Goal: Task Accomplishment & Management: Complete application form

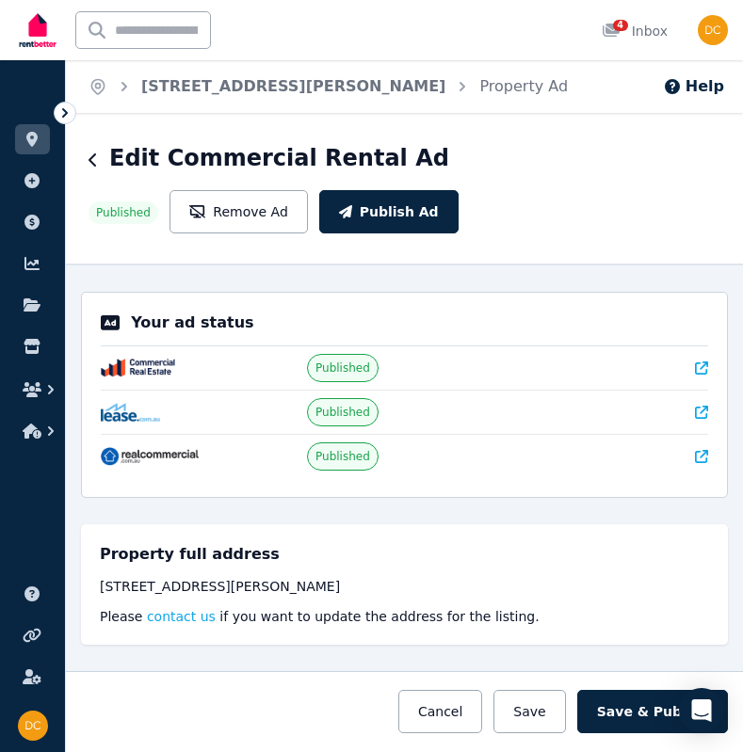
select select "**********"
select select "*********"
select select "**********"
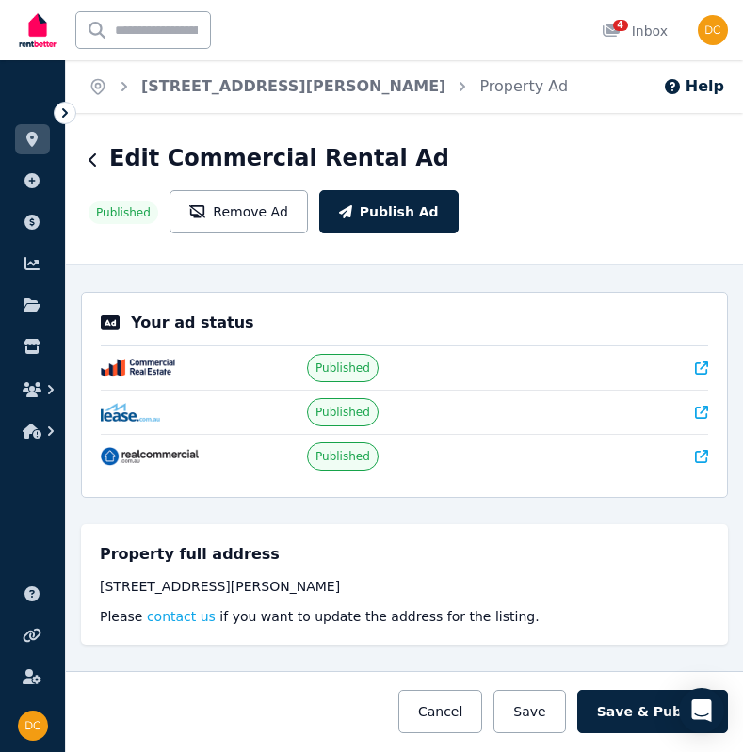
select select "**********"
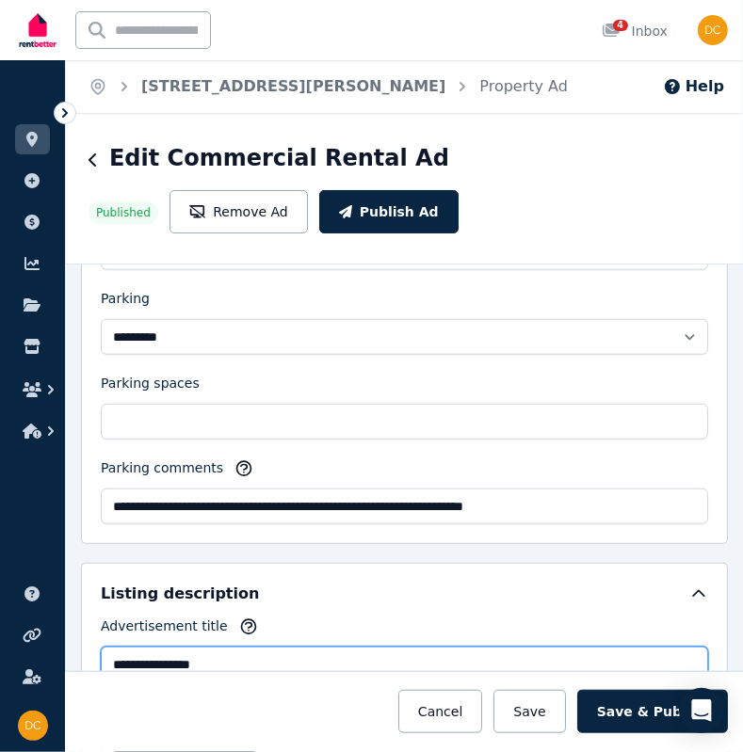
scroll to position [1709, 0]
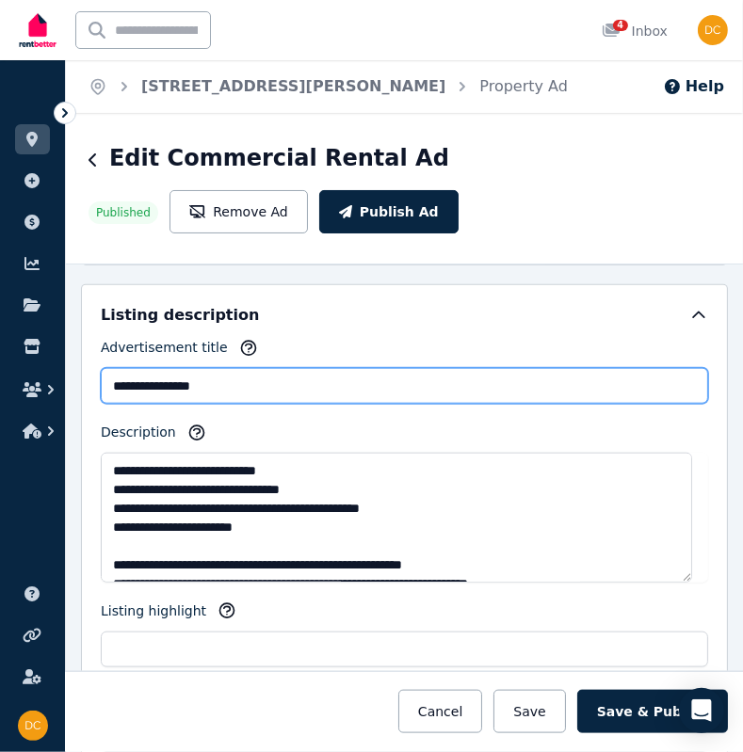
click at [202, 377] on input "**********" at bounding box center [404, 386] width 607 height 36
paste input "**********"
click at [248, 379] on input "**********" at bounding box center [404, 386] width 607 height 36
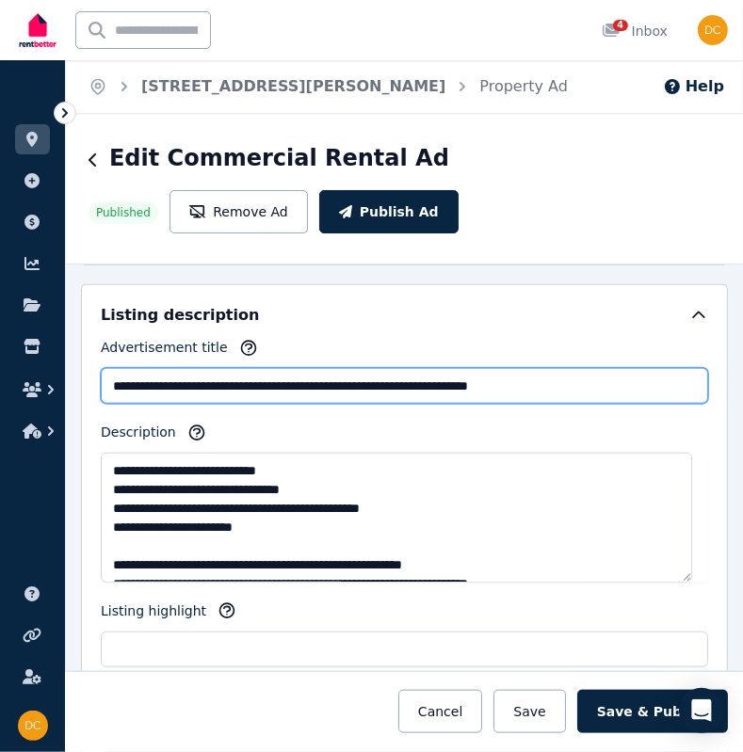
click at [248, 379] on input "**********" at bounding box center [404, 386] width 607 height 36
click at [268, 384] on input "**********" at bounding box center [404, 386] width 607 height 36
type input "**********"
click at [295, 379] on input "**********" at bounding box center [404, 386] width 607 height 36
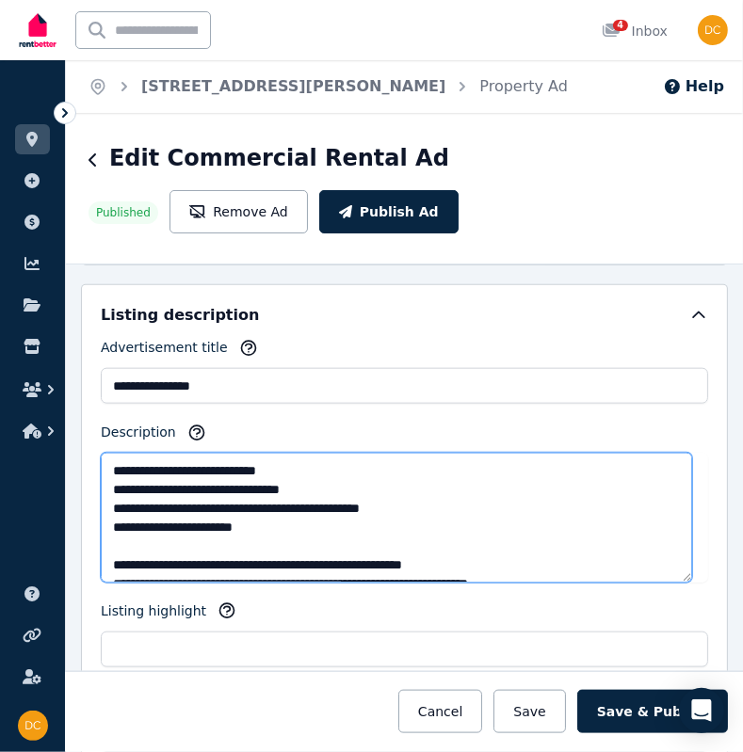
click at [113, 464] on textarea "Description" at bounding box center [396, 518] width 591 height 130
click at [351, 495] on textarea "Description" at bounding box center [396, 518] width 591 height 130
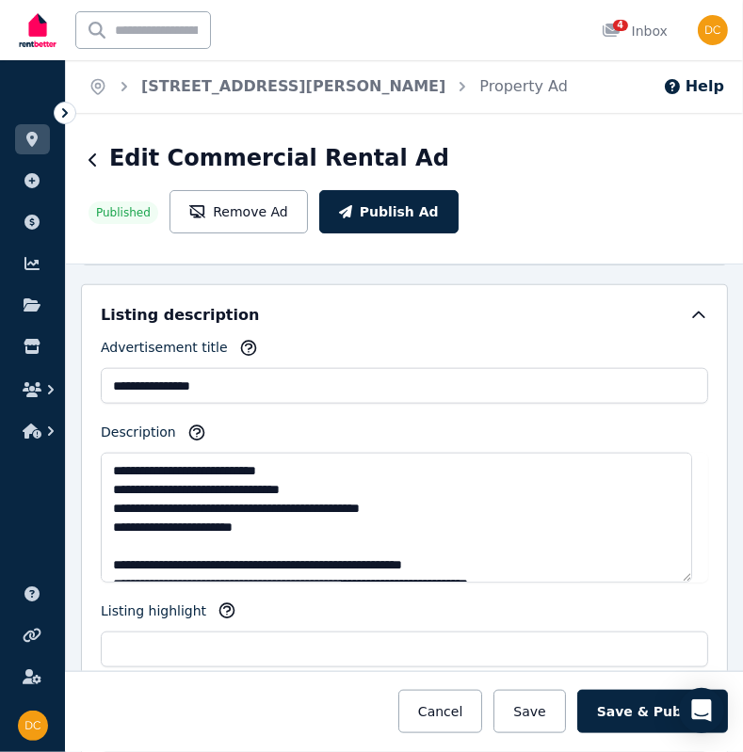
click at [67, 522] on div "**********" at bounding box center [404, 508] width 677 height 489
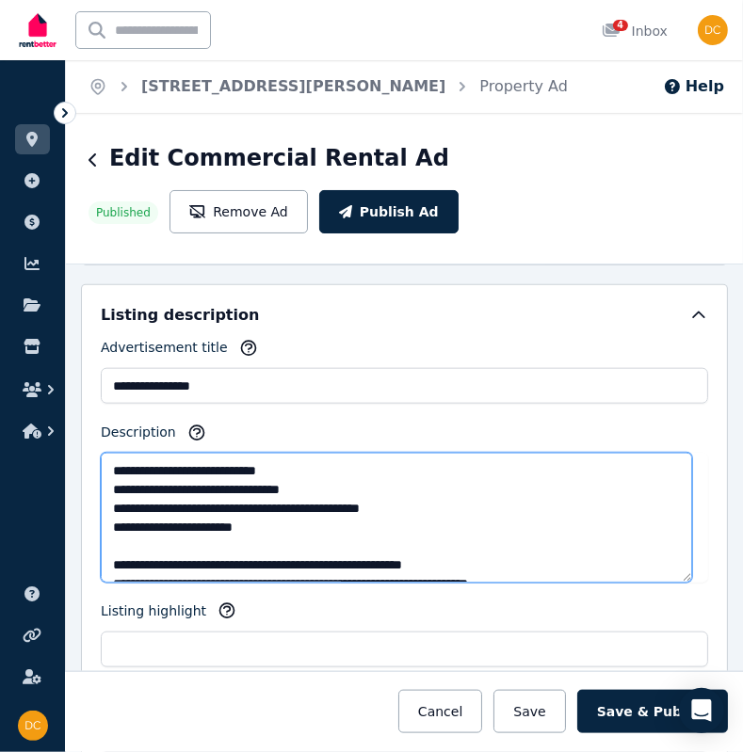
drag, startPoint x: 107, startPoint y: 510, endPoint x: 93, endPoint y: 454, distance: 58.2
click at [87, 447] on div "**********" at bounding box center [404, 570] width 647 height 573
click at [120, 503] on textarea "Description" at bounding box center [396, 518] width 591 height 130
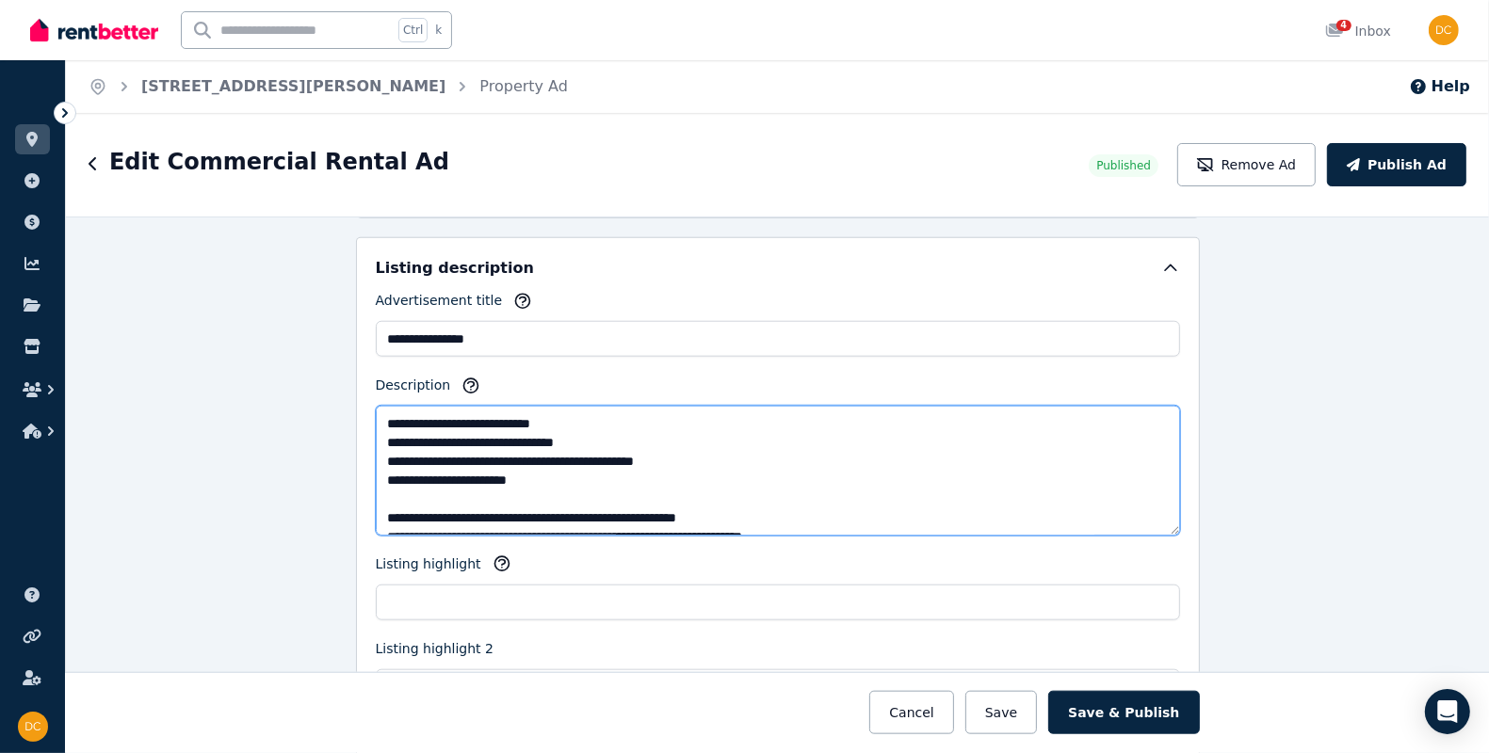
scroll to position [244, 0]
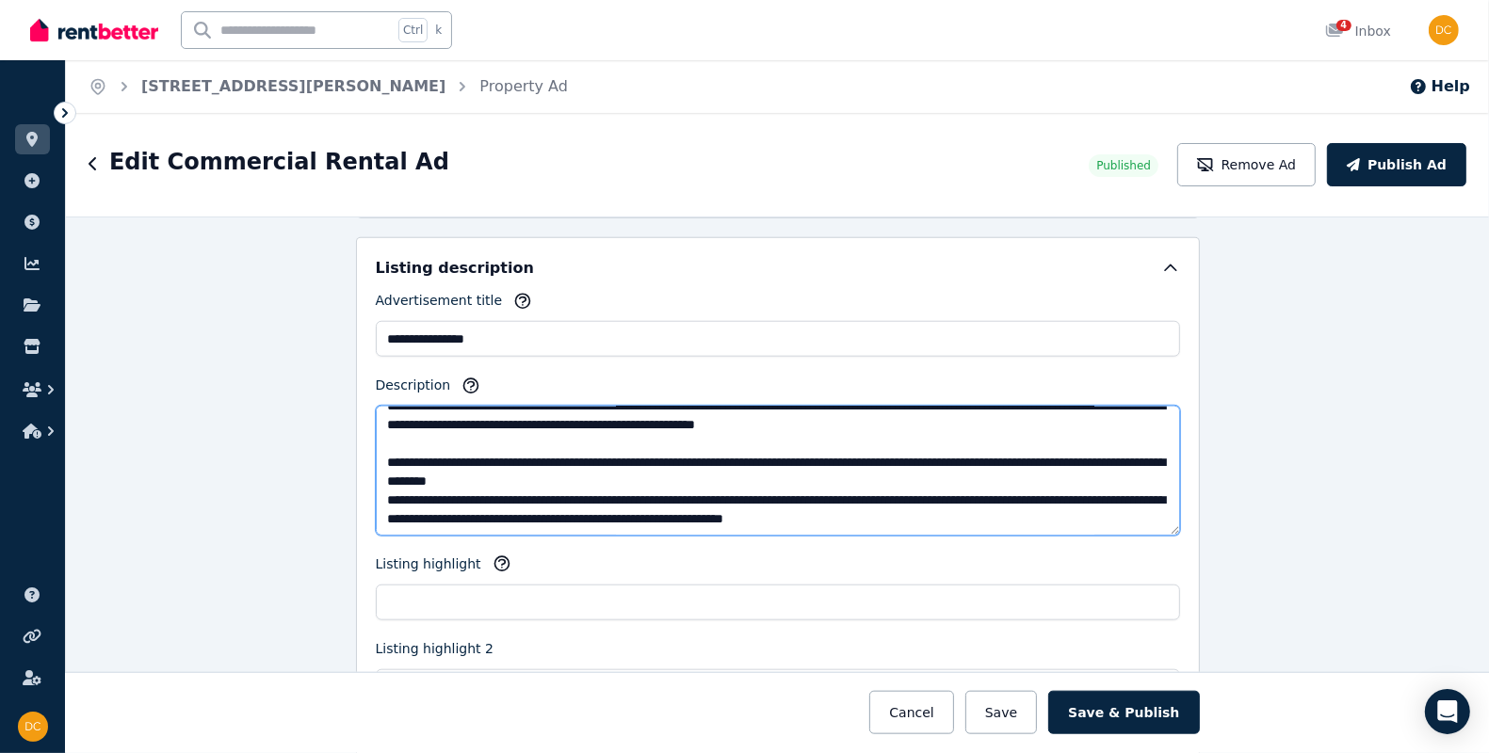
click at [545, 475] on textarea "Description" at bounding box center [778, 471] width 804 height 130
paste textarea "**********"
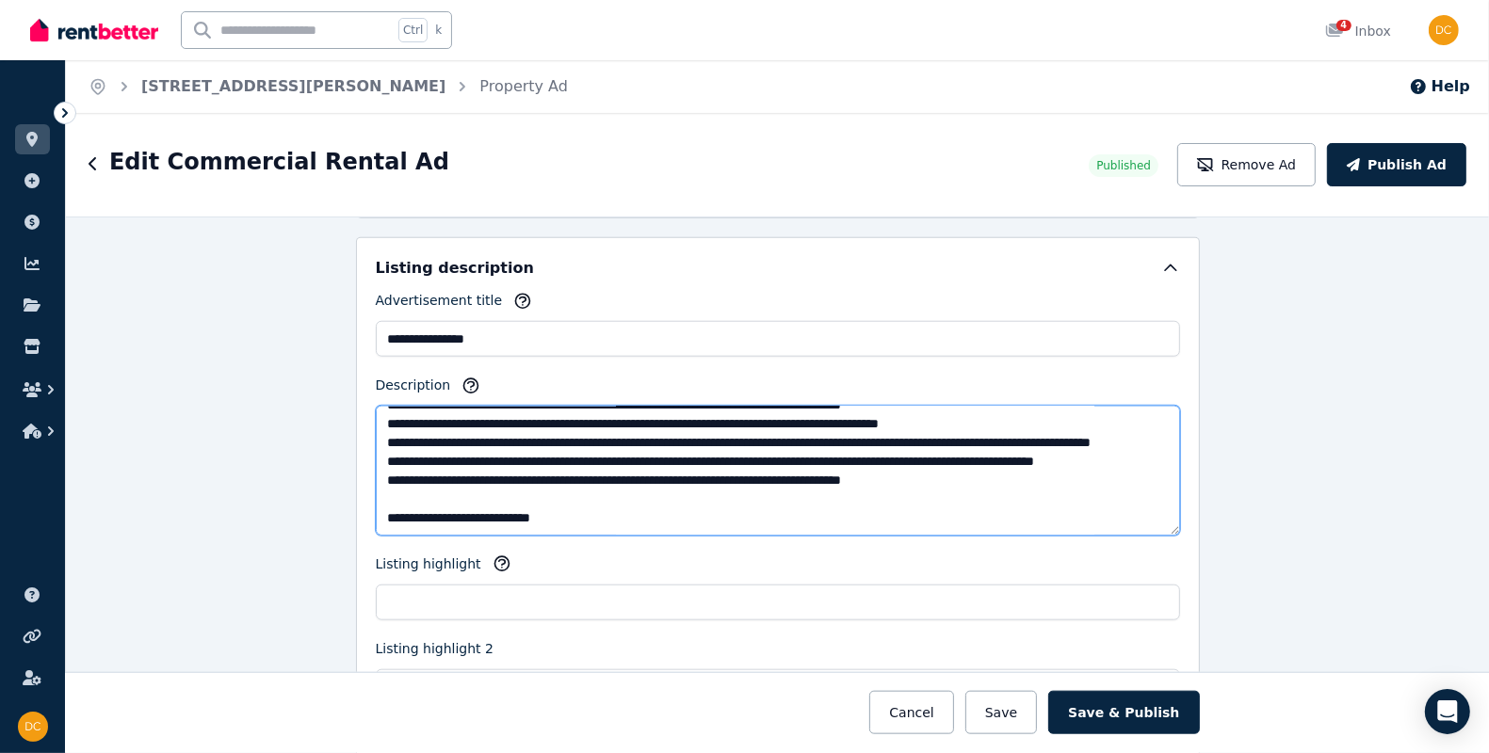
scroll to position [0, 0]
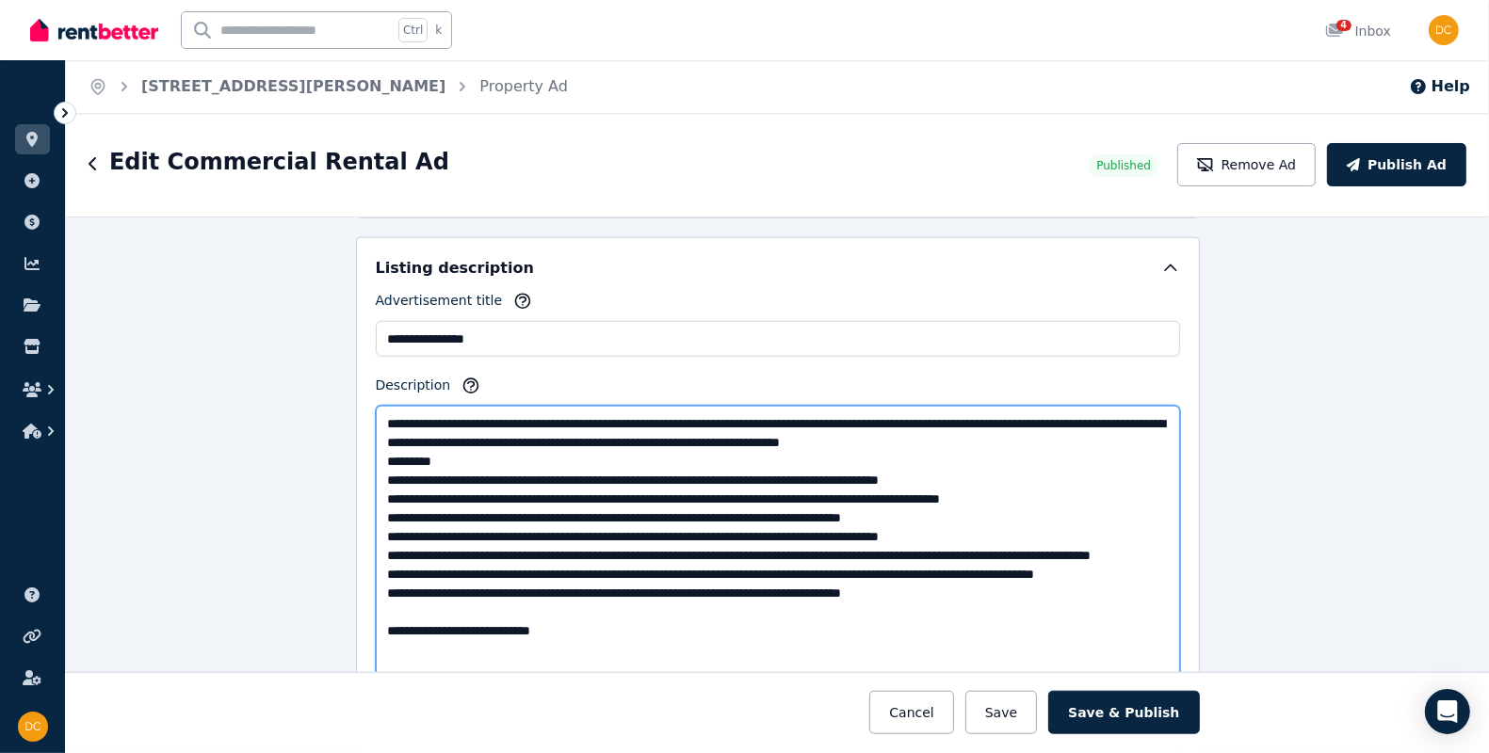
drag, startPoint x: 1166, startPoint y: 529, endPoint x: 1117, endPoint y: 639, distance: 120.6
click at [742, 694] on div "**********" at bounding box center [778, 515] width 844 height 3252
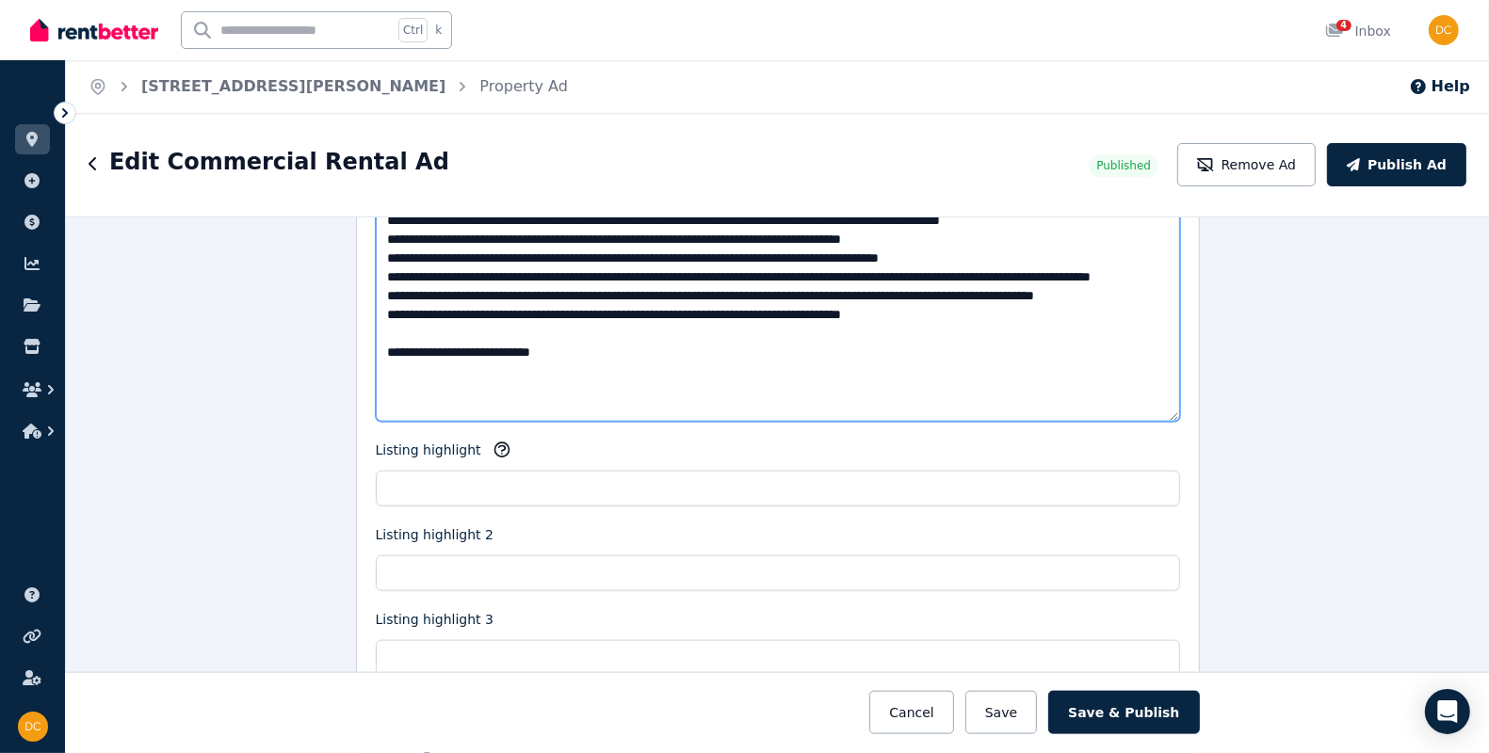
scroll to position [1709, 0]
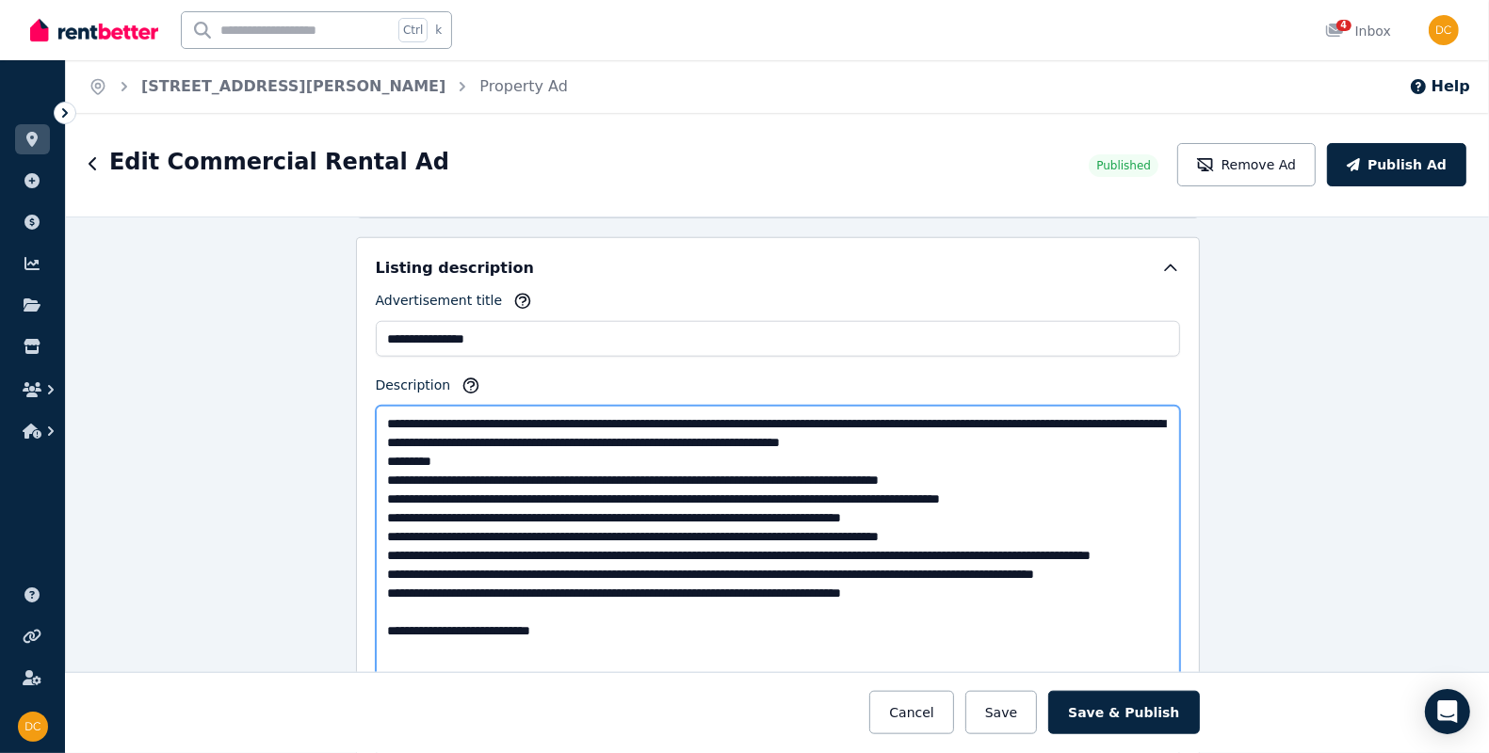
click at [417, 473] on textarea "Description" at bounding box center [778, 553] width 804 height 295
click at [379, 427] on textarea "Description" at bounding box center [778, 553] width 804 height 295
click at [495, 460] on textarea "Description" at bounding box center [778, 553] width 804 height 295
click at [742, 437] on textarea "Description" at bounding box center [778, 553] width 804 height 295
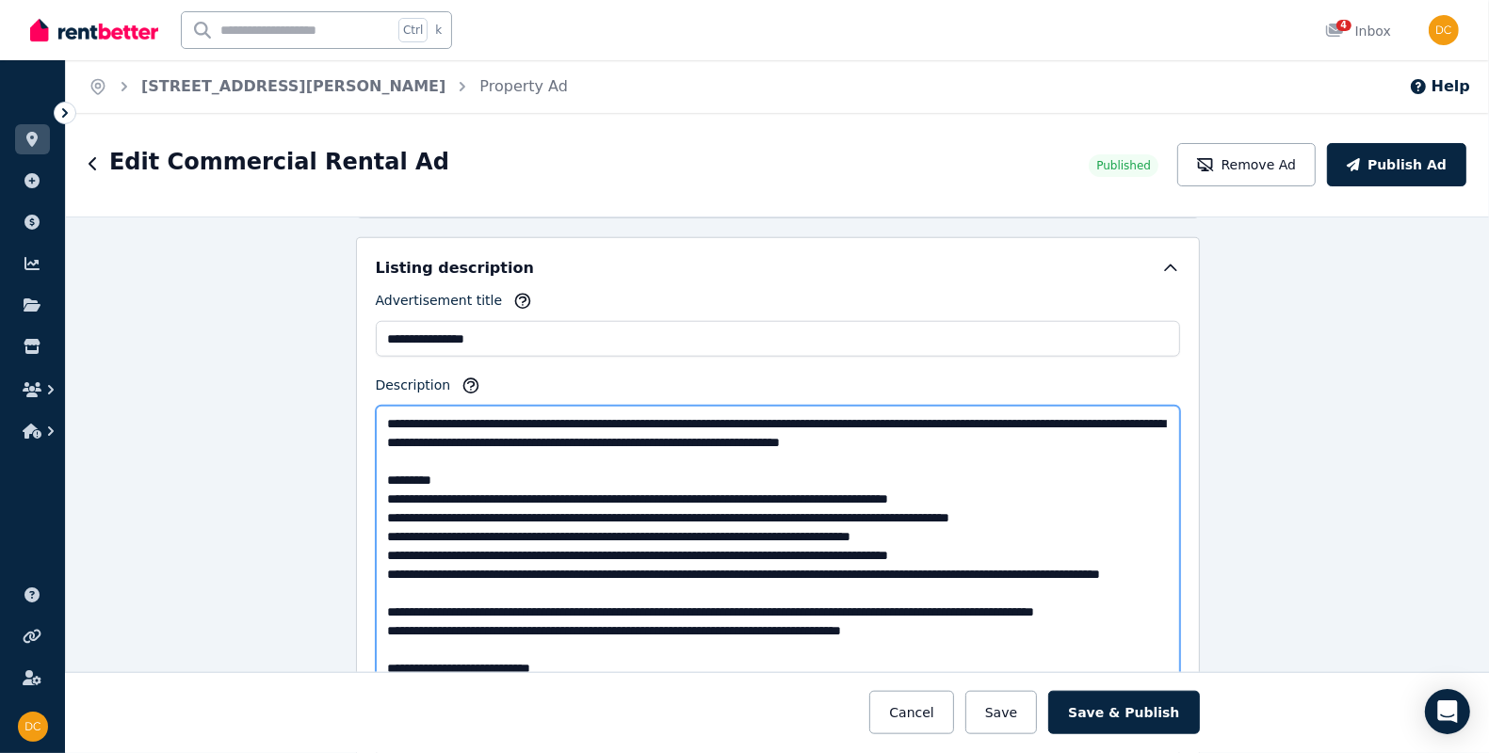
click at [742, 620] on textarea "Description" at bounding box center [778, 553] width 804 height 295
click at [386, 620] on textarea "Description" at bounding box center [778, 553] width 804 height 295
click at [376, 620] on textarea "Description" at bounding box center [778, 553] width 804 height 295
click at [573, 638] on textarea "Description" at bounding box center [778, 553] width 804 height 295
click at [589, 643] on textarea "Description" at bounding box center [778, 553] width 804 height 295
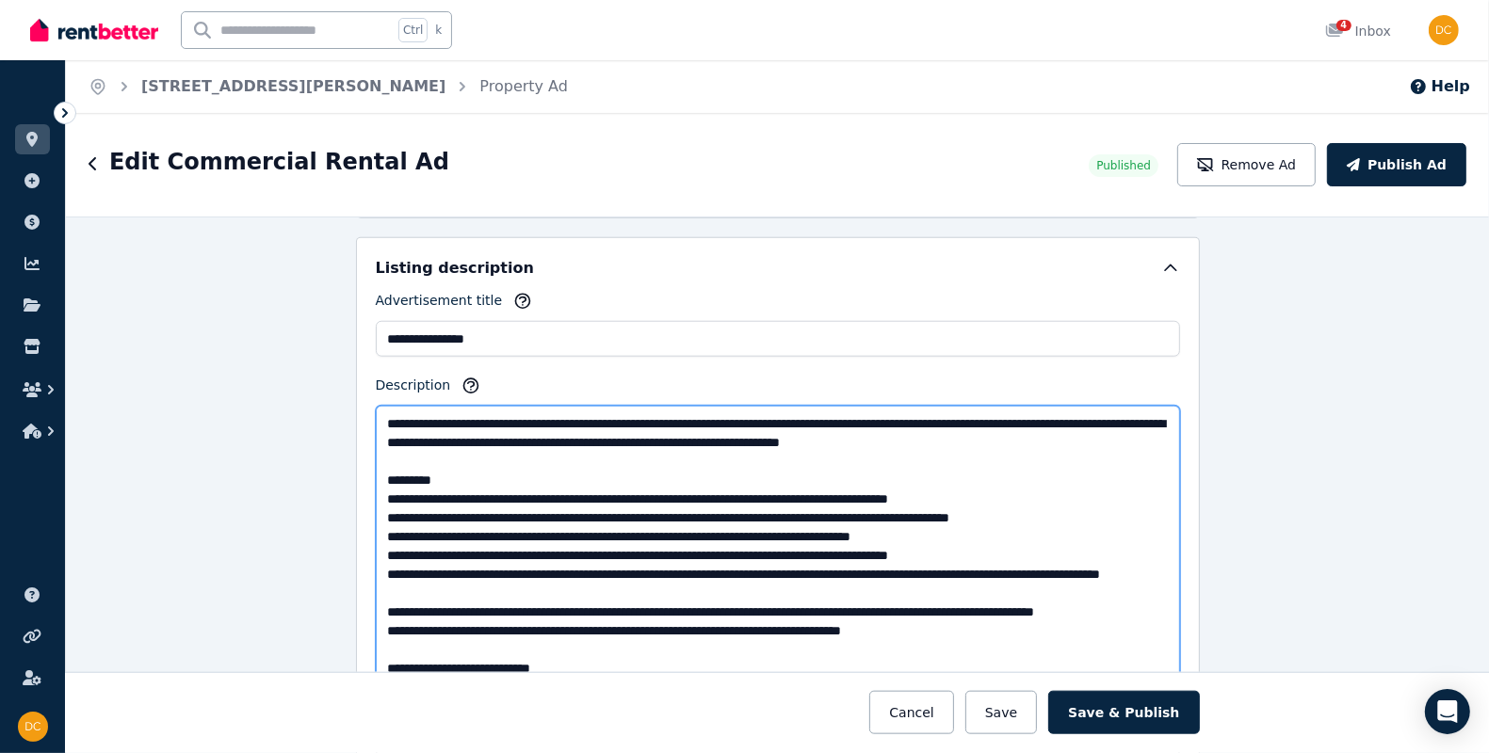
type textarea "**********"
click at [687, 672] on div at bounding box center [778, 712] width 2543 height 81
click at [681, 663] on textarea "Description" at bounding box center [778, 553] width 804 height 295
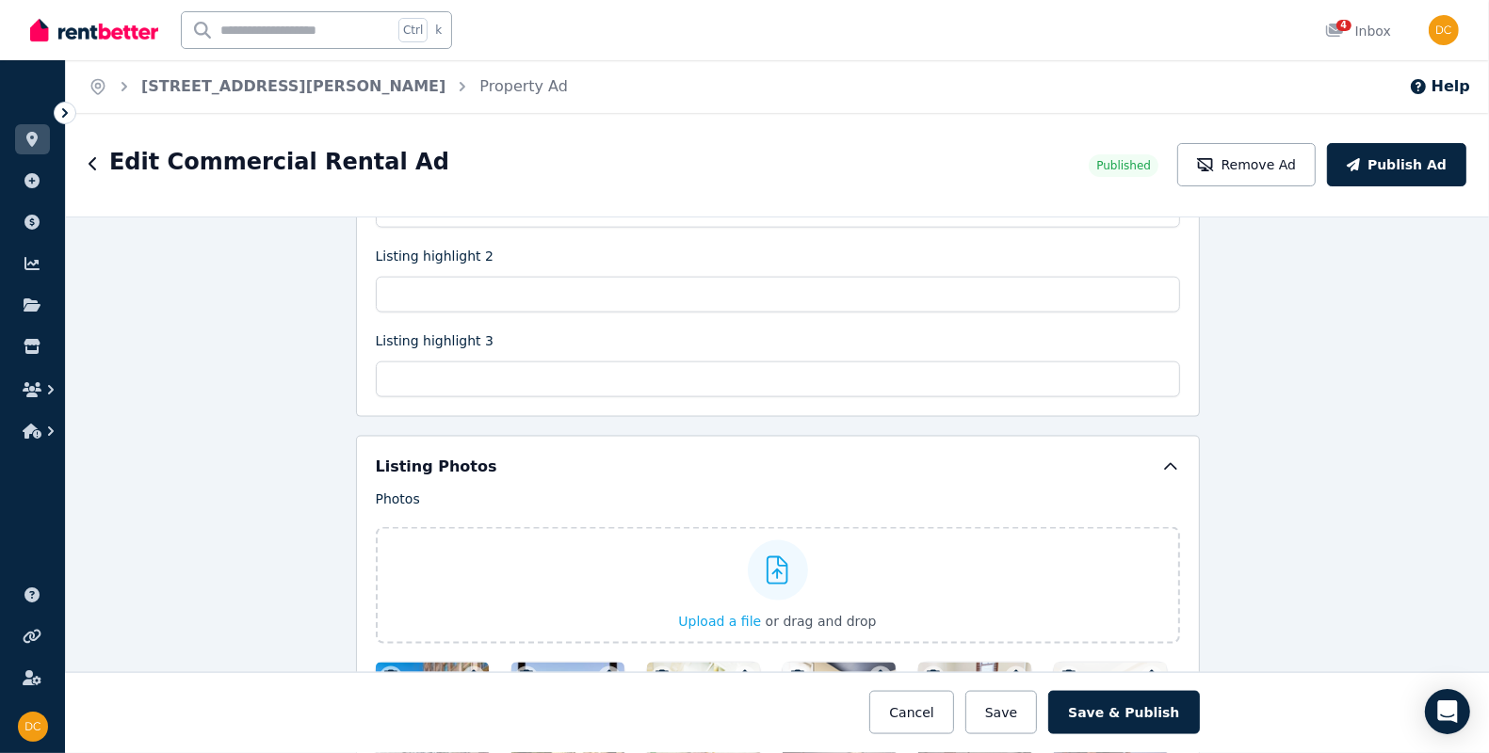
scroll to position [1988, 0]
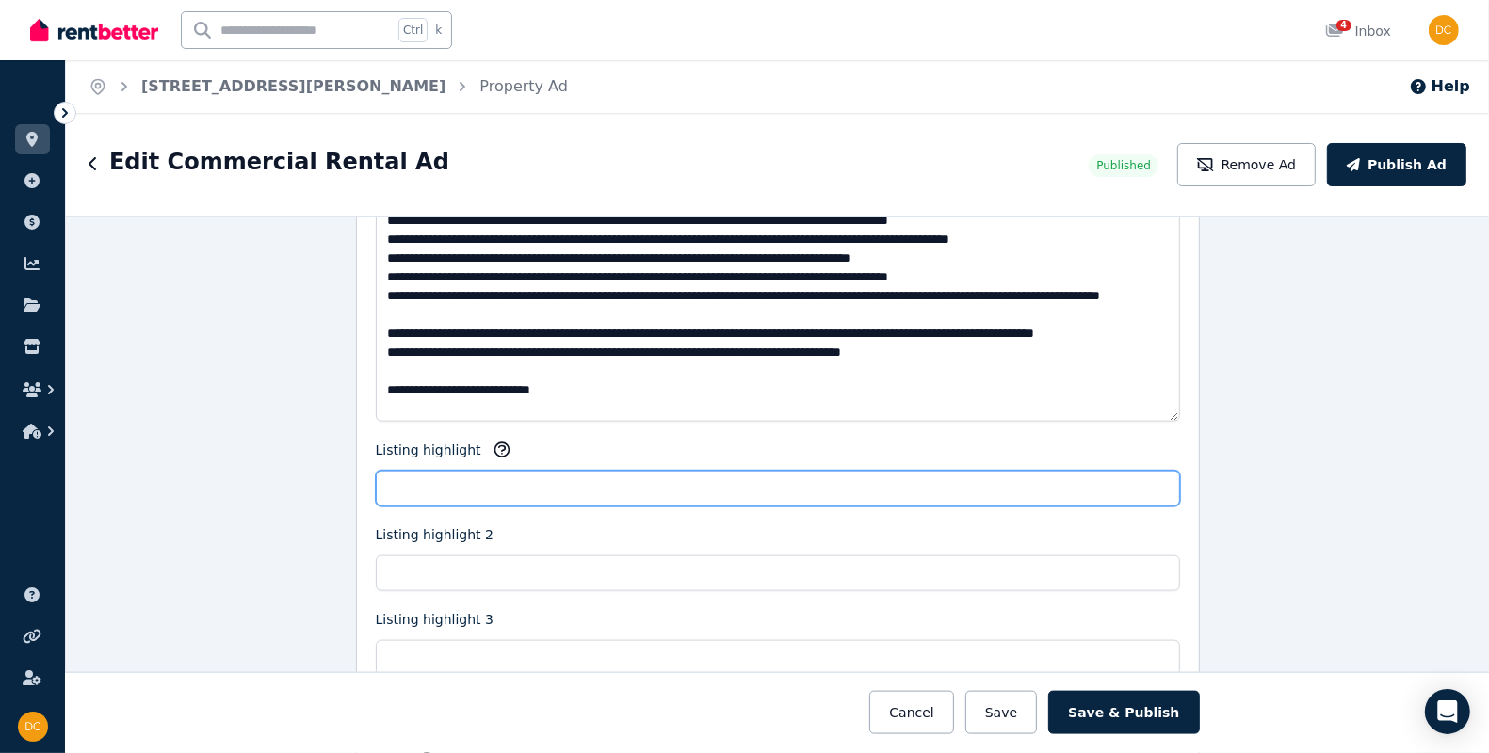
click at [465, 496] on input "Listing highlight" at bounding box center [778, 489] width 804 height 36
click at [455, 491] on input "Listing highlight" at bounding box center [778, 489] width 804 height 36
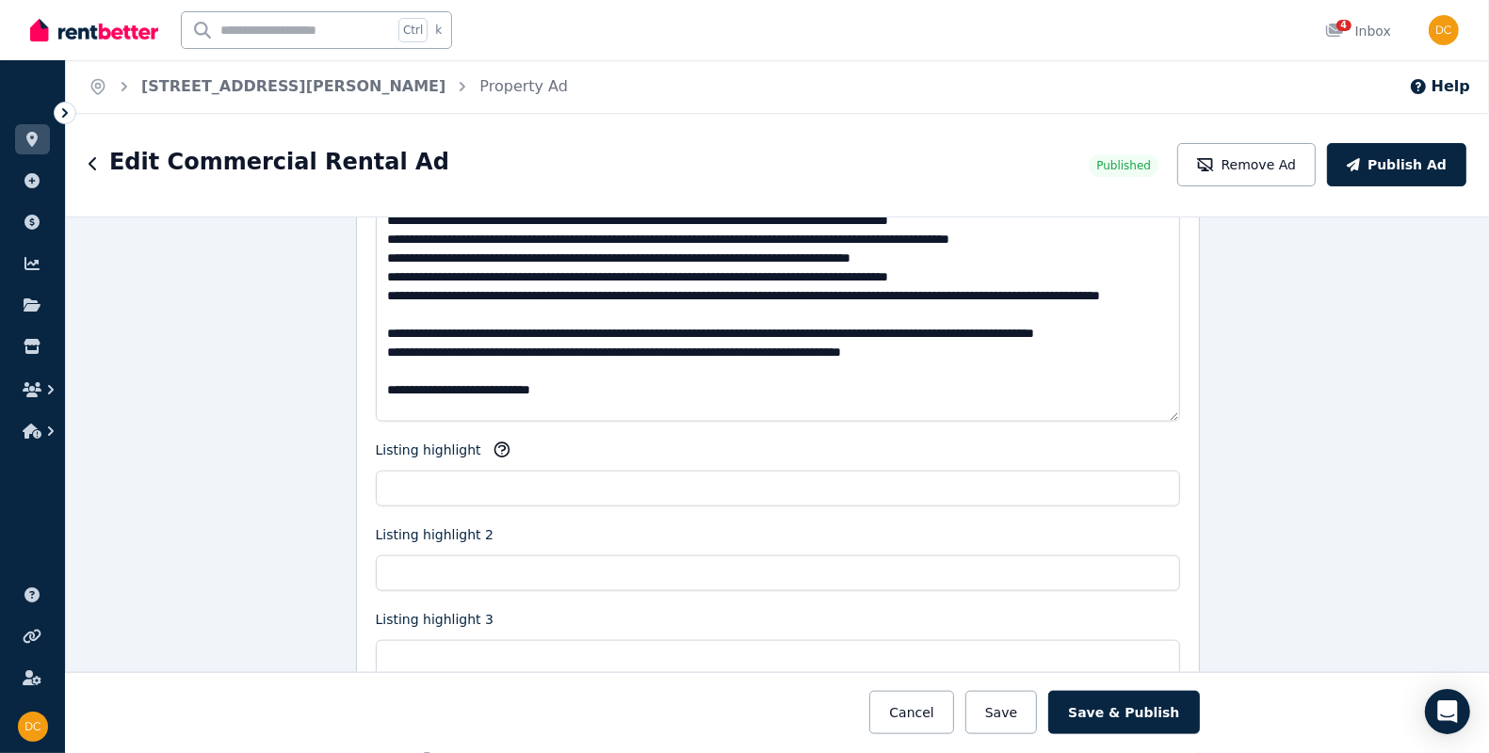
click at [469, 605] on div "**********" at bounding box center [778, 344] width 804 height 664
click at [464, 560] on input "Listing highlight 2" at bounding box center [778, 574] width 804 height 36
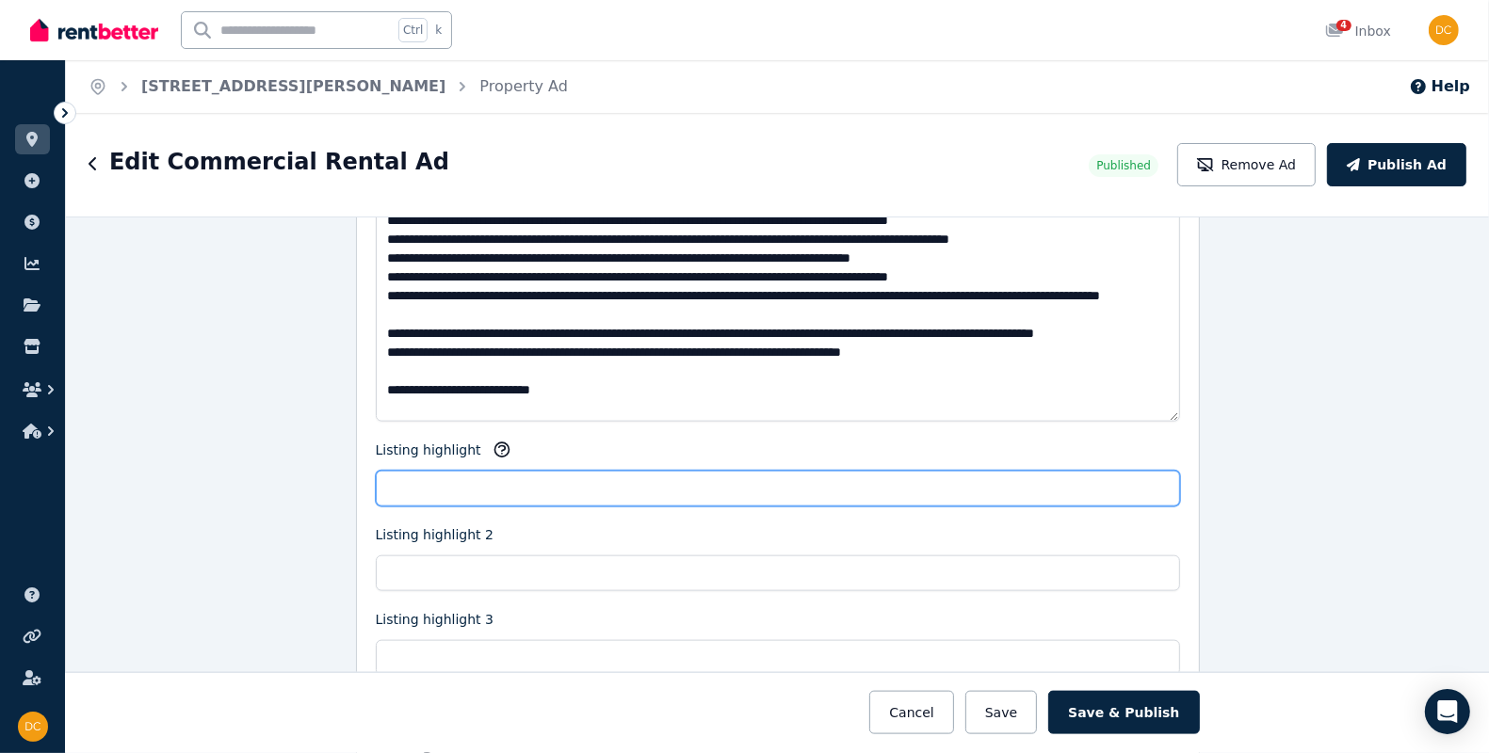
click at [412, 482] on input "Listing highlight" at bounding box center [778, 489] width 804 height 36
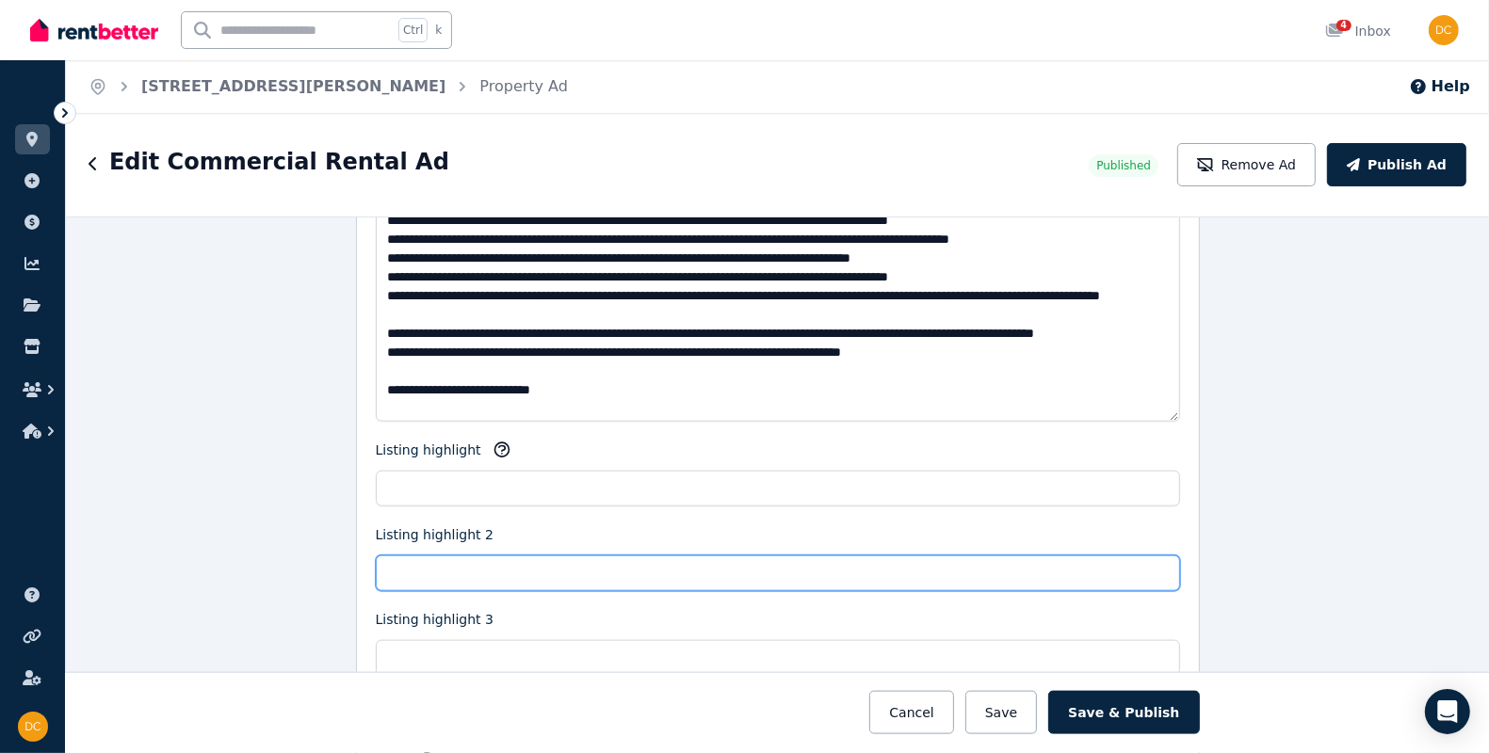
click at [459, 582] on input "Listing highlight 2" at bounding box center [778, 574] width 804 height 36
click at [488, 464] on div "Listing highlight" at bounding box center [778, 454] width 804 height 26
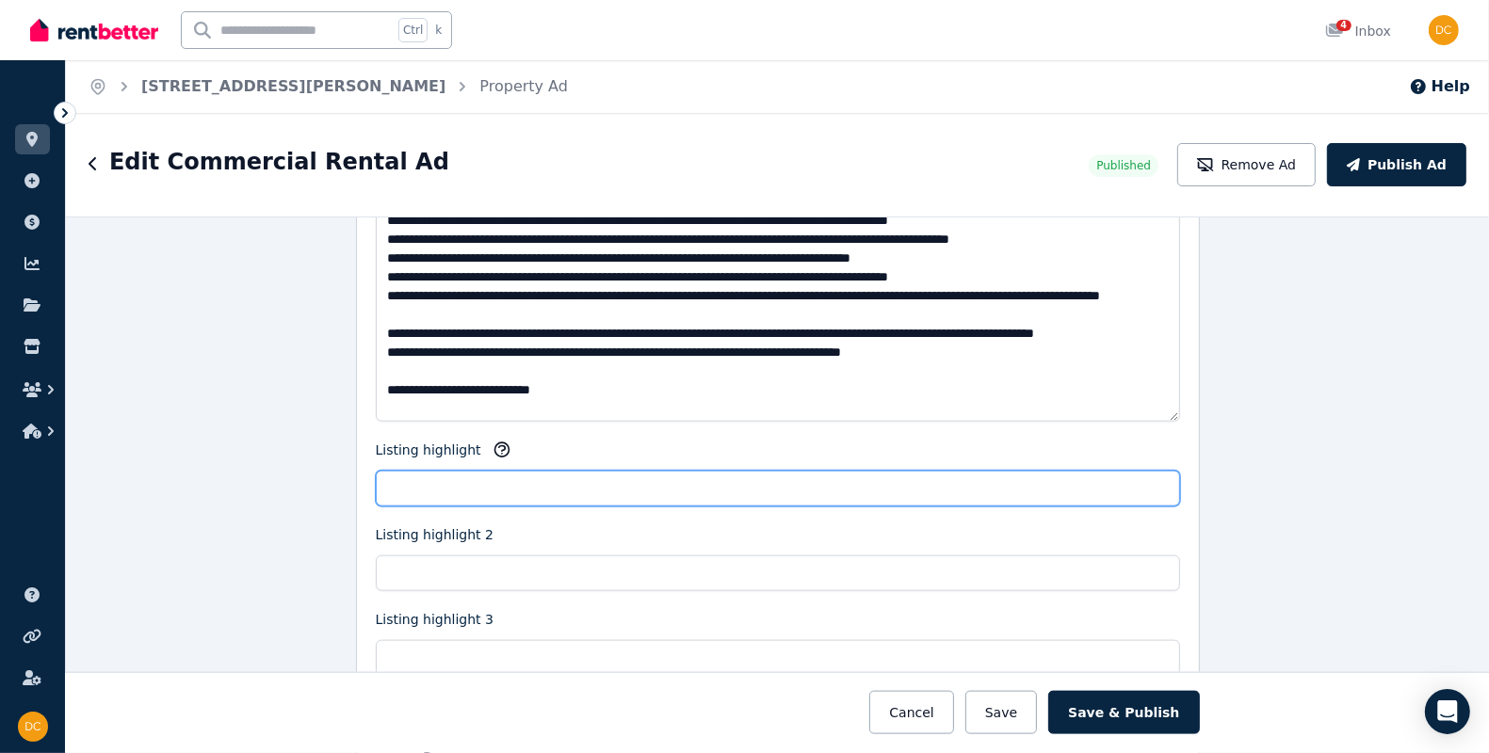
click at [492, 487] on input "Listing highlight" at bounding box center [778, 489] width 804 height 36
type input "**********"
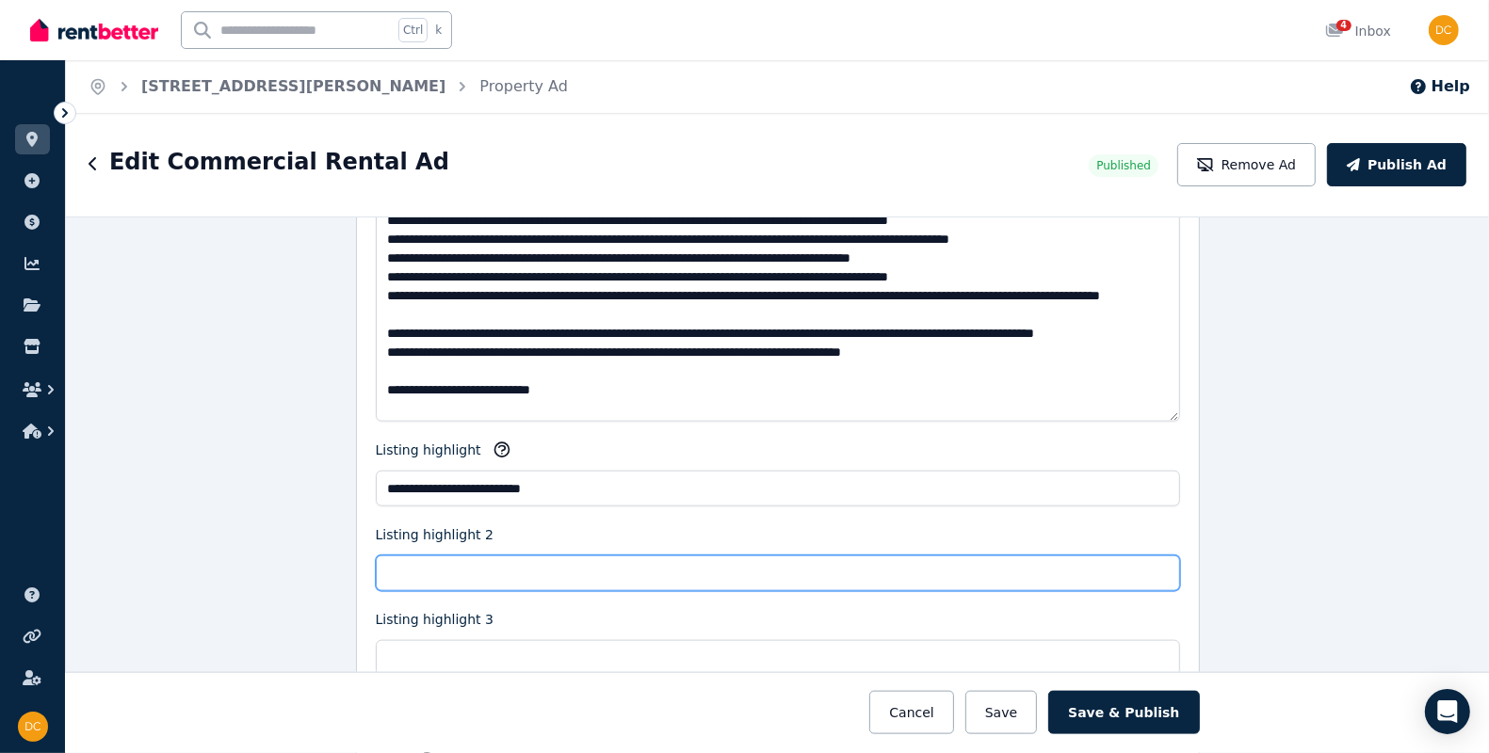
click at [551, 580] on input "Listing highlight 2" at bounding box center [778, 574] width 804 height 36
type input "**********"
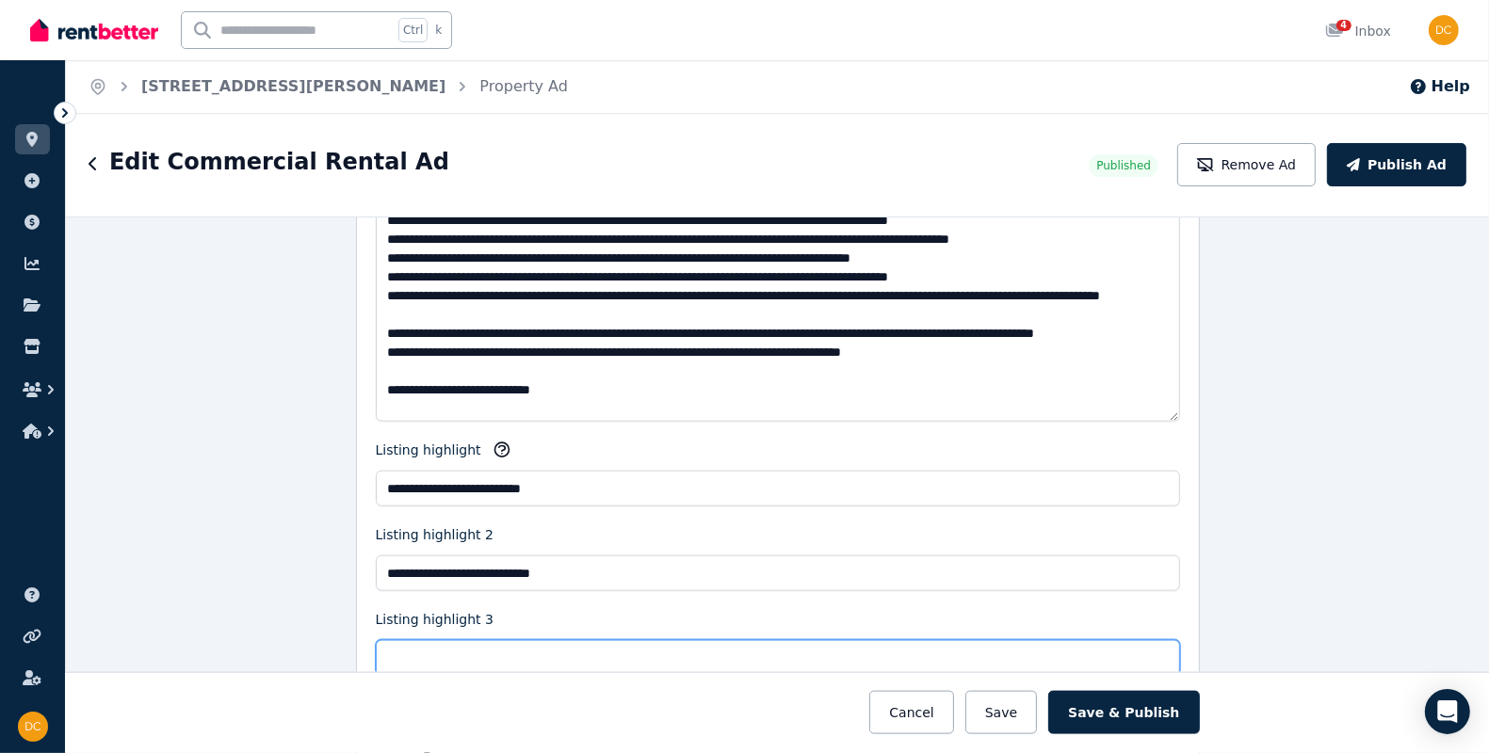
click at [573, 656] on input "Listing highlight 3" at bounding box center [778, 658] width 804 height 36
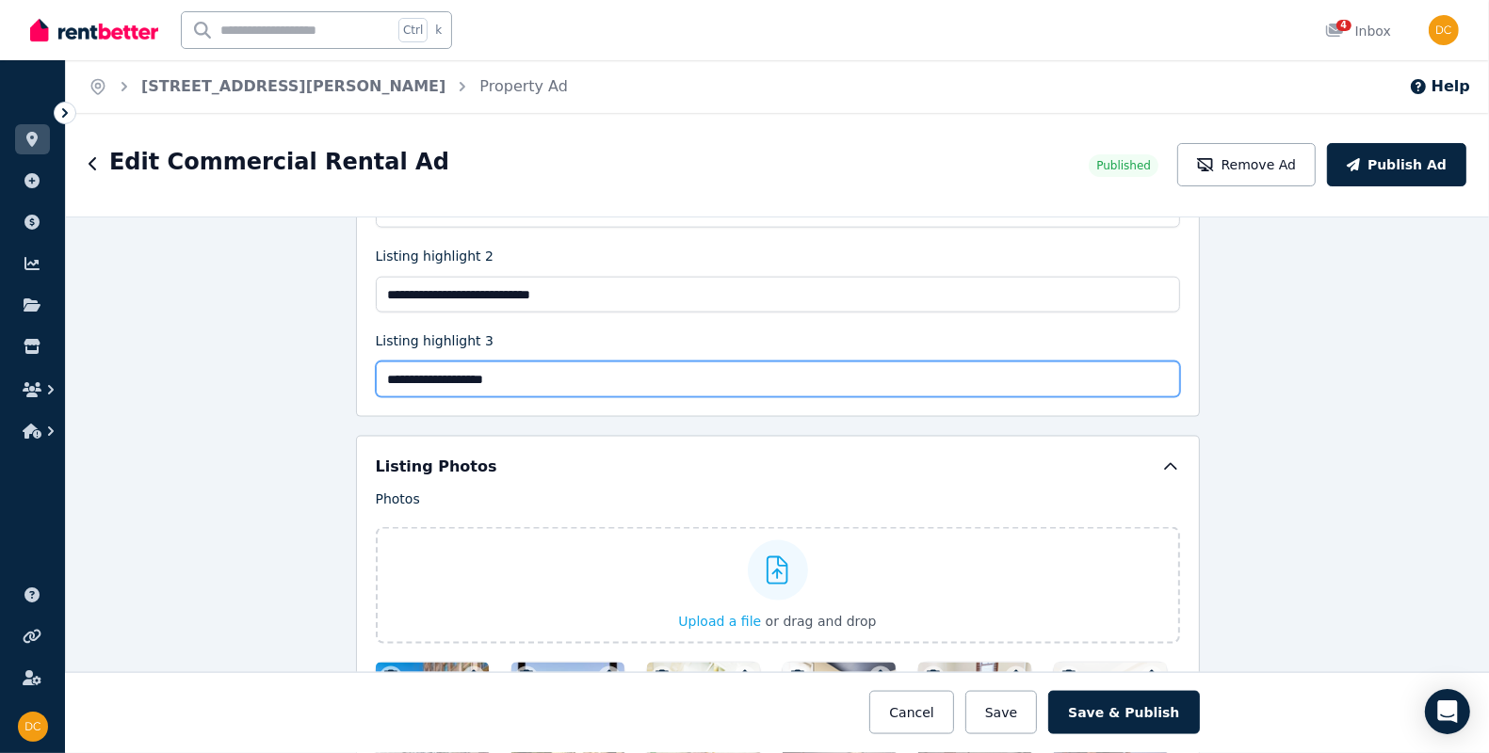
click at [476, 376] on input "**********" at bounding box center [778, 380] width 804 height 36
click at [476, 372] on input "**********" at bounding box center [778, 380] width 804 height 36
type input "**********"
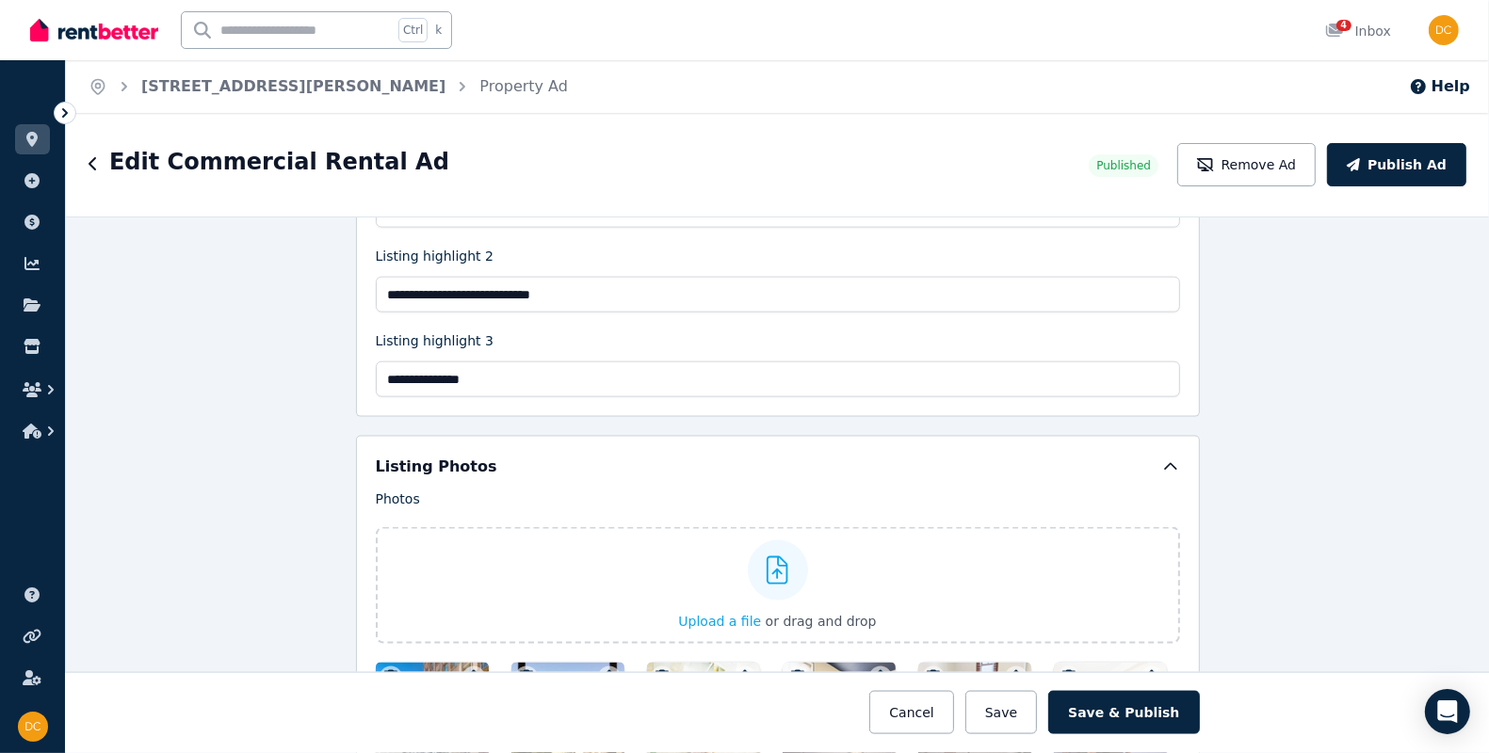
click at [245, 439] on div "**********" at bounding box center [777, 485] width 1423 height 537
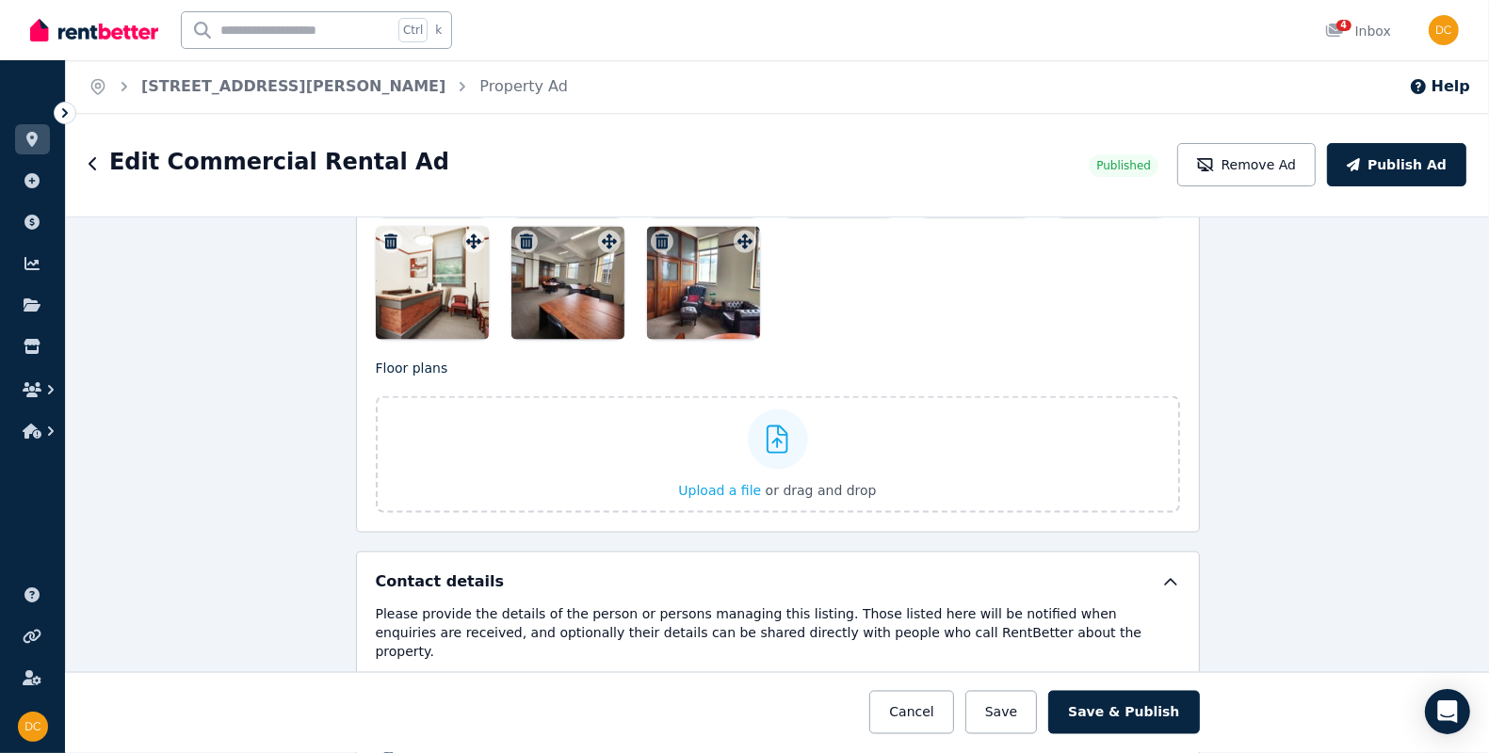
scroll to position [3076, 0]
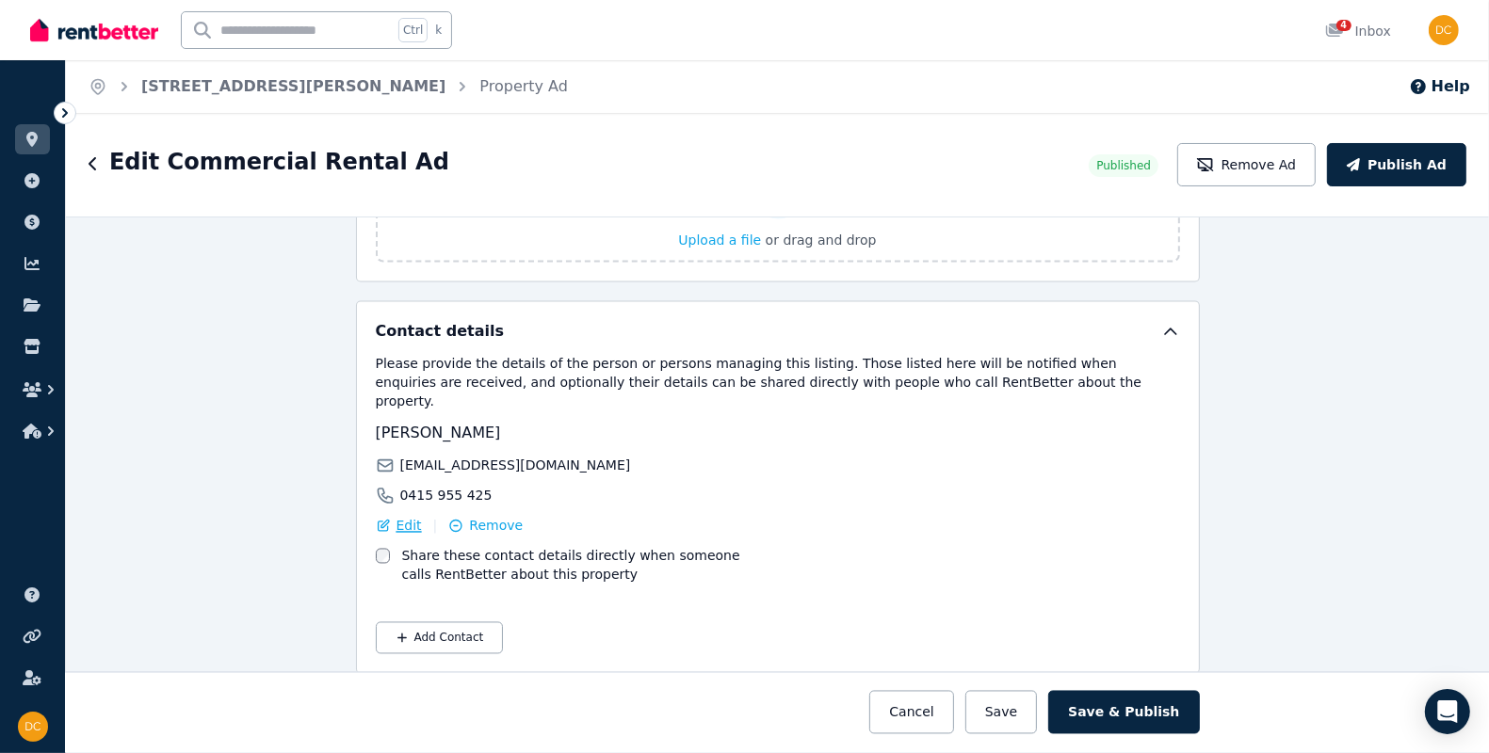
click at [396, 517] on span "Edit" at bounding box center [408, 526] width 25 height 19
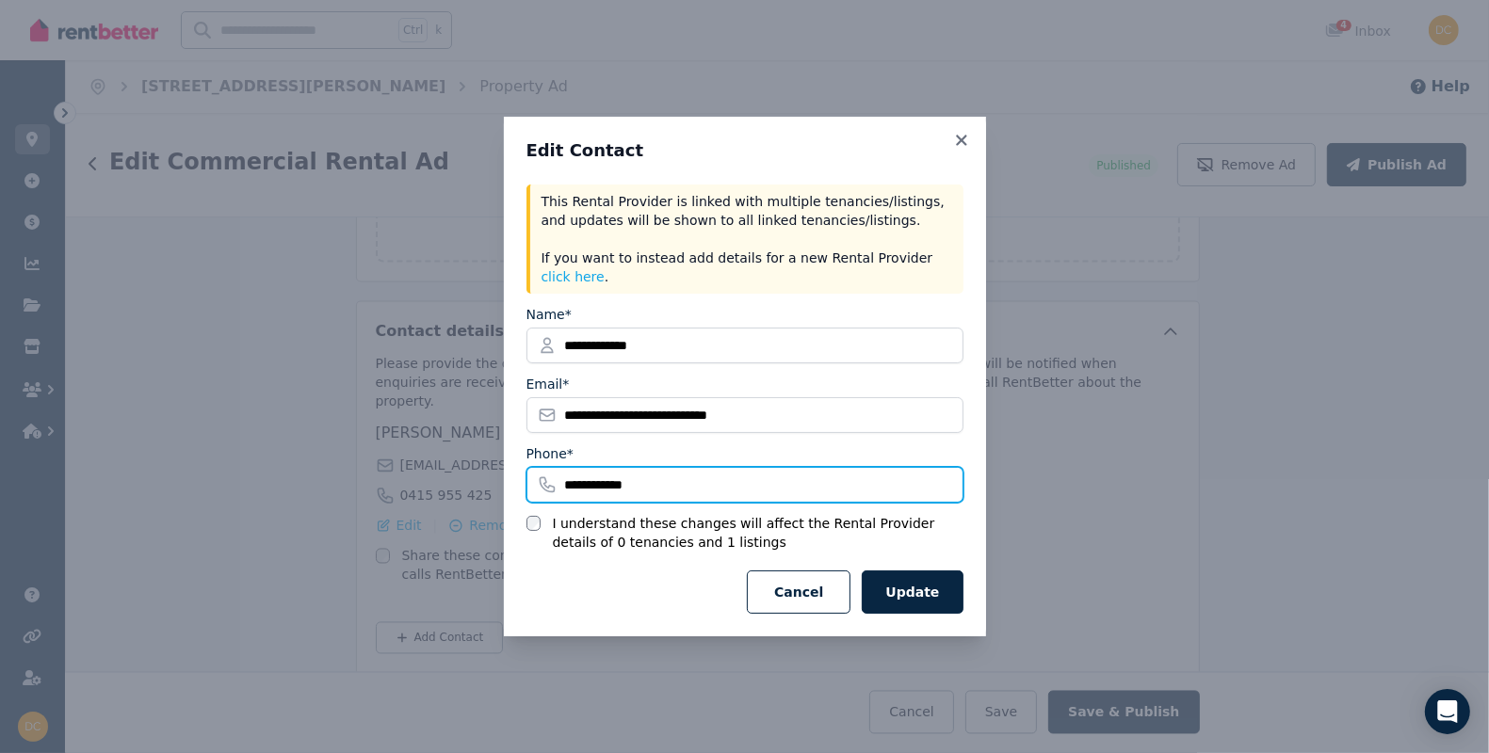
drag, startPoint x: 596, startPoint y: 464, endPoint x: 569, endPoint y: 472, distance: 28.3
click at [569, 472] on input "**********" at bounding box center [744, 485] width 437 height 36
click at [572, 472] on input "**********" at bounding box center [744, 485] width 437 height 36
drag, startPoint x: 585, startPoint y: 481, endPoint x: 804, endPoint y: 485, distance: 219.4
click at [742, 485] on input "**********" at bounding box center [744, 485] width 437 height 36
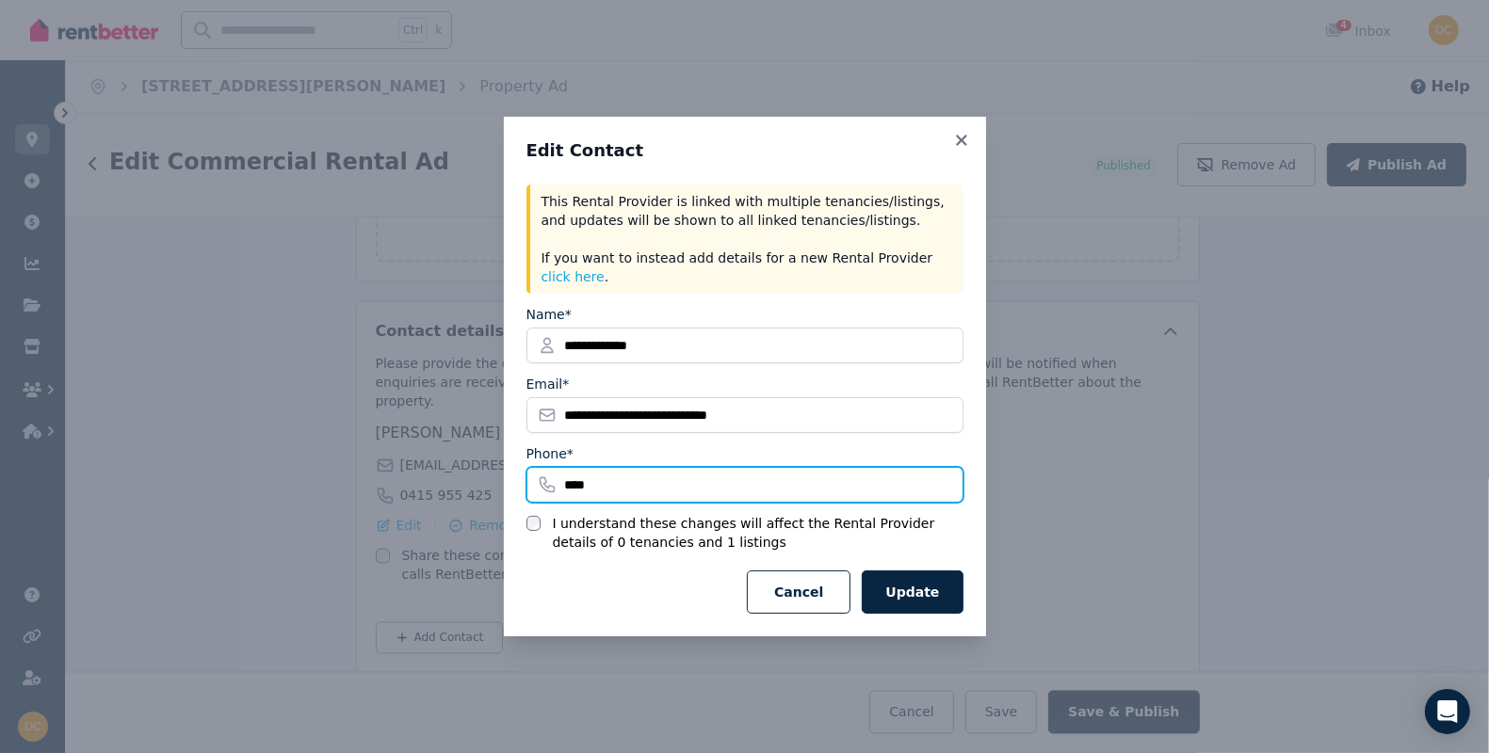
type input "**********"
click at [742, 514] on label "I understand these changes will affect the Rental Provider details of 0 tenanci…" at bounding box center [757, 533] width 411 height 38
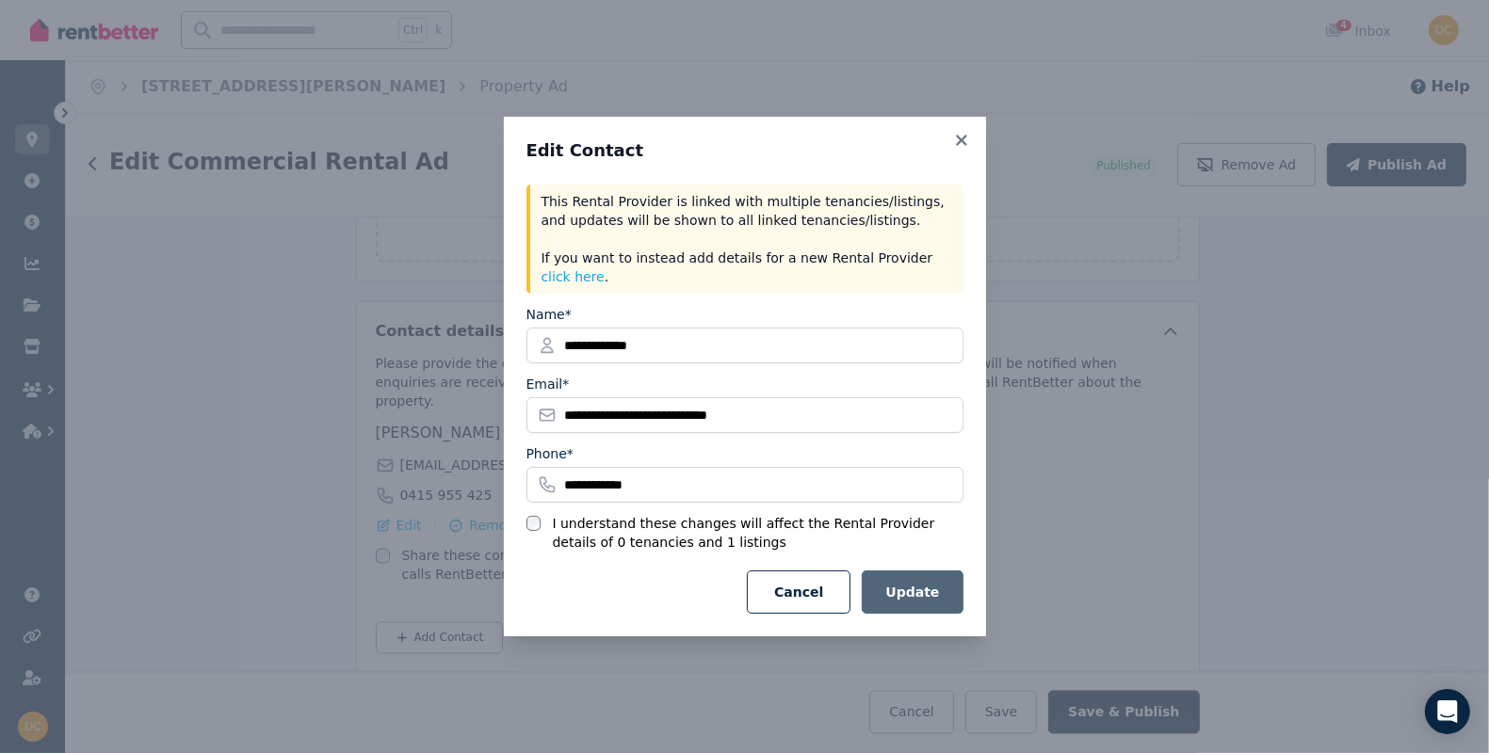
click at [742, 583] on button "Update" at bounding box center [912, 592] width 101 height 43
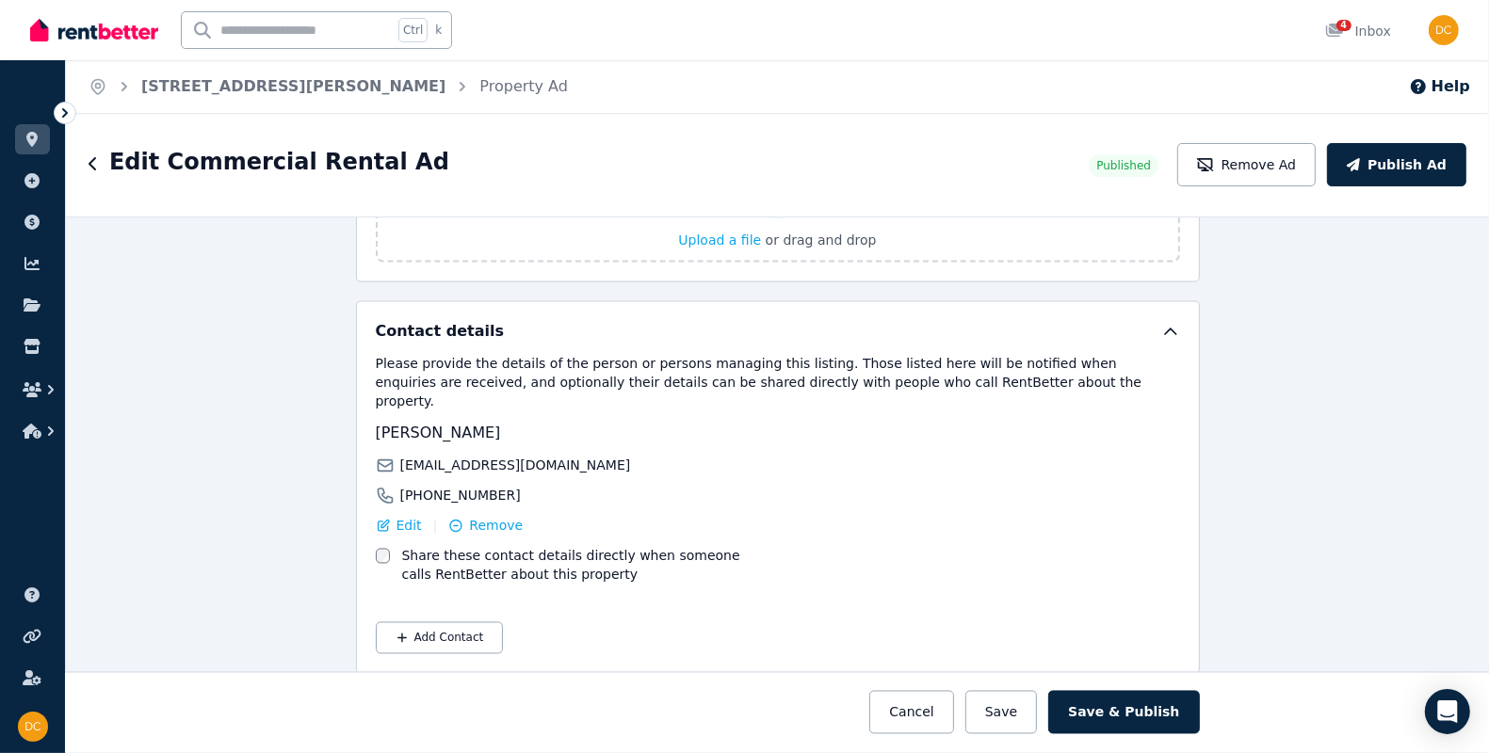
click at [496, 547] on label "Share these contact details directly when someone calls RentBetter about this p…" at bounding box center [586, 566] width 370 height 38
click at [742, 714] on button "Save" at bounding box center [1001, 712] width 72 height 43
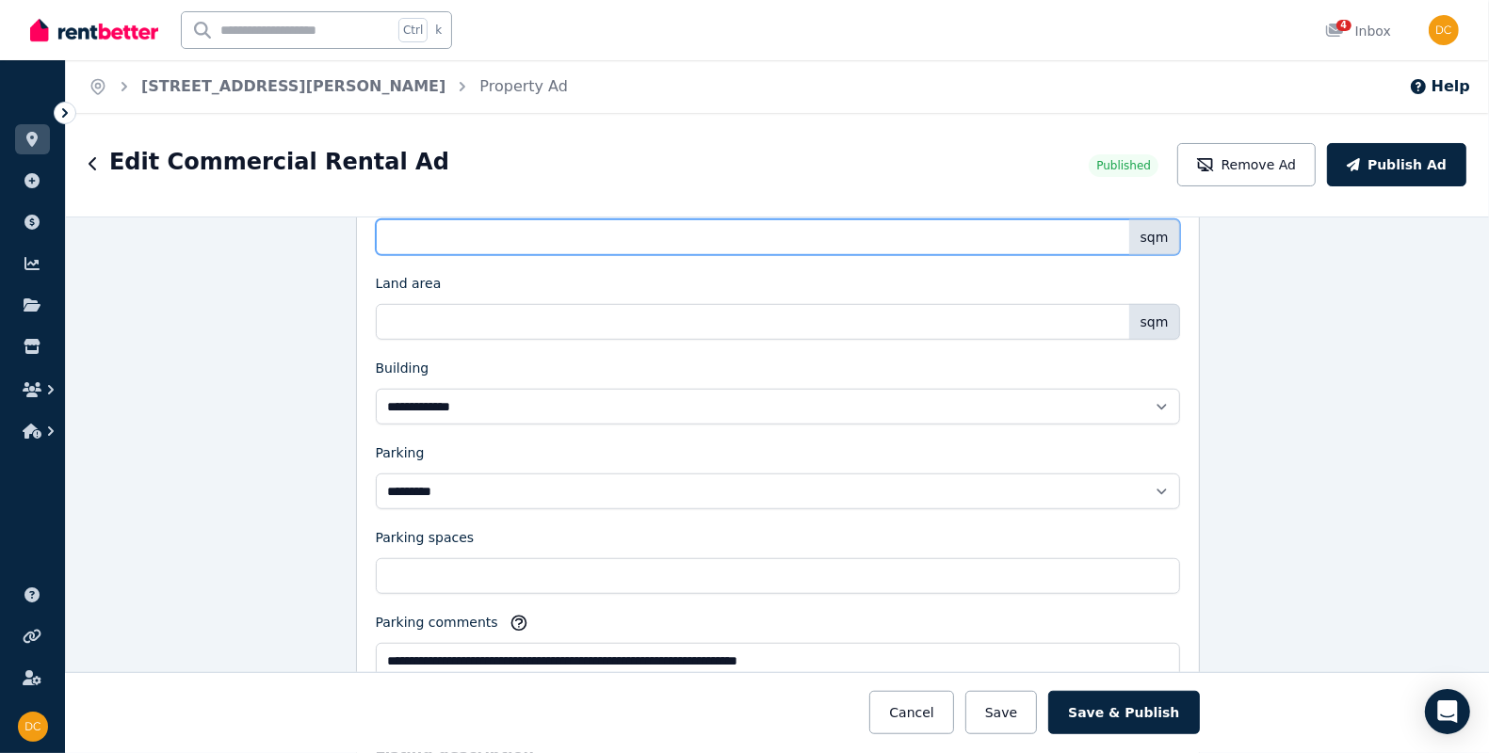
scroll to position [949, 0]
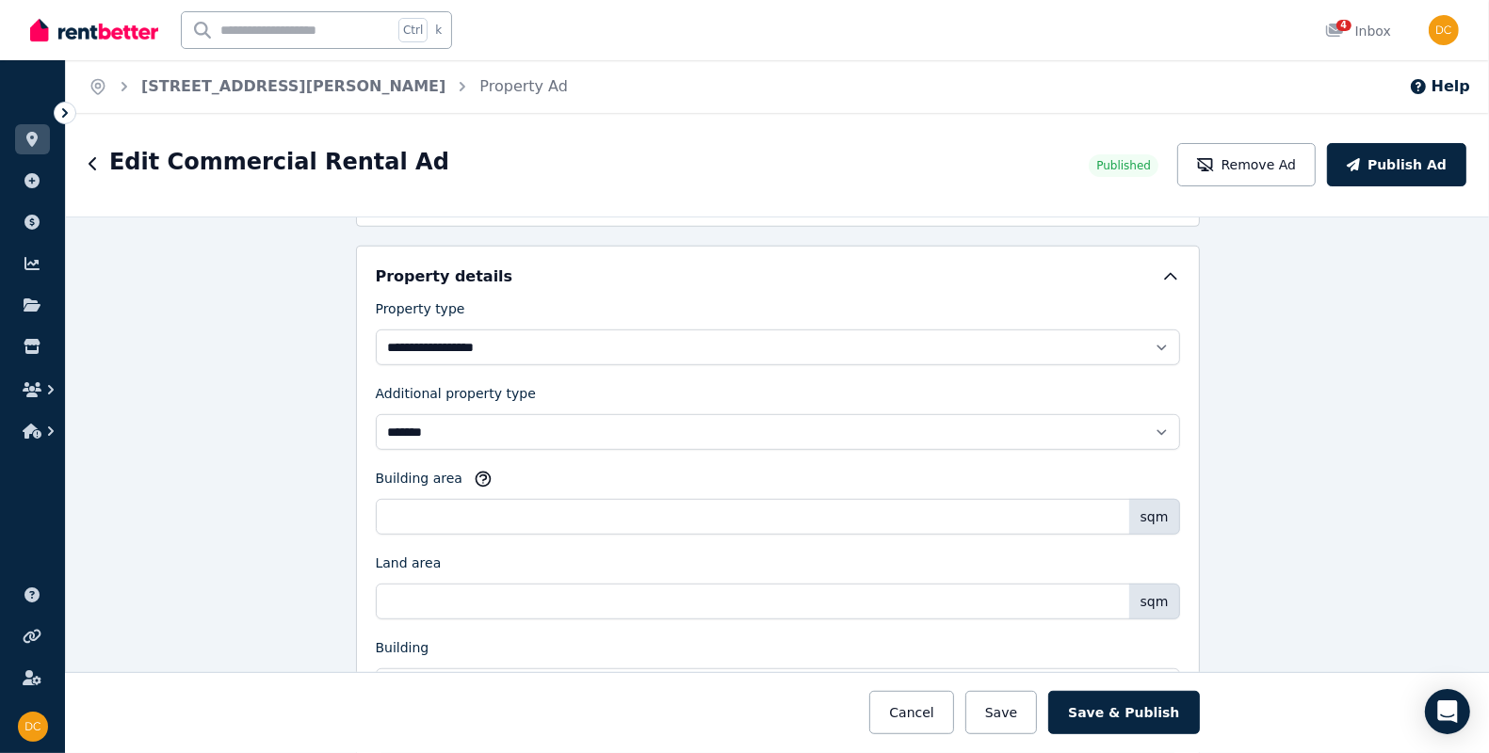
click at [742, 534] on div "**********" at bounding box center [778, 628] width 804 height 659
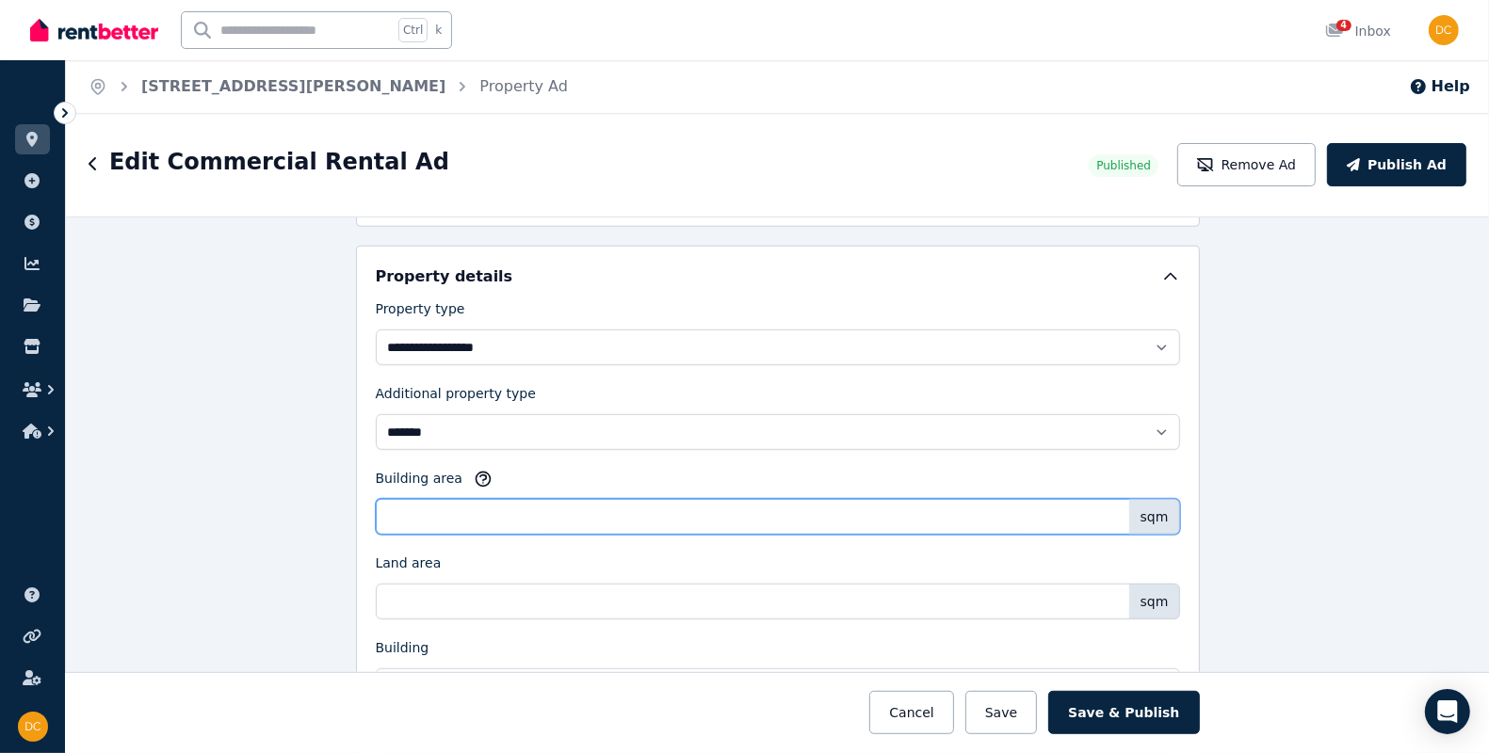
click at [742, 518] on input "Building area" at bounding box center [778, 517] width 804 height 36
drag, startPoint x: 539, startPoint y: 535, endPoint x: 393, endPoint y: 509, distance: 148.2
click at [393, 509] on input "Building area" at bounding box center [778, 517] width 804 height 36
type input "**"
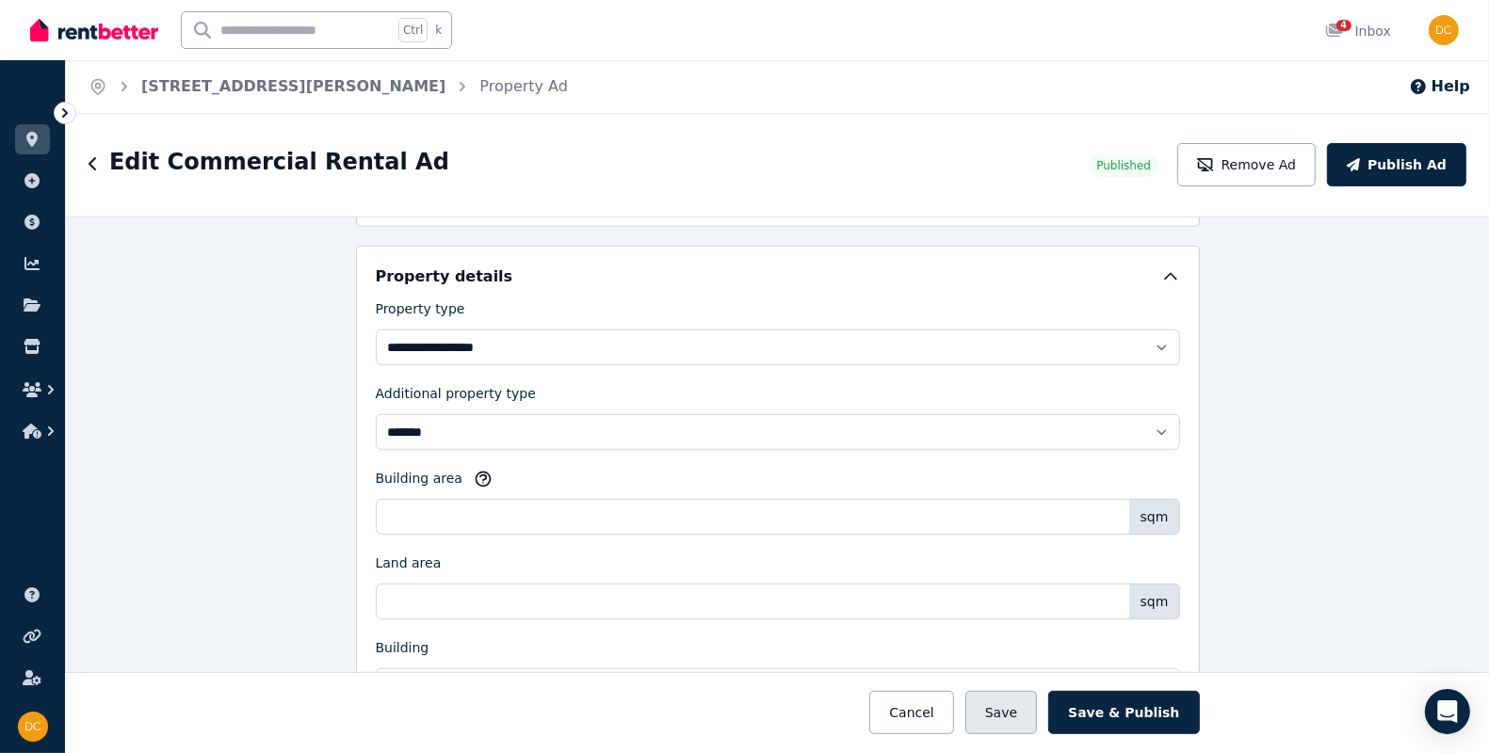
click at [742, 706] on button "Save" at bounding box center [1001, 712] width 72 height 43
click at [742, 706] on div at bounding box center [778, 712] width 2543 height 81
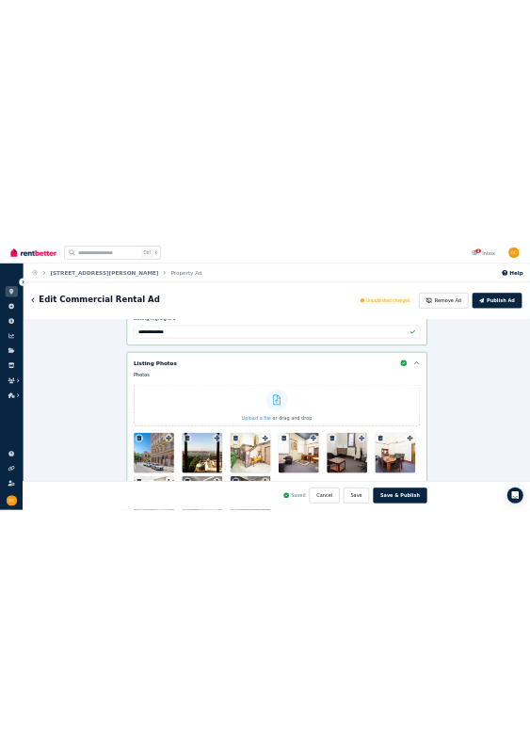
scroll to position [2517, 0]
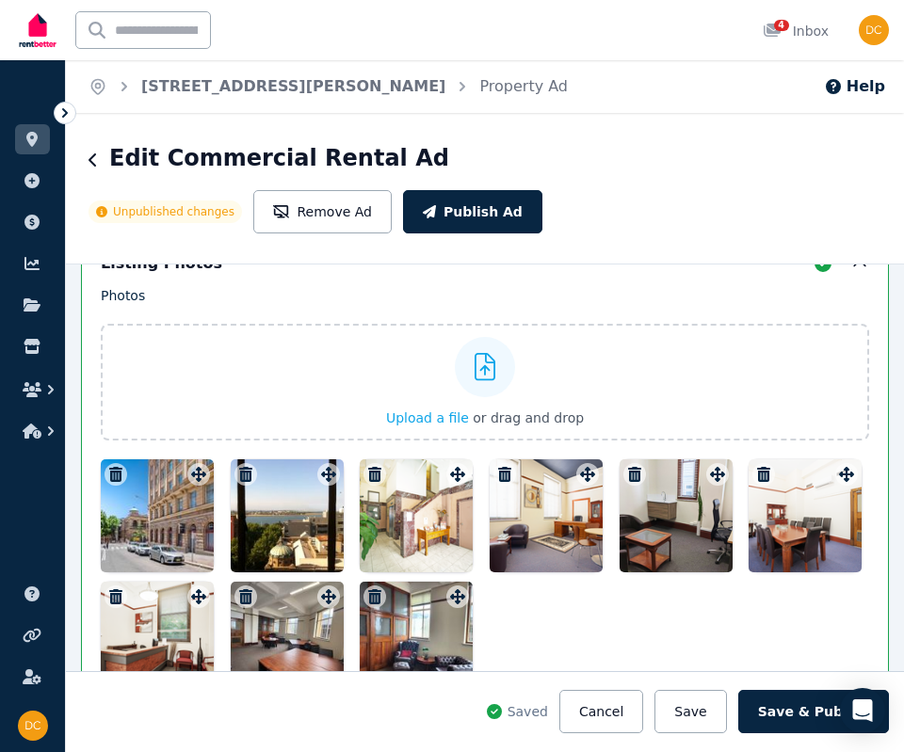
click at [181, 472] on div at bounding box center [157, 516] width 113 height 113
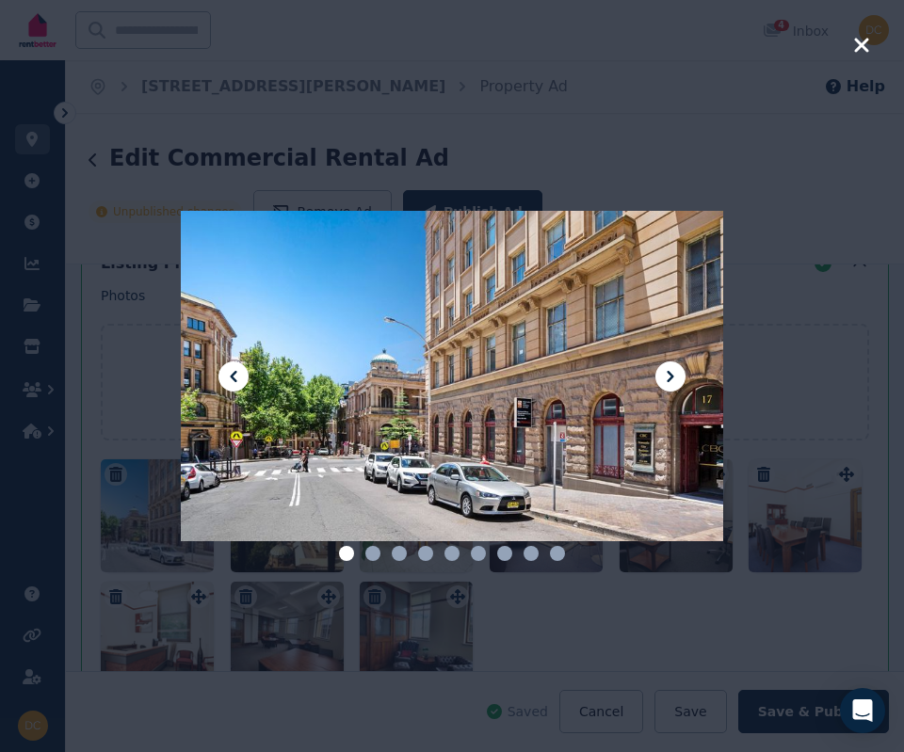
click at [138, 487] on div at bounding box center [452, 376] width 904 height 752
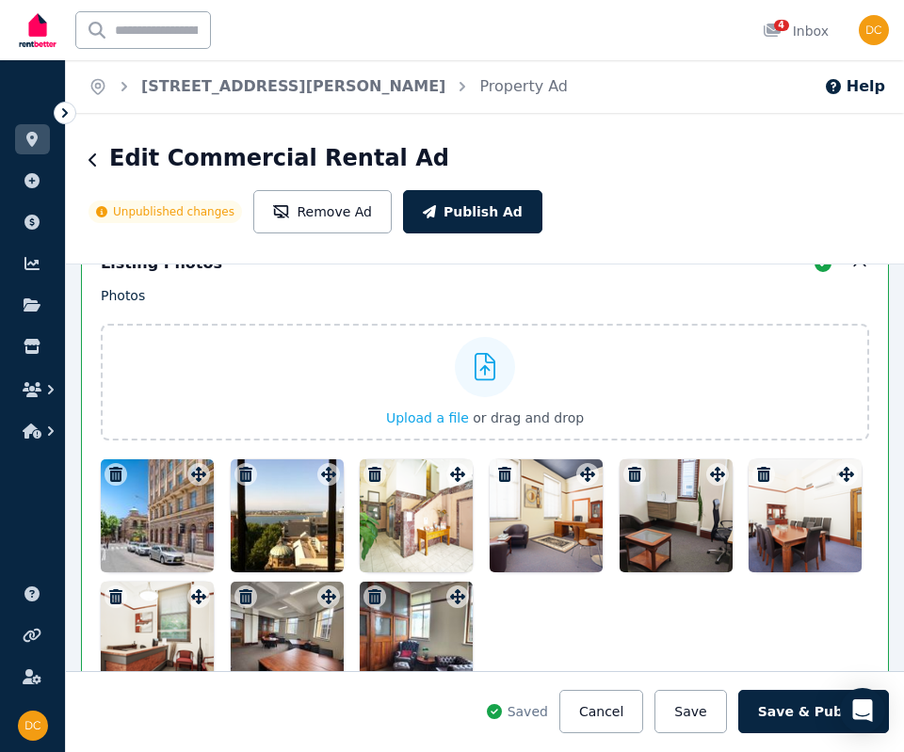
click at [415, 460] on div at bounding box center [416, 516] width 113 height 113
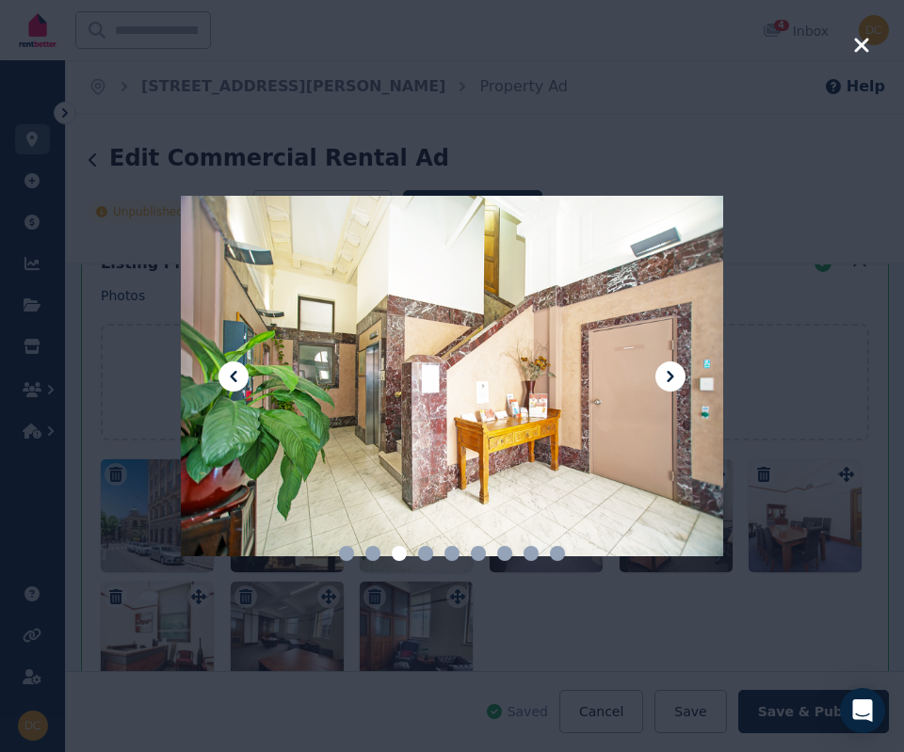
click at [670, 377] on icon at bounding box center [670, 376] width 7 height 11
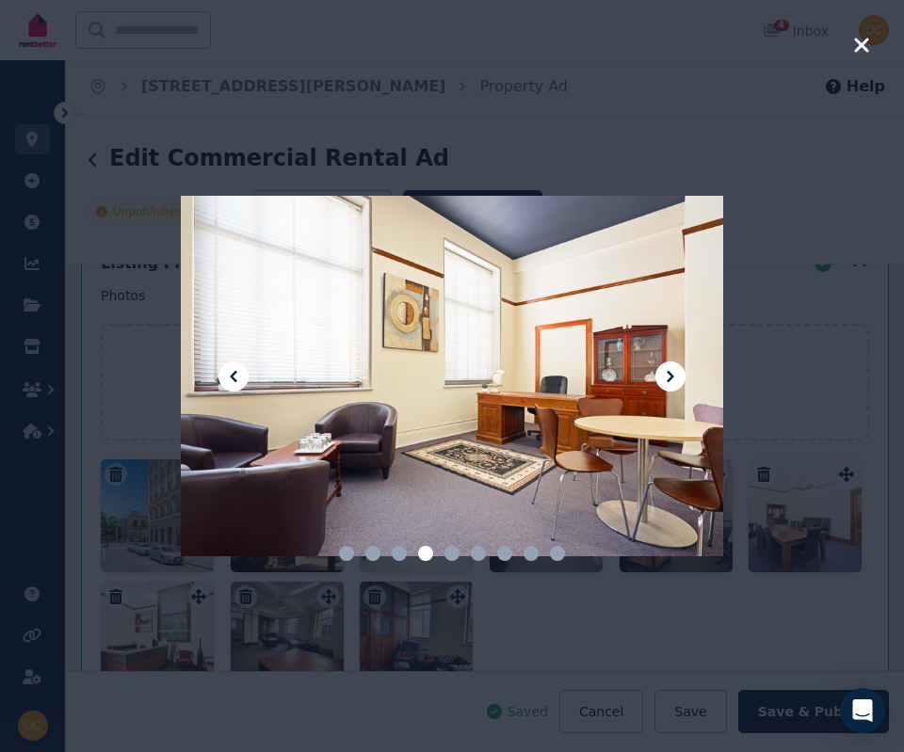
click at [742, 357] on div at bounding box center [452, 376] width 904 height 752
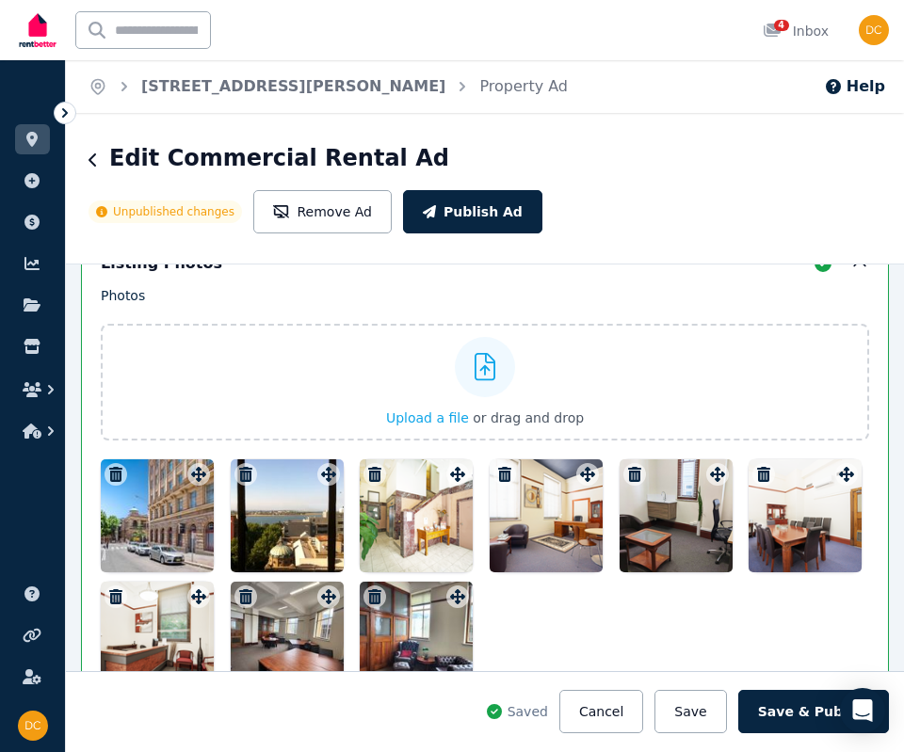
click at [552, 500] on div at bounding box center [546, 516] width 113 height 113
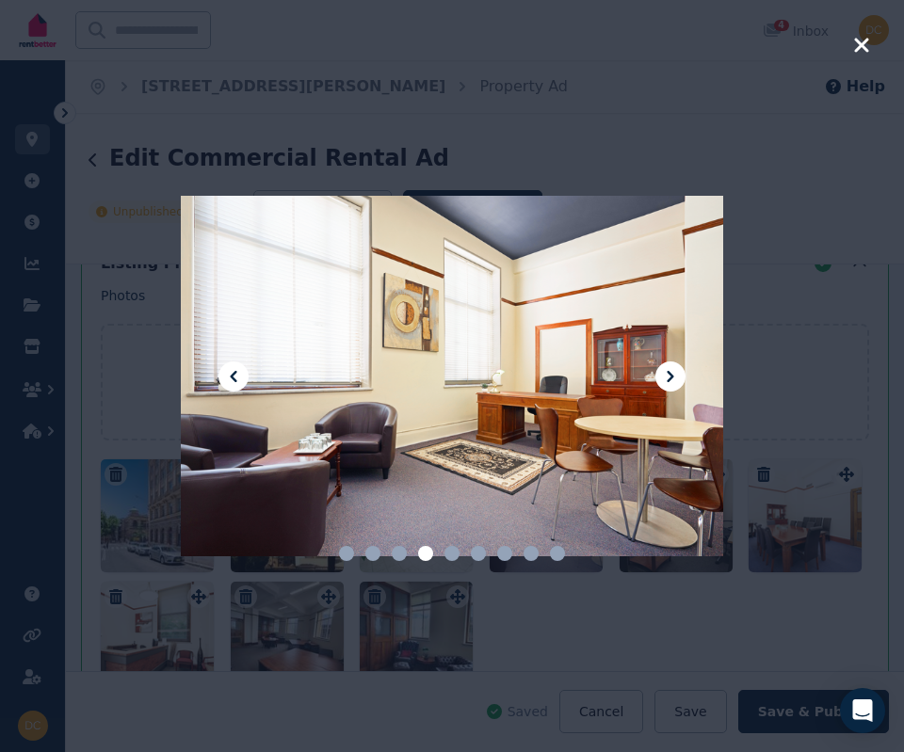
click at [672, 379] on icon at bounding box center [670, 376] width 23 height 23
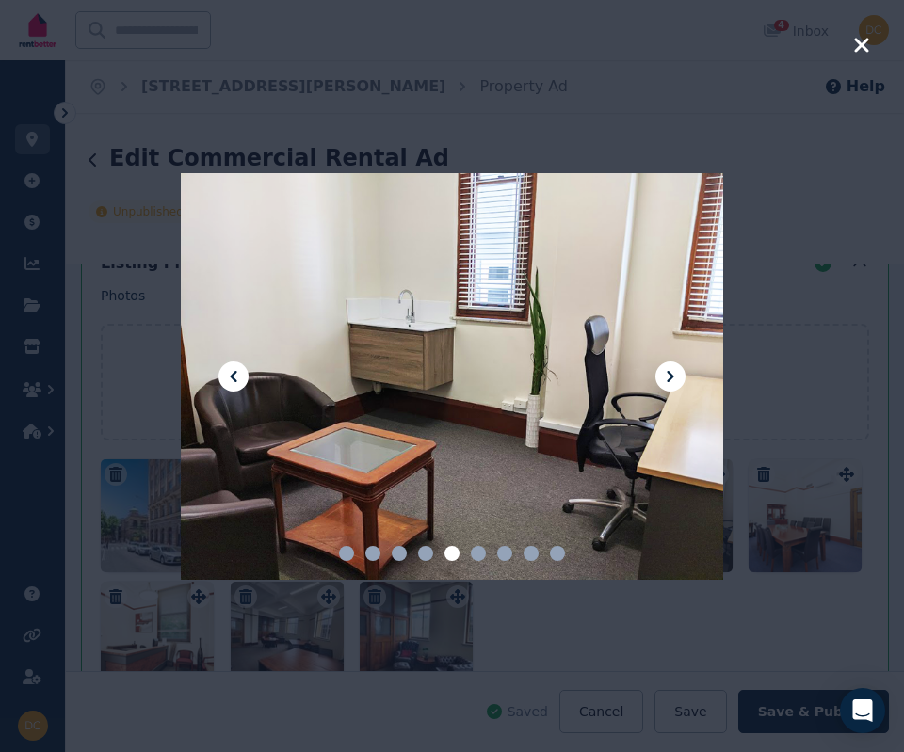
click at [742, 372] on div at bounding box center [452, 376] width 904 height 752
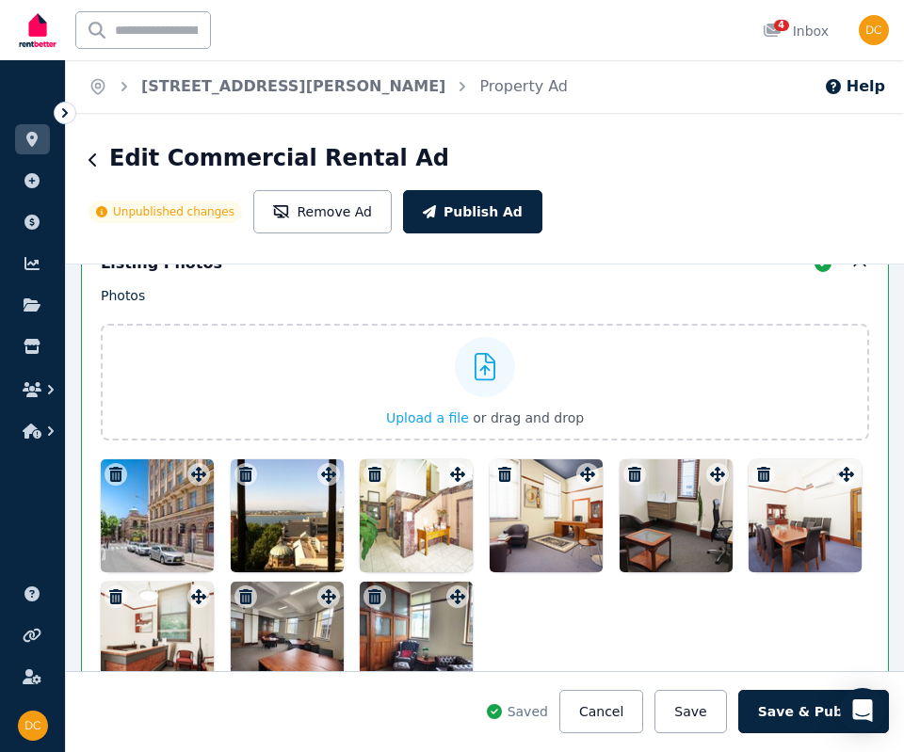
click at [643, 492] on div at bounding box center [676, 516] width 113 height 113
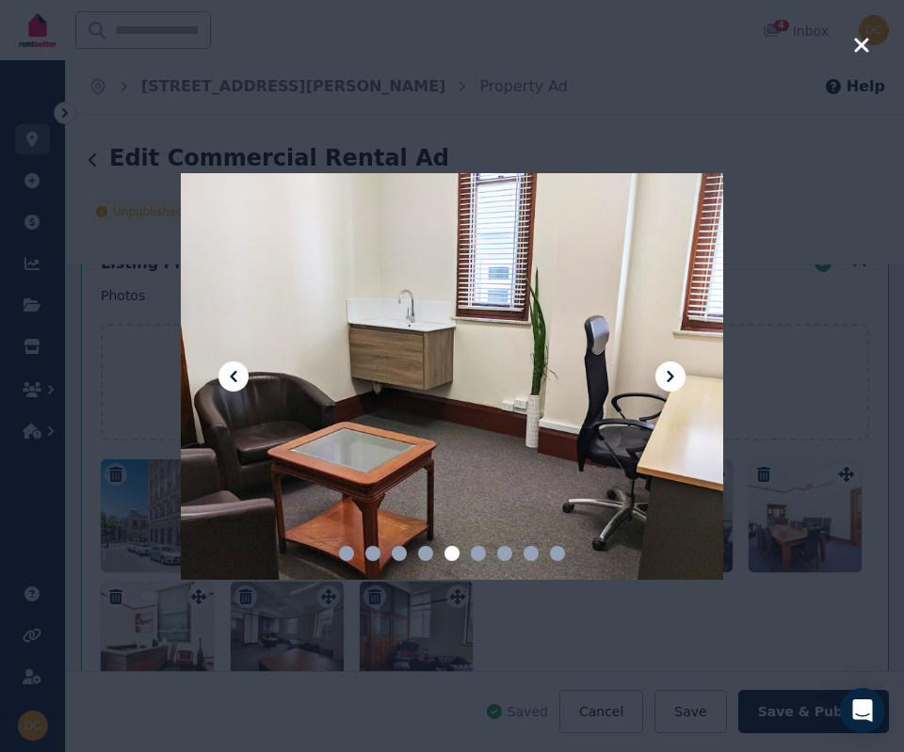
click at [742, 411] on div at bounding box center [452, 376] width 904 height 752
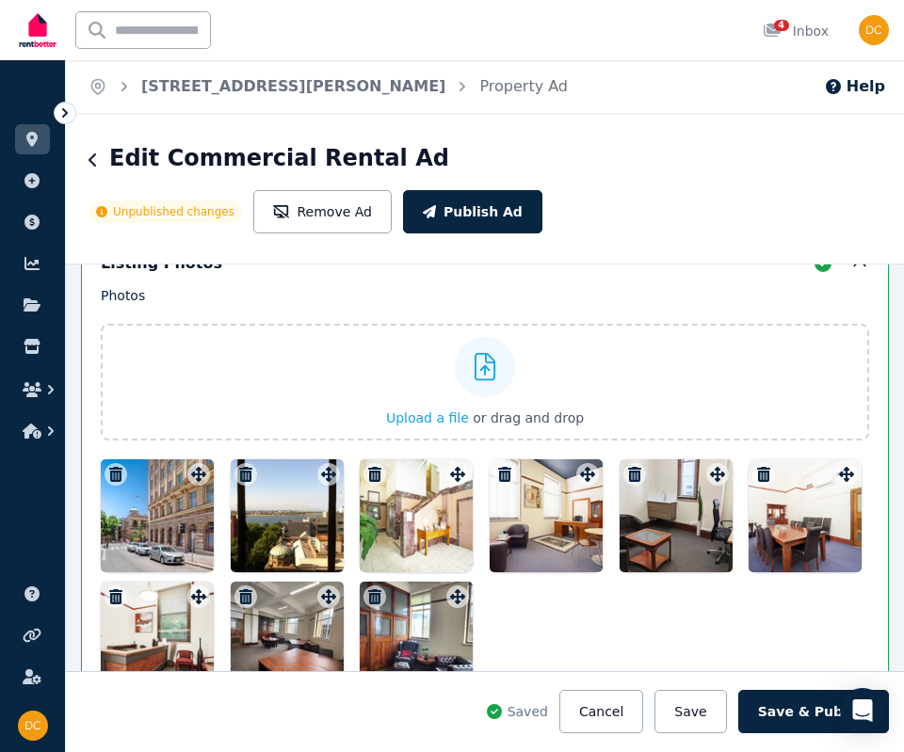
click at [298, 623] on div at bounding box center [287, 638] width 113 height 113
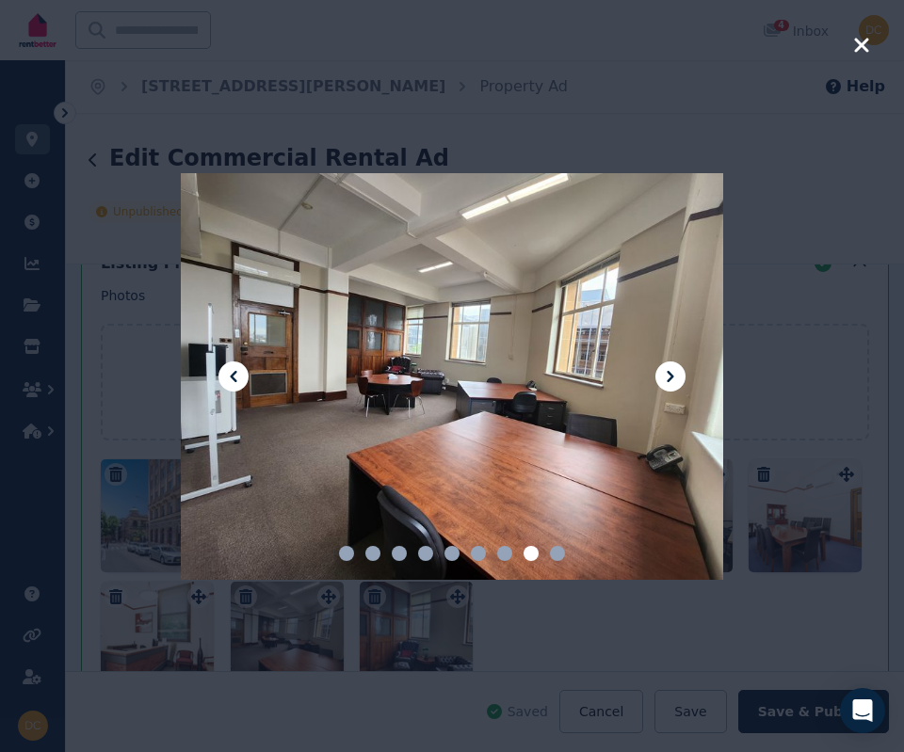
click at [673, 375] on icon at bounding box center [670, 376] width 7 height 11
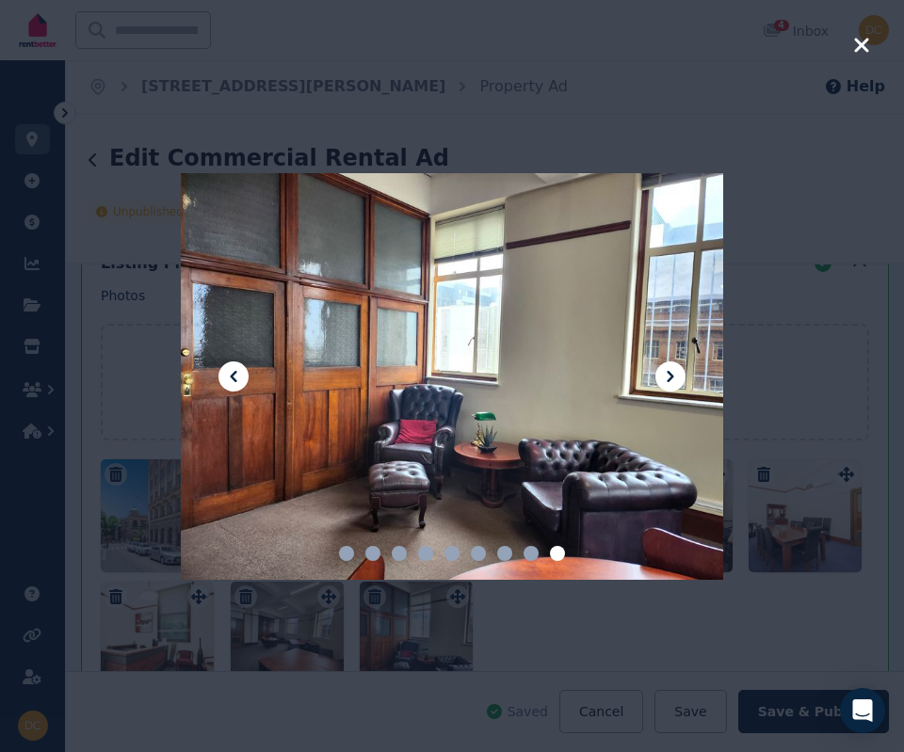
click at [233, 377] on icon at bounding box center [233, 376] width 7 height 11
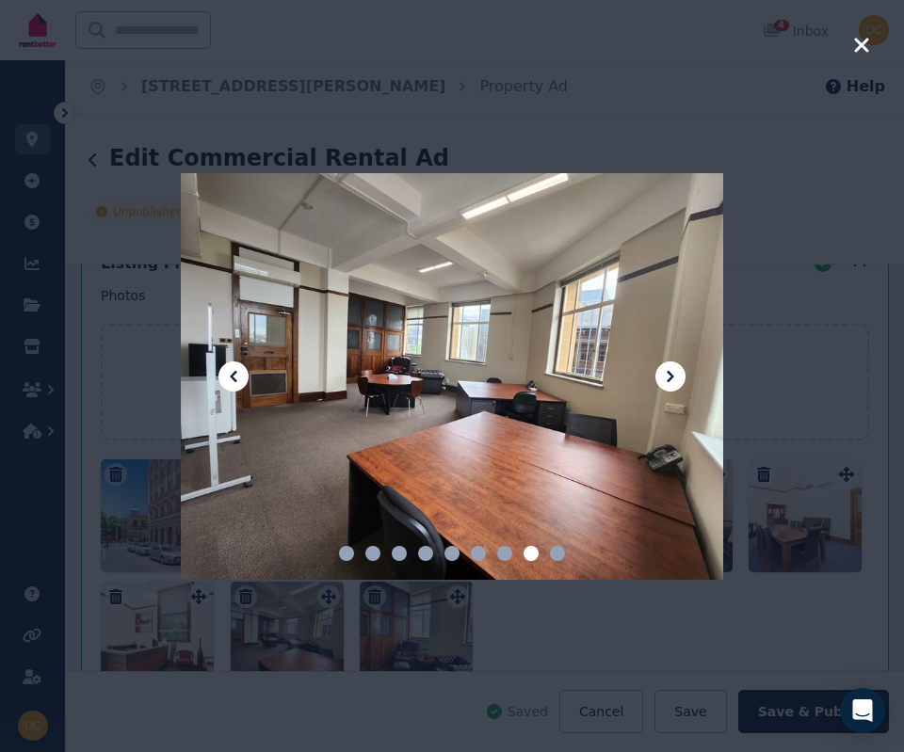
click at [234, 375] on icon at bounding box center [233, 376] width 23 height 23
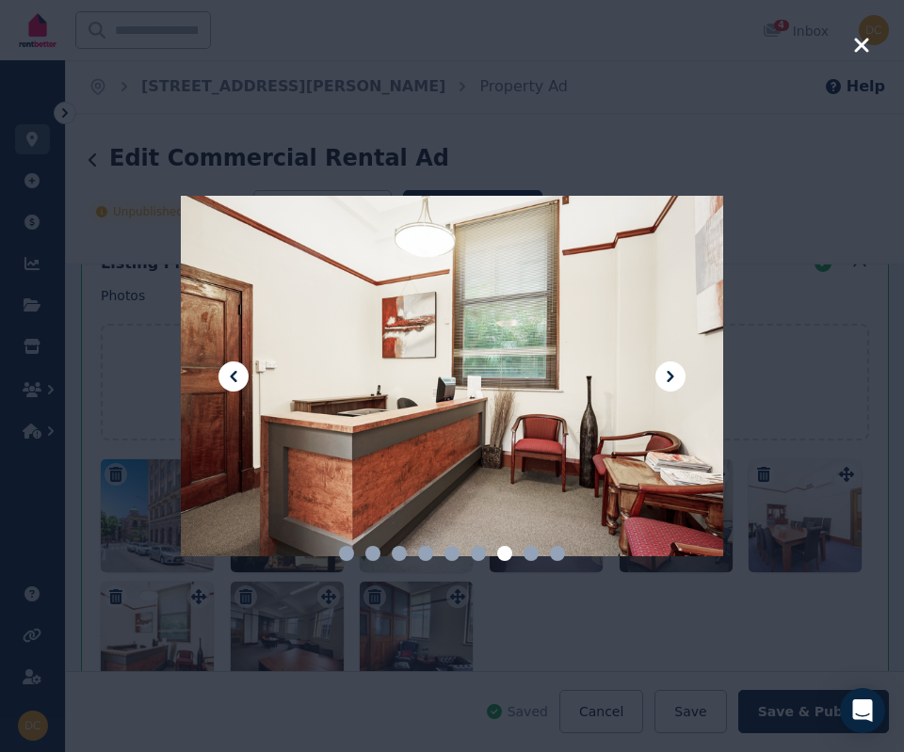
click at [234, 375] on icon at bounding box center [233, 376] width 23 height 23
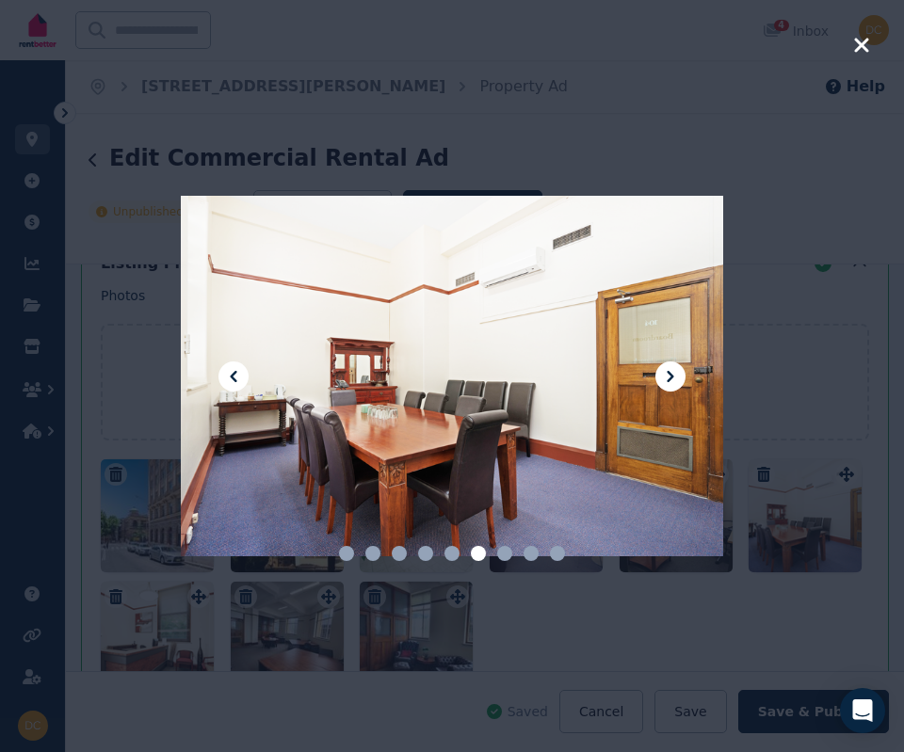
click at [678, 375] on icon at bounding box center [670, 376] width 23 height 23
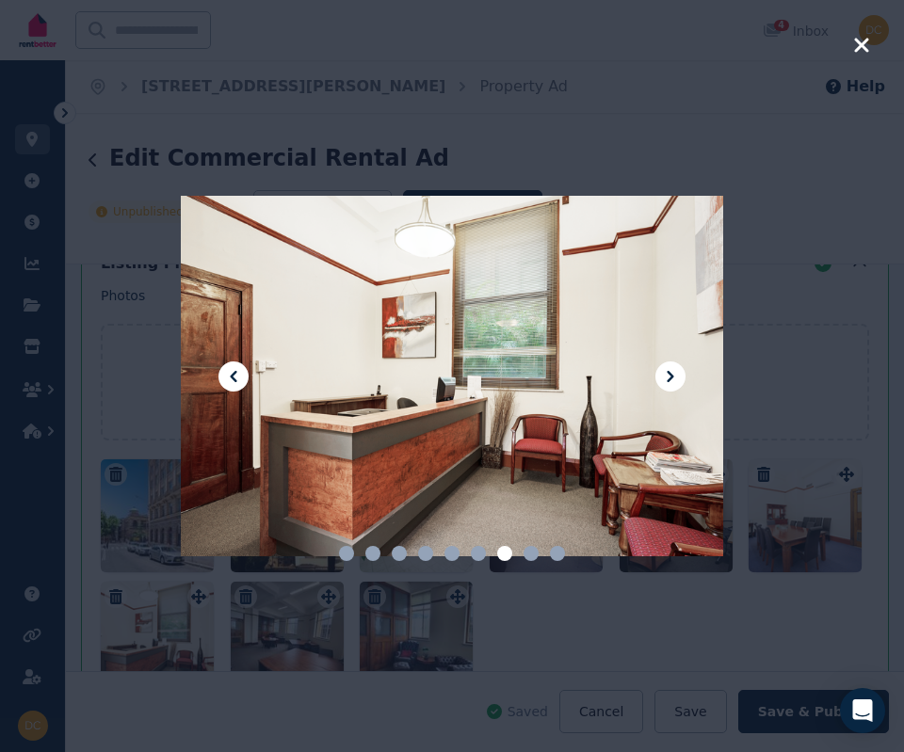
click at [742, 375] on div at bounding box center [452, 376] width 904 height 752
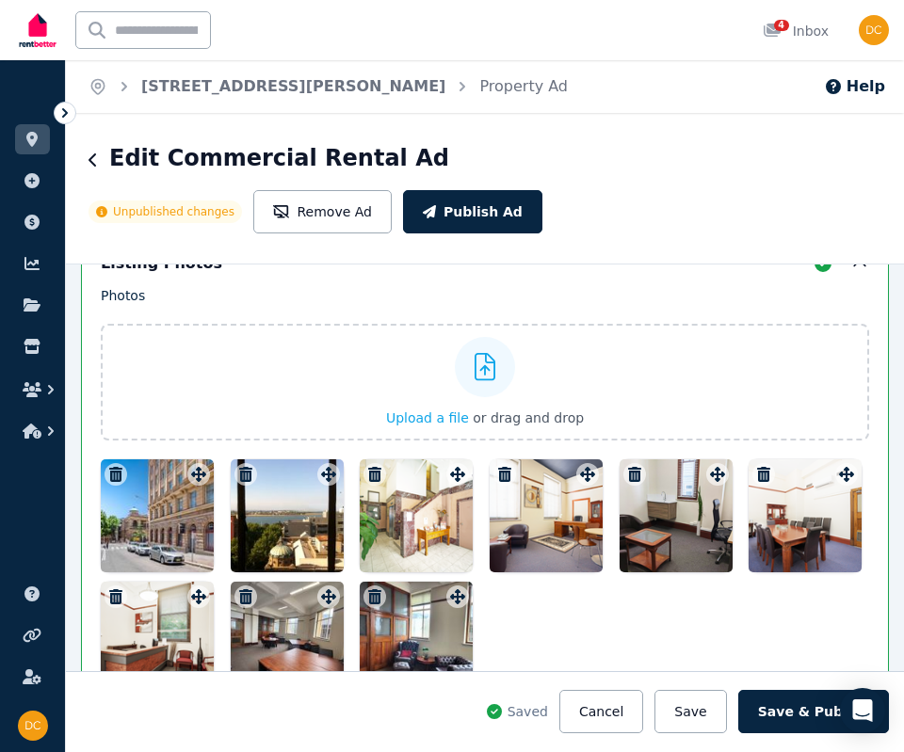
click at [169, 625] on div at bounding box center [157, 638] width 113 height 113
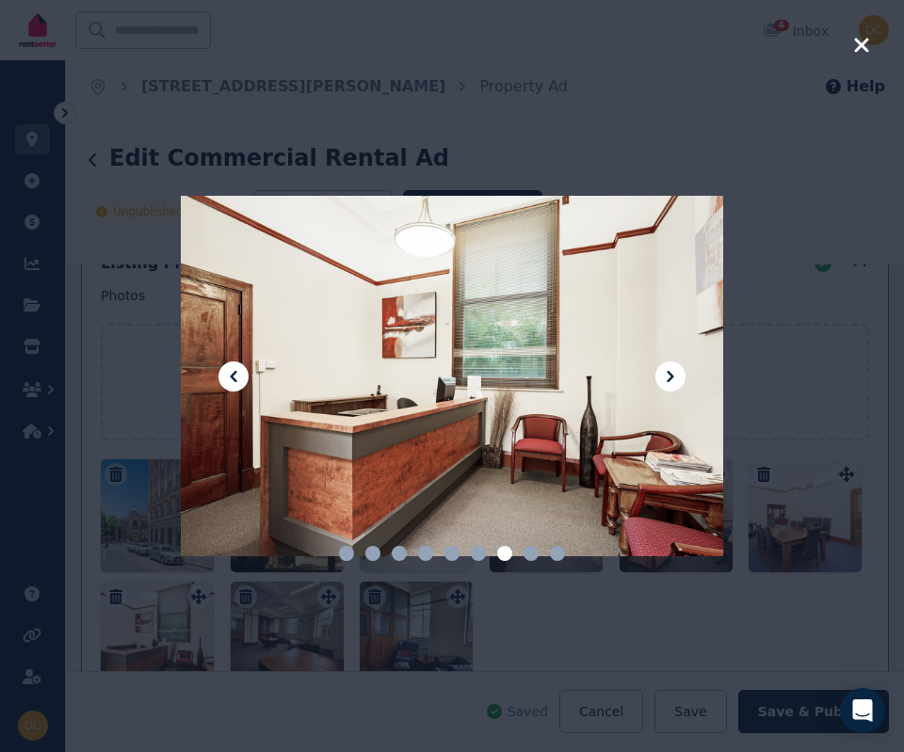
click at [671, 376] on icon at bounding box center [670, 376] width 7 height 11
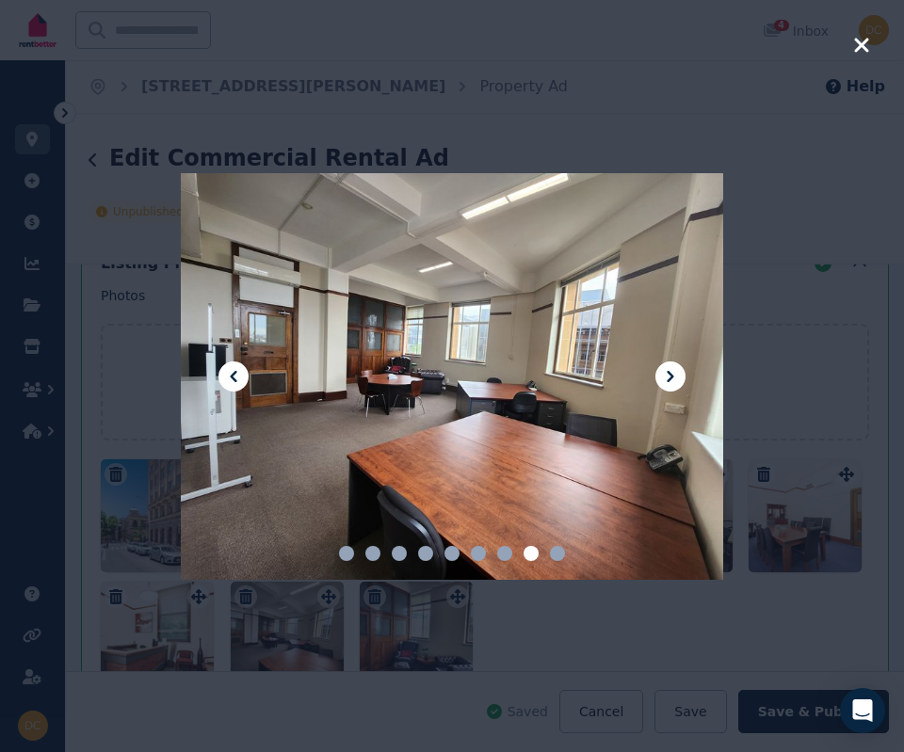
click at [674, 369] on icon at bounding box center [670, 376] width 23 height 23
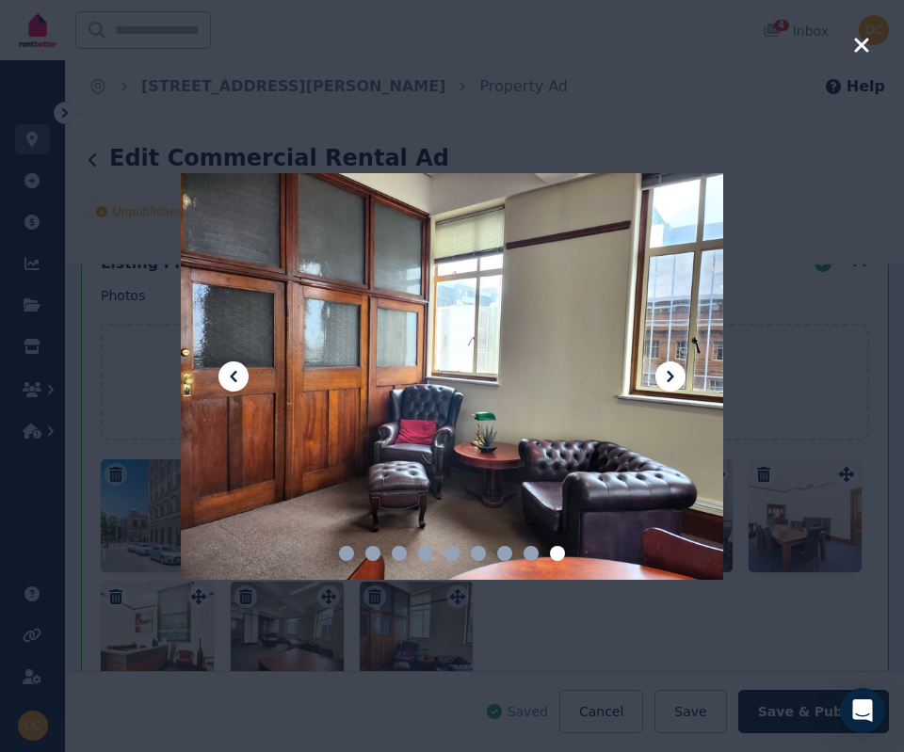
click at [742, 344] on div at bounding box center [452, 376] width 904 height 752
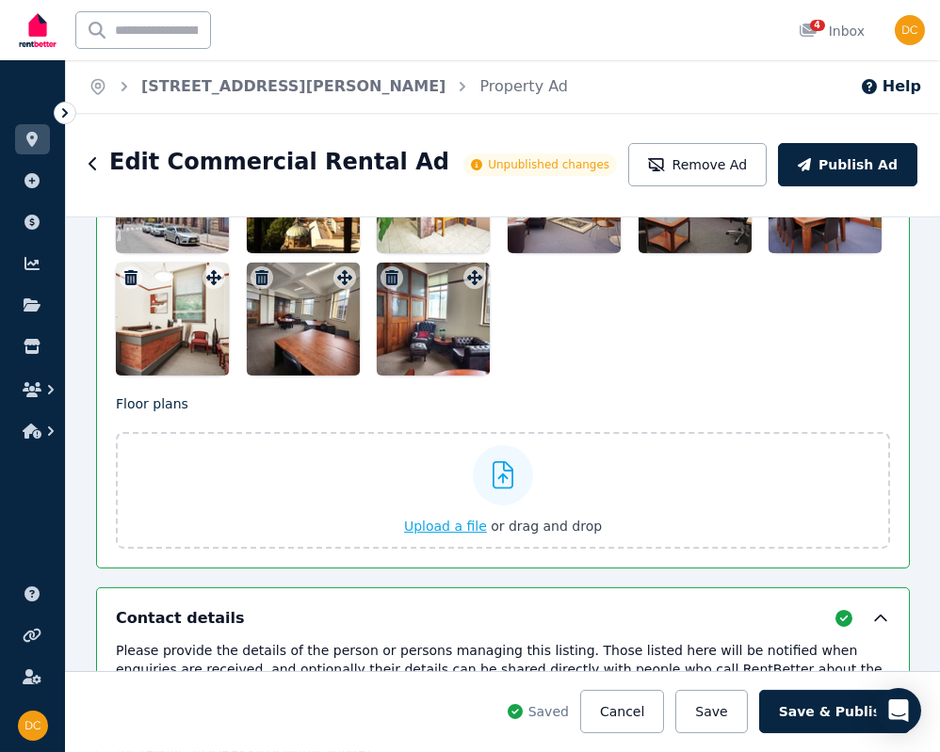
scroll to position [2511, 0]
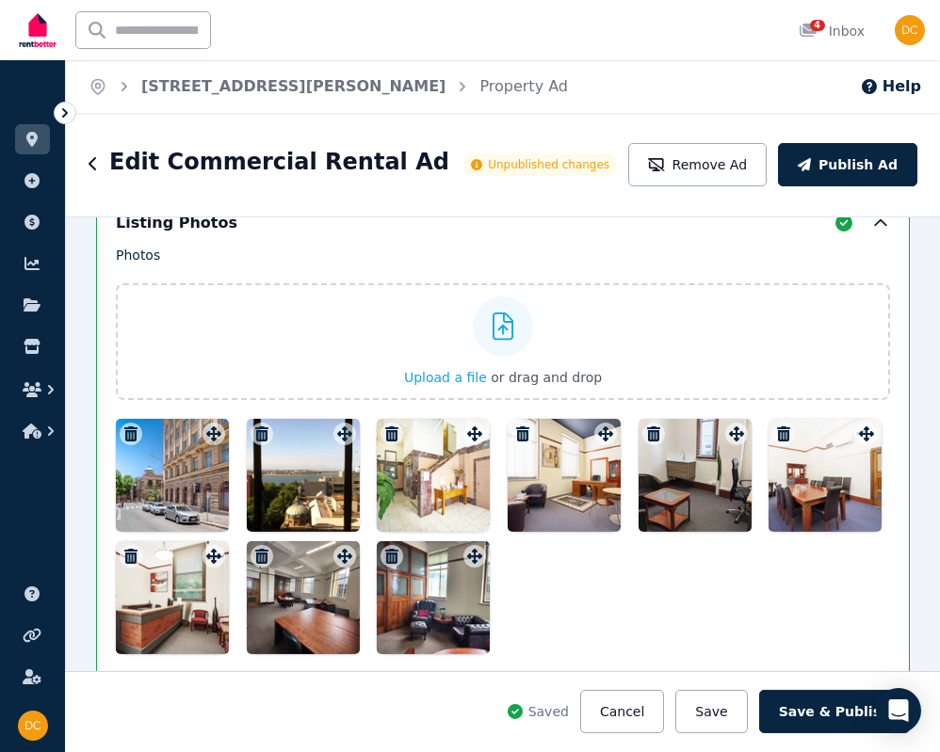
click at [560, 485] on div at bounding box center [564, 475] width 113 height 113
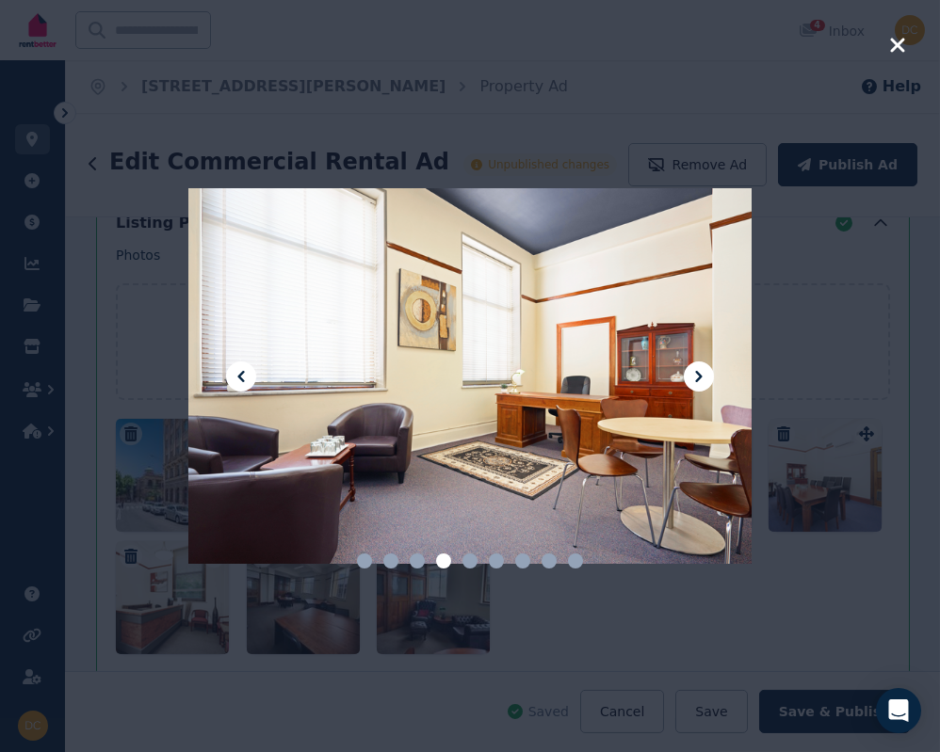
click at [742, 262] on div at bounding box center [470, 376] width 940 height 752
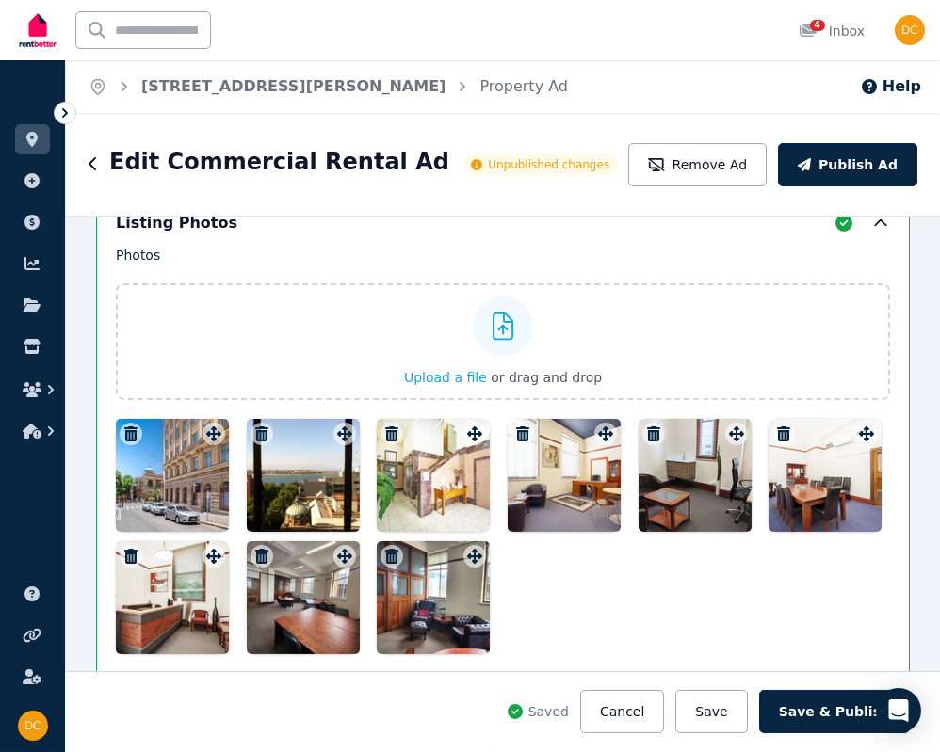
click at [513, 419] on div at bounding box center [564, 475] width 113 height 113
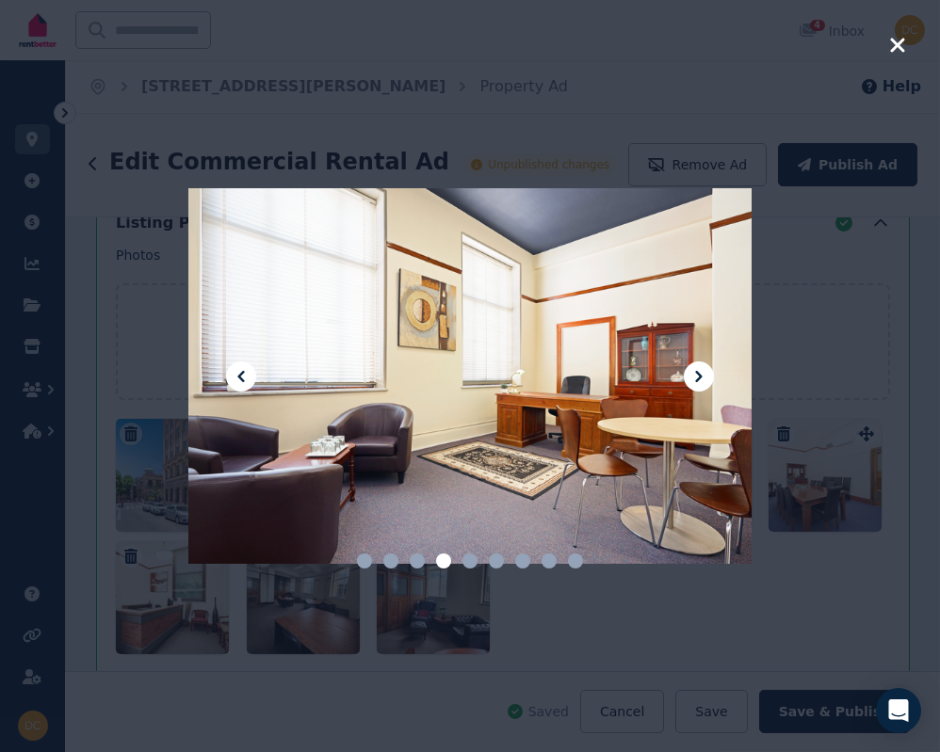
click at [742, 348] on div at bounding box center [470, 376] width 940 height 752
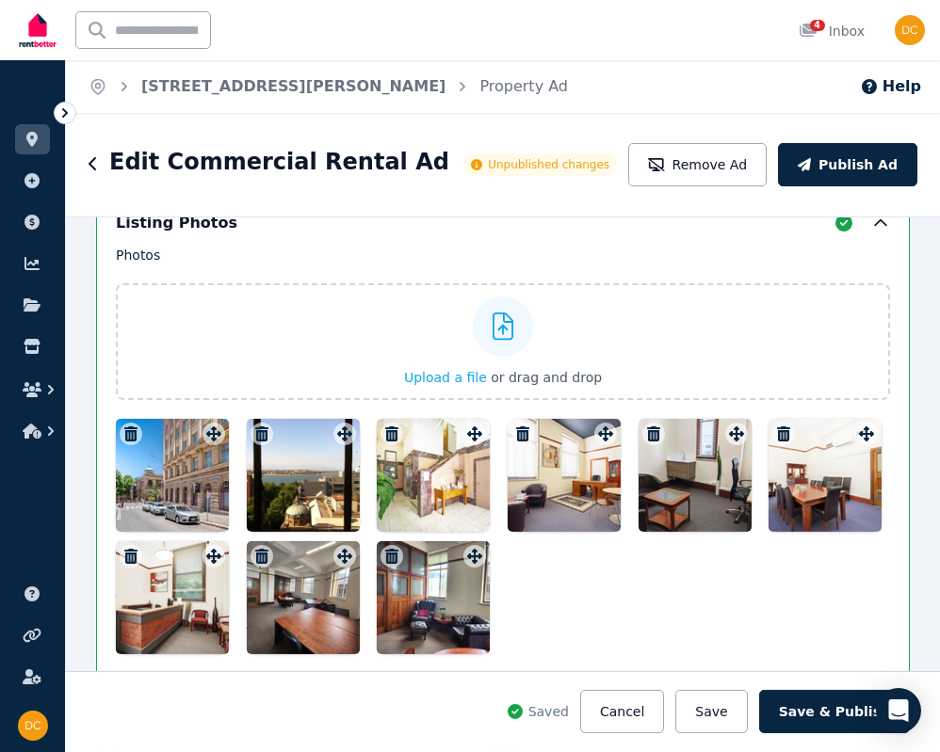
click at [519, 429] on icon "button" at bounding box center [522, 434] width 13 height 15
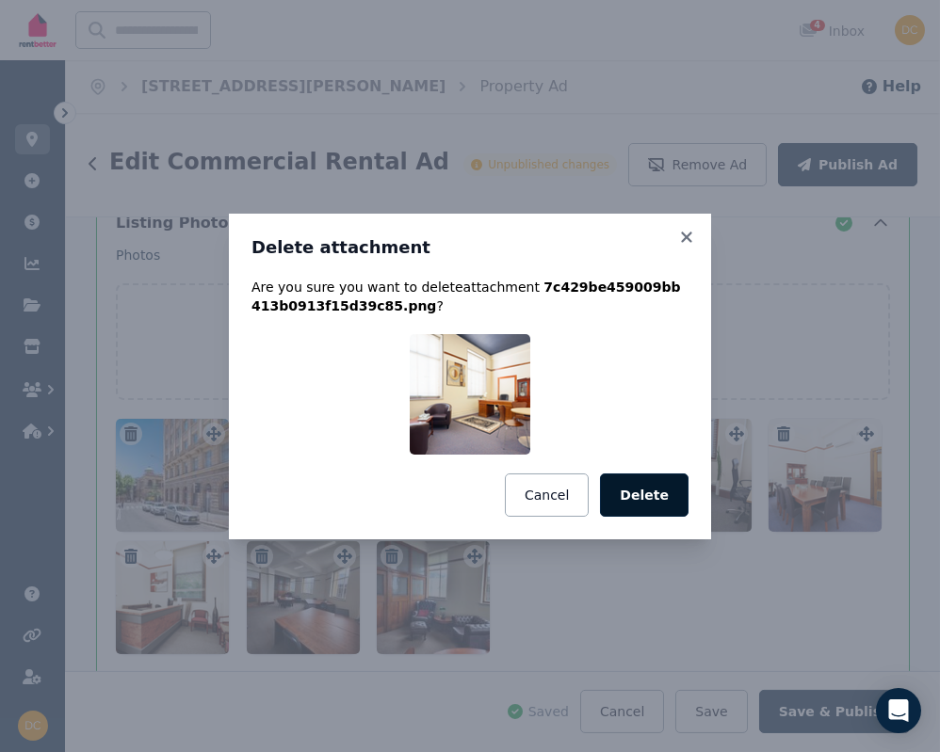
click at [657, 505] on button "Delete" at bounding box center [644, 495] width 89 height 43
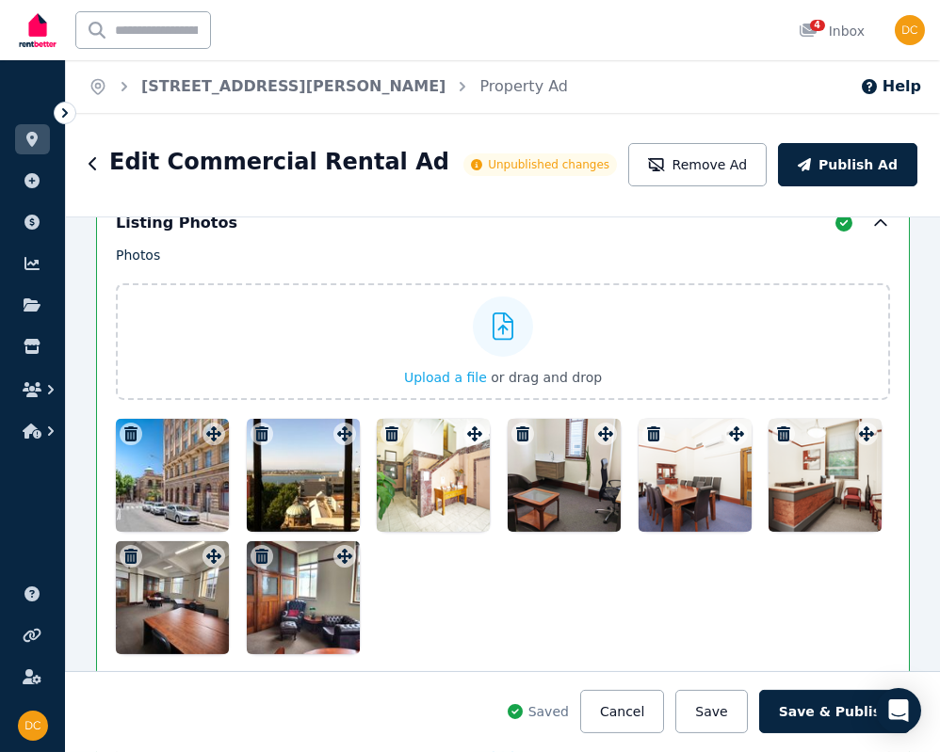
click at [527, 463] on div at bounding box center [564, 475] width 113 height 113
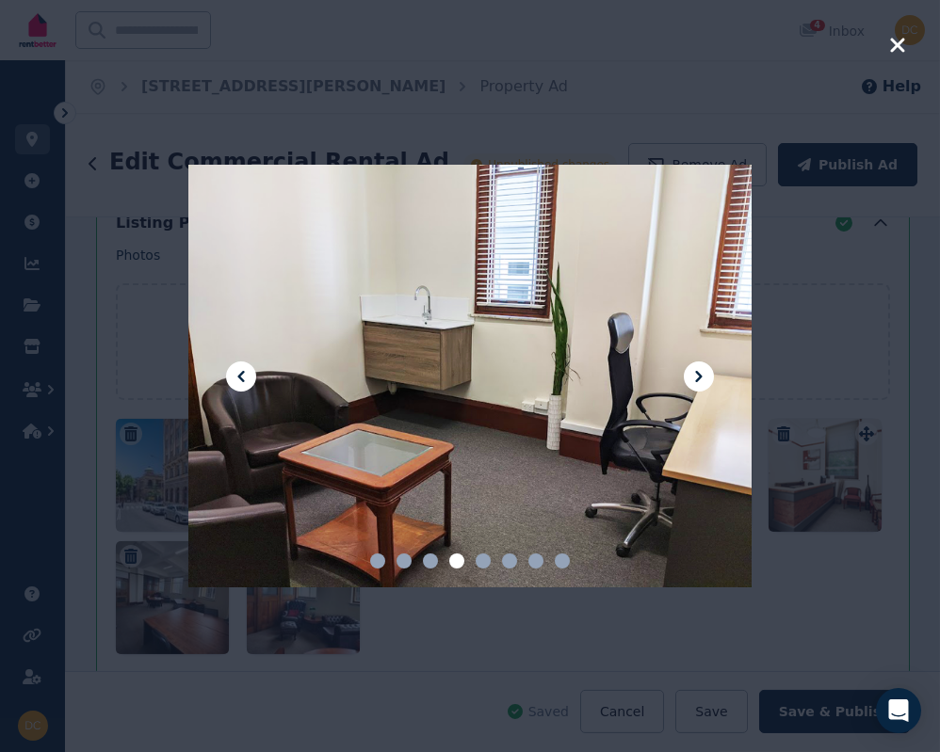
click at [742, 440] on div at bounding box center [470, 376] width 940 height 752
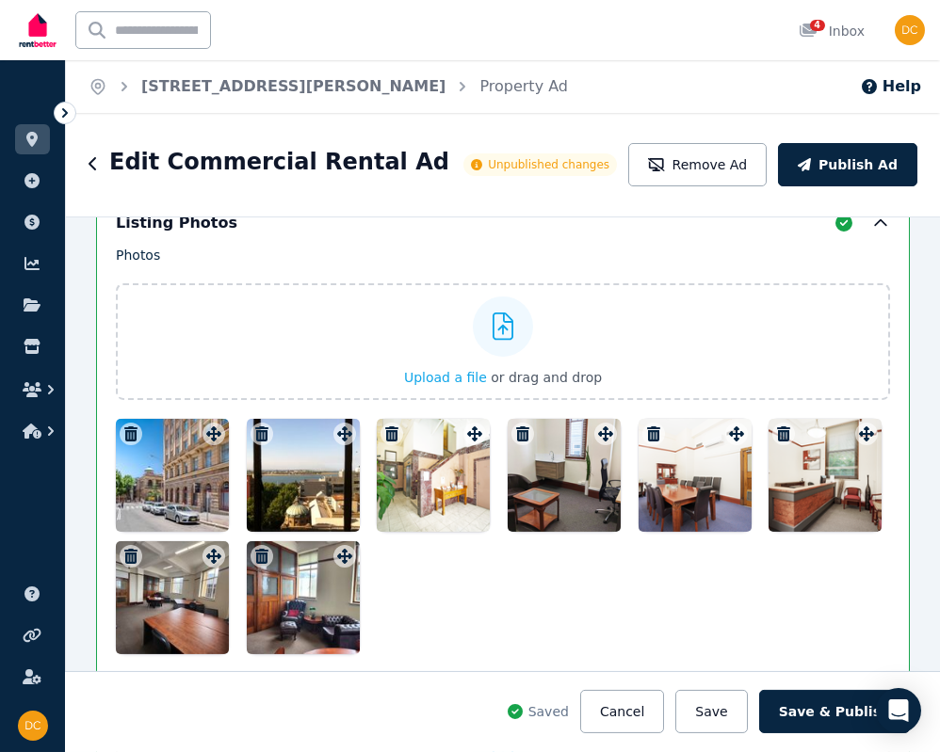
click at [651, 510] on div at bounding box center [694, 475] width 113 height 113
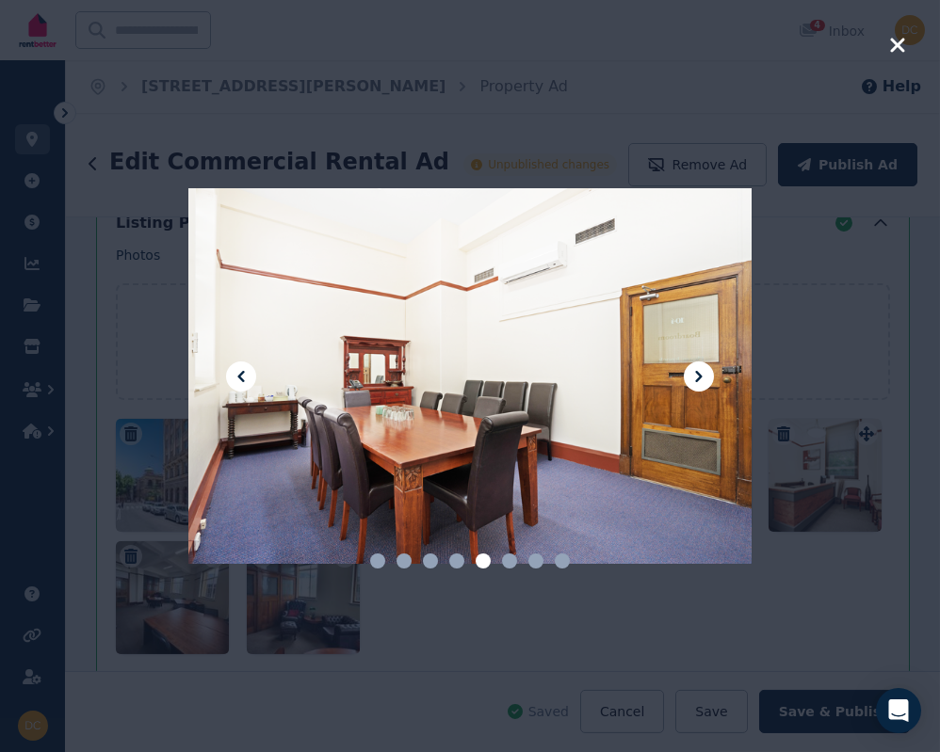
click at [742, 350] on div at bounding box center [470, 376] width 940 height 752
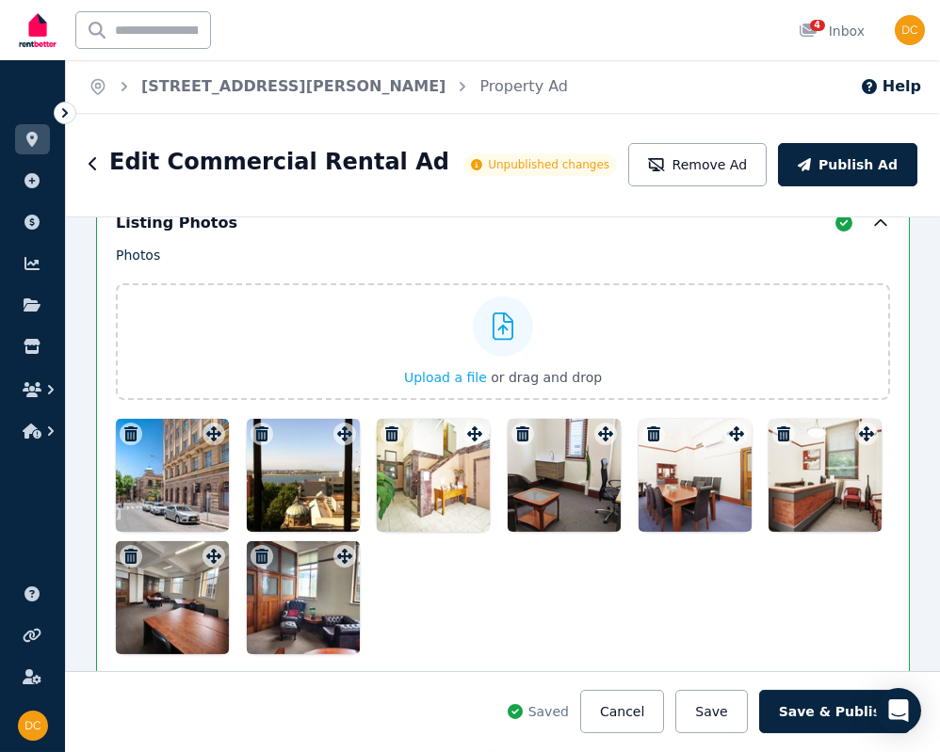
click at [644, 430] on icon "button" at bounding box center [653, 434] width 19 height 15
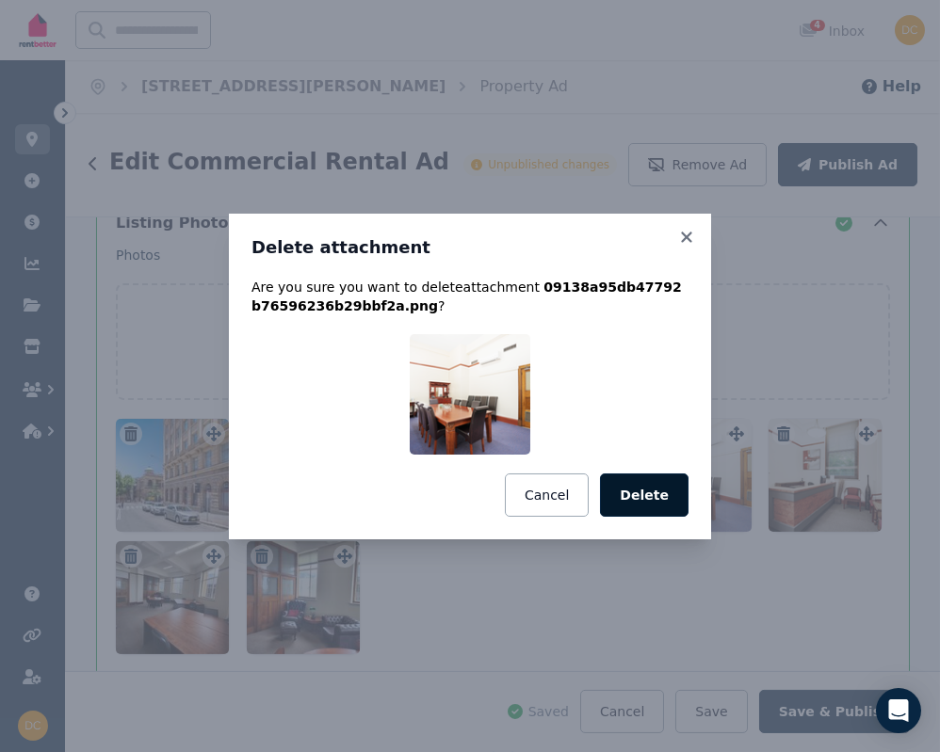
click at [649, 492] on button "Delete" at bounding box center [644, 495] width 89 height 43
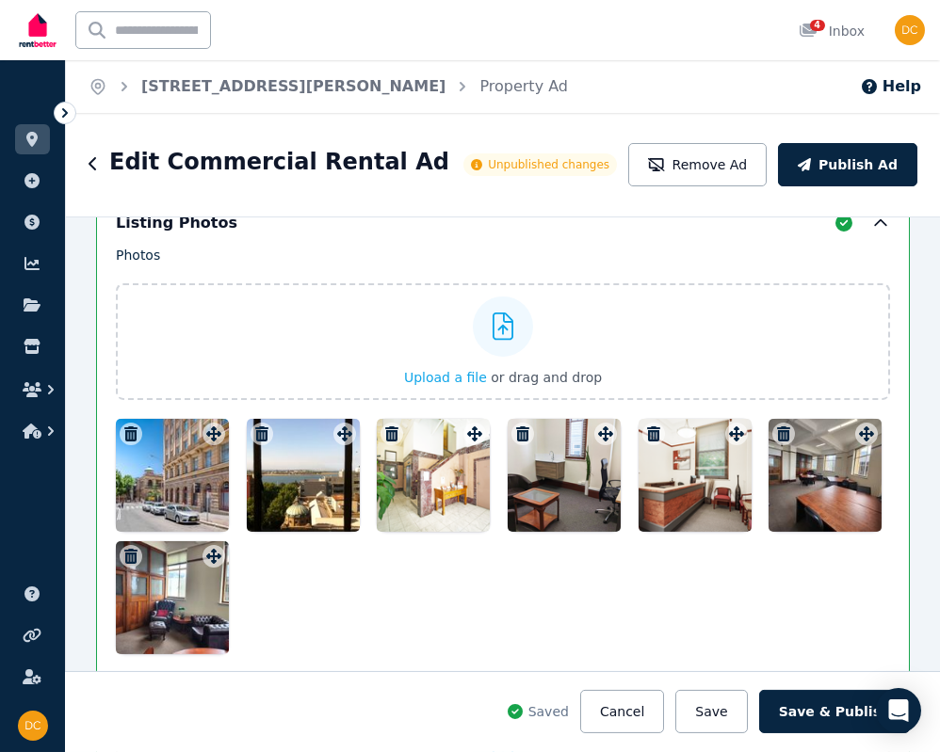
click at [681, 484] on div at bounding box center [694, 475] width 113 height 113
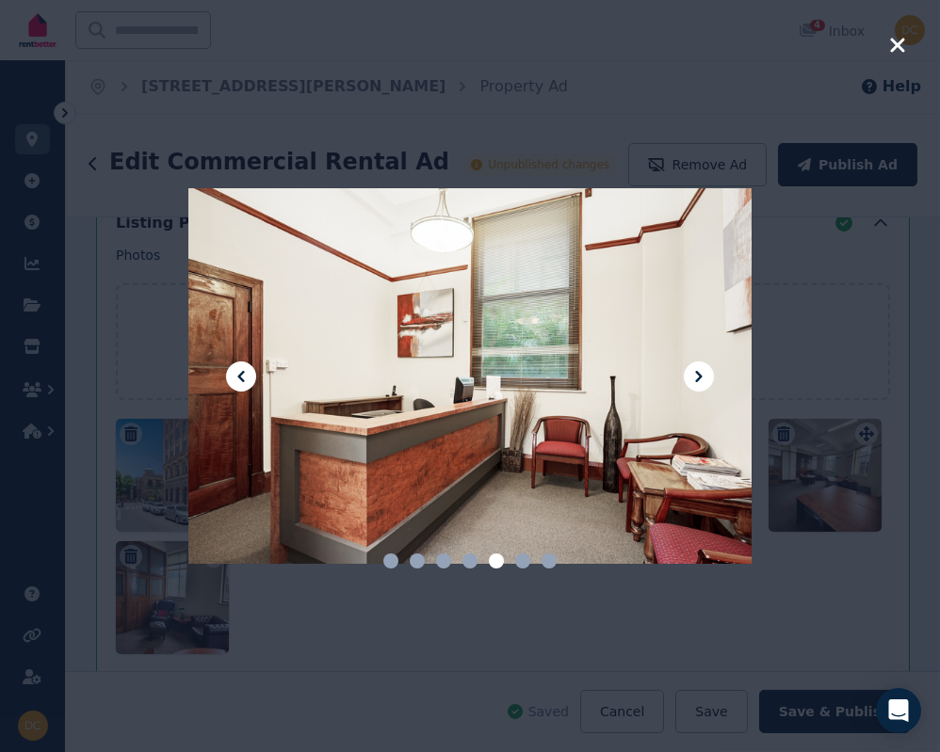
click at [742, 444] on div at bounding box center [470, 376] width 940 height 752
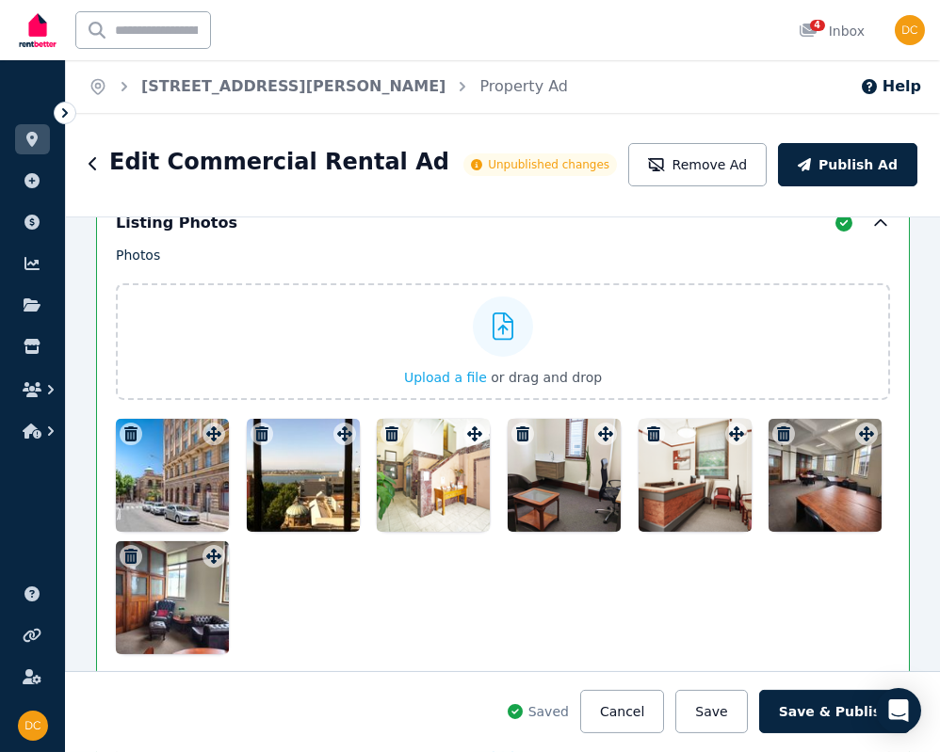
drag, startPoint x: 670, startPoint y: 480, endPoint x: 611, endPoint y: 496, distance: 61.4
click at [611, 496] on div at bounding box center [503, 536] width 774 height 235
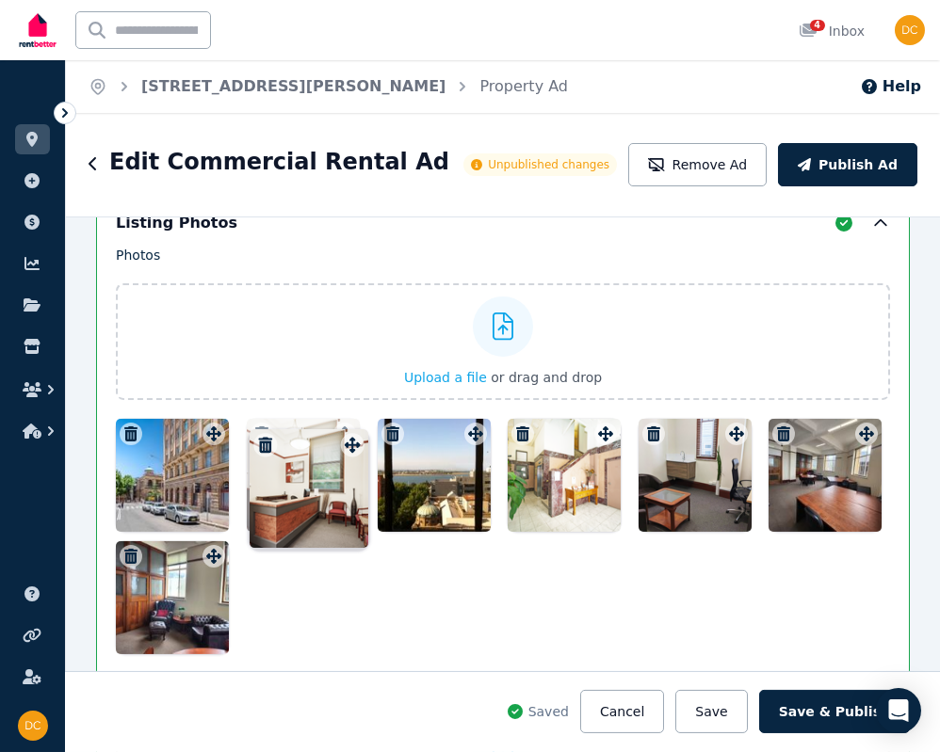
drag, startPoint x: 729, startPoint y: 434, endPoint x: 350, endPoint y: 430, distance: 378.6
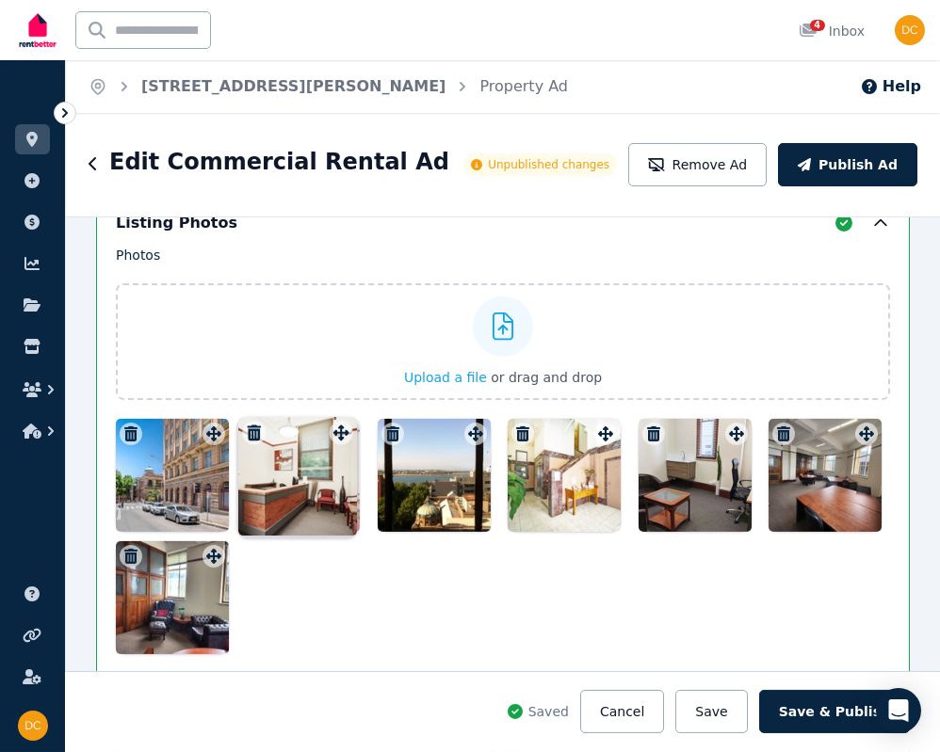
click at [350, 430] on div "Photos Upload a file or drag and drop To pick up a draggable item, press the sp…" at bounding box center [503, 450] width 774 height 409
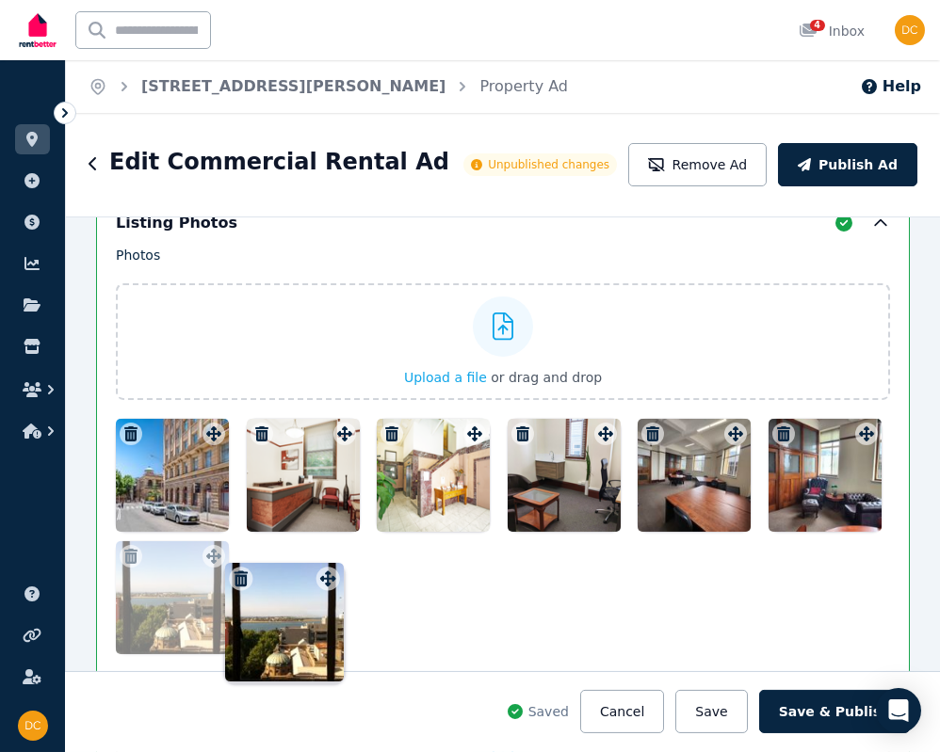
drag, startPoint x: 464, startPoint y: 434, endPoint x: 323, endPoint y: 565, distance: 192.6
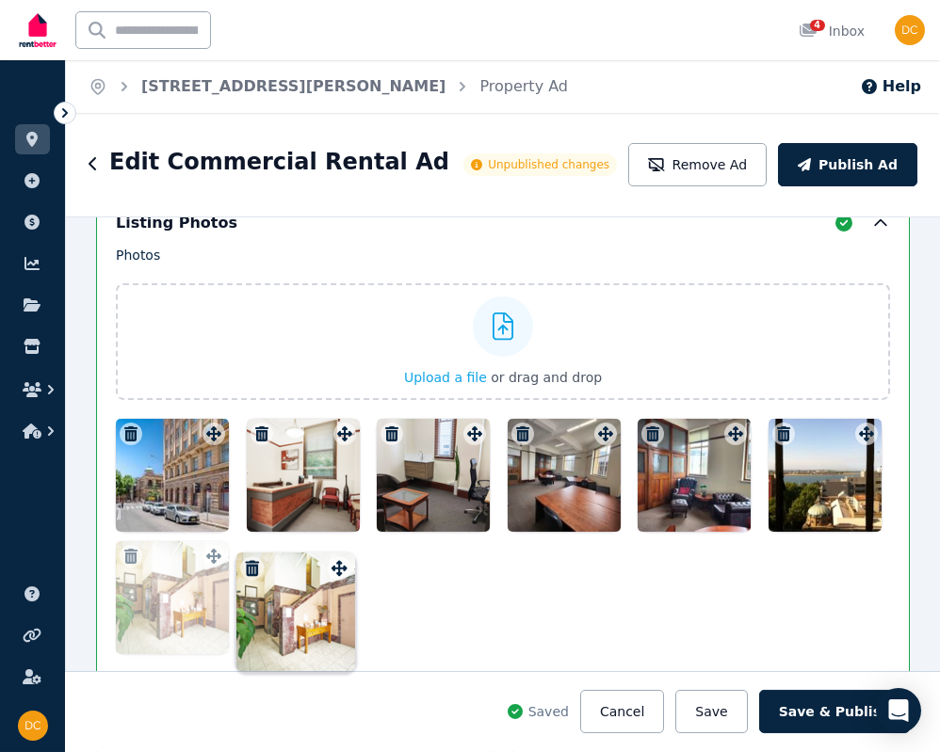
drag, startPoint x: 463, startPoint y: 439, endPoint x: 333, endPoint y: 558, distance: 176.6
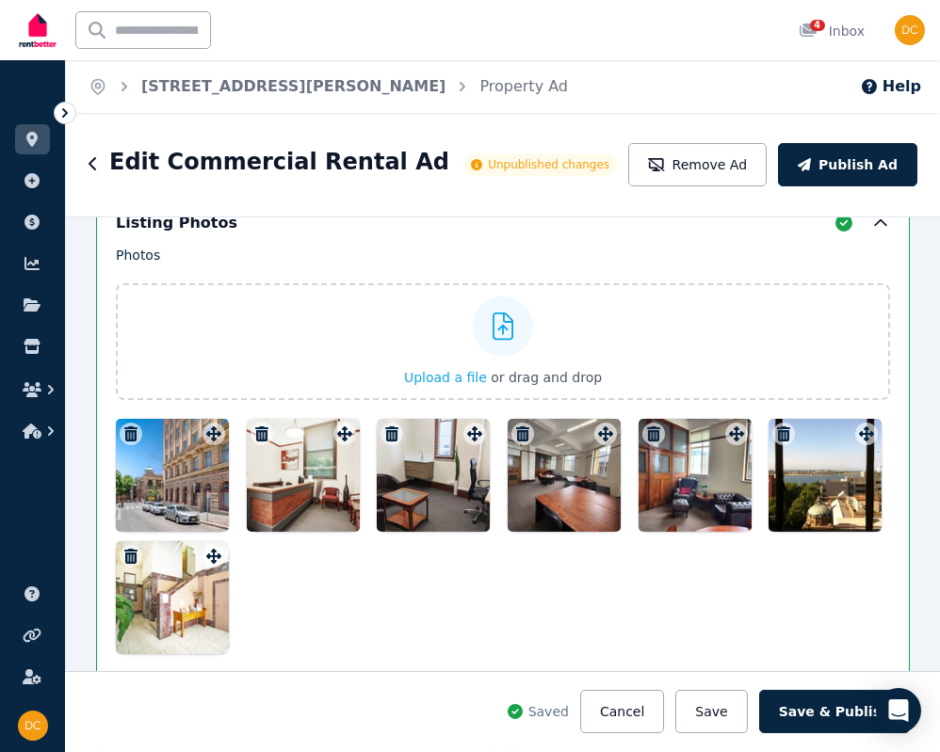
click at [124, 555] on icon "button" at bounding box center [130, 556] width 13 height 15
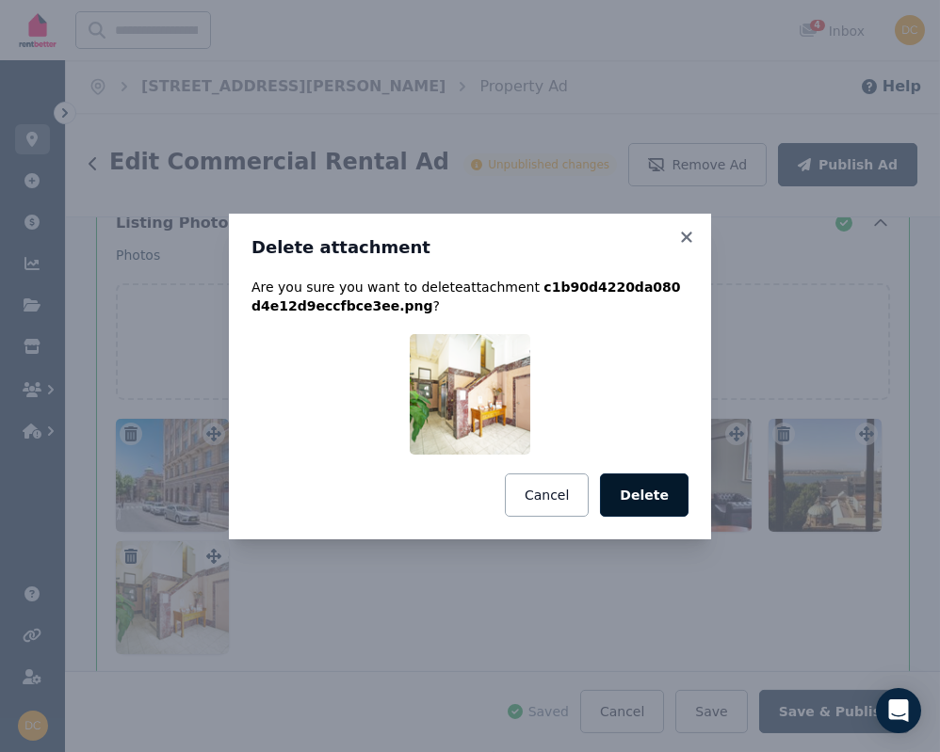
click at [641, 492] on button "Delete" at bounding box center [644, 495] width 89 height 43
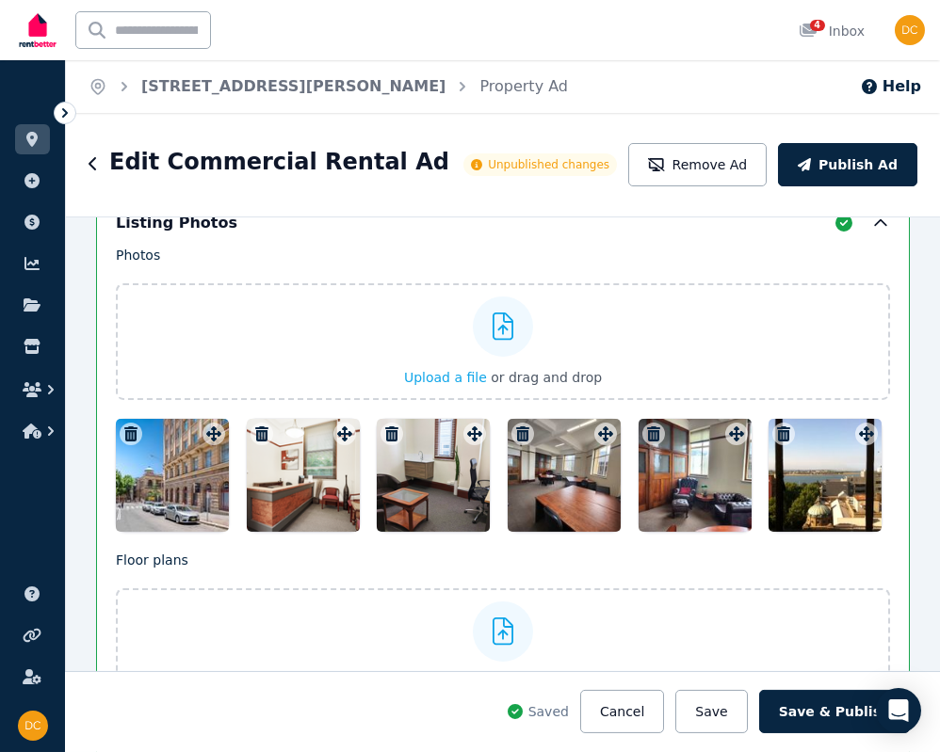
click at [654, 429] on icon "button" at bounding box center [653, 434] width 19 height 15
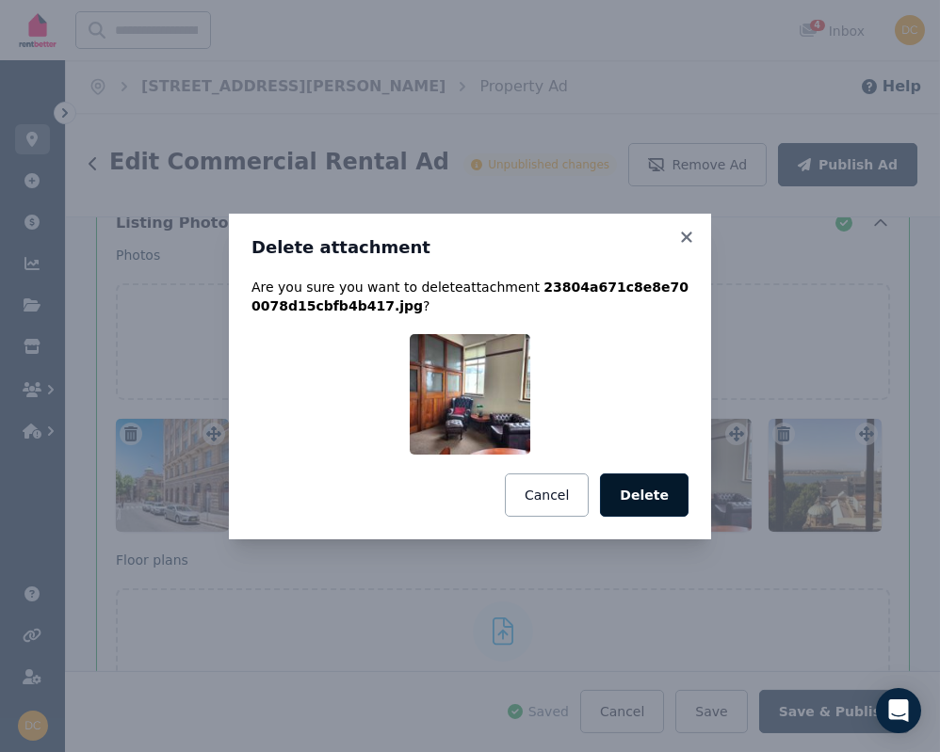
click at [637, 499] on button "Delete" at bounding box center [644, 495] width 89 height 43
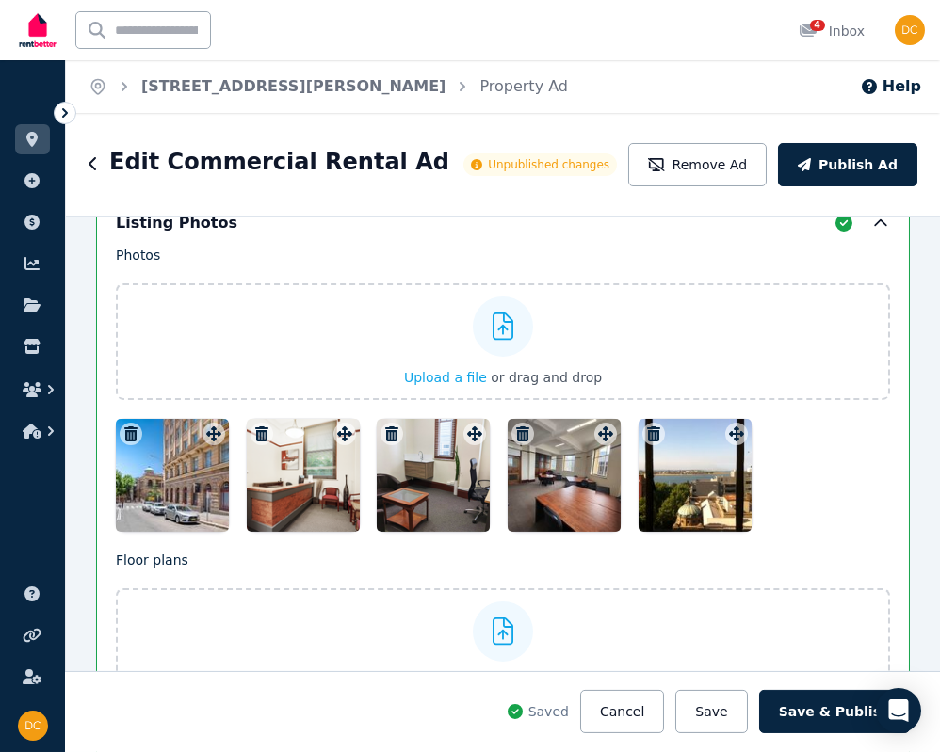
click at [564, 503] on div at bounding box center [564, 475] width 113 height 113
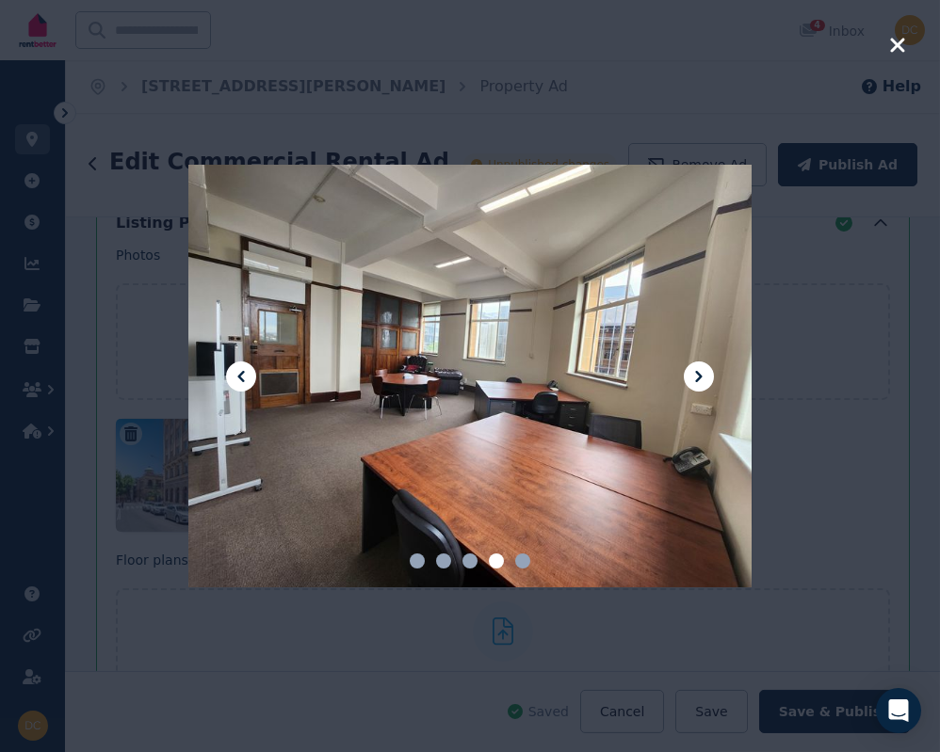
click at [742, 496] on div at bounding box center [470, 376] width 940 height 752
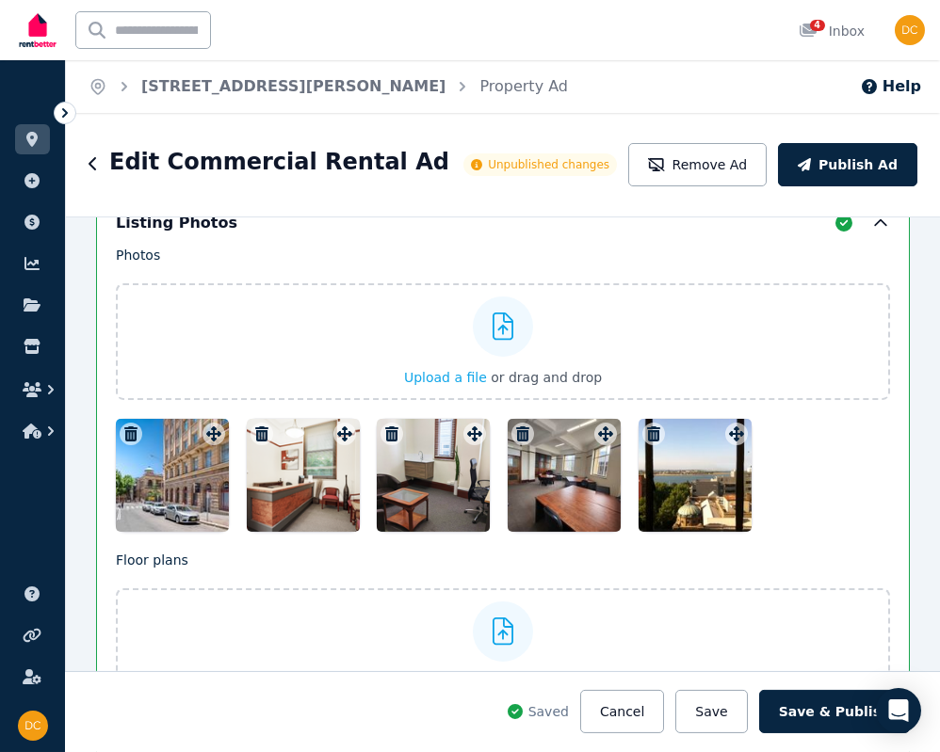
click at [458, 484] on div at bounding box center [433, 475] width 113 height 113
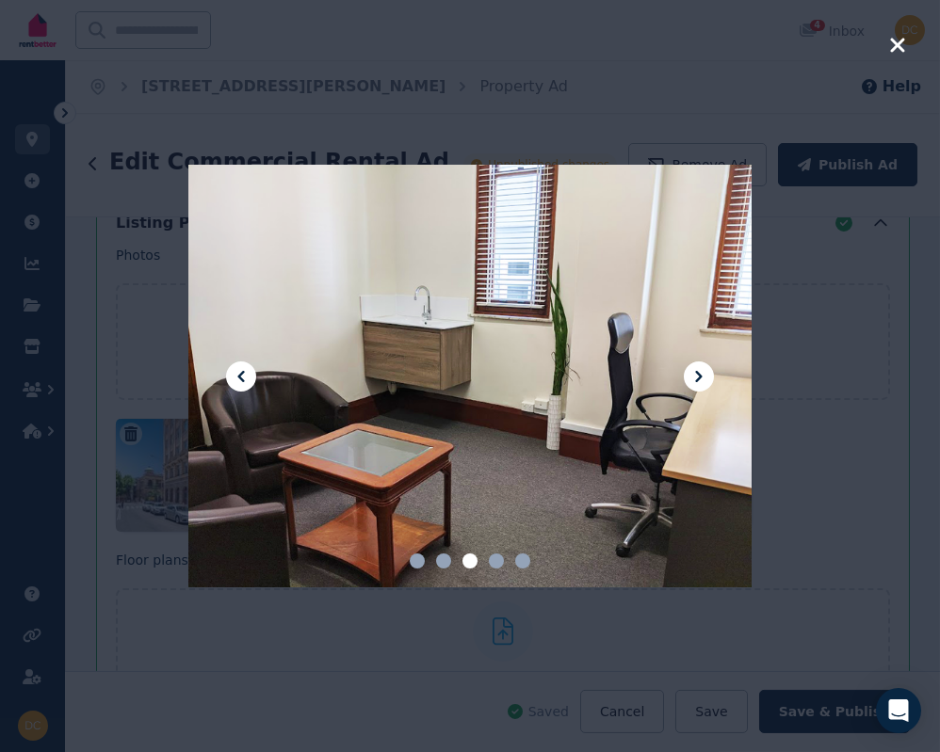
click at [742, 402] on div at bounding box center [470, 376] width 940 height 752
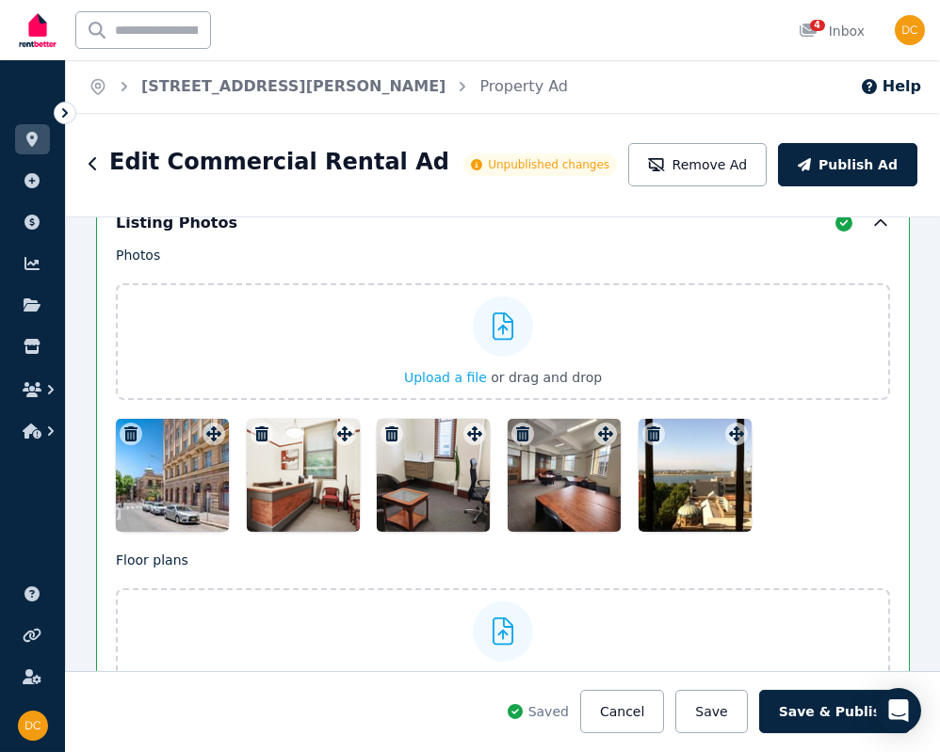
click at [500, 47] on div "Ctrl k 4 Inbox" at bounding box center [441, 30] width 853 height 60
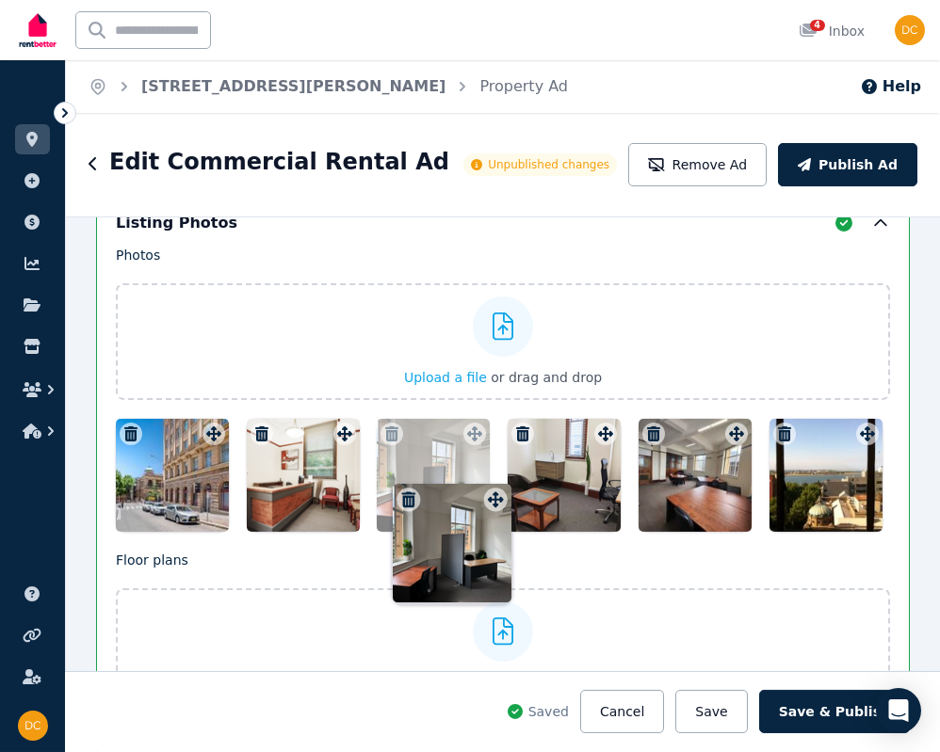
drag, startPoint x: 856, startPoint y: 478, endPoint x: 491, endPoint y: 484, distance: 365.4
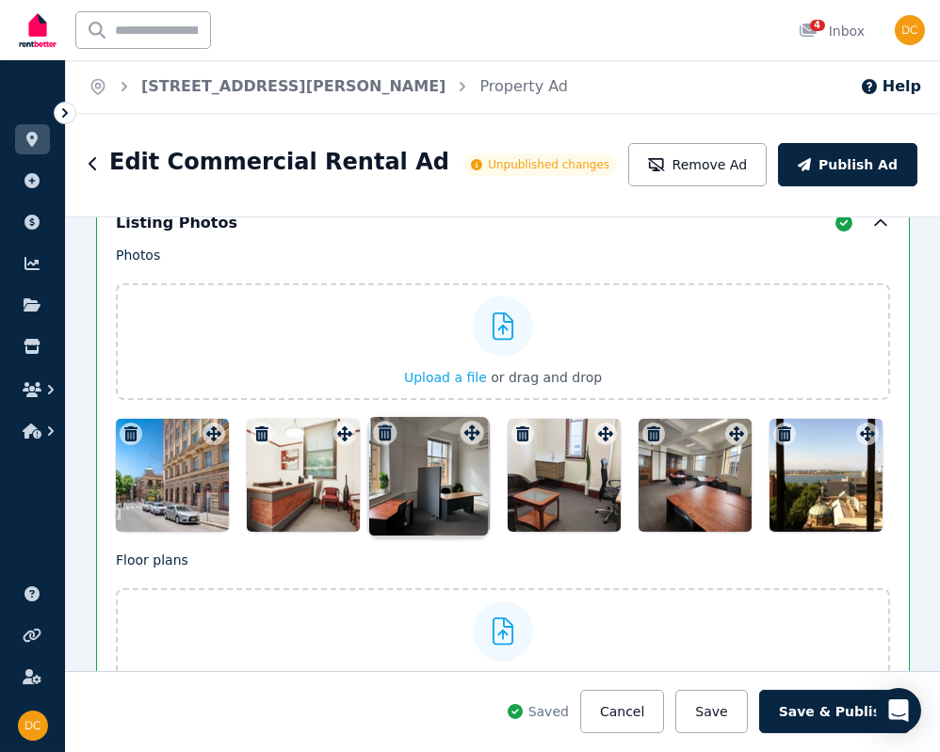
click at [491, 484] on div "Photos Upload a file or drag and drop Uploaded " 202 detail shot.png " To pick …" at bounding box center [503, 389] width 774 height 286
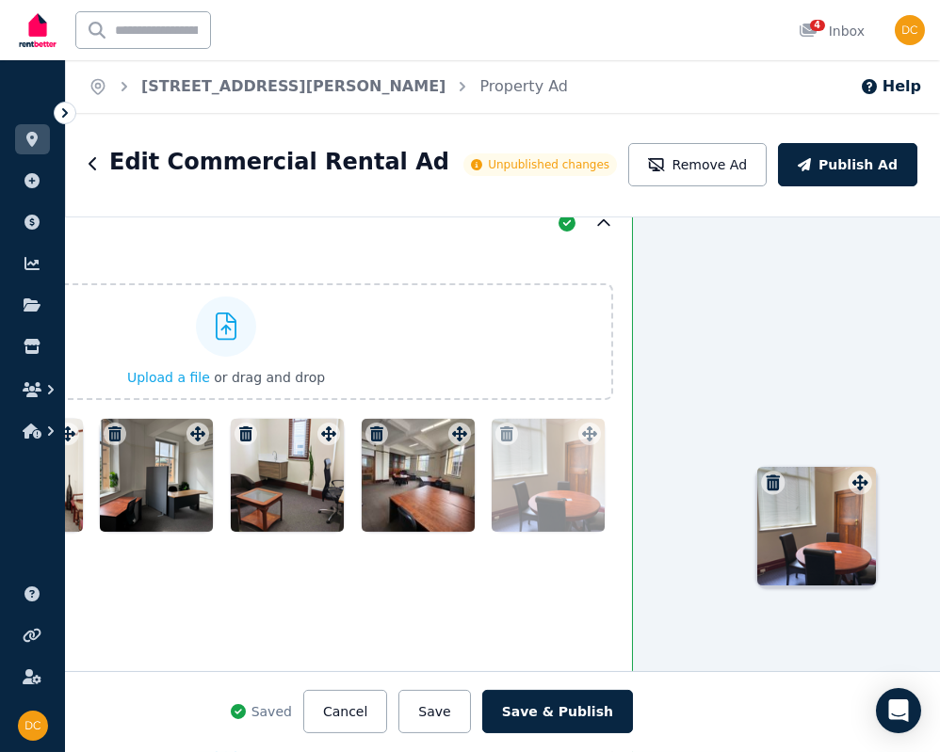
scroll to position [2511, 282]
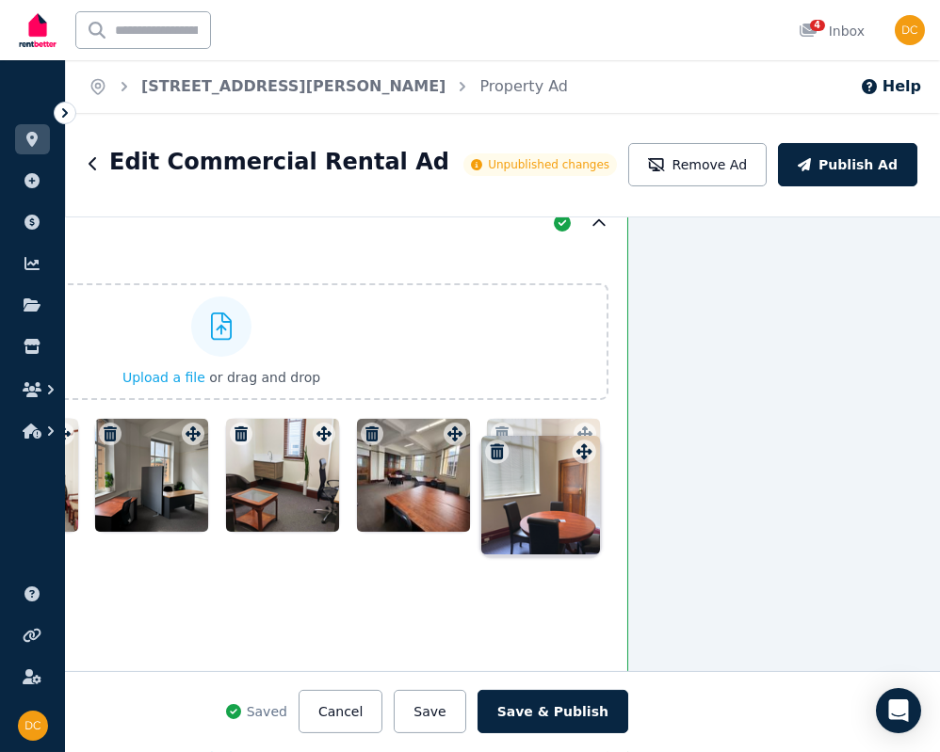
drag, startPoint x: 205, startPoint y: 556, endPoint x: 581, endPoint y: 436, distance: 394.3
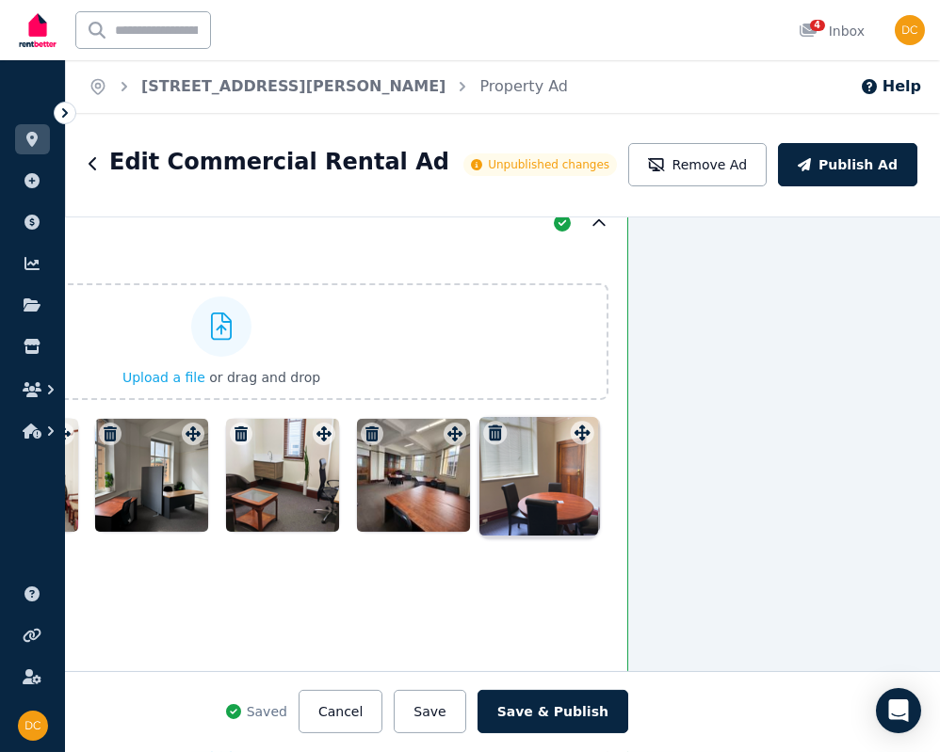
click at [581, 436] on div "Photos Upload a file or drag and drop Uploaded " 202 detail shot.png " Uploaded…" at bounding box center [221, 450] width 774 height 409
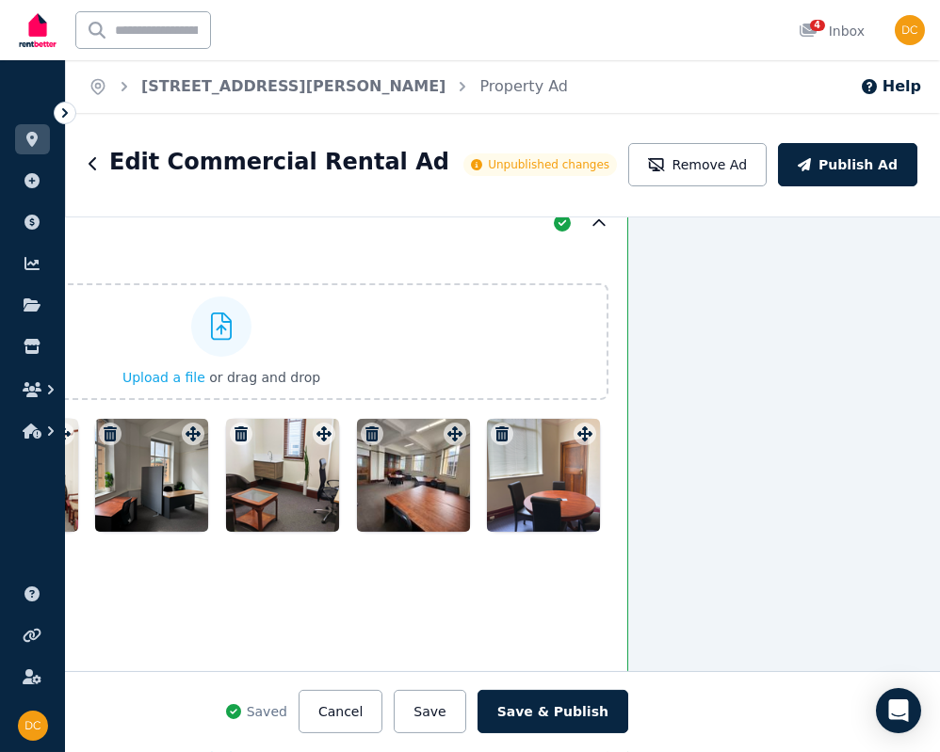
drag, startPoint x: 336, startPoint y: 585, endPoint x: -106, endPoint y: 582, distance: 442.6
click at [408, 476] on div at bounding box center [413, 475] width 113 height 113
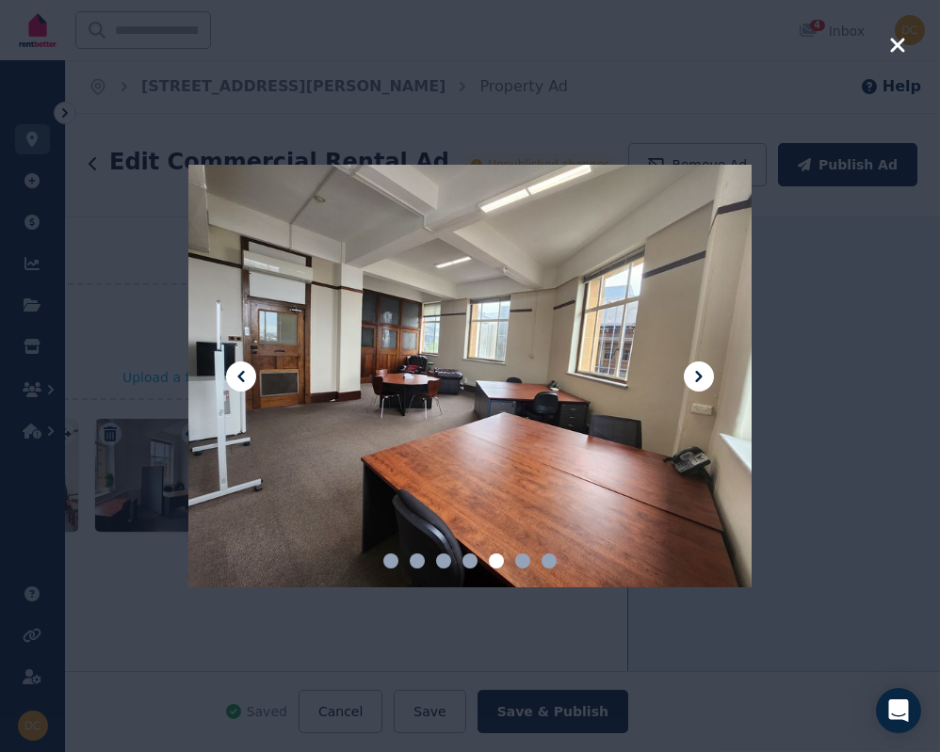
click at [742, 391] on div at bounding box center [470, 376] width 940 height 752
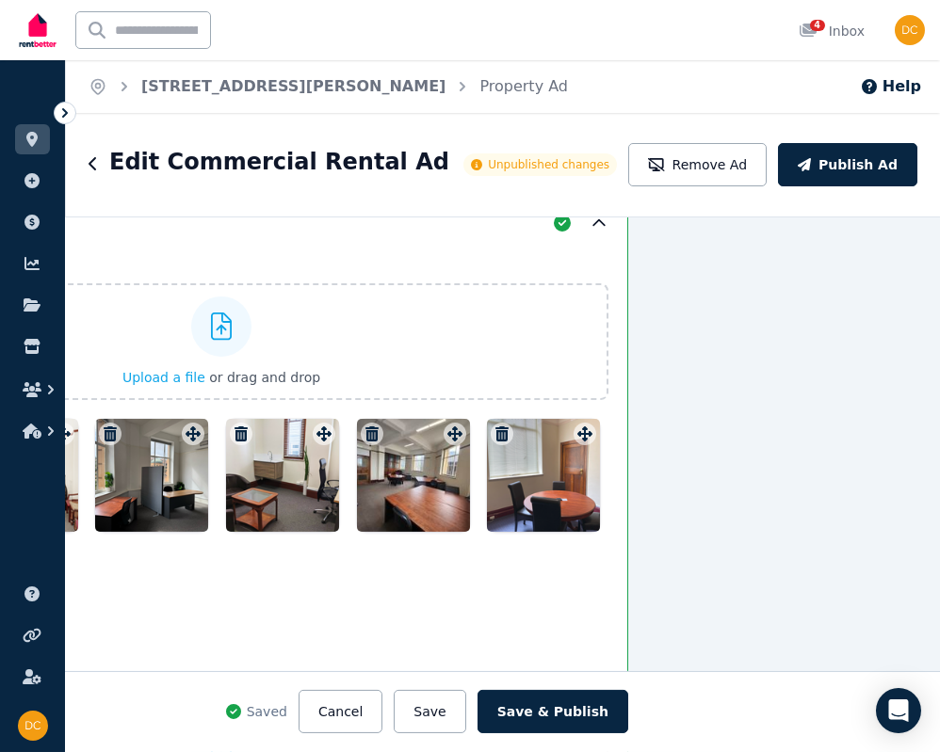
click at [365, 429] on icon "button" at bounding box center [371, 434] width 13 height 15
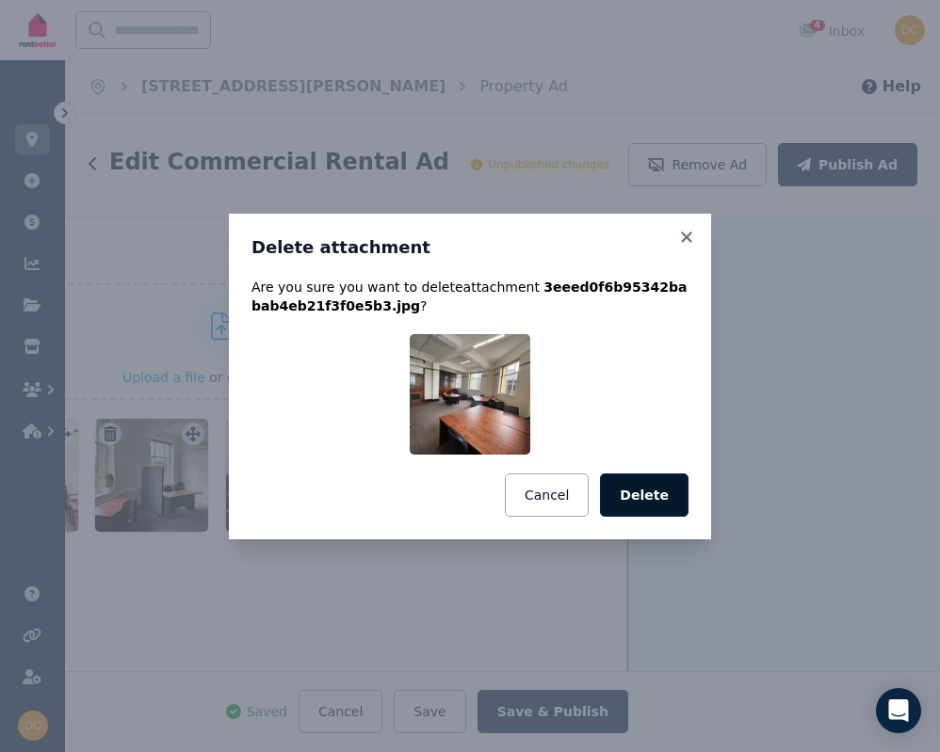
click at [661, 489] on button "Delete" at bounding box center [644, 495] width 89 height 43
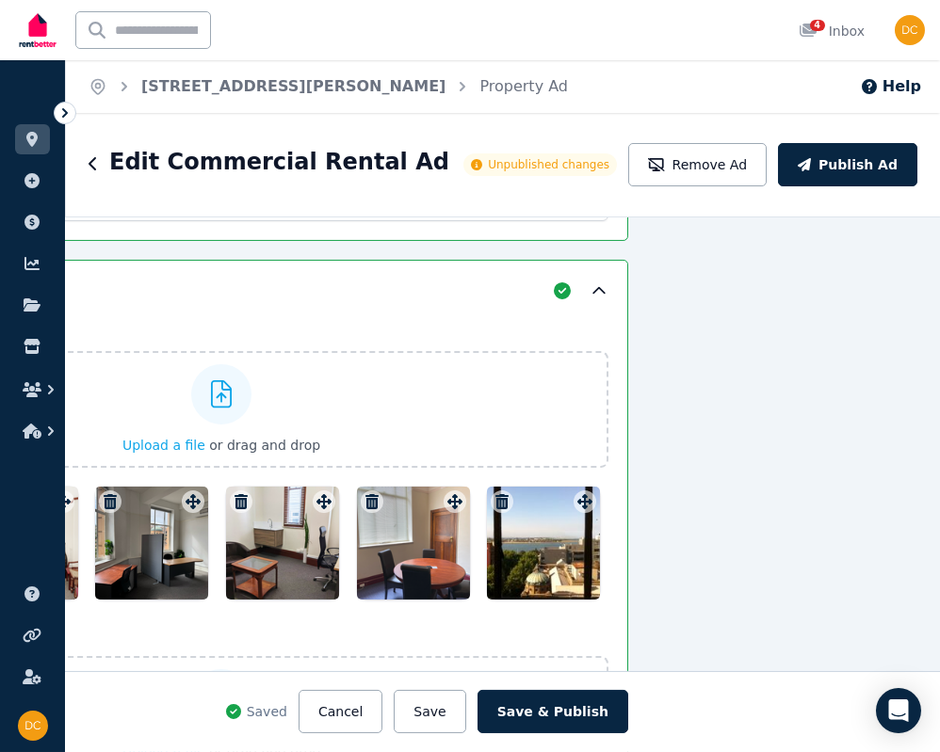
drag, startPoint x: 379, startPoint y: 363, endPoint x: -210, endPoint y: 269, distance: 595.9
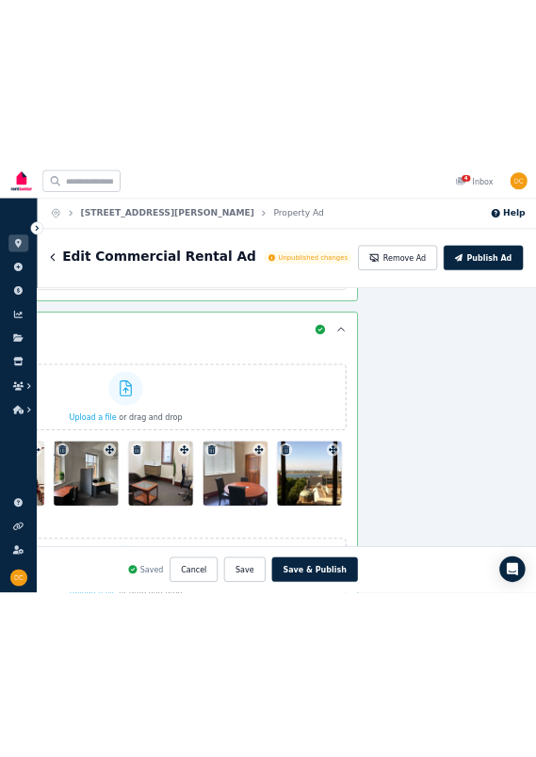
scroll to position [2429, 282]
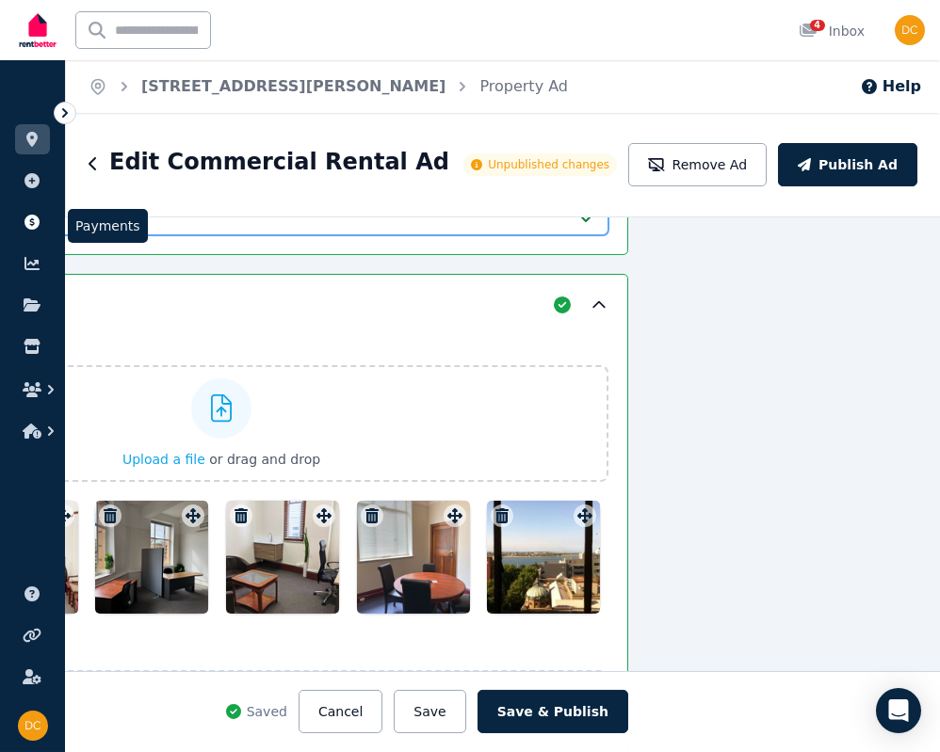
drag, startPoint x: 130, startPoint y: 237, endPoint x: 17, endPoint y: 232, distance: 113.1
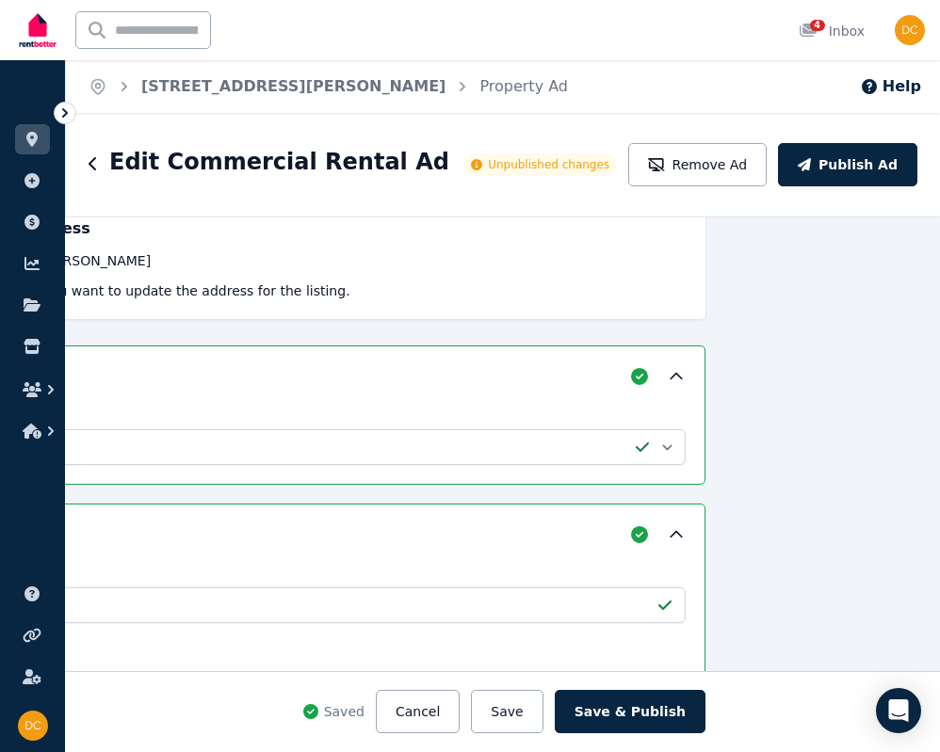
scroll to position [279, 204]
click at [523, 719] on button "Save" at bounding box center [507, 711] width 72 height 43
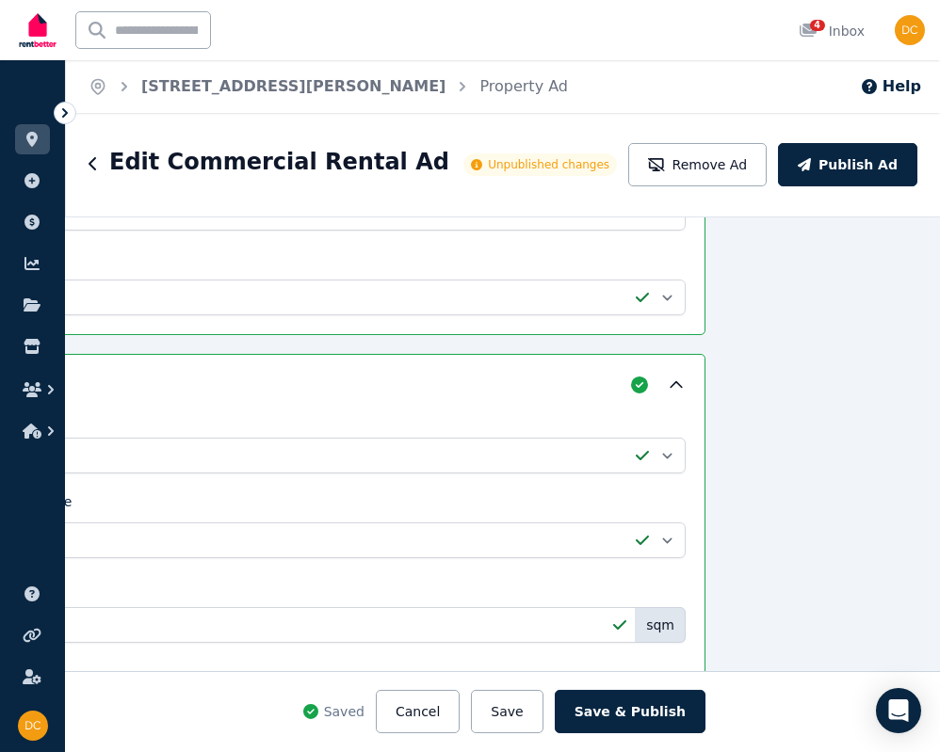
drag, startPoint x: 710, startPoint y: 554, endPoint x: 57, endPoint y: 584, distance: 653.3
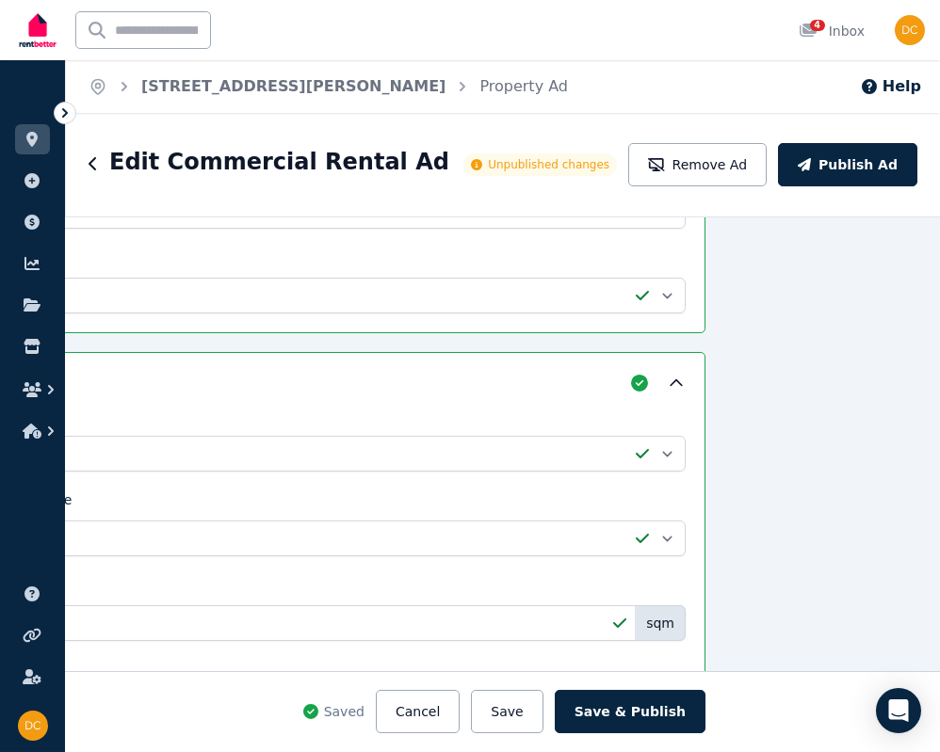
click at [66, 107] on icon at bounding box center [65, 113] width 19 height 19
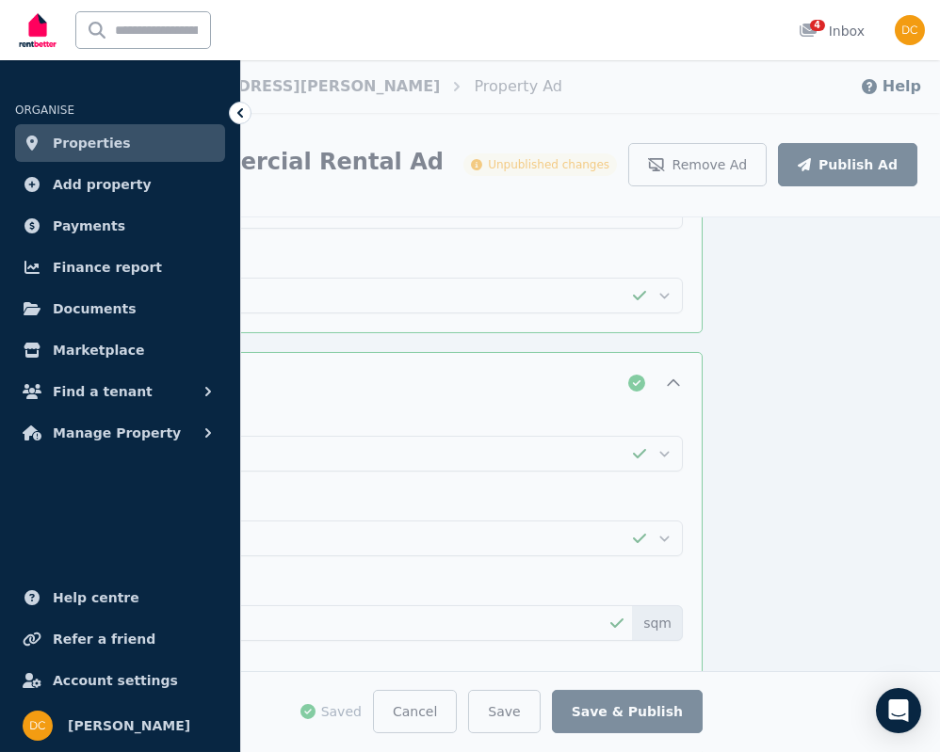
click at [241, 100] on ol "Home 17 Bolton Street, Newcastle Property Ad" at bounding box center [322, 86] width 525 height 53
click at [240, 117] on icon at bounding box center [240, 113] width 19 height 19
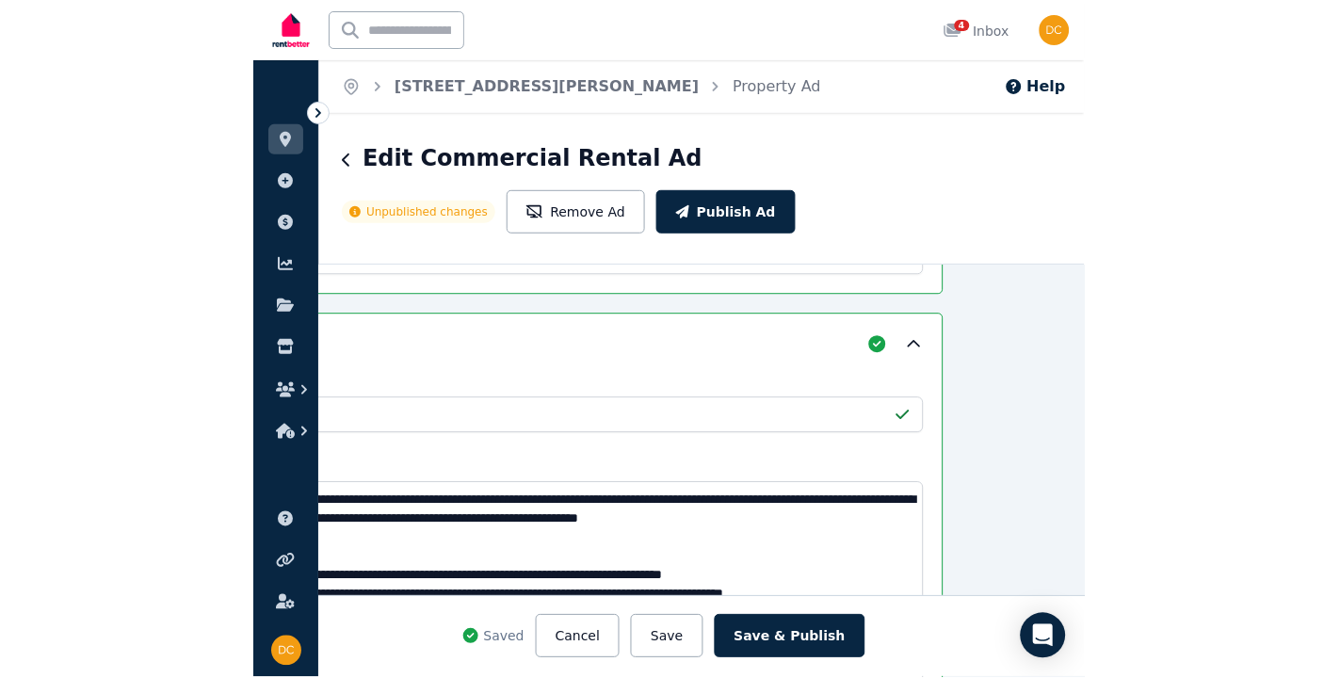
scroll to position [23, 0]
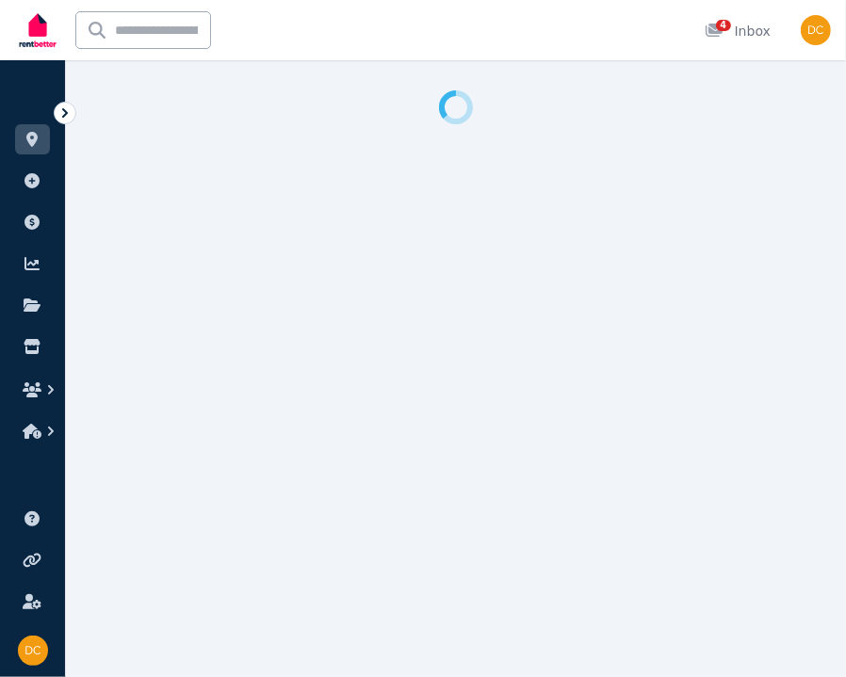
select select "**********"
select select "*********"
select select "**********"
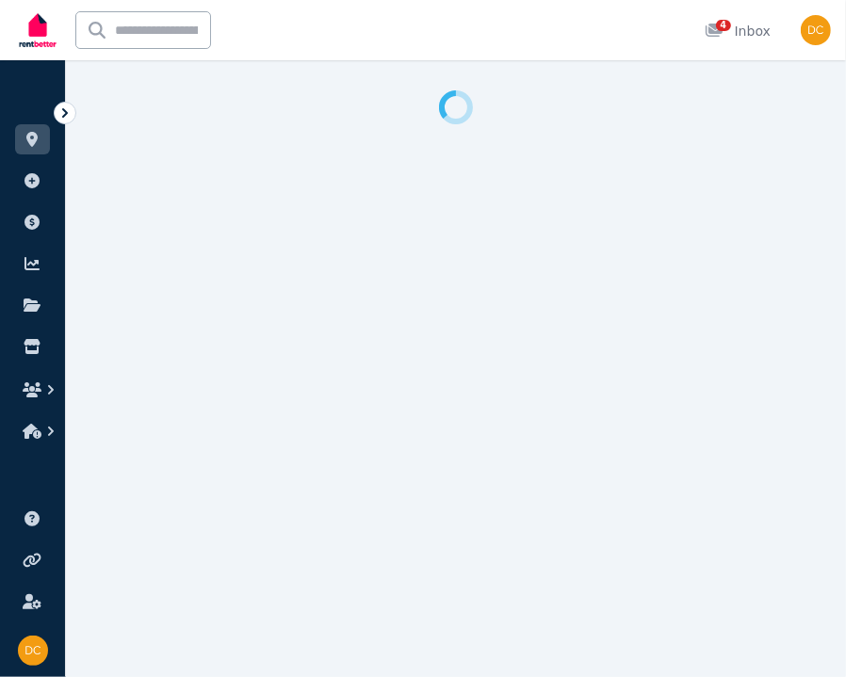
select select "**********"
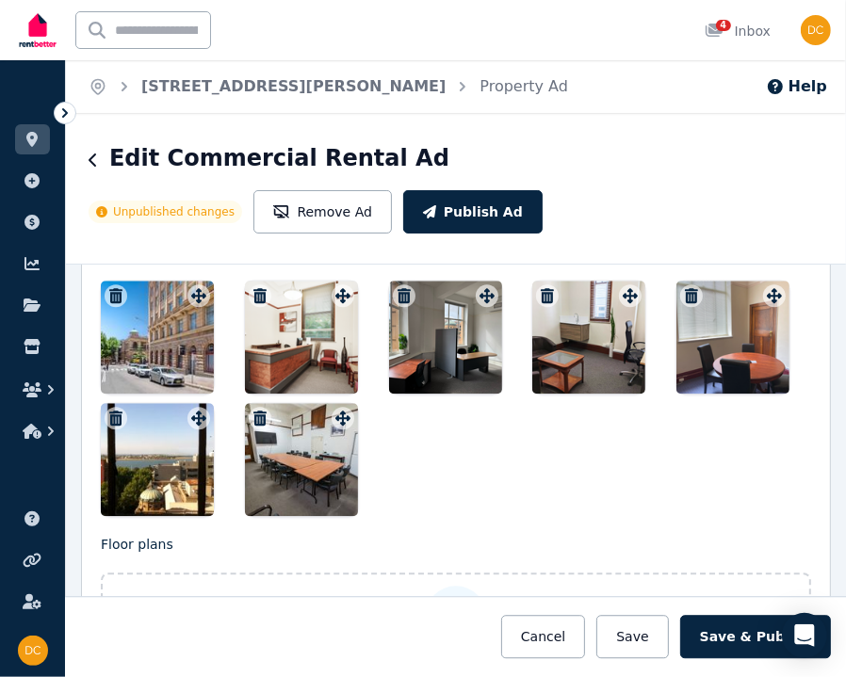
scroll to position [2519, 0]
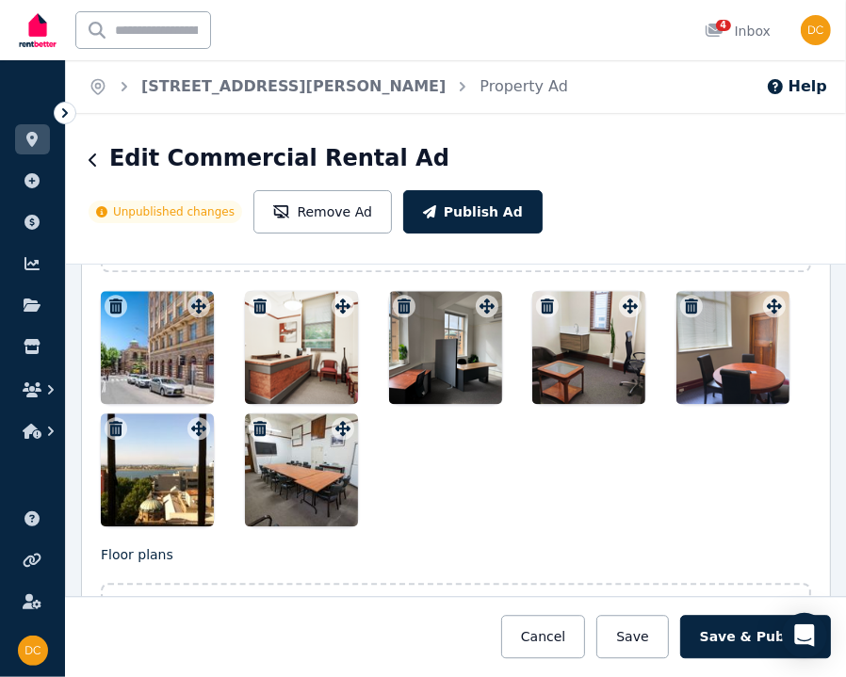
drag, startPoint x: 516, startPoint y: 447, endPoint x: 512, endPoint y: 369, distance: 78.3
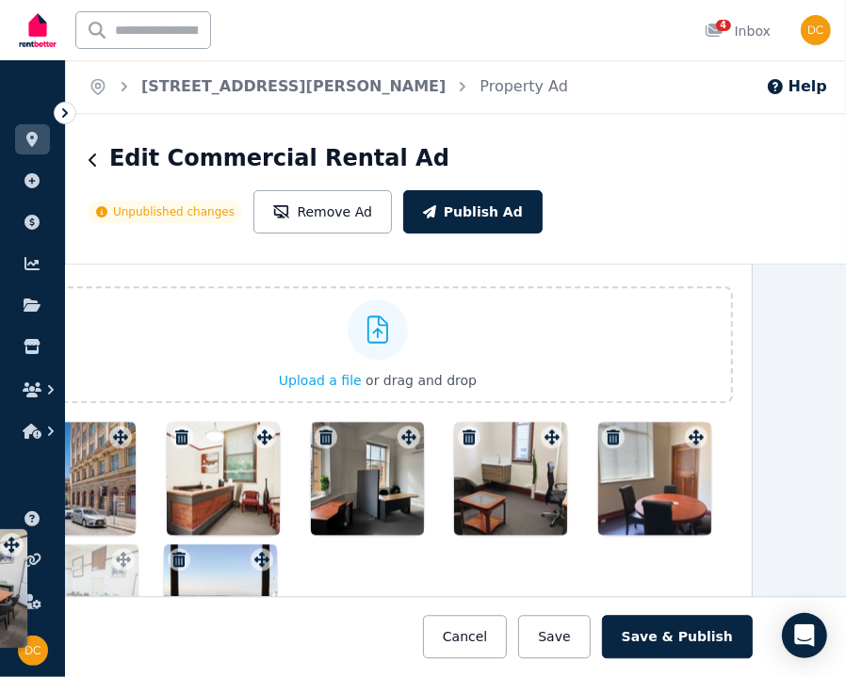
scroll to position [2390, 0]
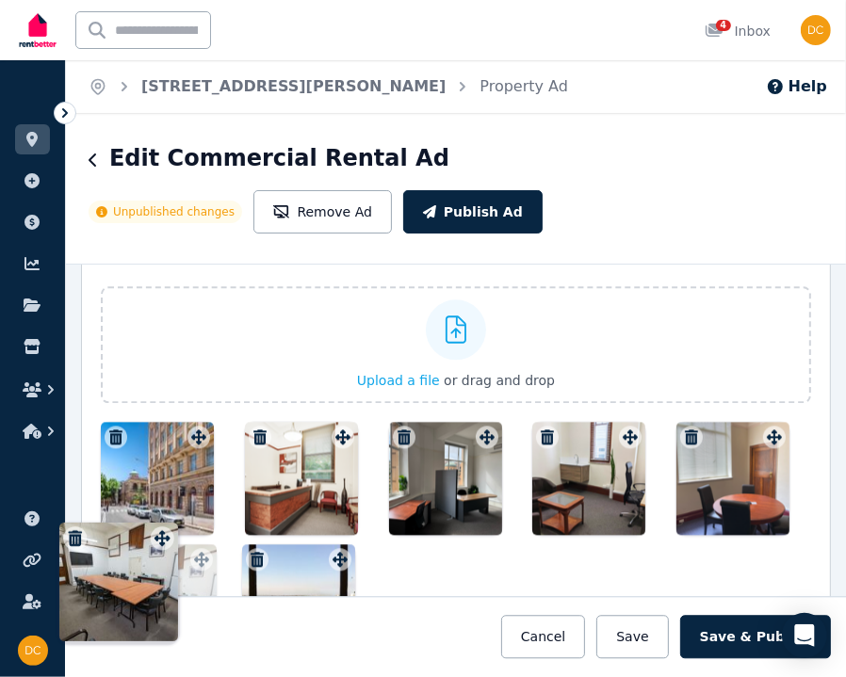
drag, startPoint x: 347, startPoint y: 371, endPoint x: 163, endPoint y: 516, distance: 234.7
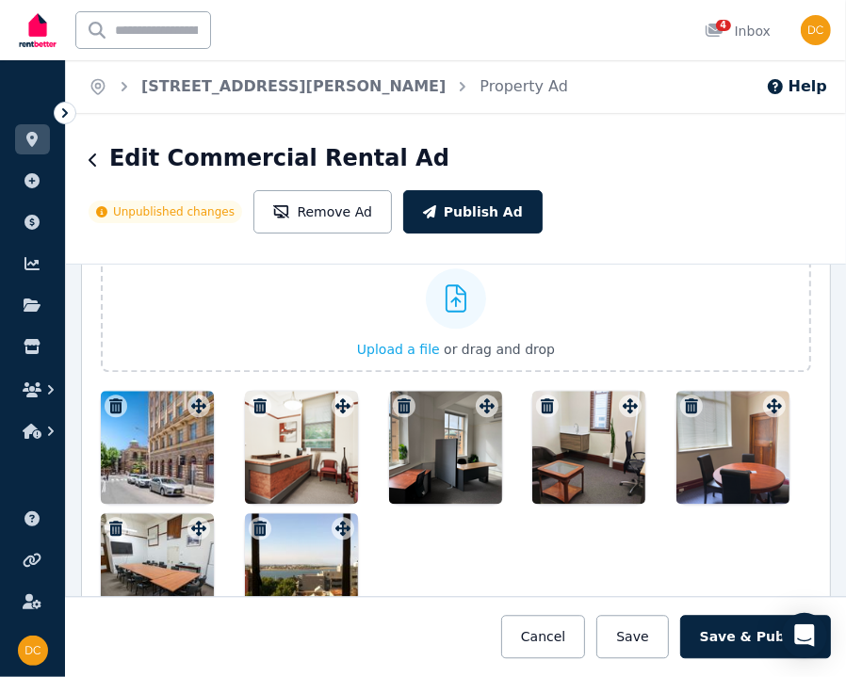
scroll to position [2425, 0]
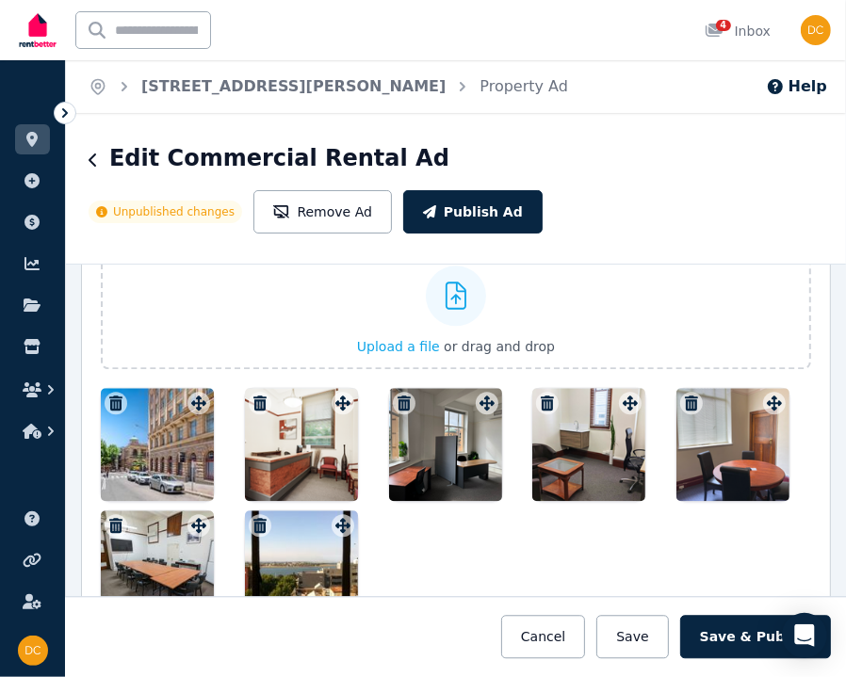
drag, startPoint x: 506, startPoint y: 541, endPoint x: 503, endPoint y: 589, distance: 49.0
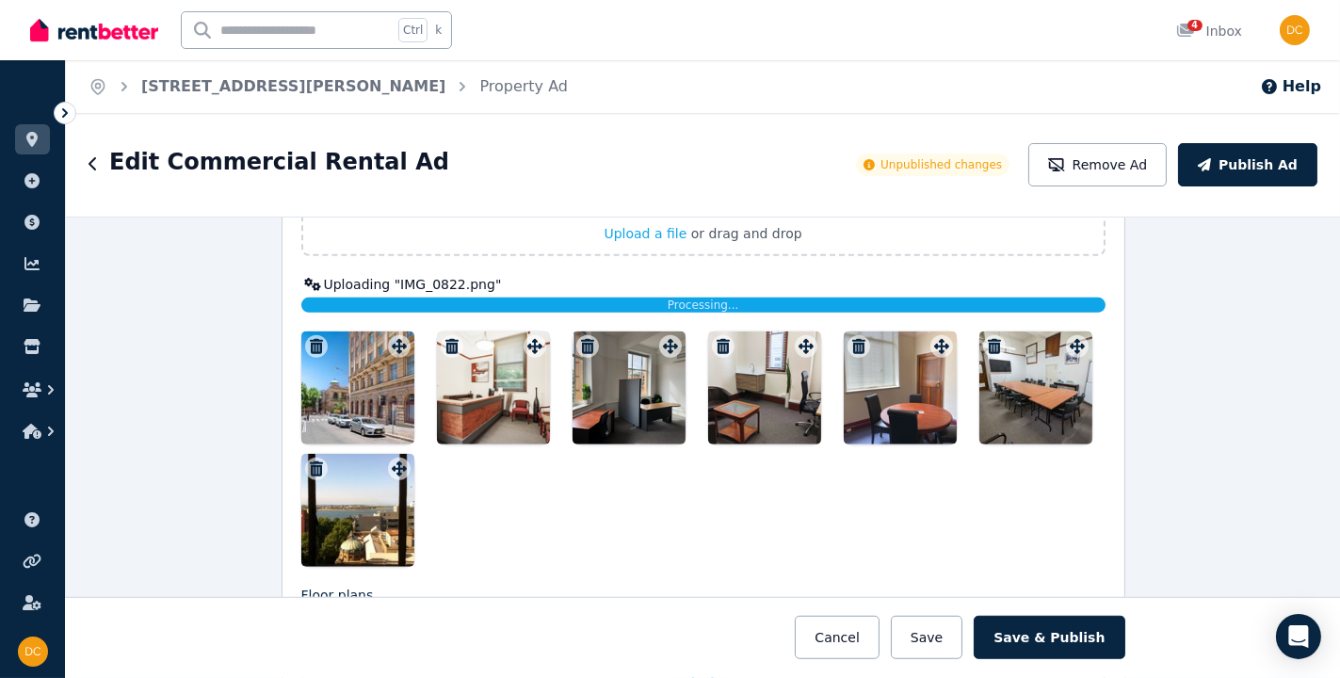
scroll to position [2511, 0]
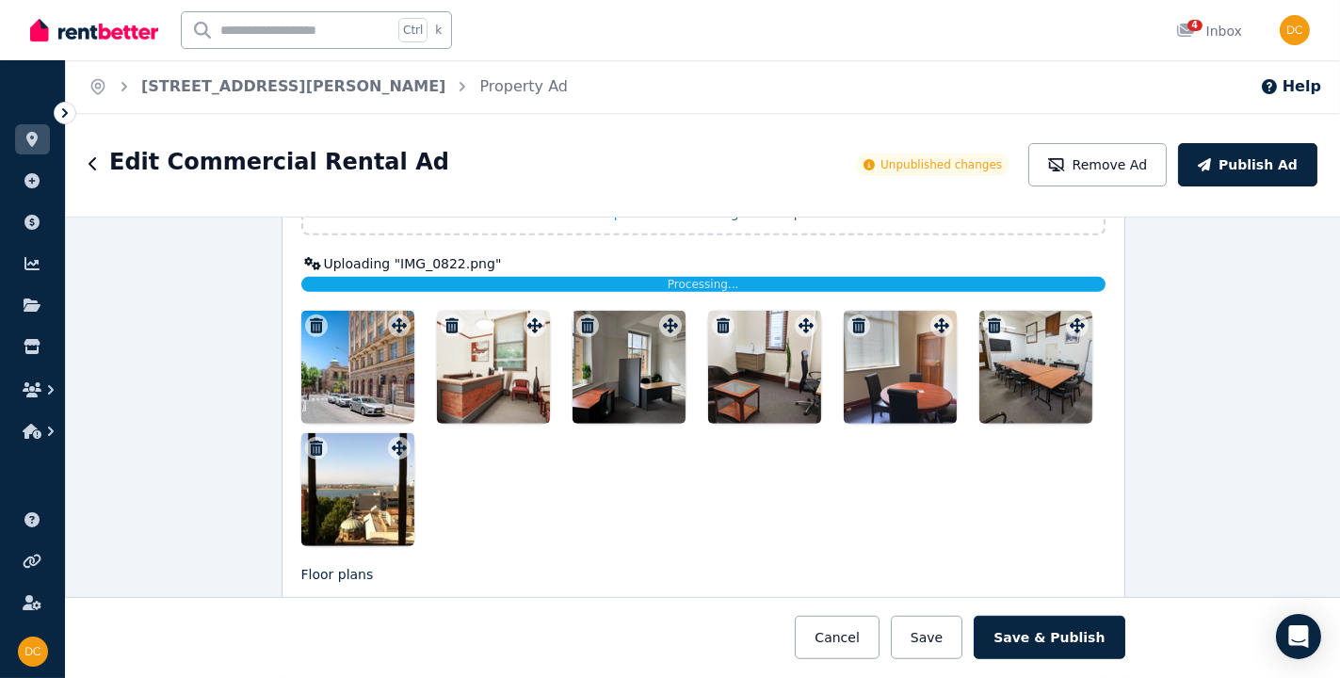
click at [855, 520] on div at bounding box center [703, 428] width 804 height 235
drag, startPoint x: 825, startPoint y: 534, endPoint x: 112, endPoint y: 353, distance: 735.4
click at [112, 353] on div "**********" at bounding box center [703, 447] width 1274 height 461
click at [920, 645] on button "Save" at bounding box center [927, 637] width 72 height 43
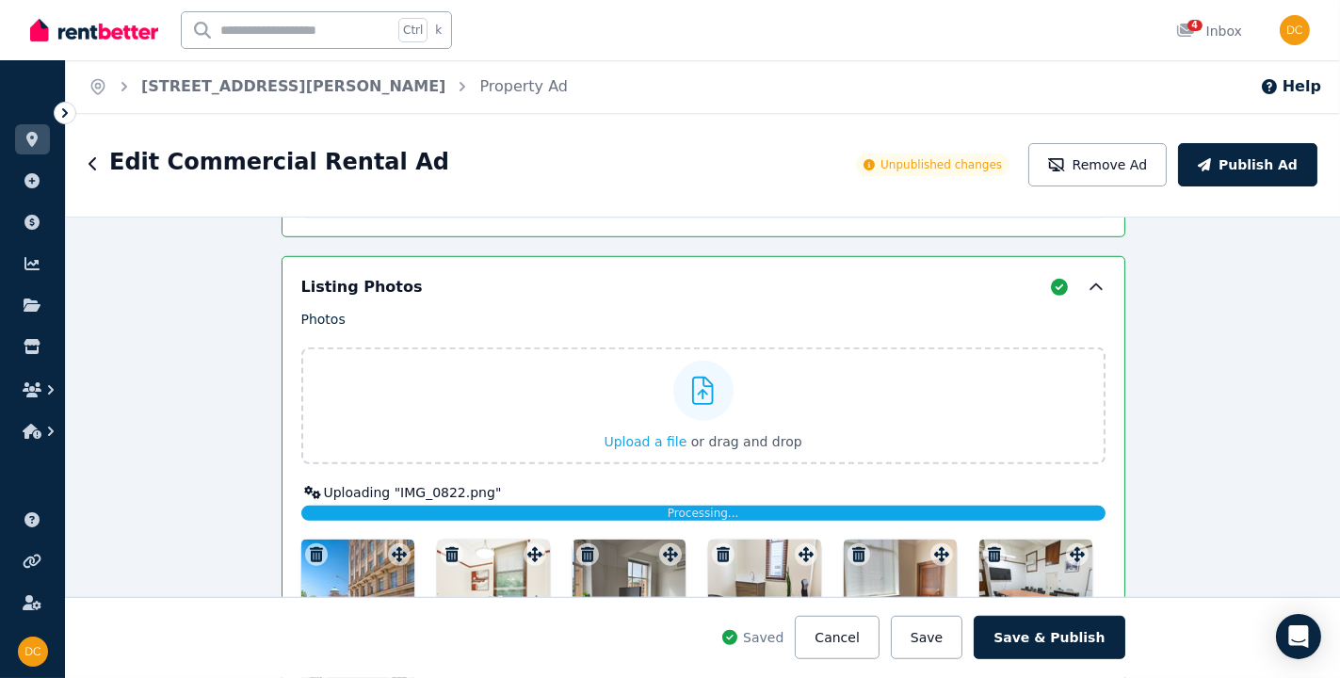
scroll to position [2784, 0]
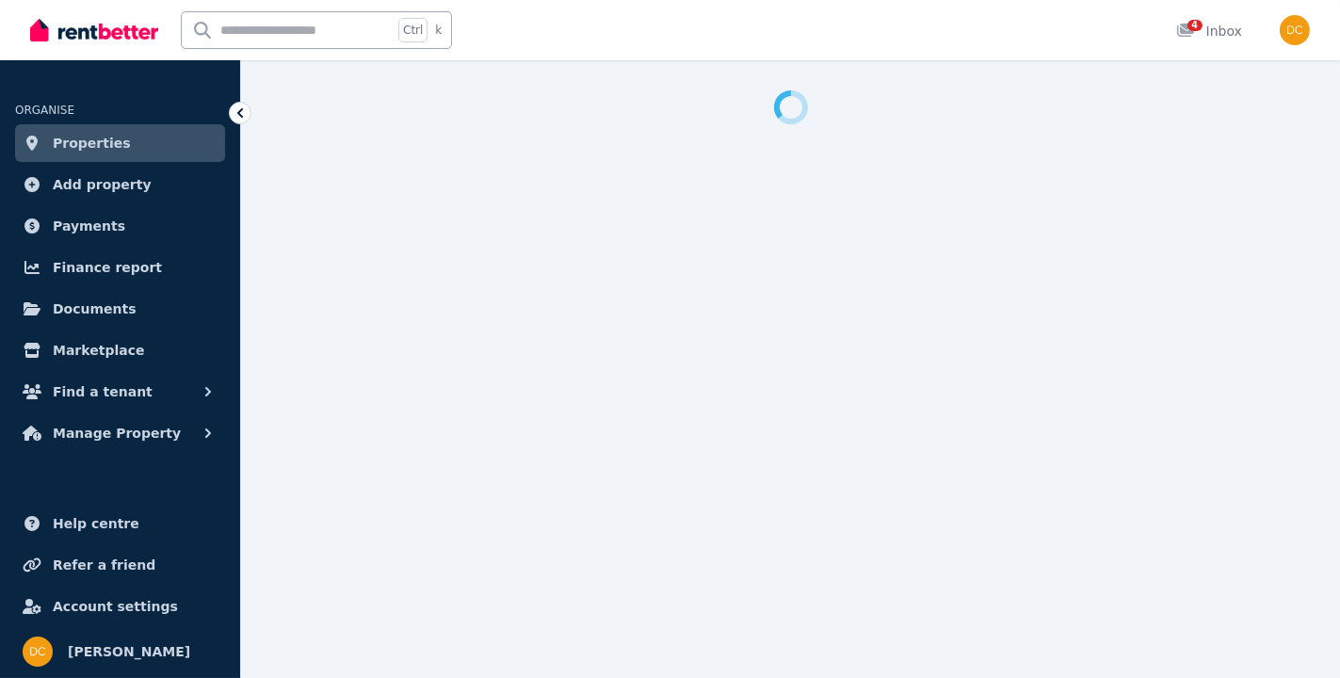
select select "**********"
select select "*********"
select select "**********"
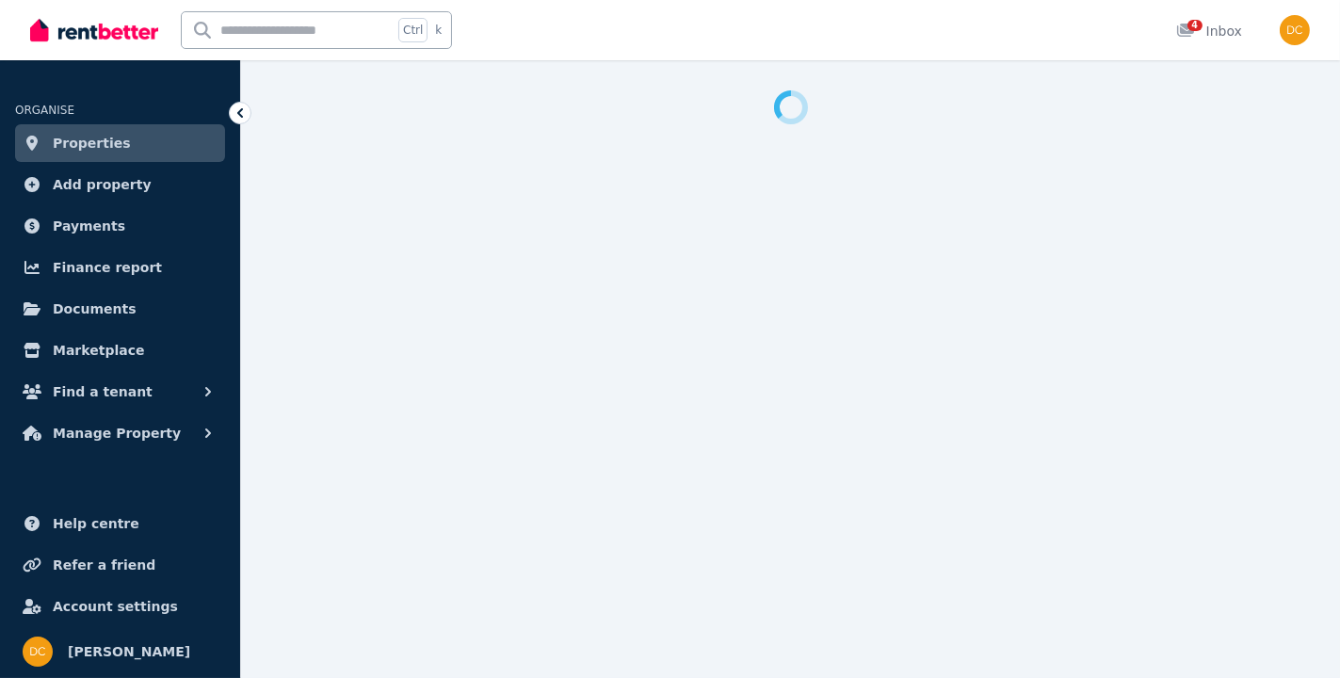
select select "**********"
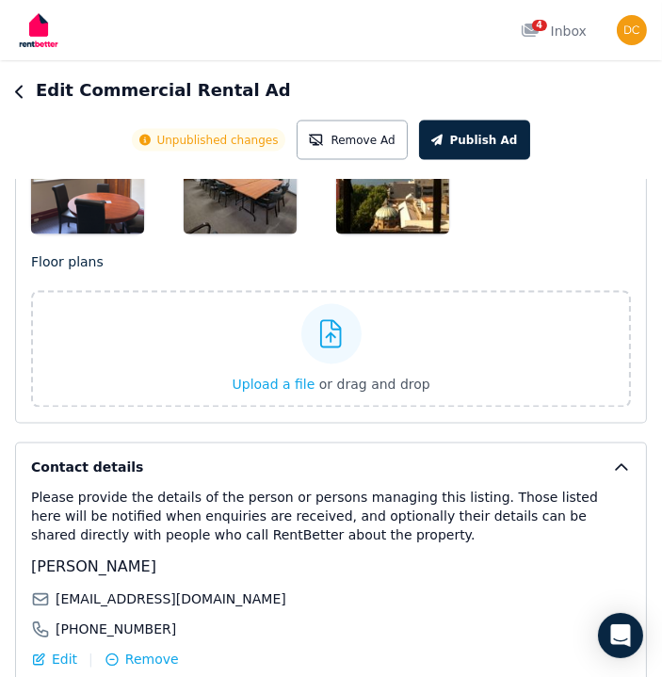
scroll to position [2481, 0]
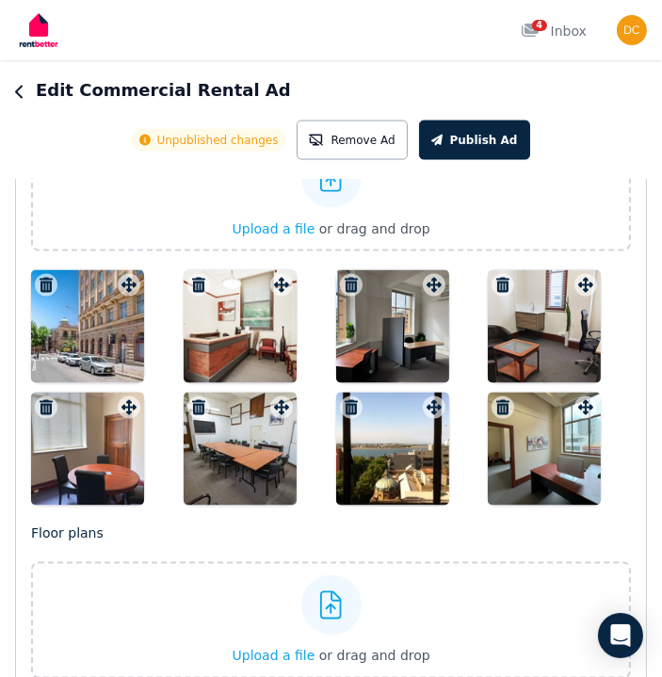
click at [503, 402] on icon "button" at bounding box center [502, 407] width 19 height 15
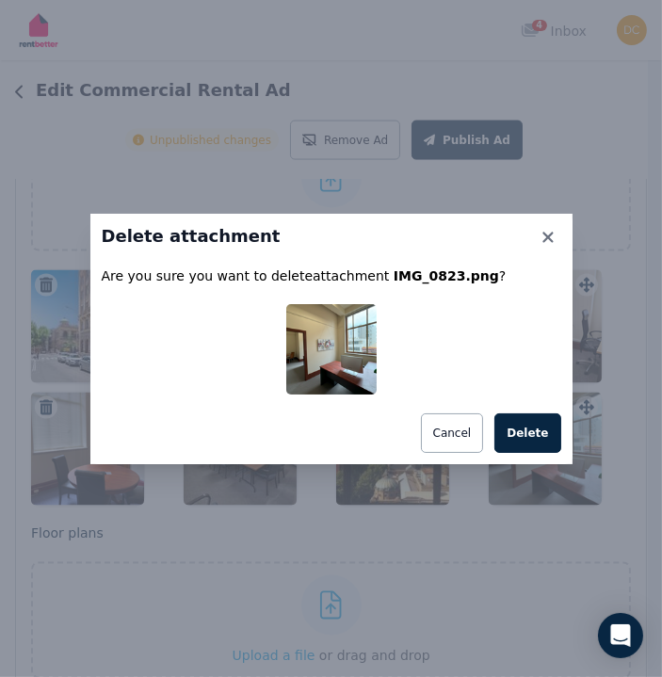
scroll to position [2482, 0]
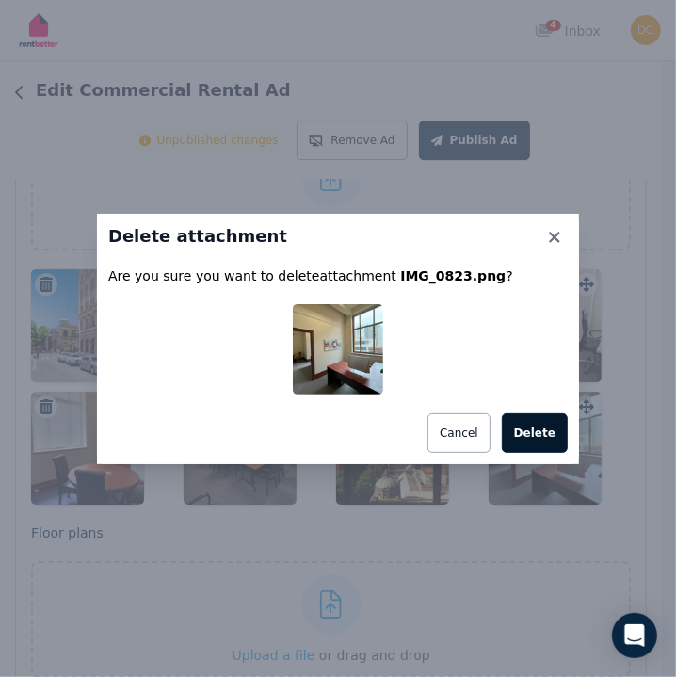
click at [541, 436] on button "Delete" at bounding box center [535, 433] width 66 height 40
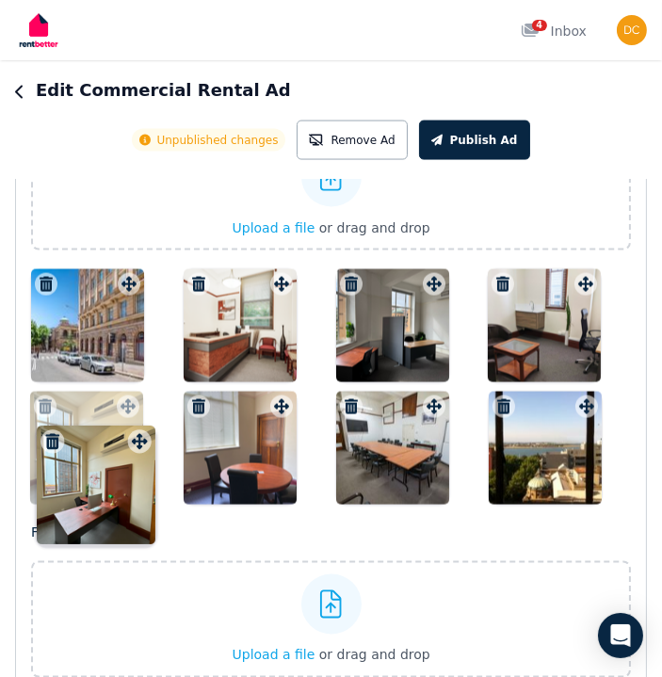
drag, startPoint x: 589, startPoint y: 405, endPoint x: 141, endPoint y: 428, distance: 448.9
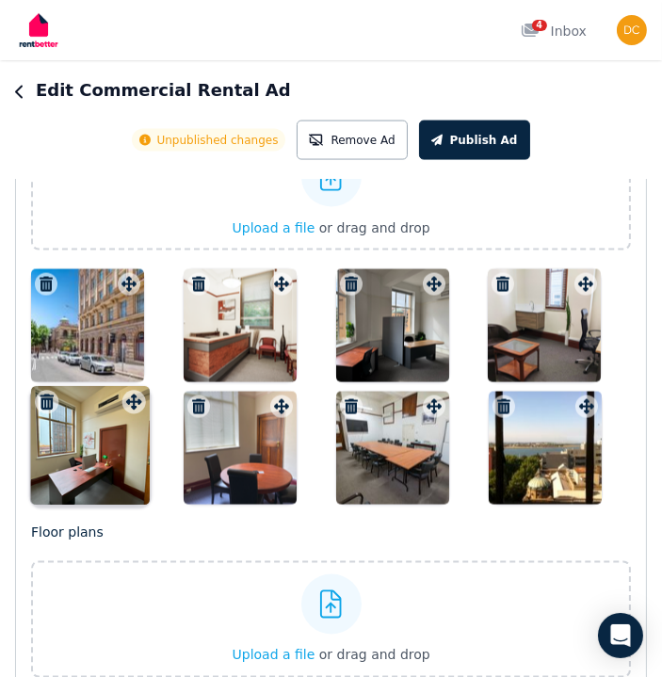
click at [141, 428] on div "Photos Upload a file or drag and drop Uploaded " IMG_0823.png " Uploaded " IMG_…" at bounding box center [331, 300] width 600 height 409
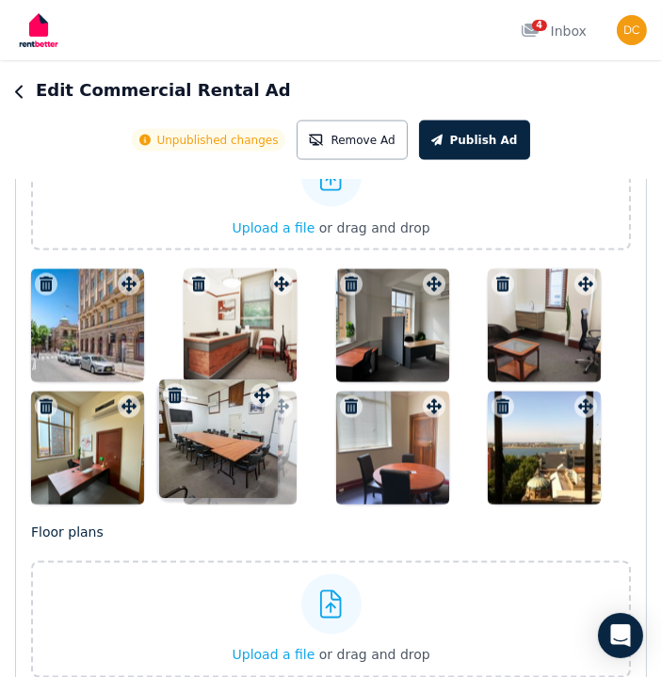
drag, startPoint x: 435, startPoint y: 406, endPoint x: 279, endPoint y: 396, distance: 156.7
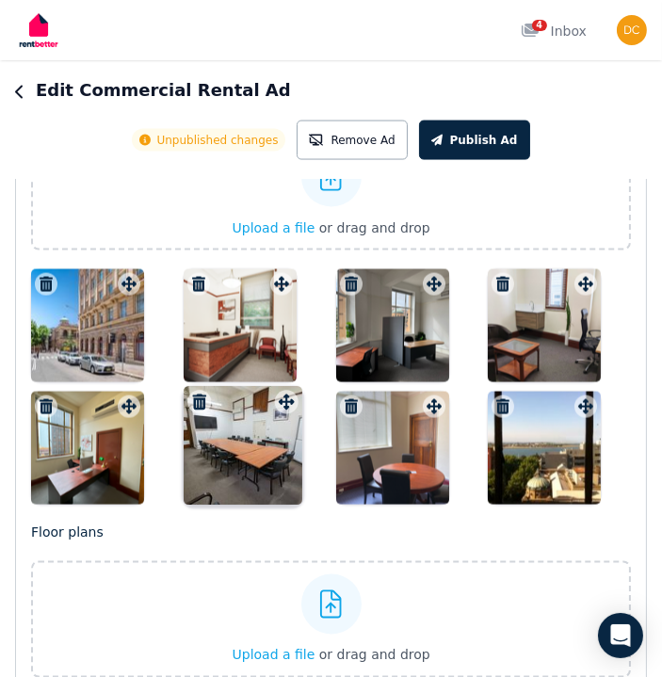
click at [265, 385] on div "Photos Upload a file or drag and drop Uploaded " IMG_0823.png " Uploaded " IMG_…" at bounding box center [331, 300] width 600 height 409
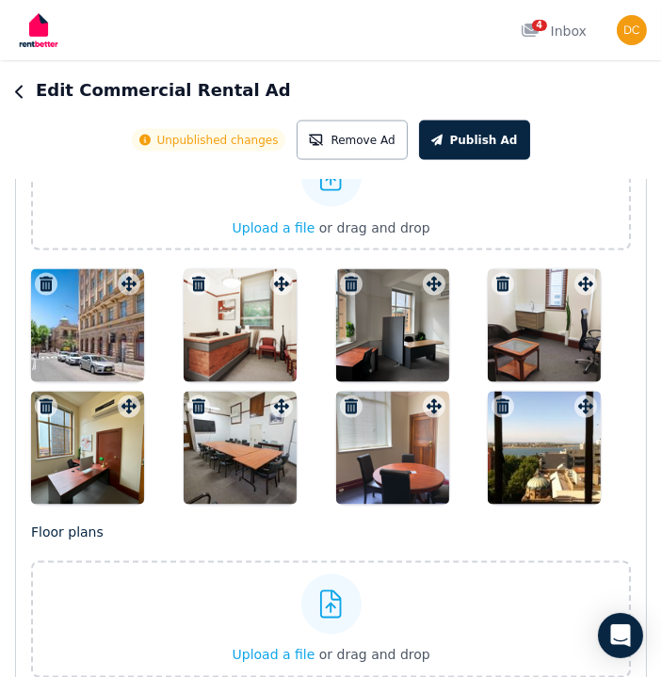
click at [408, 448] on div at bounding box center [392, 448] width 113 height 113
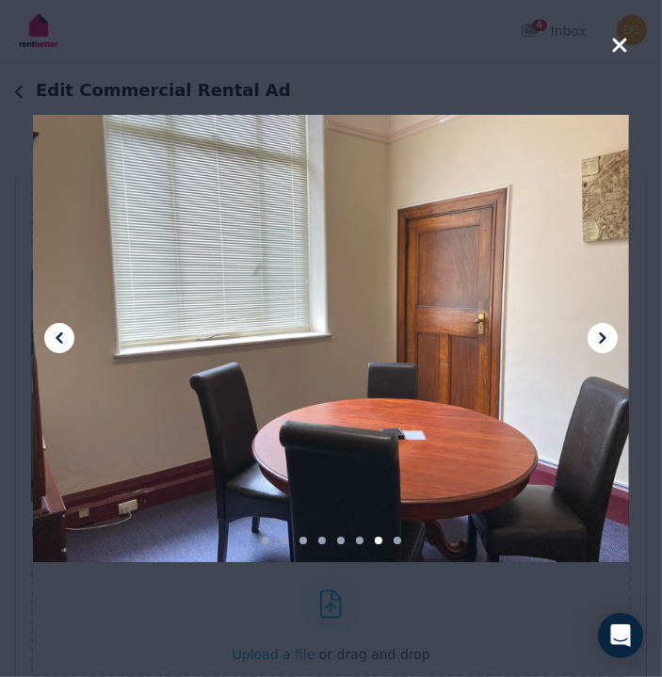
click at [617, 38] on icon "button" at bounding box center [619, 45] width 17 height 23
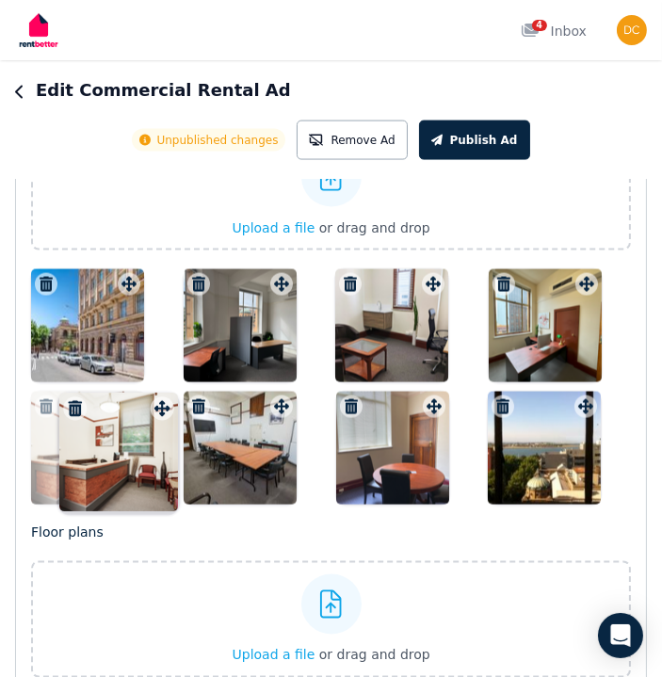
drag, startPoint x: 280, startPoint y: 278, endPoint x: 158, endPoint y: 391, distance: 165.9
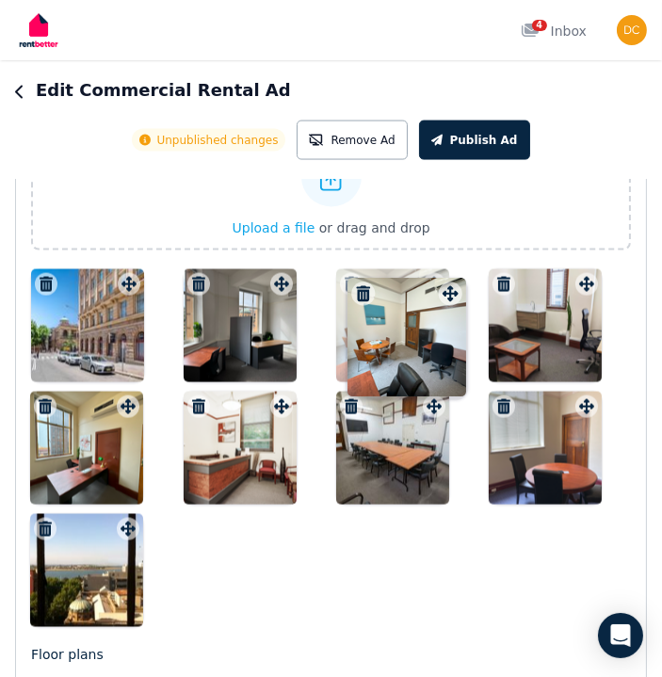
drag, startPoint x: 132, startPoint y: 521, endPoint x: 451, endPoint y: 274, distance: 403.5
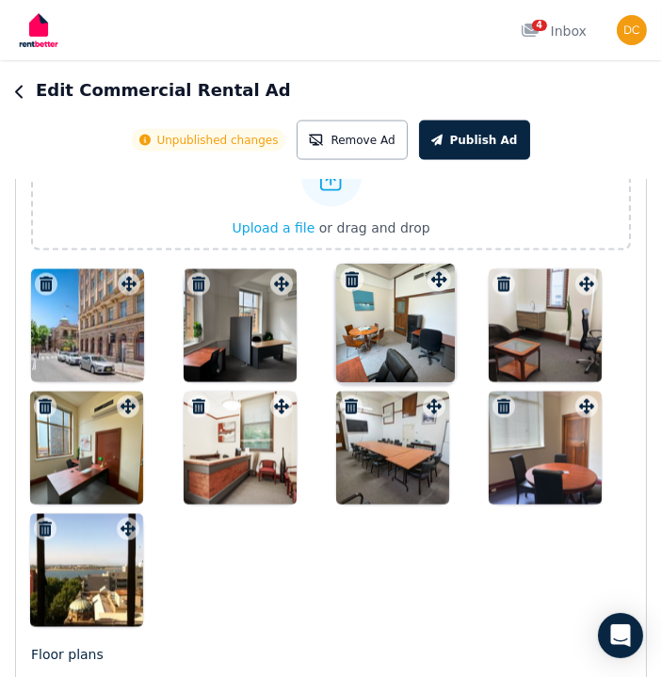
click at [451, 274] on div at bounding box center [331, 448] width 600 height 358
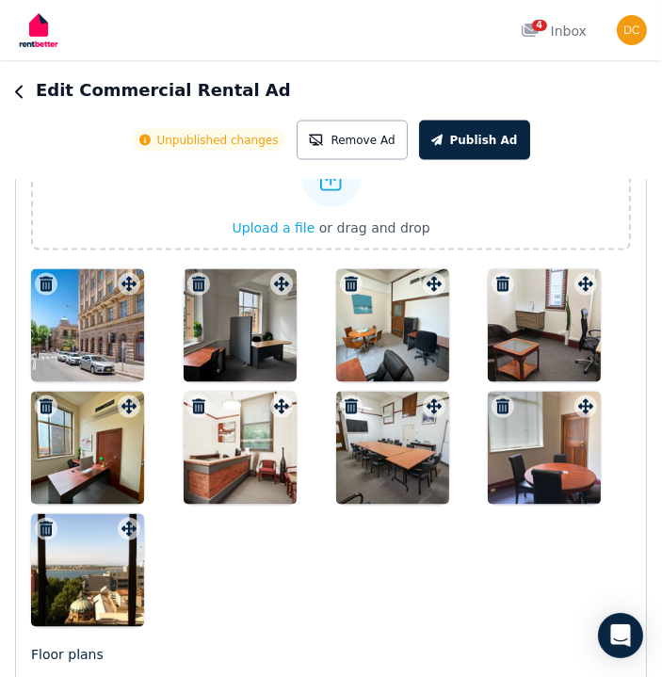
click at [414, 342] on div at bounding box center [392, 325] width 113 height 113
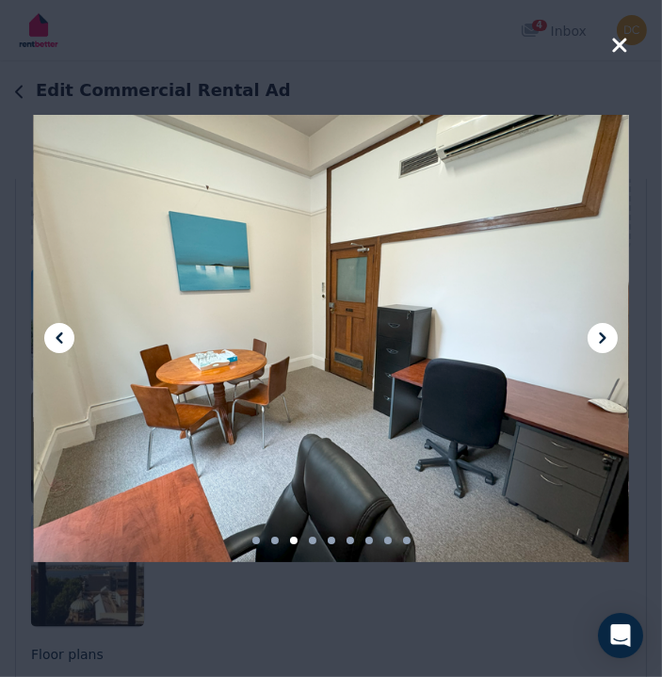
click at [605, 336] on icon at bounding box center [602, 338] width 23 height 23
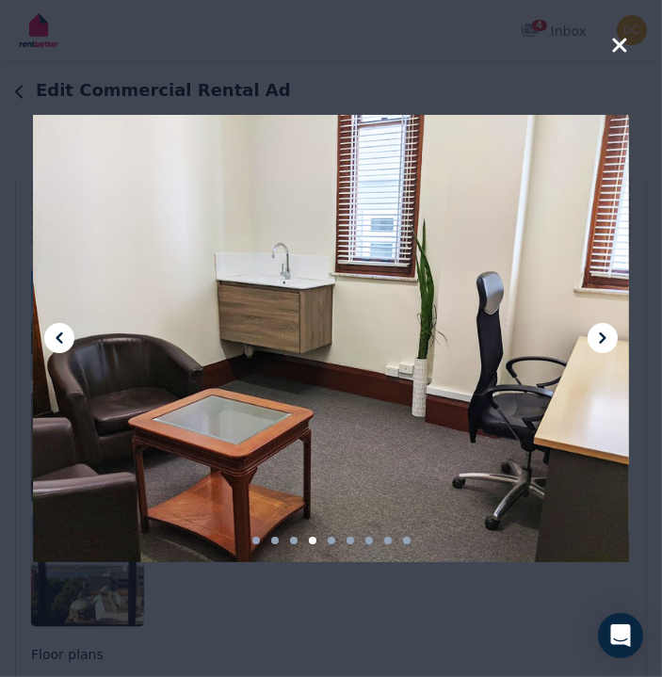
click at [605, 335] on icon at bounding box center [602, 338] width 23 height 23
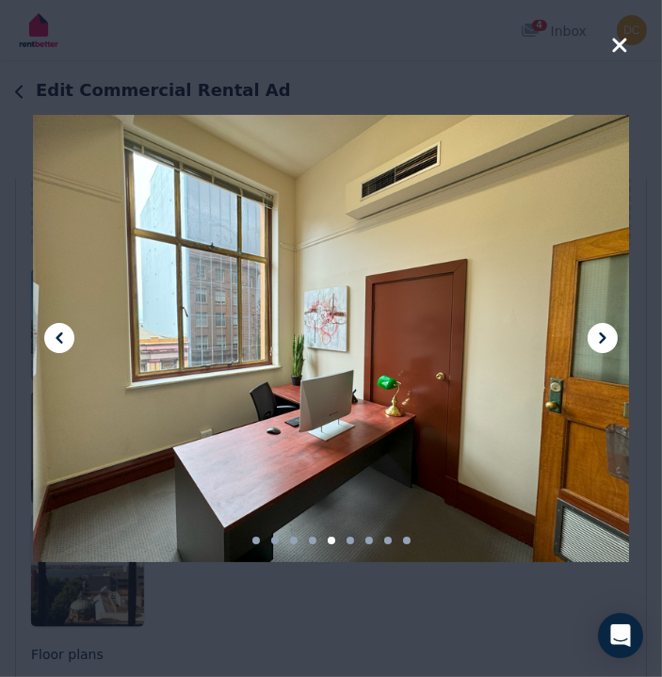
click at [618, 49] on icon "button" at bounding box center [619, 45] width 17 height 23
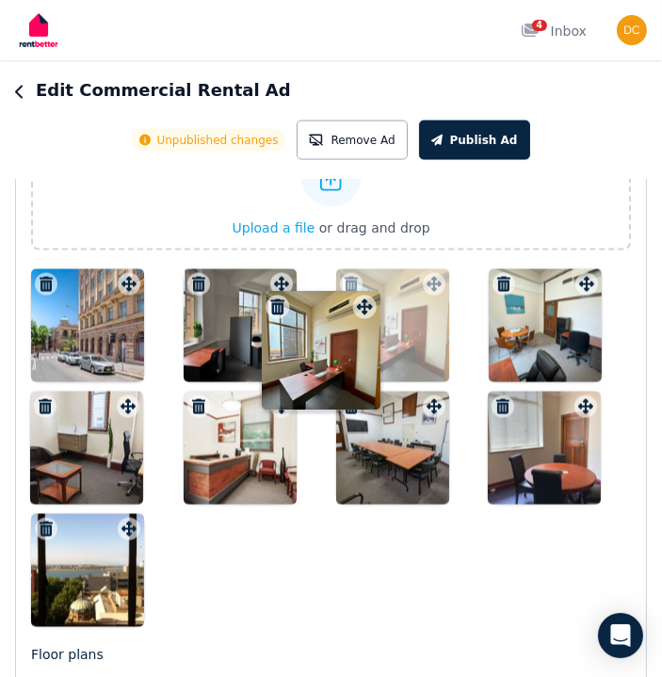
drag, startPoint x: 131, startPoint y: 401, endPoint x: 364, endPoint y: 290, distance: 258.6
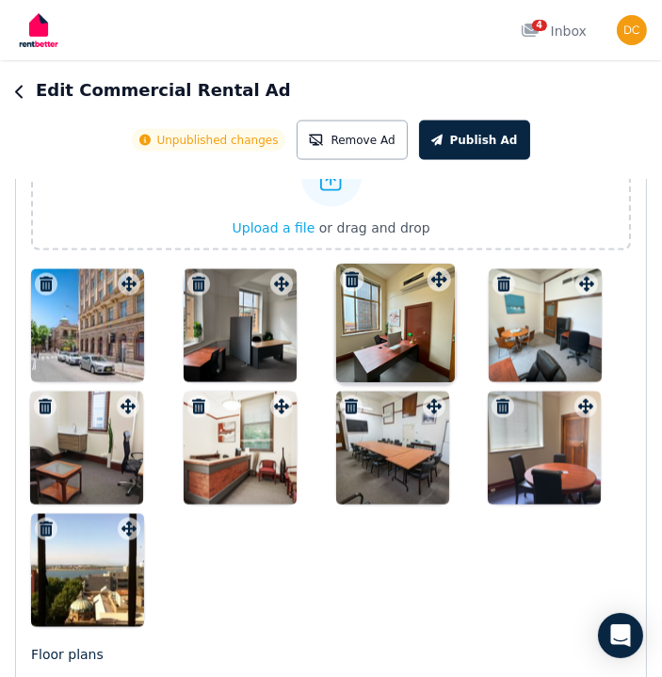
click at [364, 290] on div "Photos Upload a file or drag and drop Uploaded " IMG_0823.png " Uploaded " IMG_…" at bounding box center [331, 361] width 600 height 531
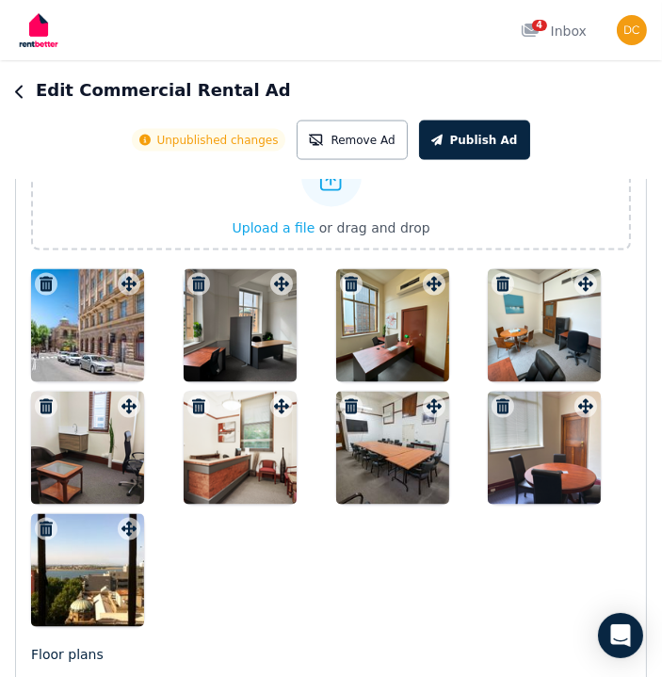
click at [275, 313] on div at bounding box center [240, 325] width 113 height 113
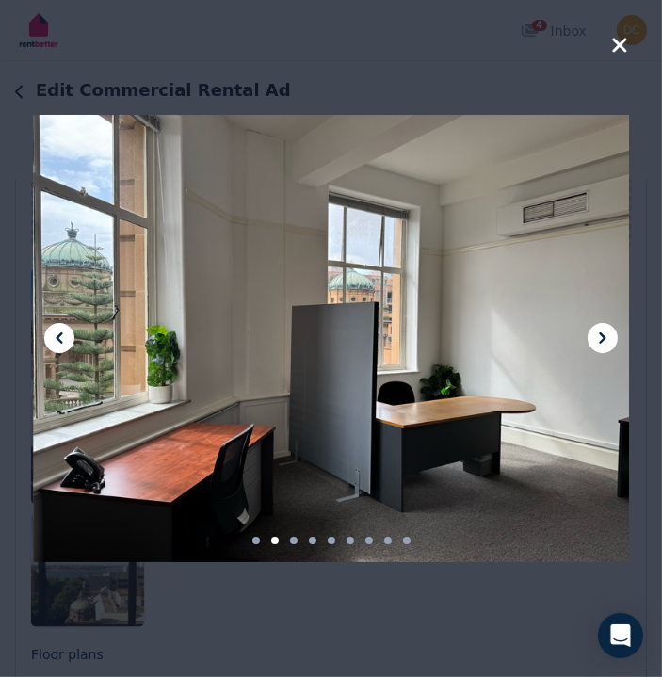
click at [605, 343] on icon at bounding box center [602, 338] width 23 height 23
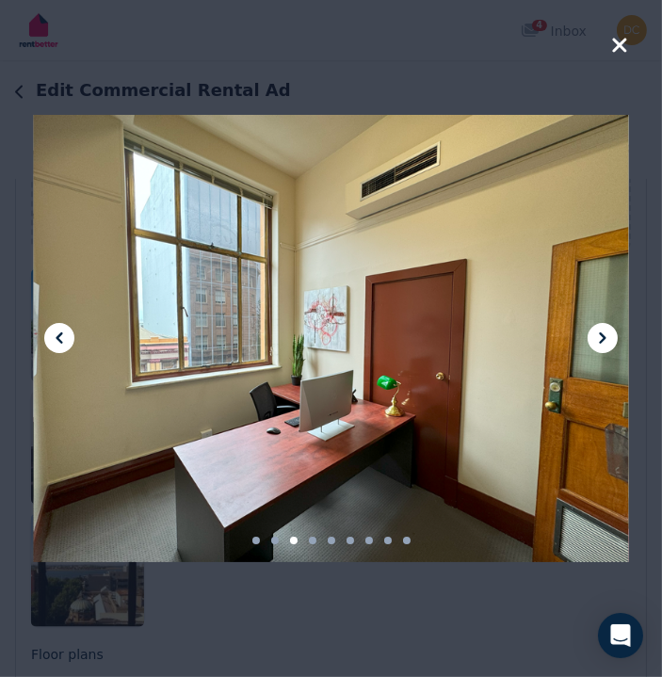
click at [605, 343] on icon at bounding box center [602, 338] width 23 height 23
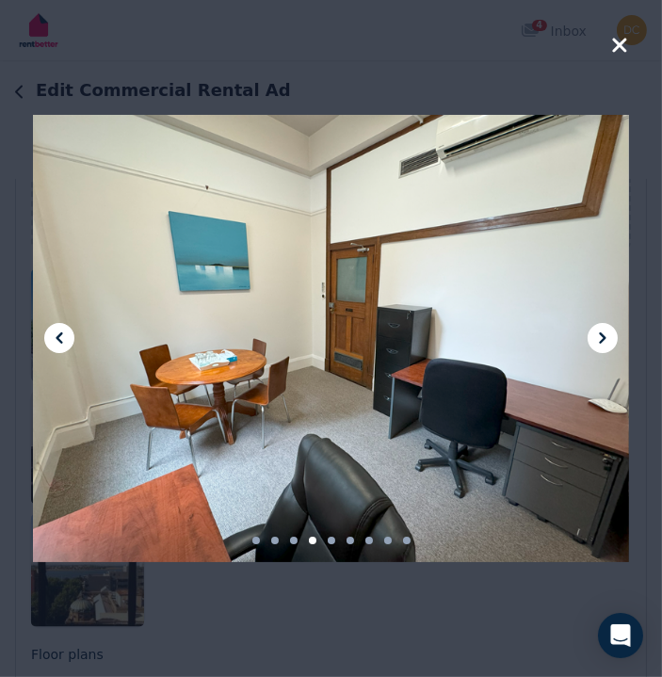
click at [605, 343] on icon at bounding box center [602, 338] width 23 height 23
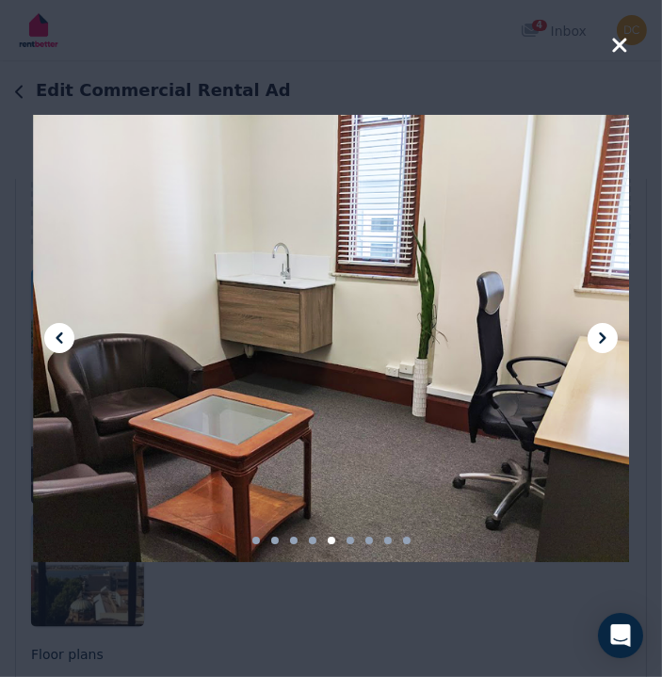
click at [605, 343] on icon at bounding box center [602, 338] width 23 height 23
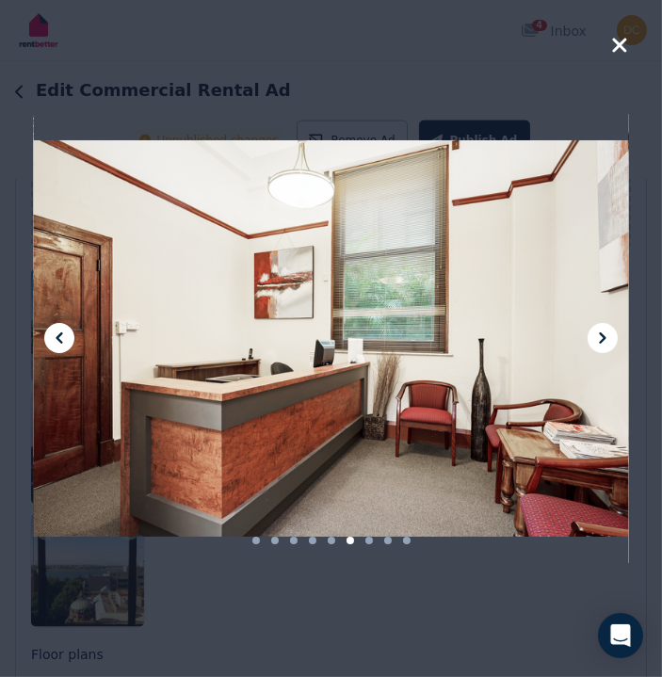
click at [605, 343] on icon at bounding box center [602, 338] width 23 height 23
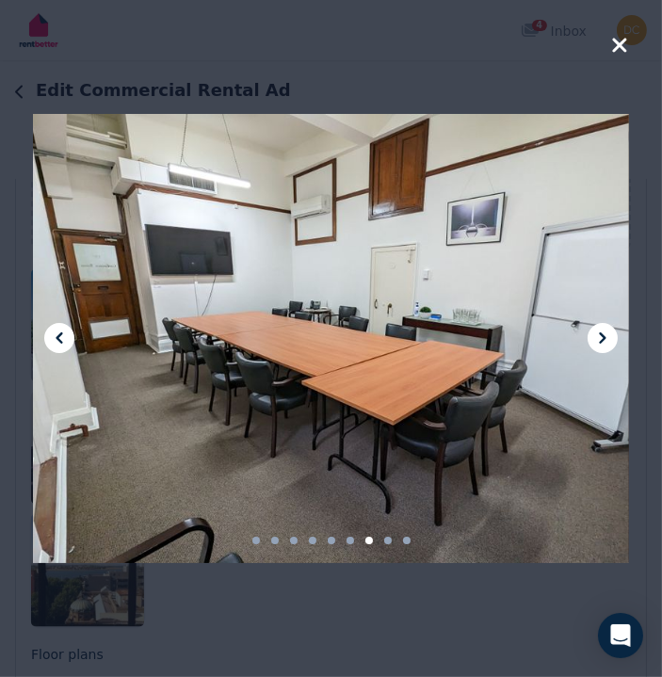
click at [605, 342] on icon at bounding box center [602, 338] width 23 height 23
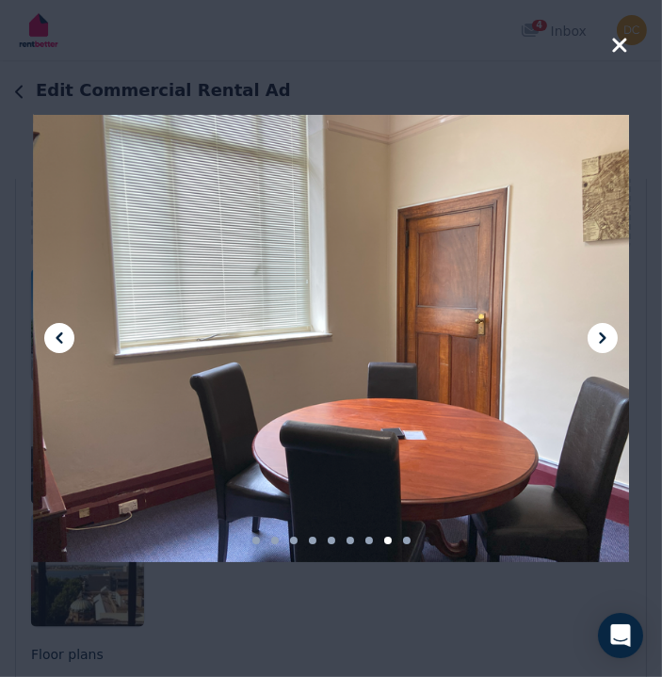
click at [605, 342] on icon at bounding box center [602, 338] width 23 height 23
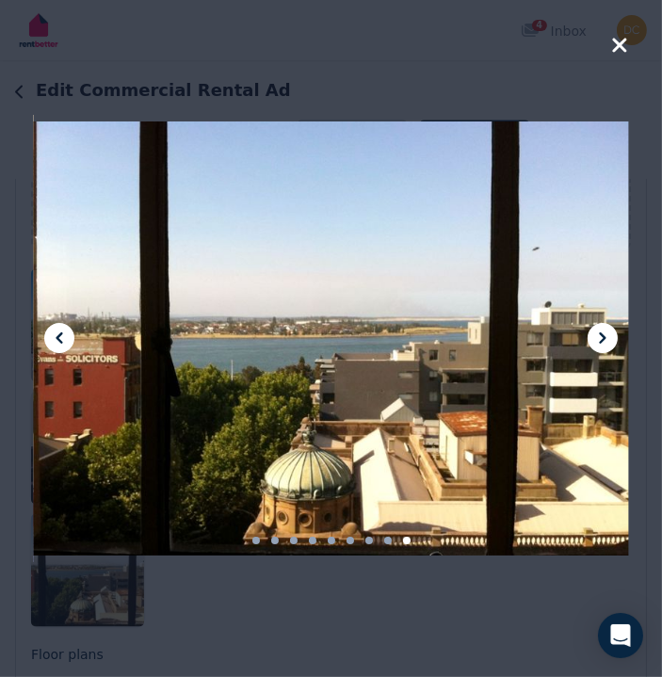
click at [605, 342] on icon at bounding box center [602, 338] width 23 height 23
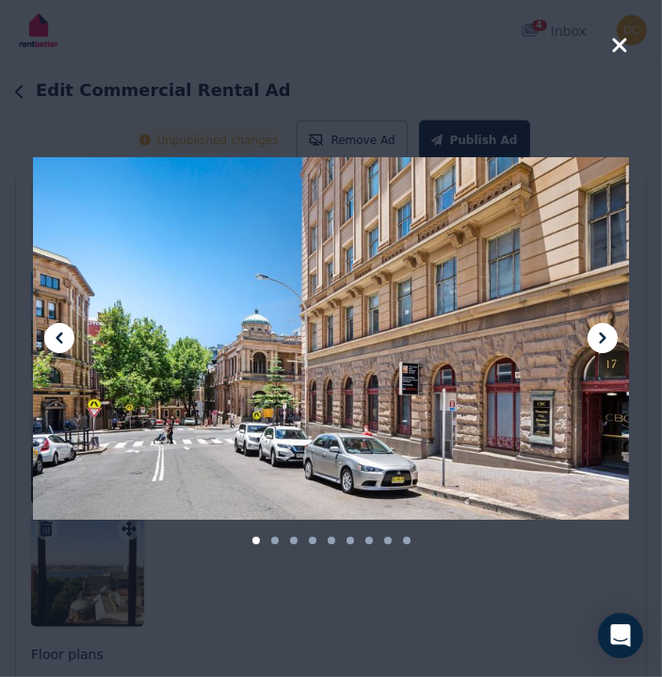
click at [605, 327] on icon at bounding box center [602, 338] width 23 height 23
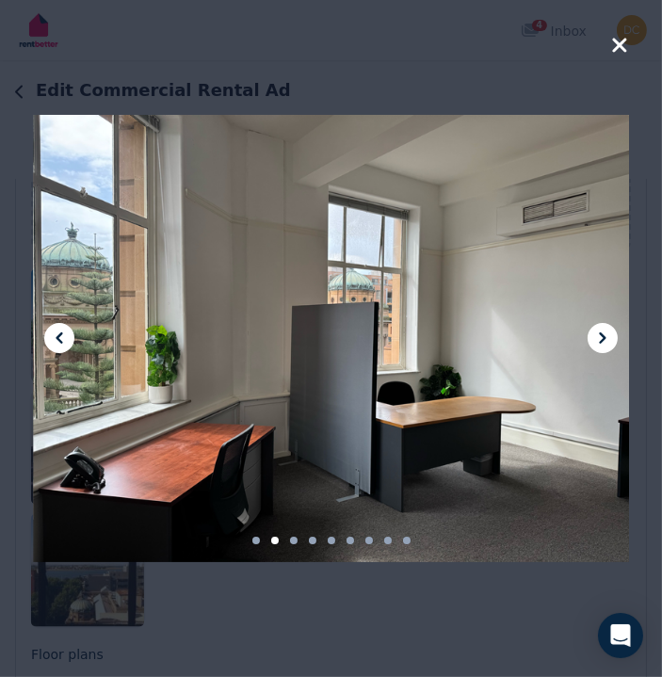
click at [629, 39] on div at bounding box center [331, 338] width 662 height 677
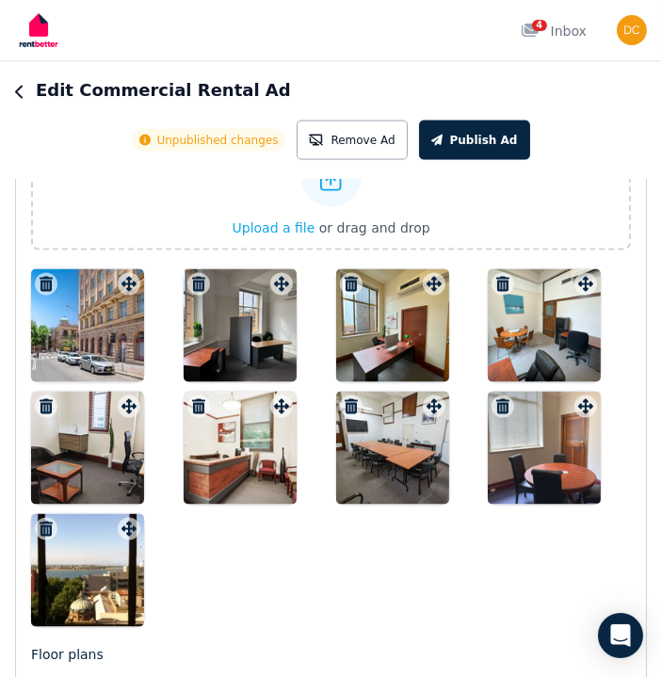
click at [388, 315] on div at bounding box center [392, 325] width 113 height 113
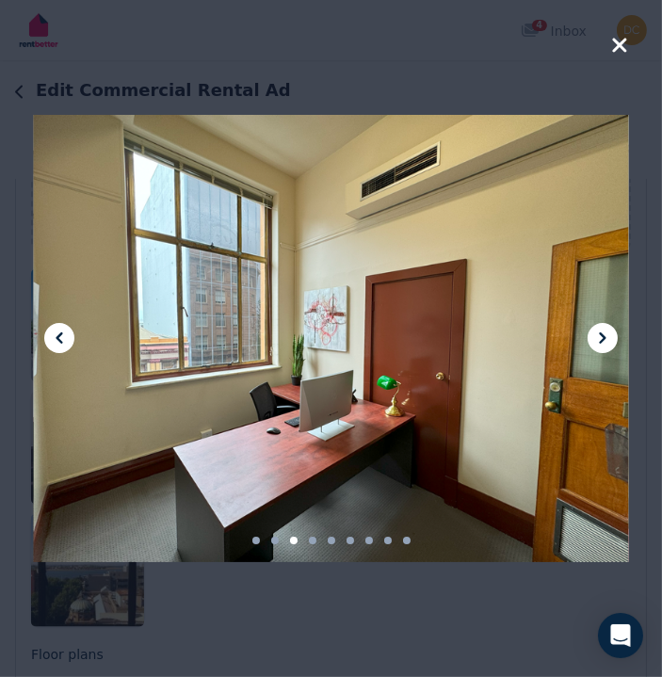
click at [625, 44] on icon "button" at bounding box center [619, 45] width 17 height 23
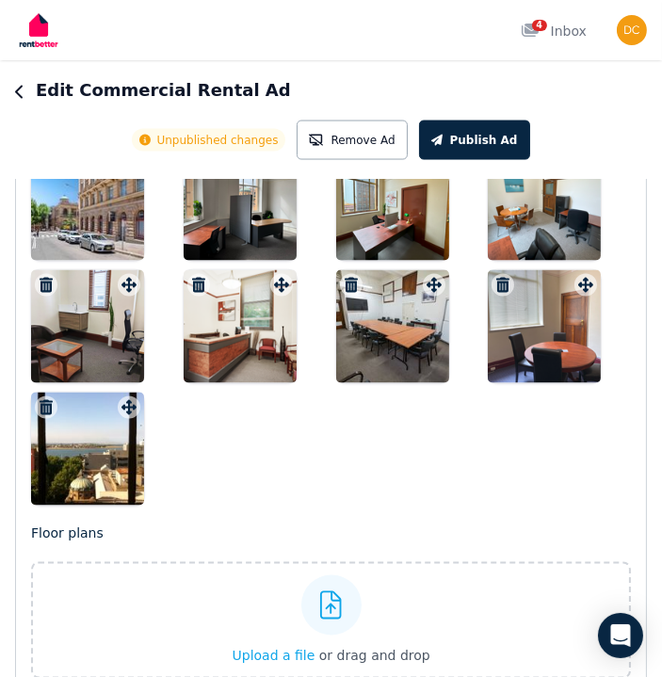
scroll to position [3107, 0]
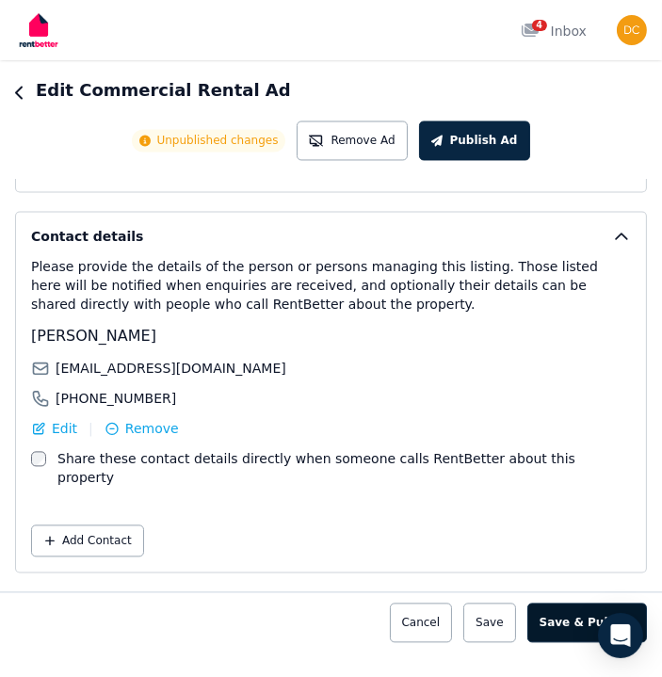
click at [569, 603] on button "Save & Publish" at bounding box center [587, 623] width 120 height 40
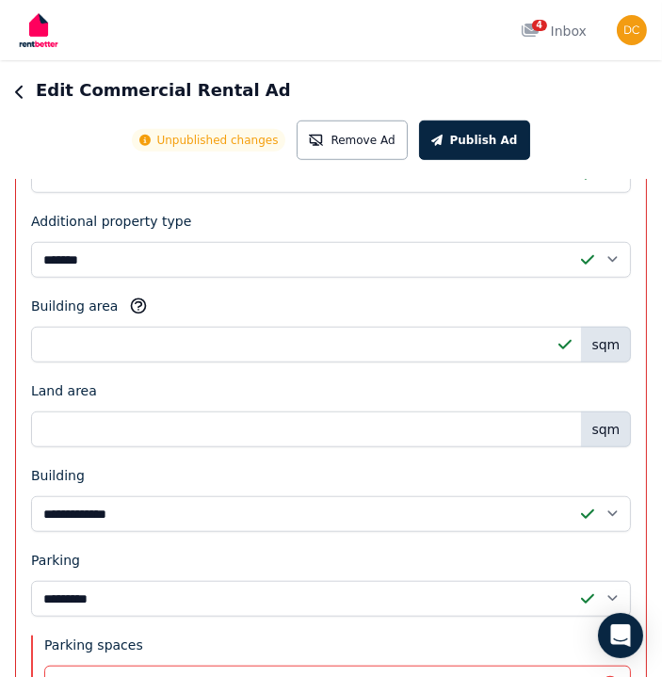
scroll to position [1394, 0]
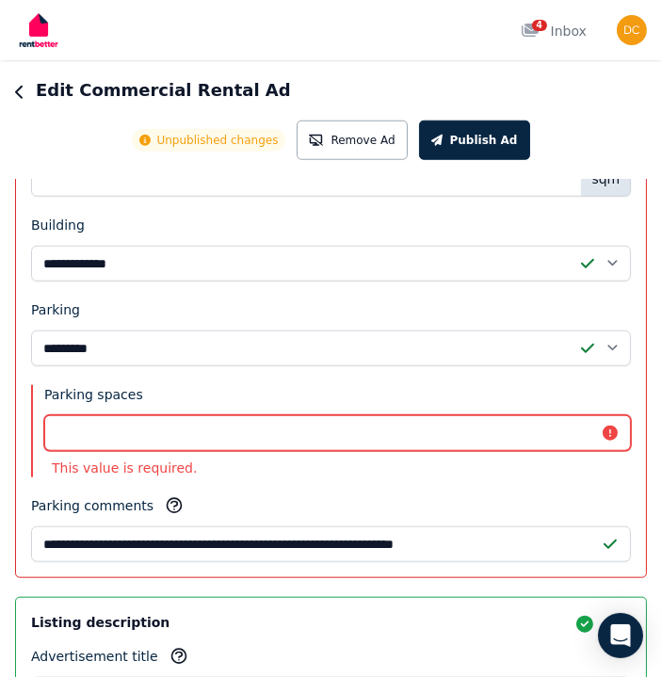
click at [172, 432] on input "Parking spaces" at bounding box center [337, 433] width 587 height 36
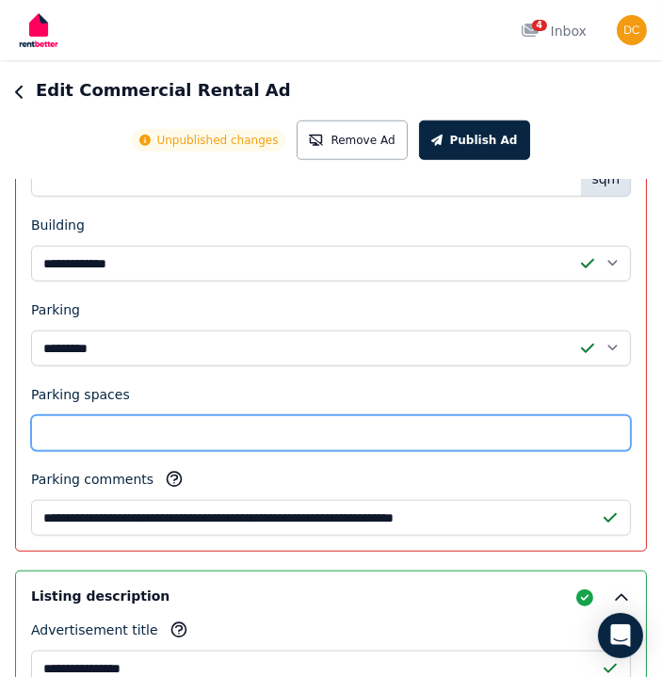
type input "*"
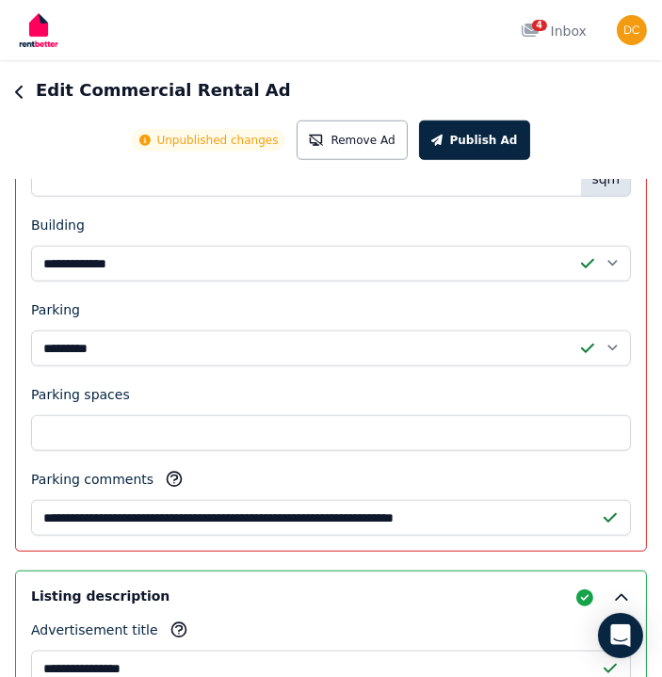
click at [270, 470] on div "Parking comments" at bounding box center [331, 483] width 600 height 26
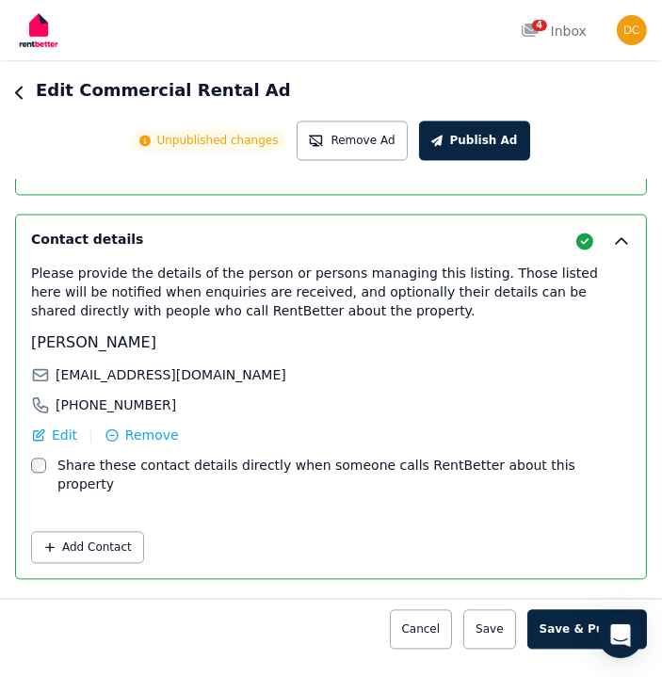
scroll to position [3129, 0]
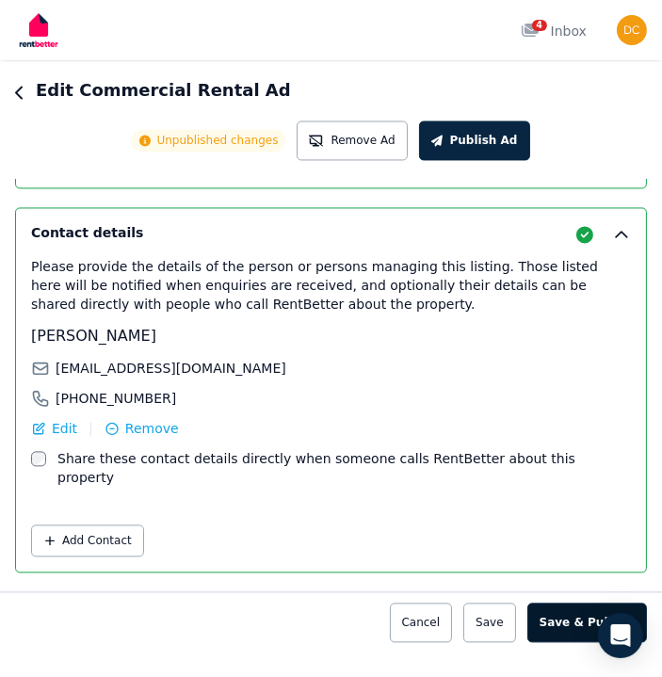
click at [587, 605] on button "Save & Publish" at bounding box center [587, 623] width 120 height 40
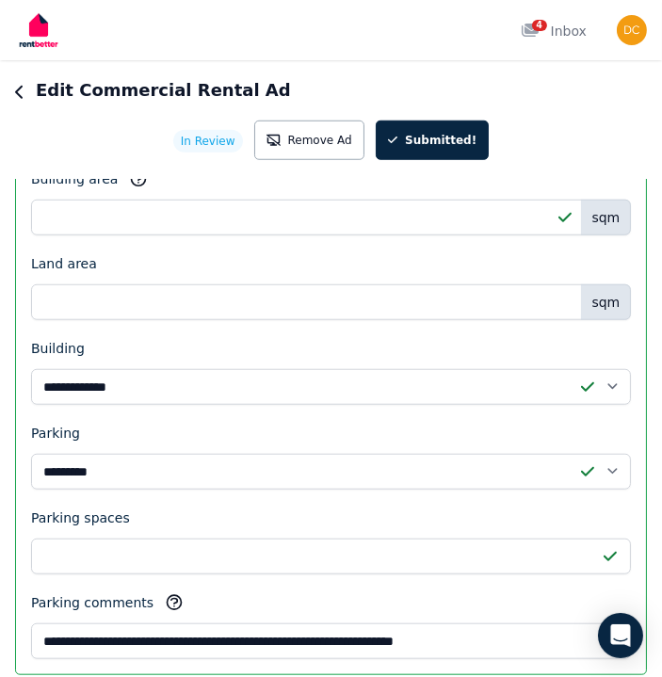
scroll to position [0, 0]
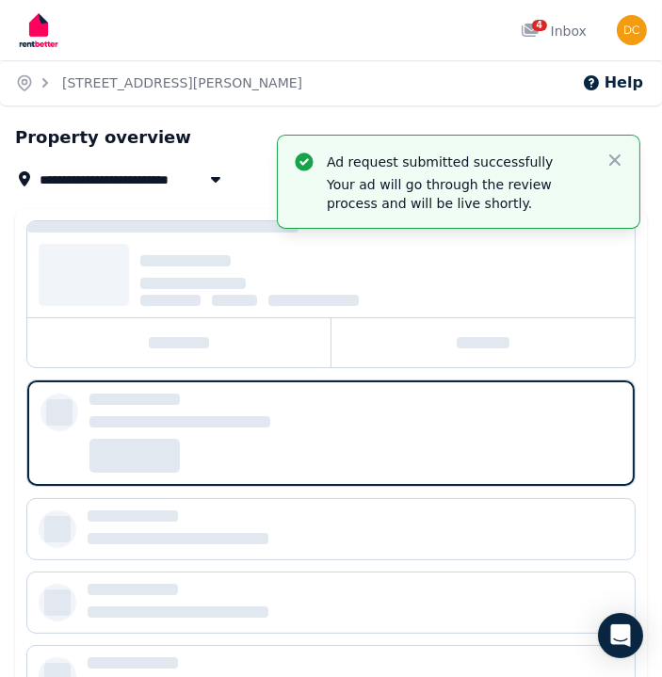
click at [614, 149] on div "Ad request submitted successfully Your ad will go through the review process an…" at bounding box center [459, 182] width 362 height 92
click at [615, 153] on icon "button" at bounding box center [614, 160] width 19 height 19
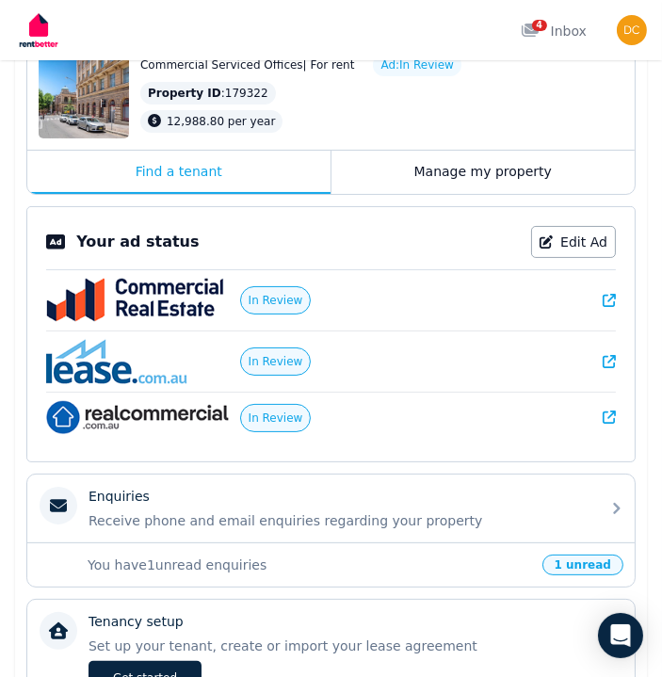
scroll to position [330, 0]
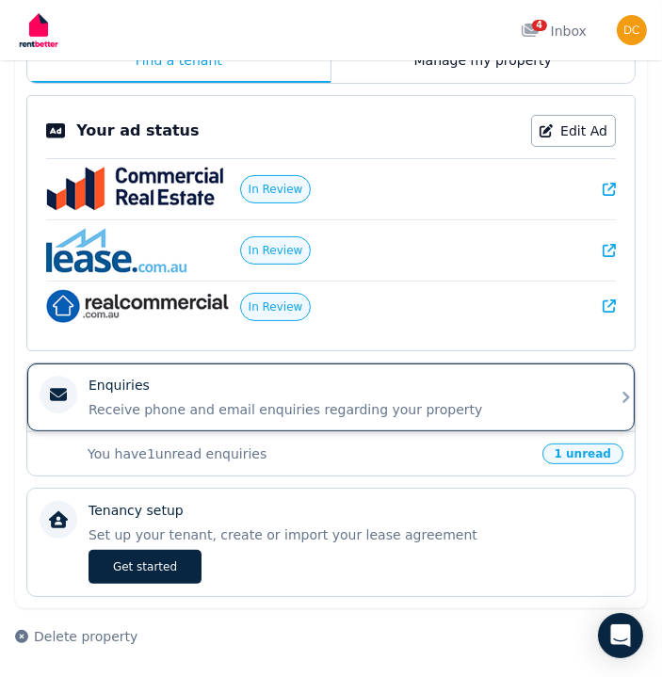
click at [204, 403] on p "Receive phone and email enquiries regarding your property" at bounding box center [339, 409] width 500 height 19
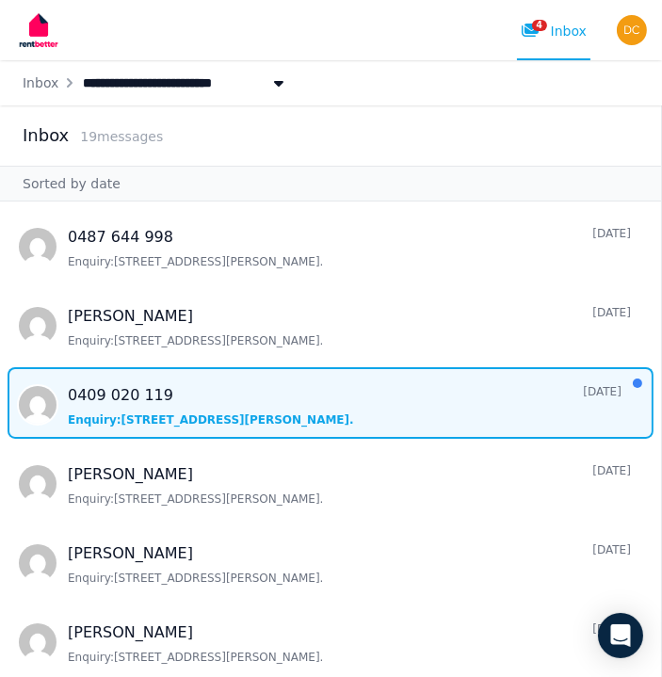
click at [203, 412] on span "Message list" at bounding box center [330, 403] width 661 height 72
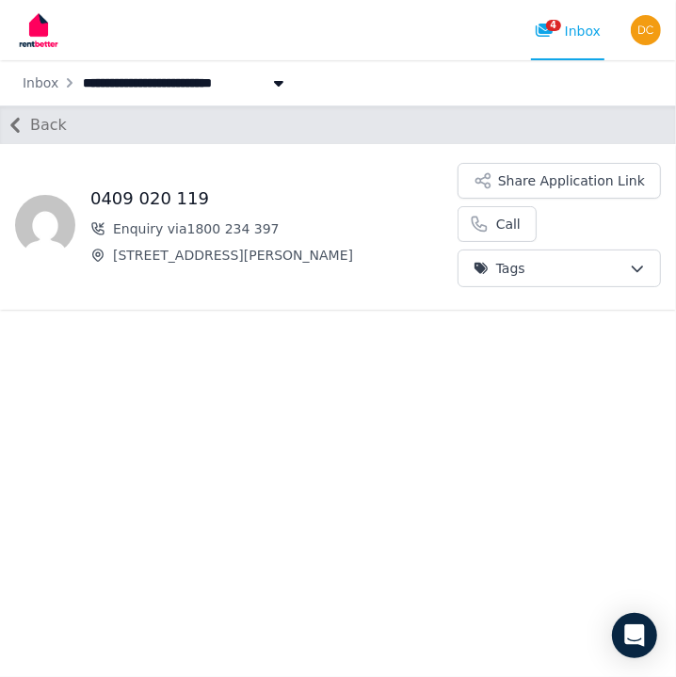
click at [23, 114] on icon "button" at bounding box center [15, 125] width 30 height 30
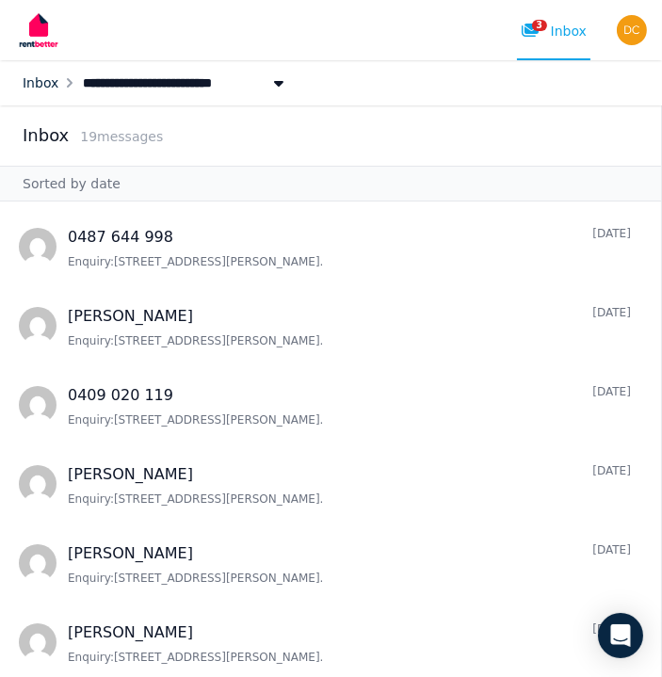
click at [40, 75] on link "Inbox" at bounding box center [41, 82] width 36 height 15
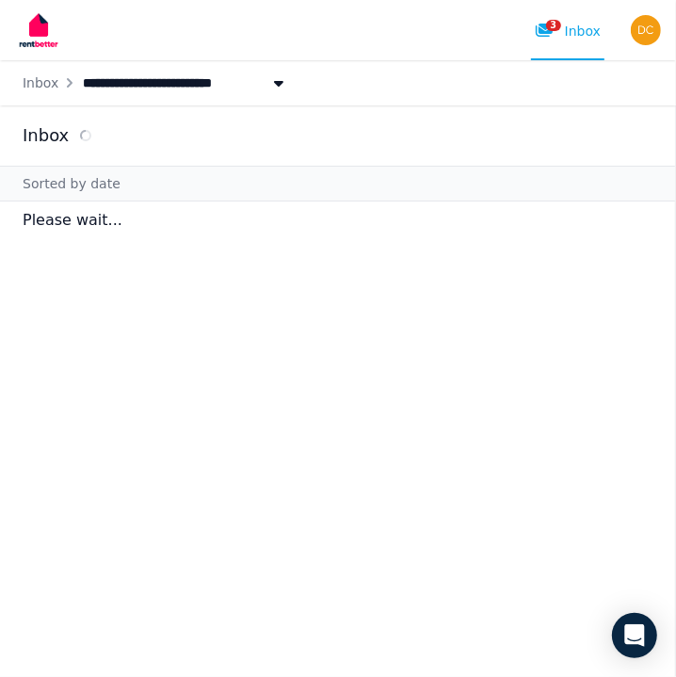
click at [505, 32] on div "Ctrl k 3 Inbox" at bounding box center [309, 30] width 589 height 60
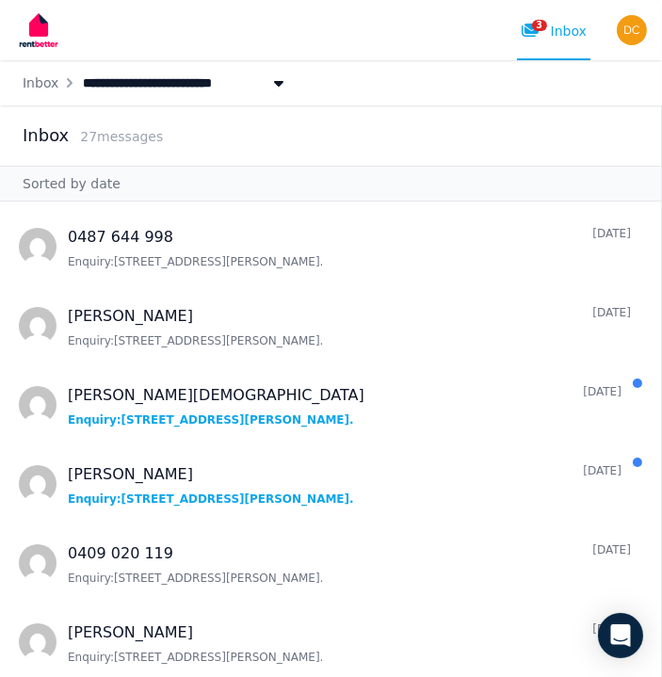
click at [146, 73] on span "[STREET_ADDRESS][PERSON_NAME]" at bounding box center [235, 83] width 312 height 30
type input "**********"
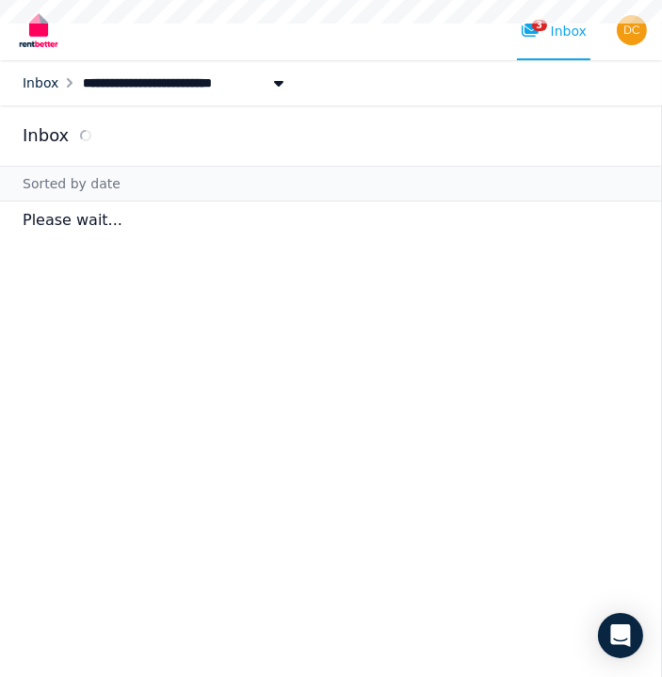
click at [26, 75] on link "Inbox" at bounding box center [41, 82] width 36 height 15
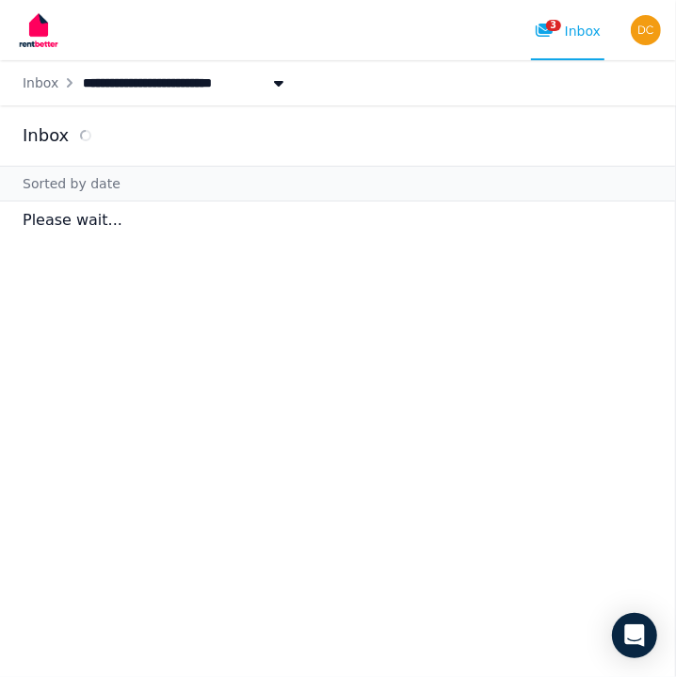
click at [40, 30] on img at bounding box center [38, 30] width 47 height 47
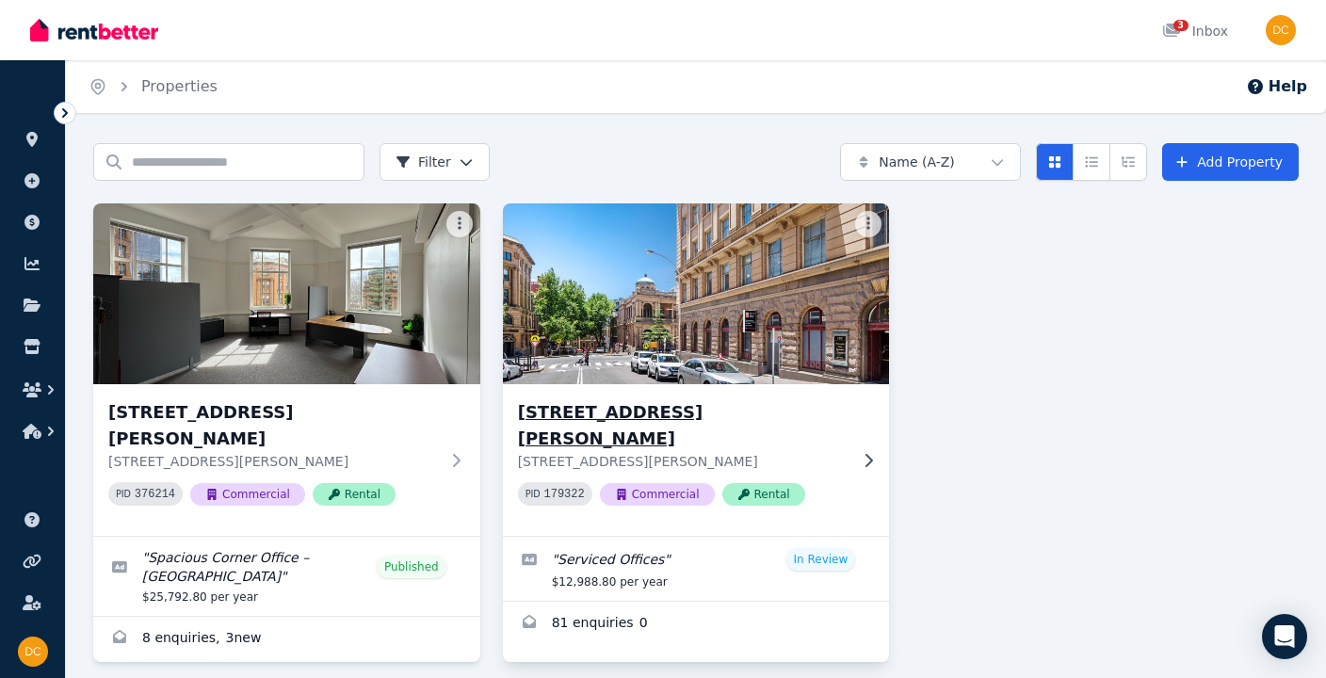
click at [675, 421] on h3 "[STREET_ADDRESS][PERSON_NAME]" at bounding box center [683, 425] width 331 height 53
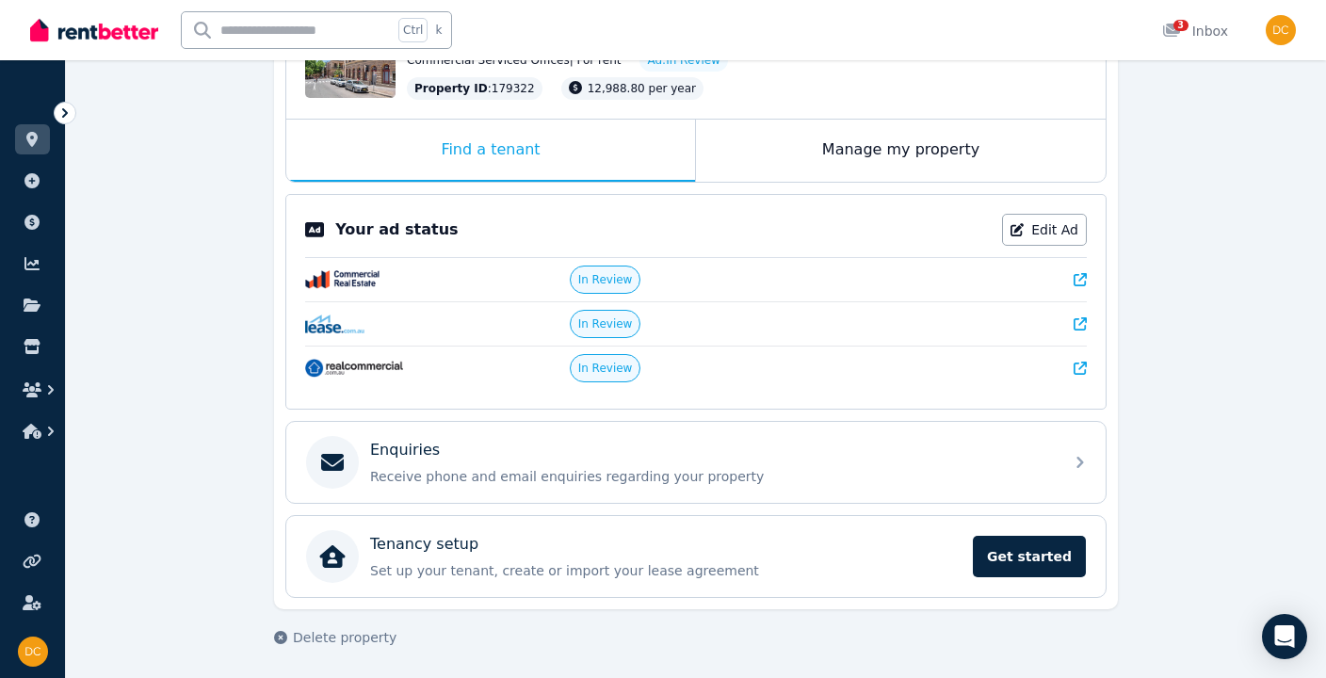
scroll to position [253, 0]
click at [675, 219] on link "Edit Ad" at bounding box center [1044, 230] width 85 height 32
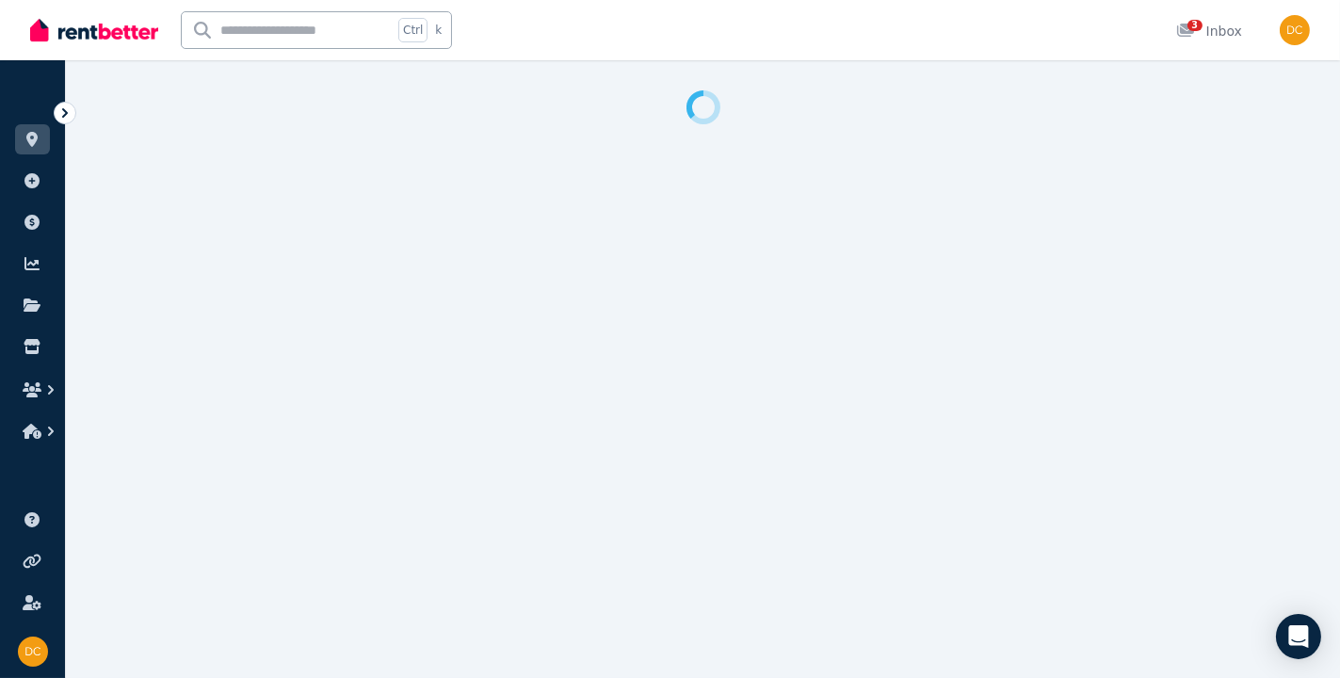
select select "**********"
select select "*********"
select select "**********"
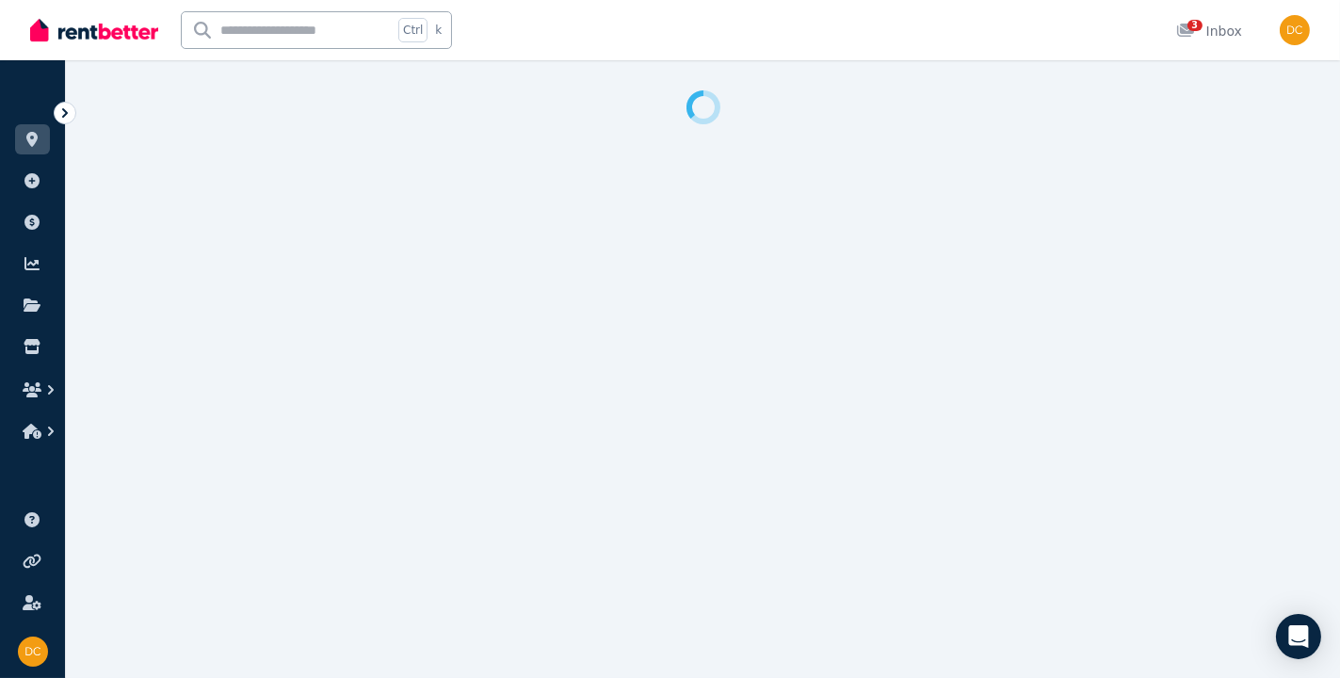
select select "**********"
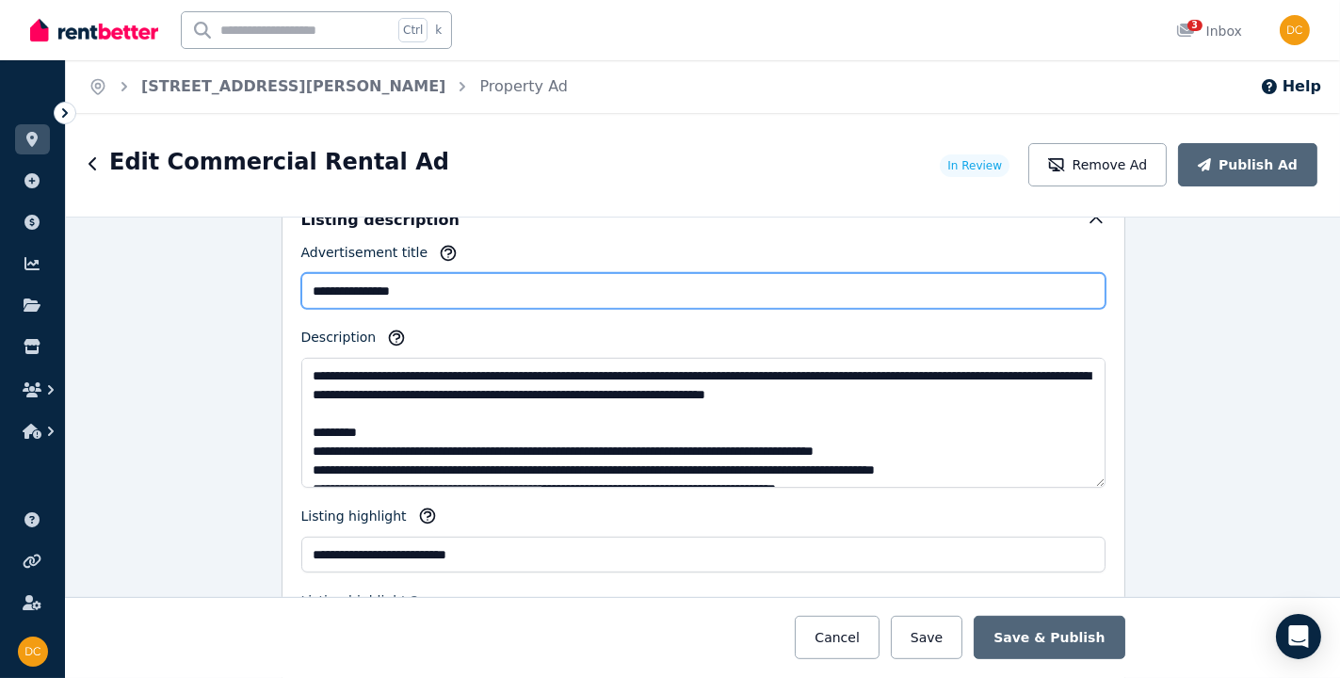
click at [574, 273] on input "**********" at bounding box center [703, 291] width 804 height 36
click at [576, 273] on input "**********" at bounding box center [703, 291] width 804 height 36
paste input "**********"
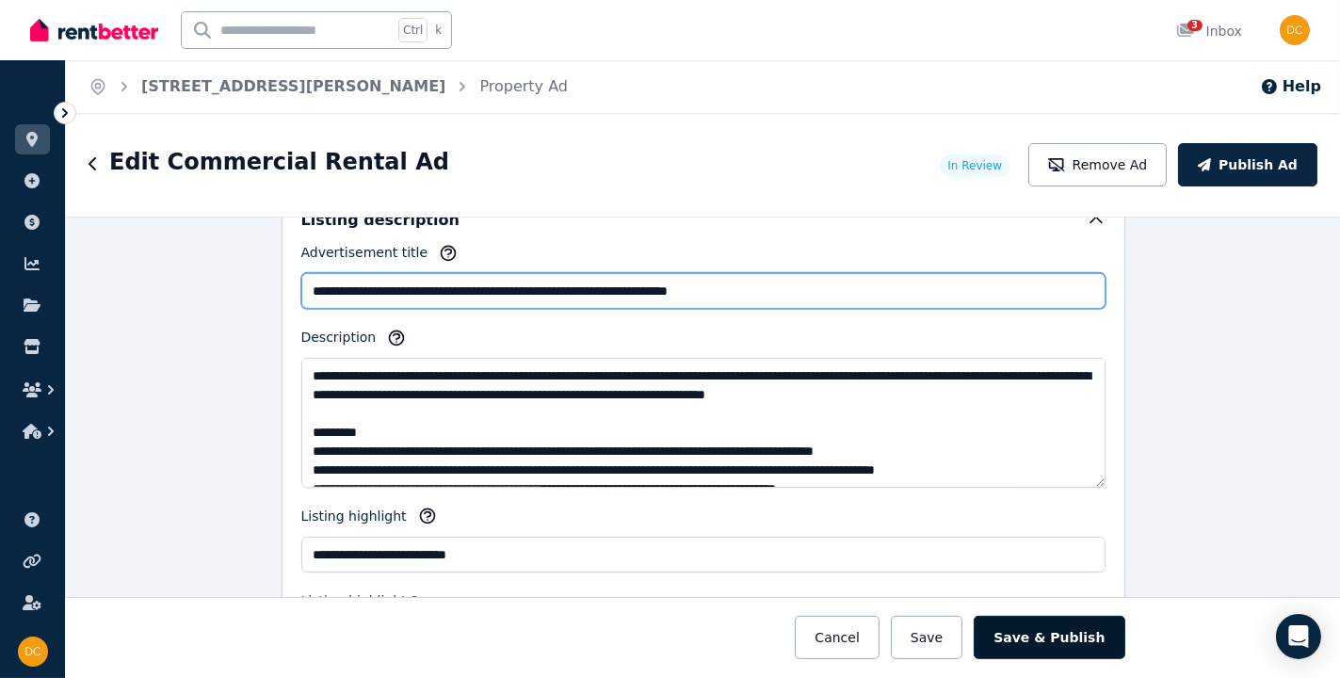
type input "**********"
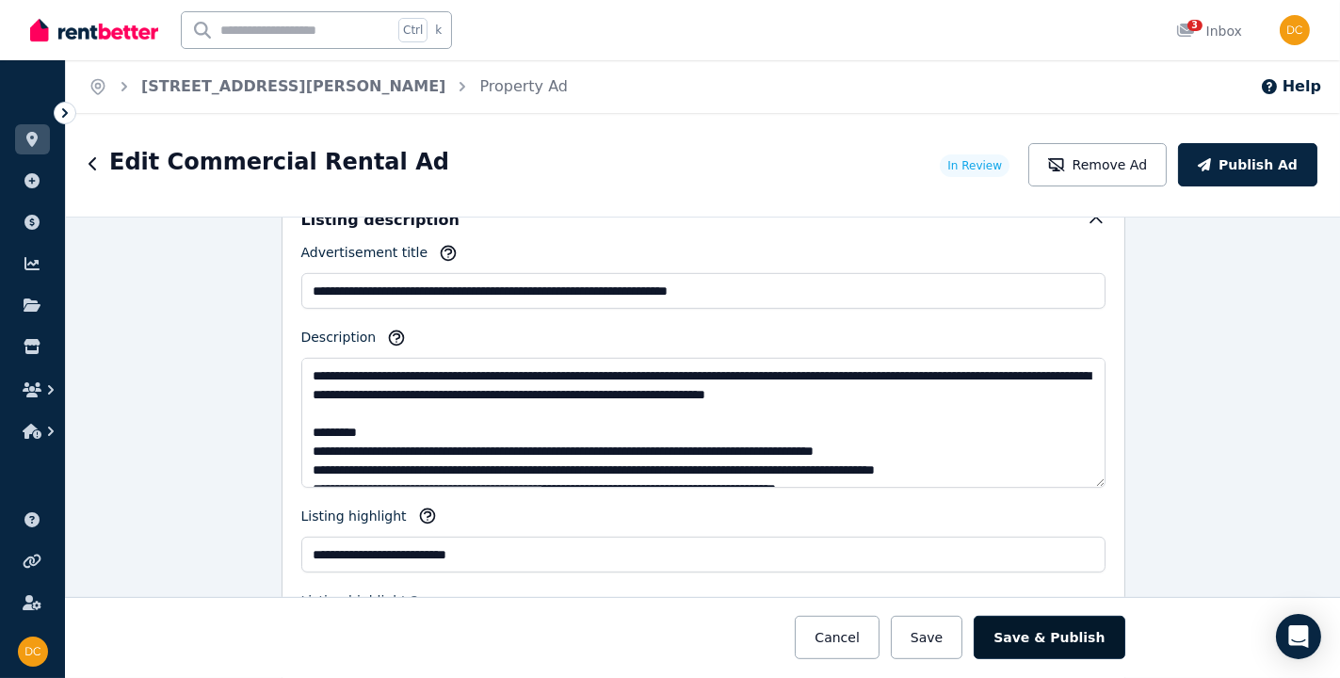
click at [675, 632] on button "Save & Publish" at bounding box center [1049, 637] width 151 height 43
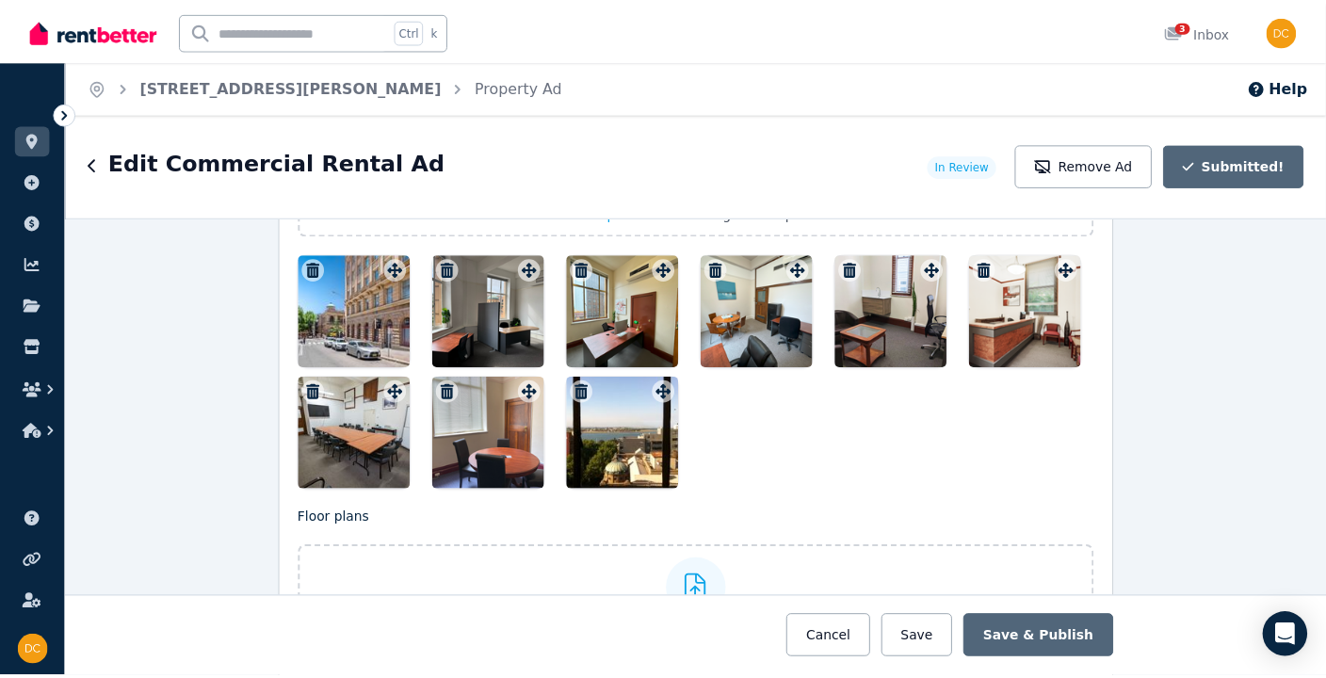
scroll to position [2260, 0]
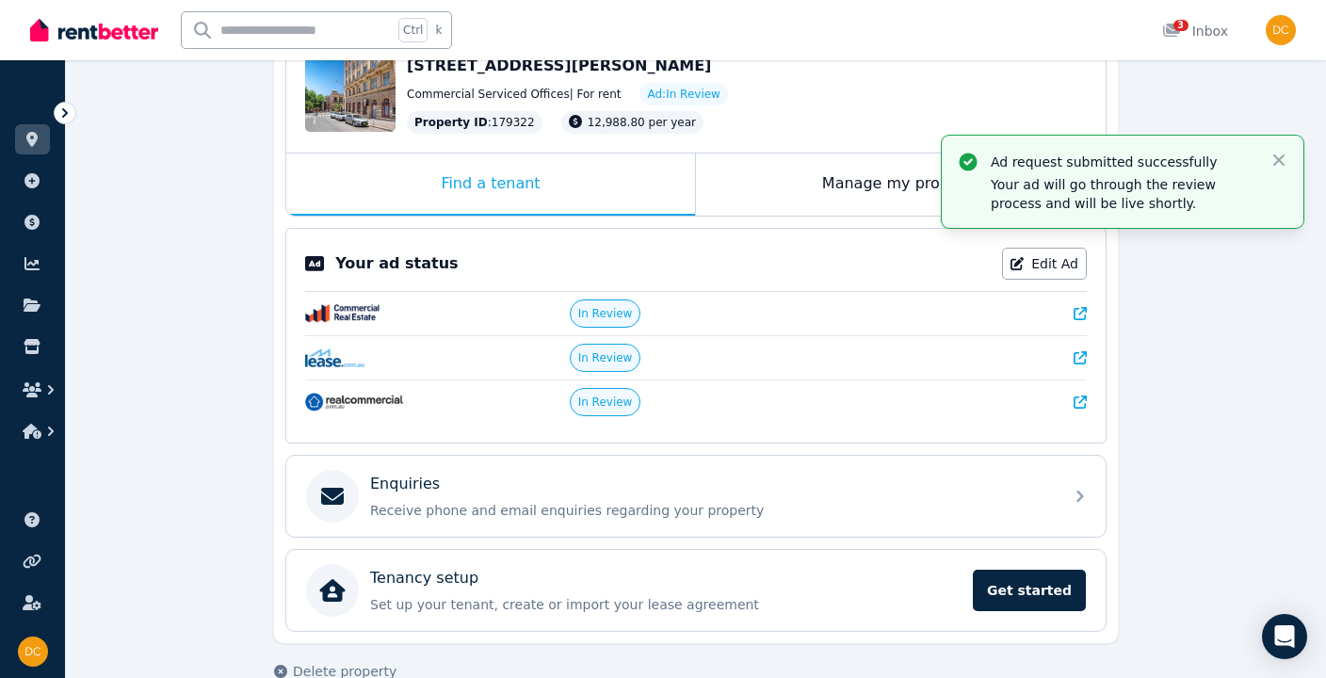
scroll to position [2, 0]
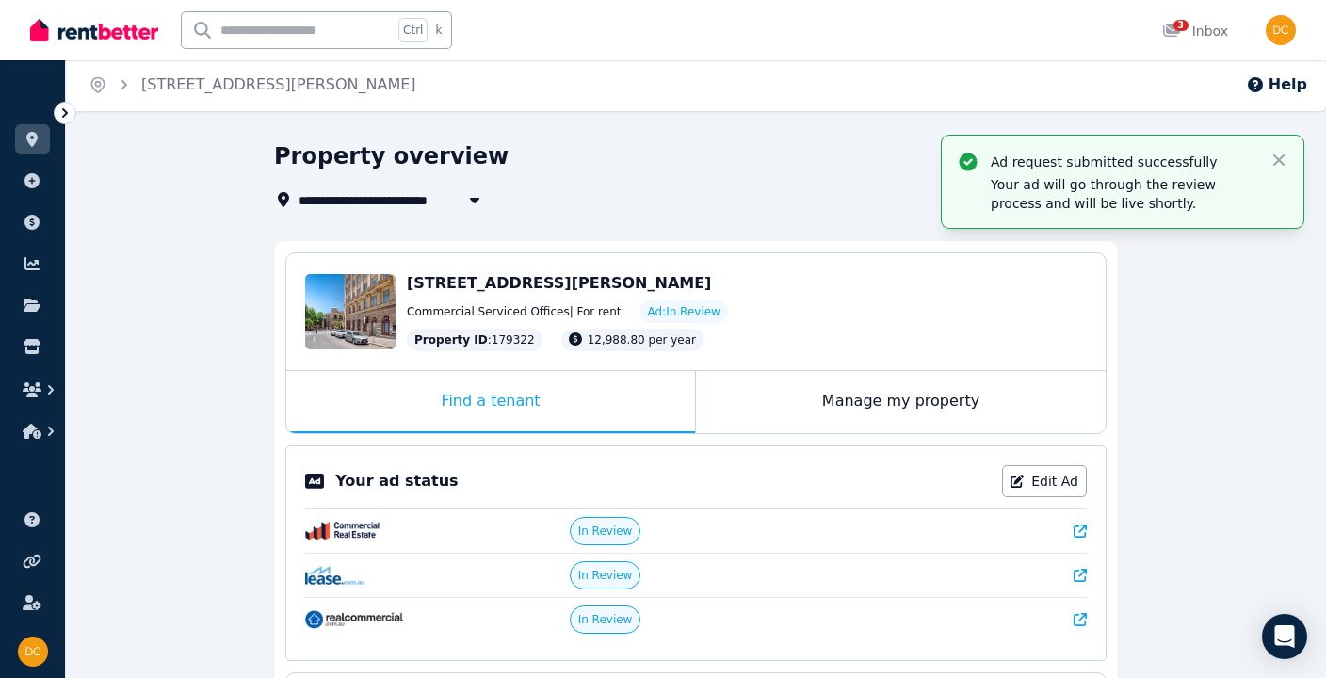
click at [465, 294] on div "17 Bolton Street, Newcastle NSW 2300 Commercial Serviced Offices | For rent Ad:…" at bounding box center [747, 311] width 680 height 79
click at [349, 284] on div "Edit" at bounding box center [350, 311] width 90 height 75
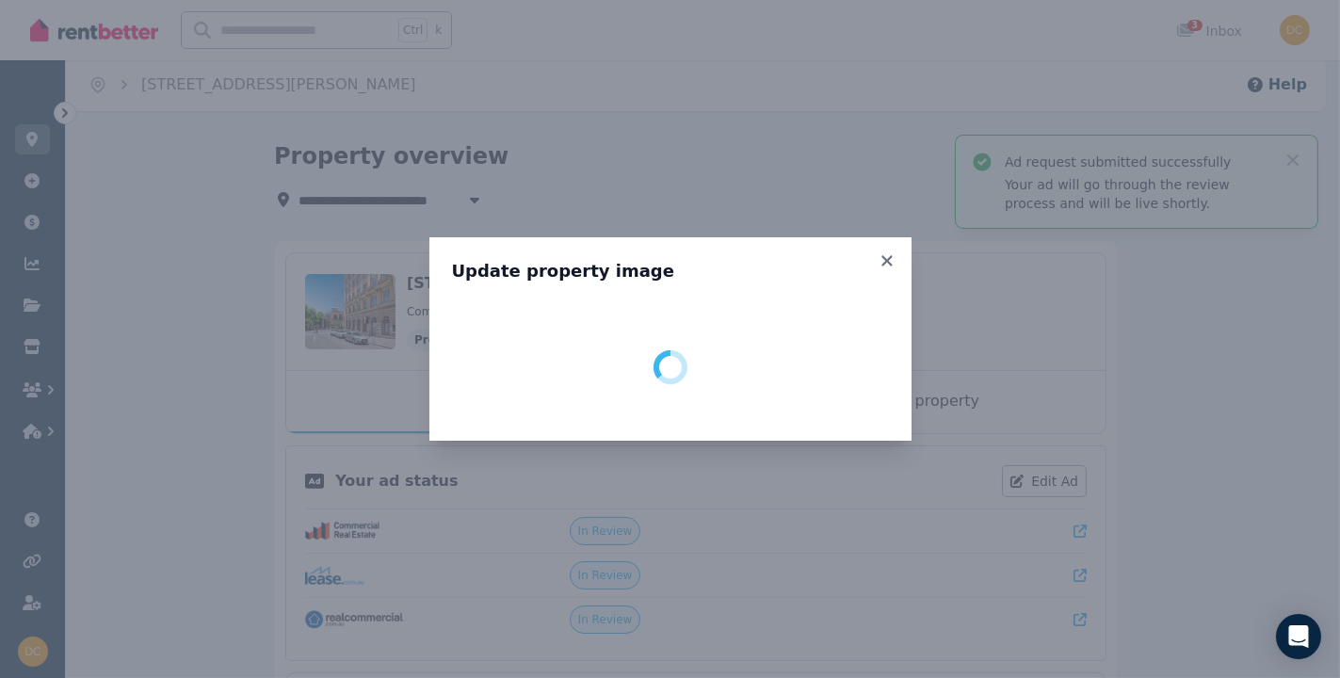
click at [669, 209] on div "Update property image" at bounding box center [670, 339] width 1340 height 678
click at [601, 138] on div "Update property image" at bounding box center [670, 339] width 1340 height 678
click at [675, 263] on icon at bounding box center [887, 260] width 19 height 17
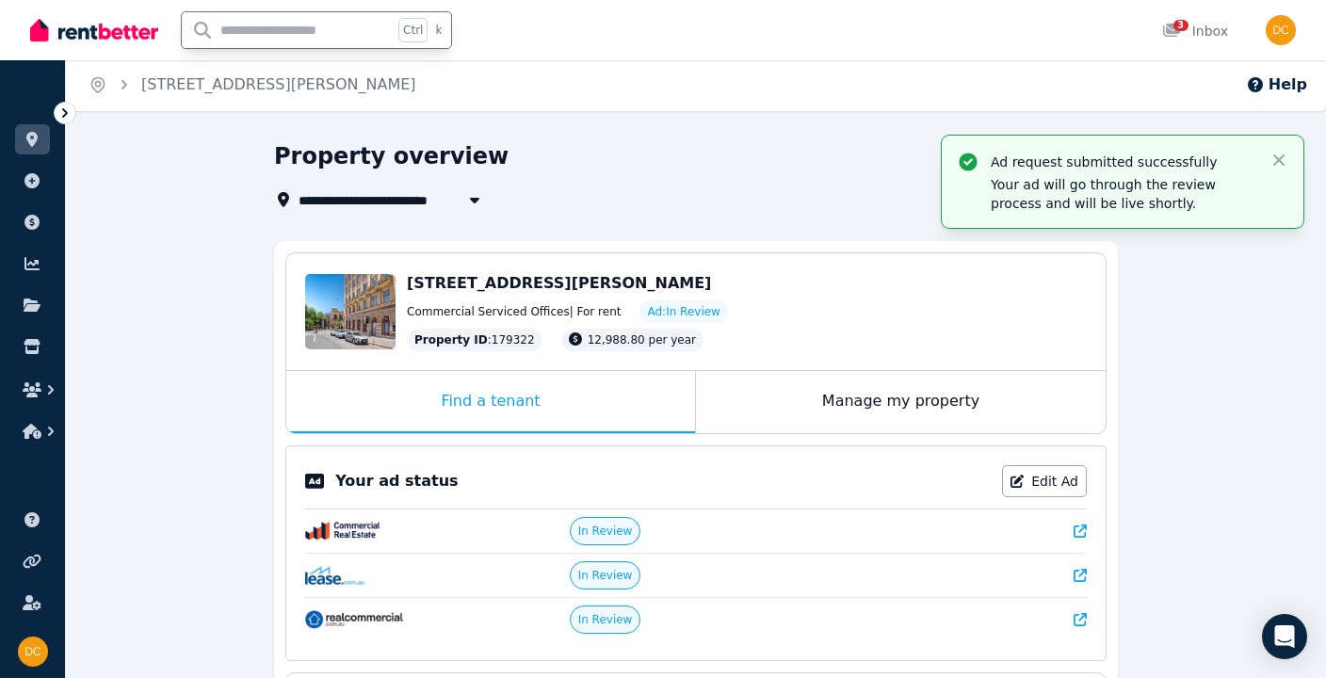
click at [315, 34] on input "text" at bounding box center [287, 30] width 211 height 36
click at [80, 42] on img at bounding box center [94, 30] width 128 height 28
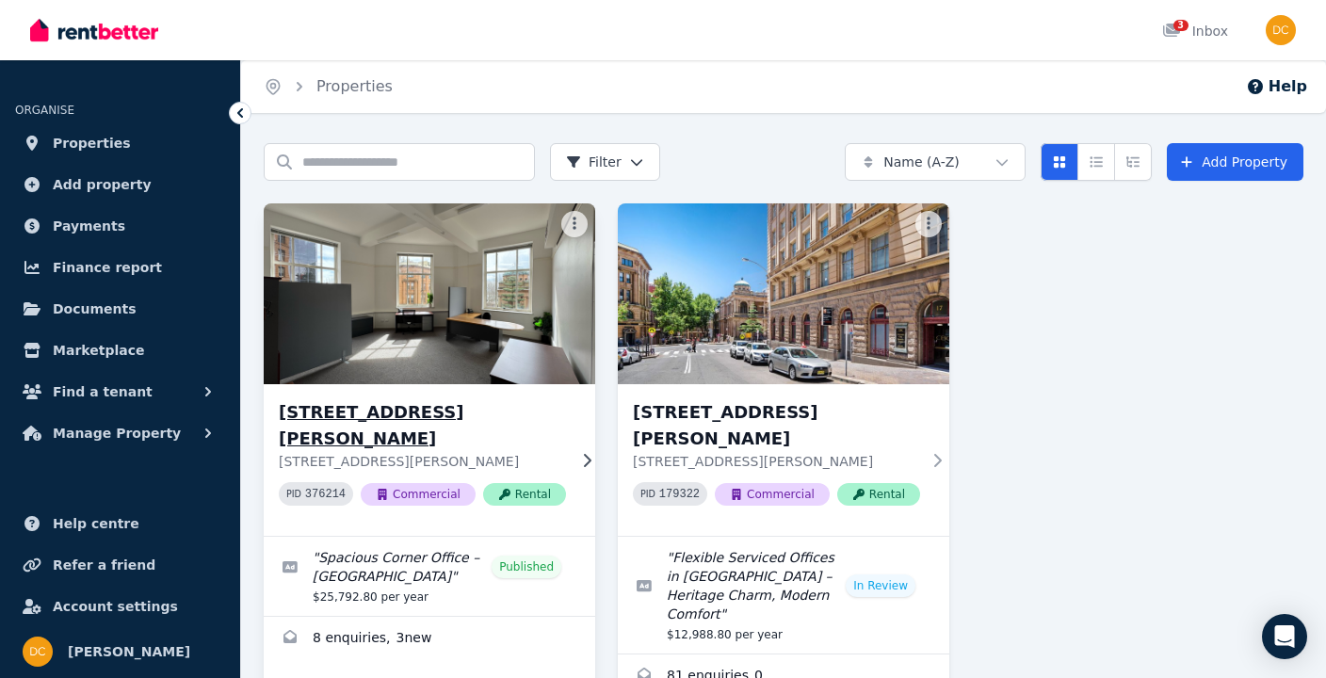
click at [460, 309] on img at bounding box center [429, 294] width 348 height 190
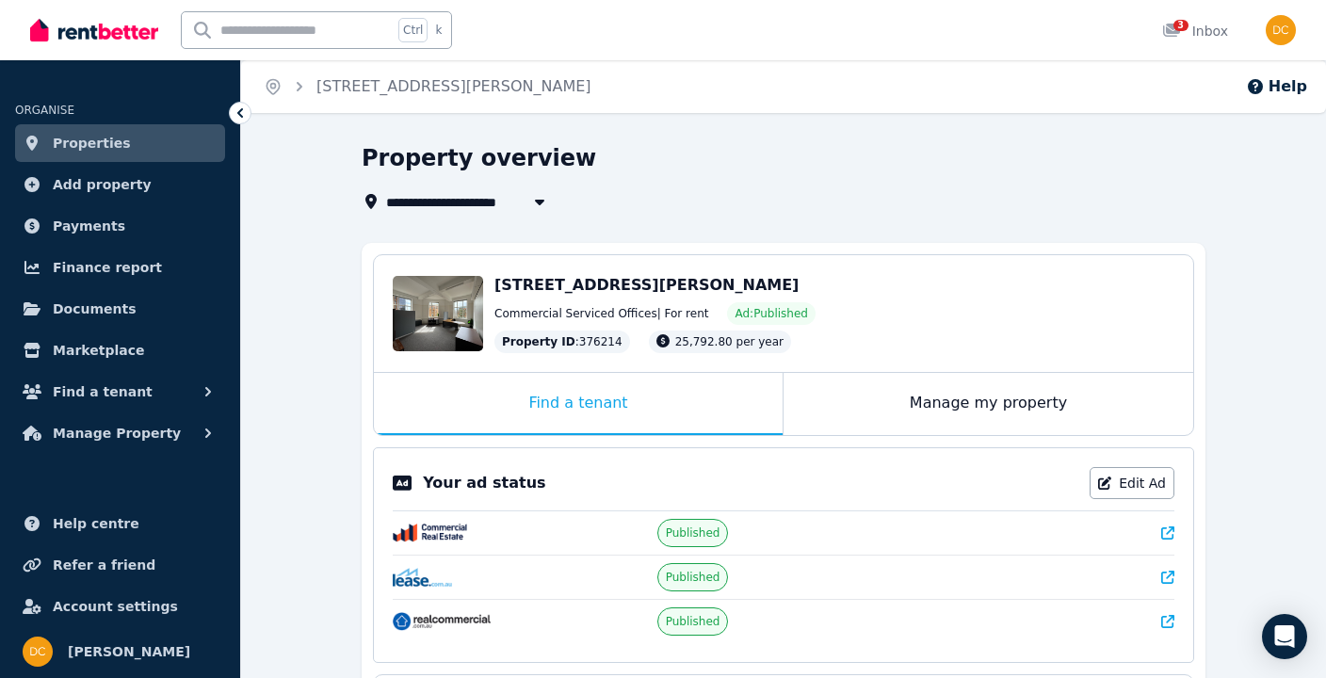
scroll to position [250, 0]
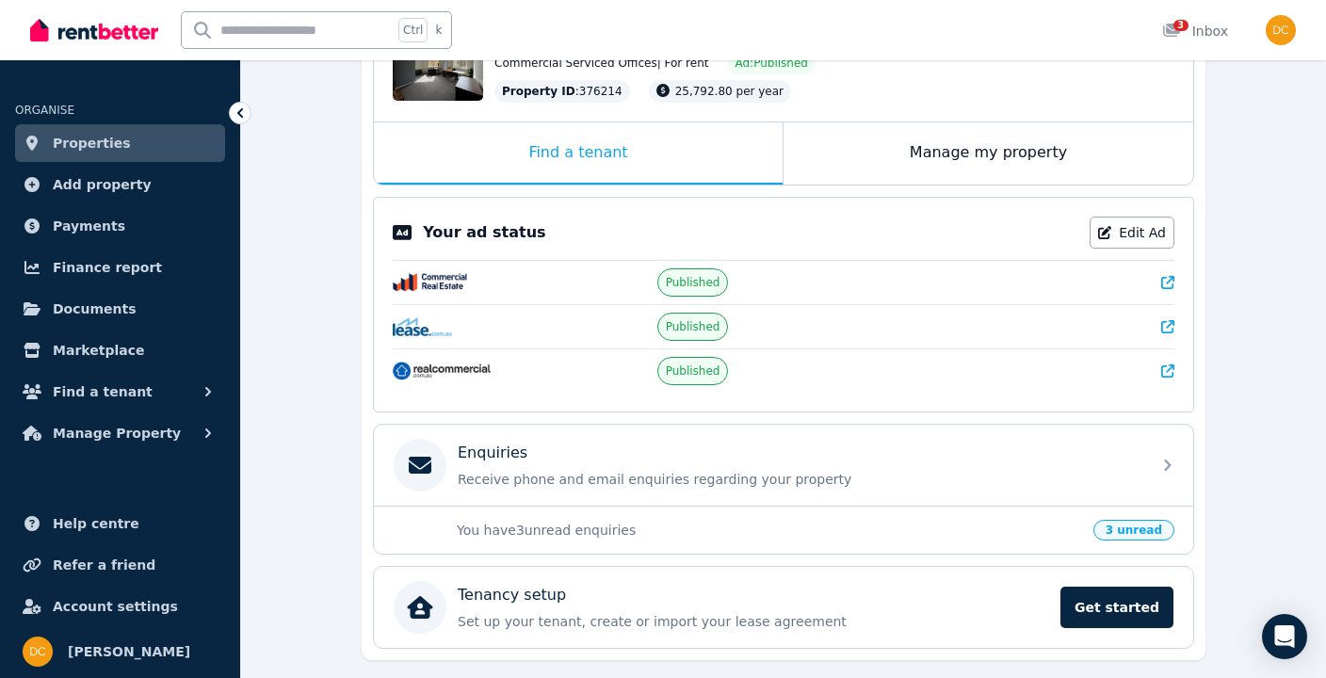
drag, startPoint x: 1158, startPoint y: 321, endPoint x: 1168, endPoint y: 327, distance: 11.0
click at [1163, 323] on div at bounding box center [1047, 326] width 253 height 19
click at [1170, 330] on icon at bounding box center [1167, 326] width 13 height 13
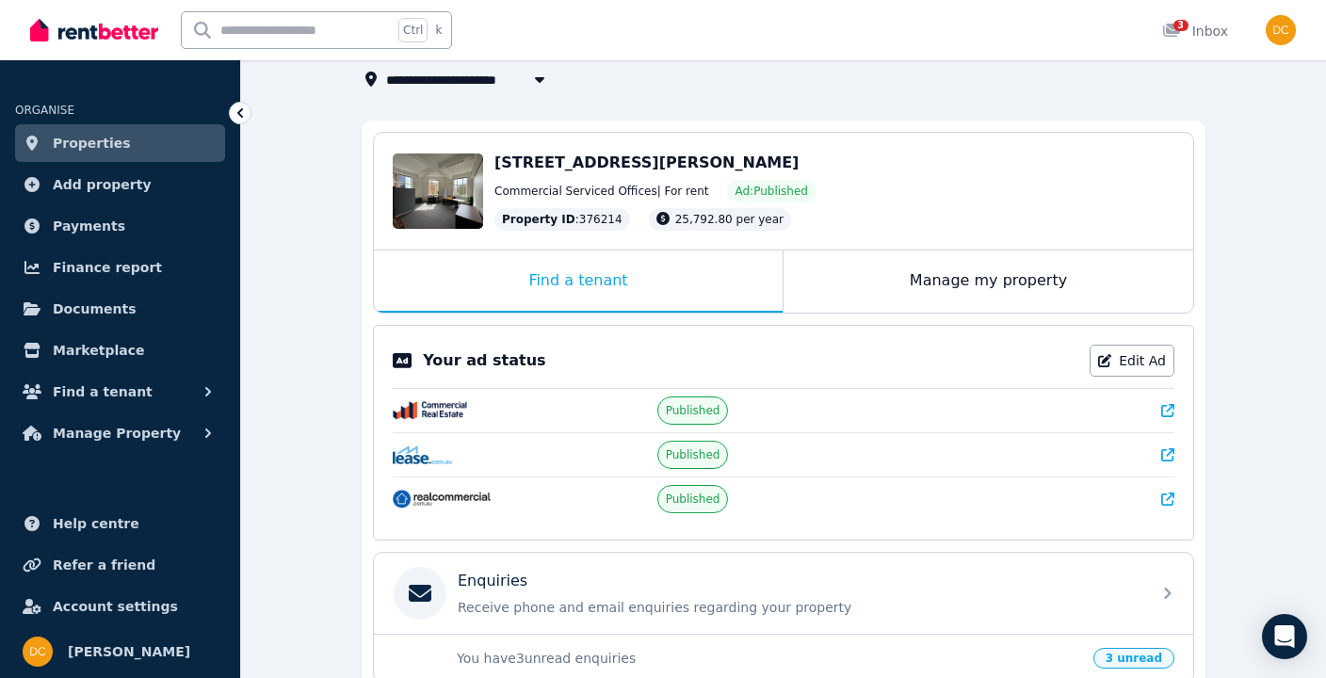
scroll to position [301, 0]
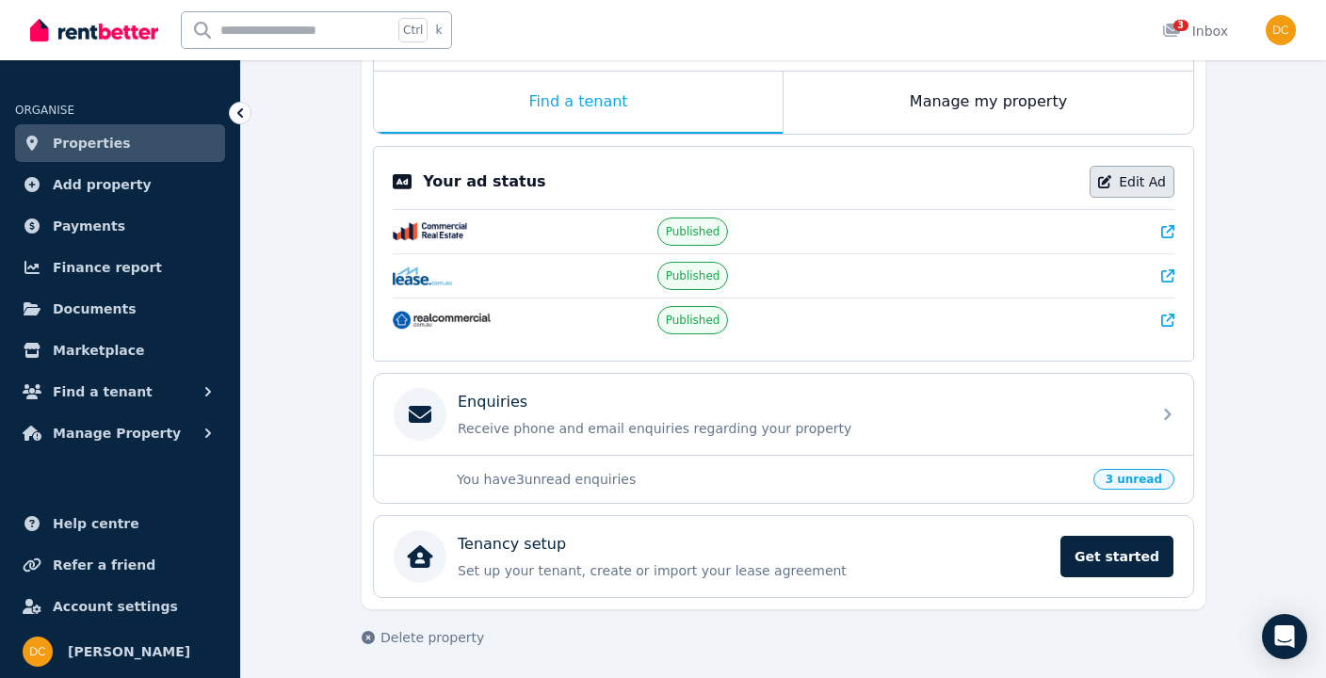
click at [1131, 186] on link "Edit Ad" at bounding box center [1132, 182] width 85 height 32
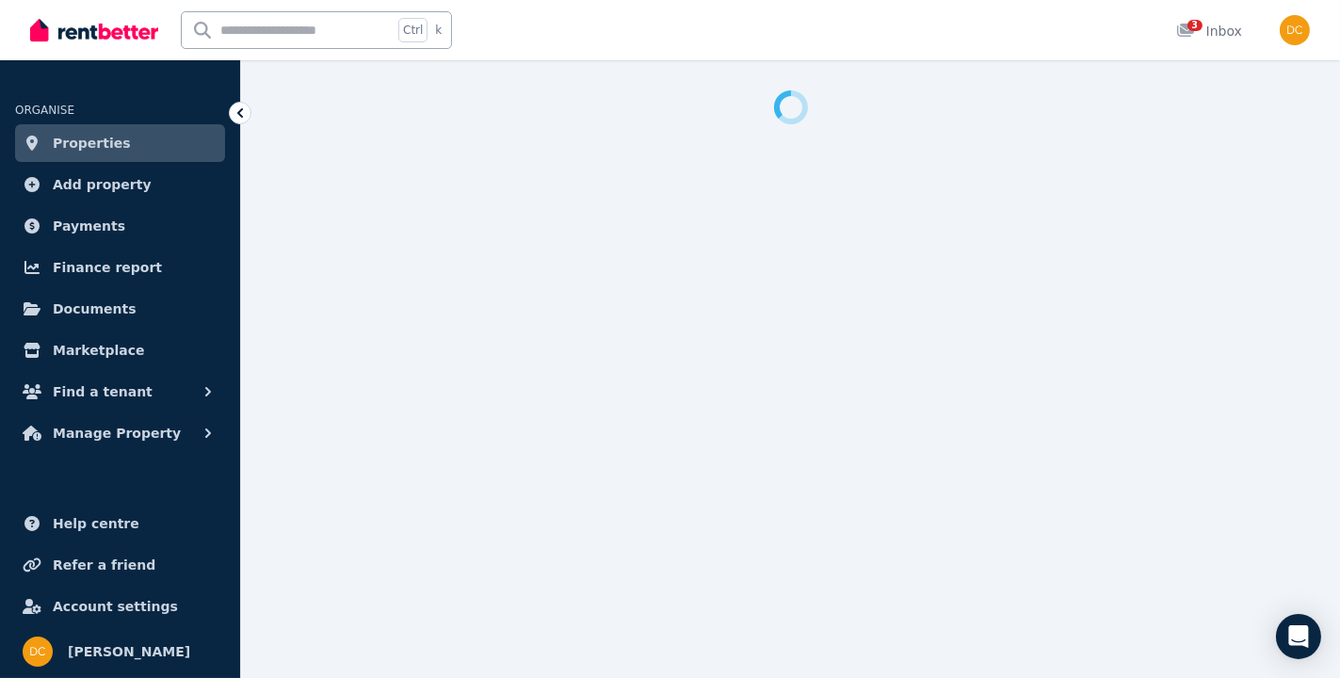
select select "**********"
select select "*********"
select select "**********"
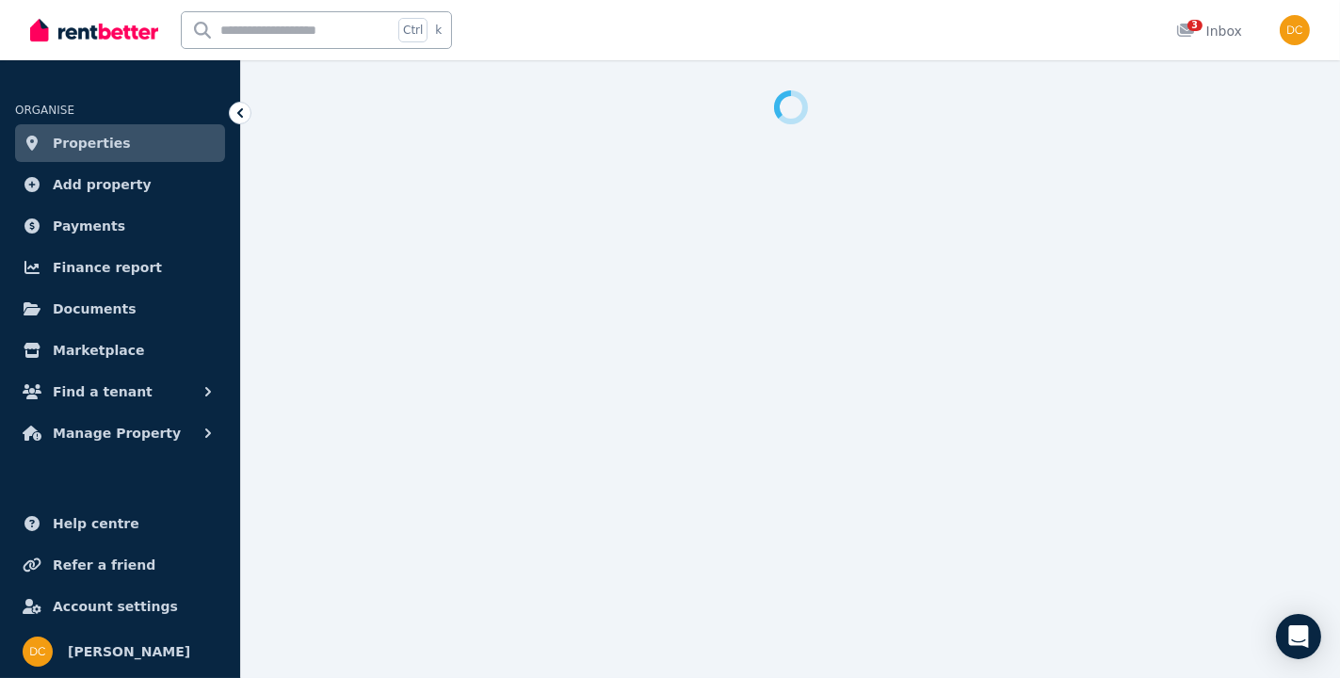
select select "**********"
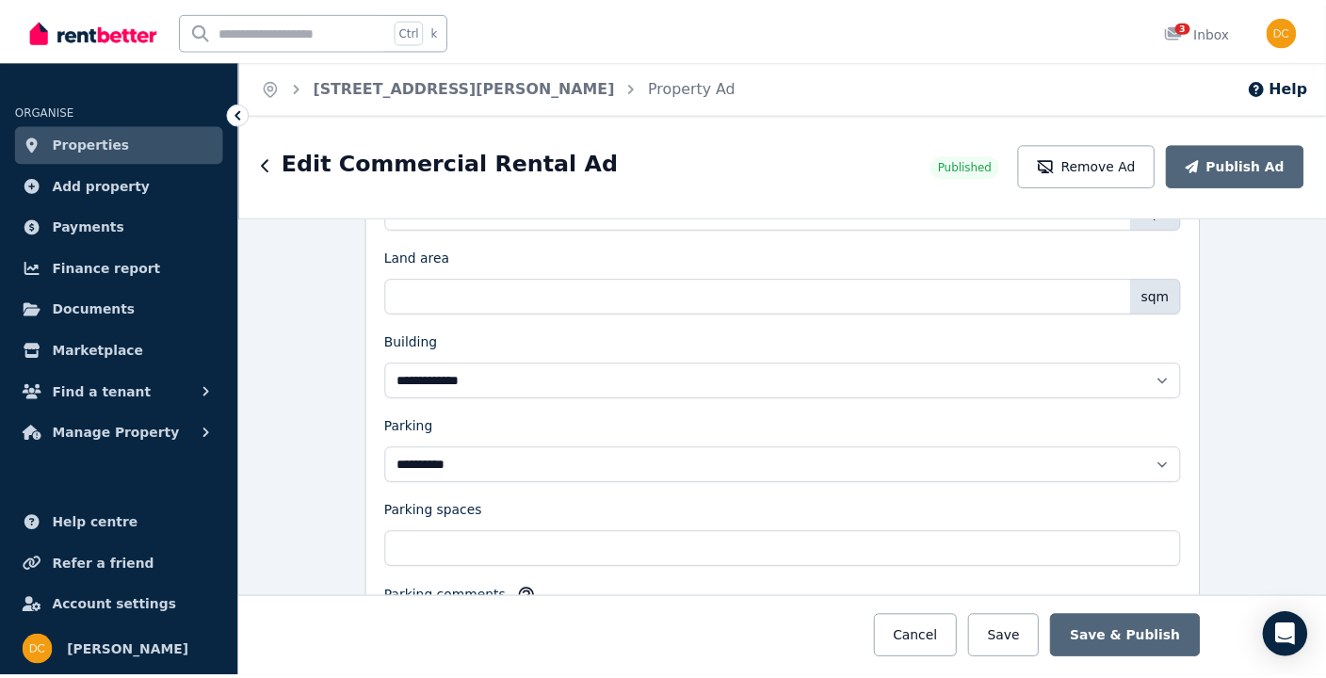
scroll to position [1757, 0]
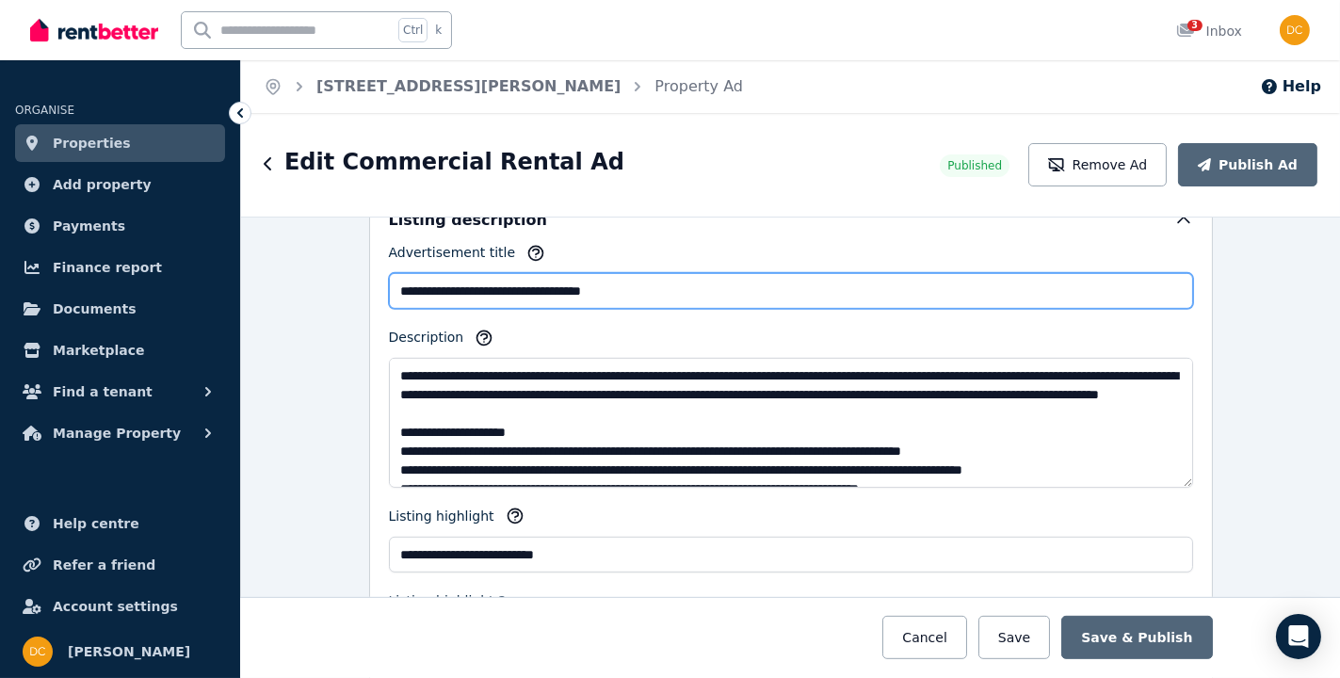
drag, startPoint x: 536, startPoint y: 285, endPoint x: 524, endPoint y: 277, distance: 14.9
click at [524, 277] on input "**********" at bounding box center [791, 291] width 804 height 36
click at [533, 284] on input "**********" at bounding box center [791, 291] width 804 height 36
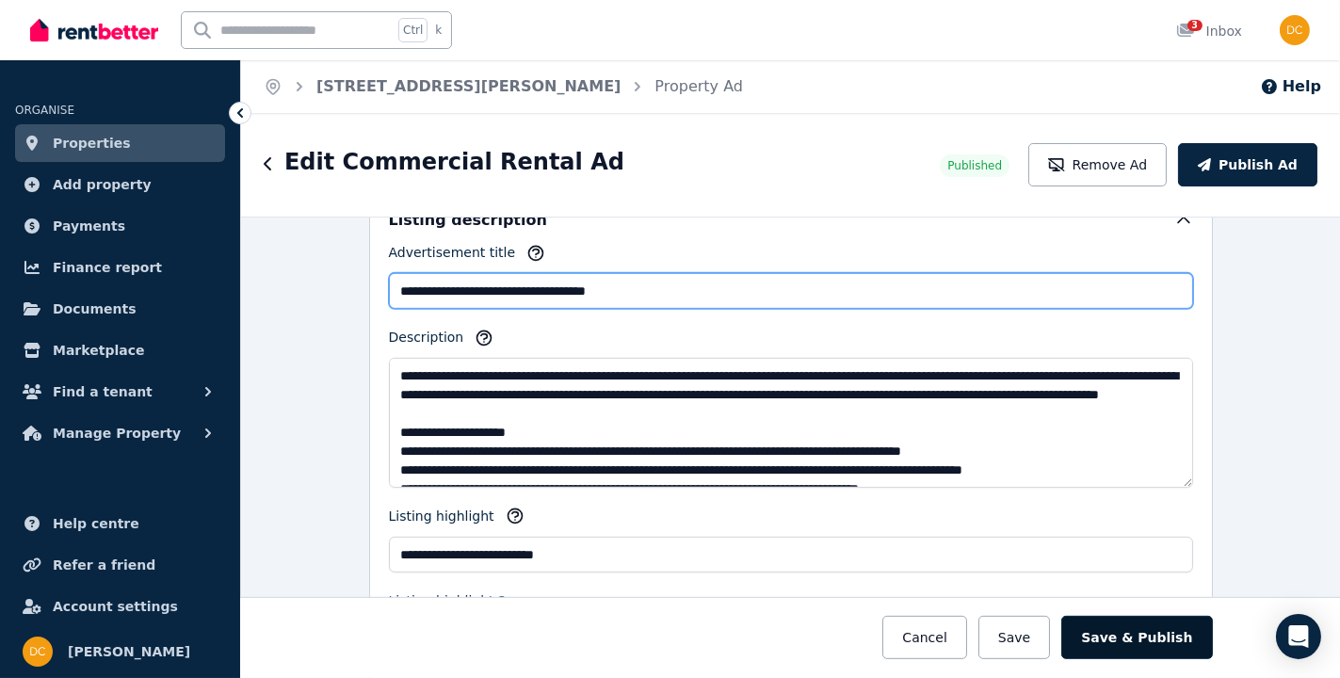
type input "**********"
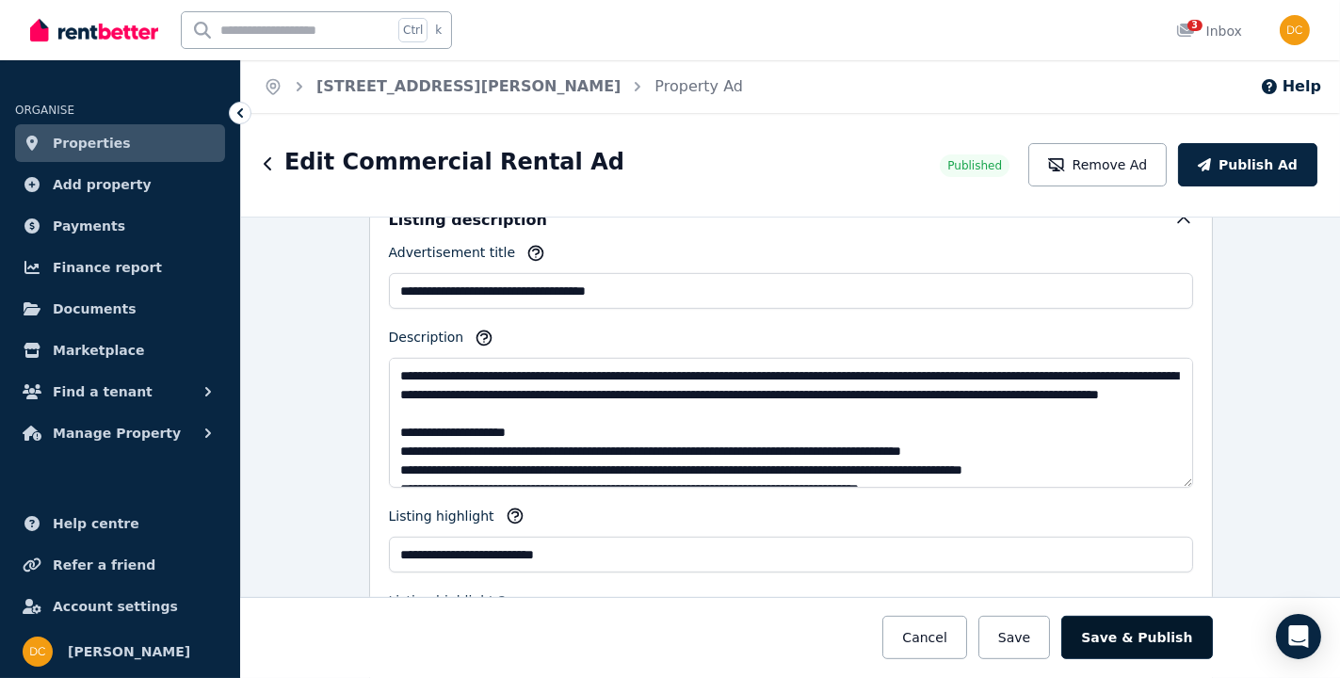
click at [1108, 627] on button "Save & Publish" at bounding box center [1136, 637] width 151 height 43
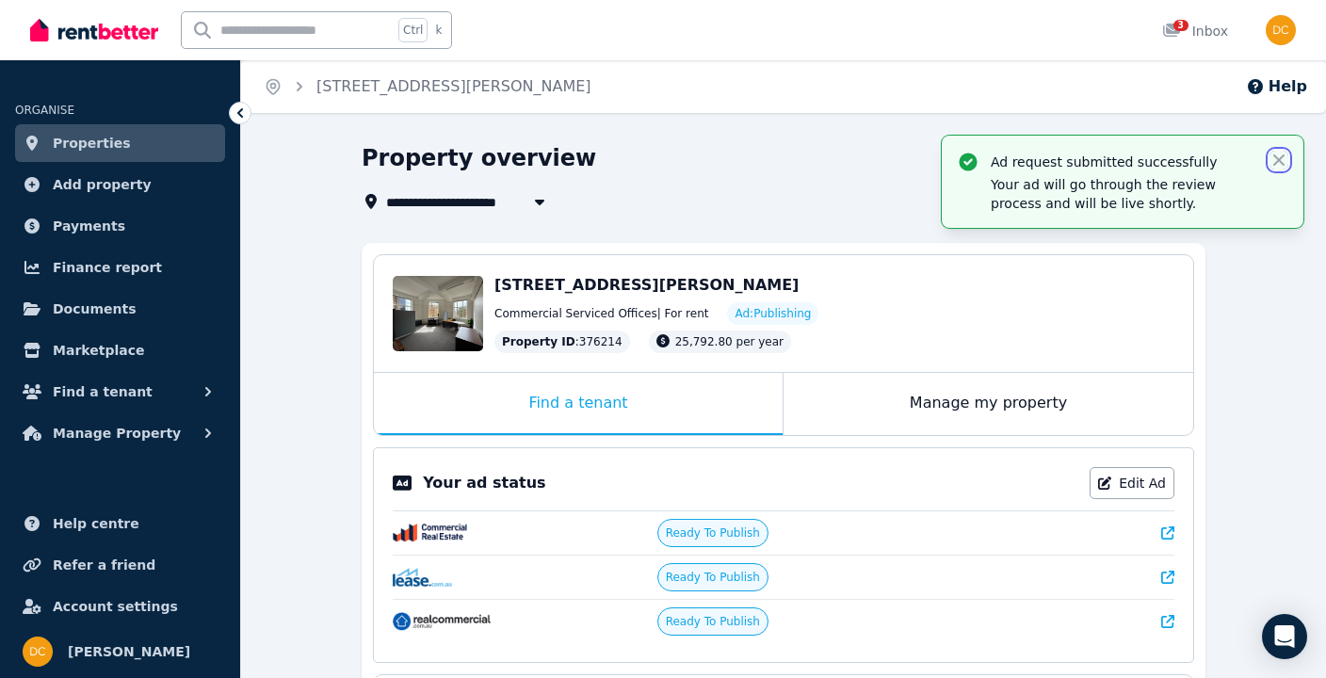
click at [1278, 150] on div "Ad request submitted successfully Your ad will go through the review process an…" at bounding box center [1123, 182] width 362 height 92
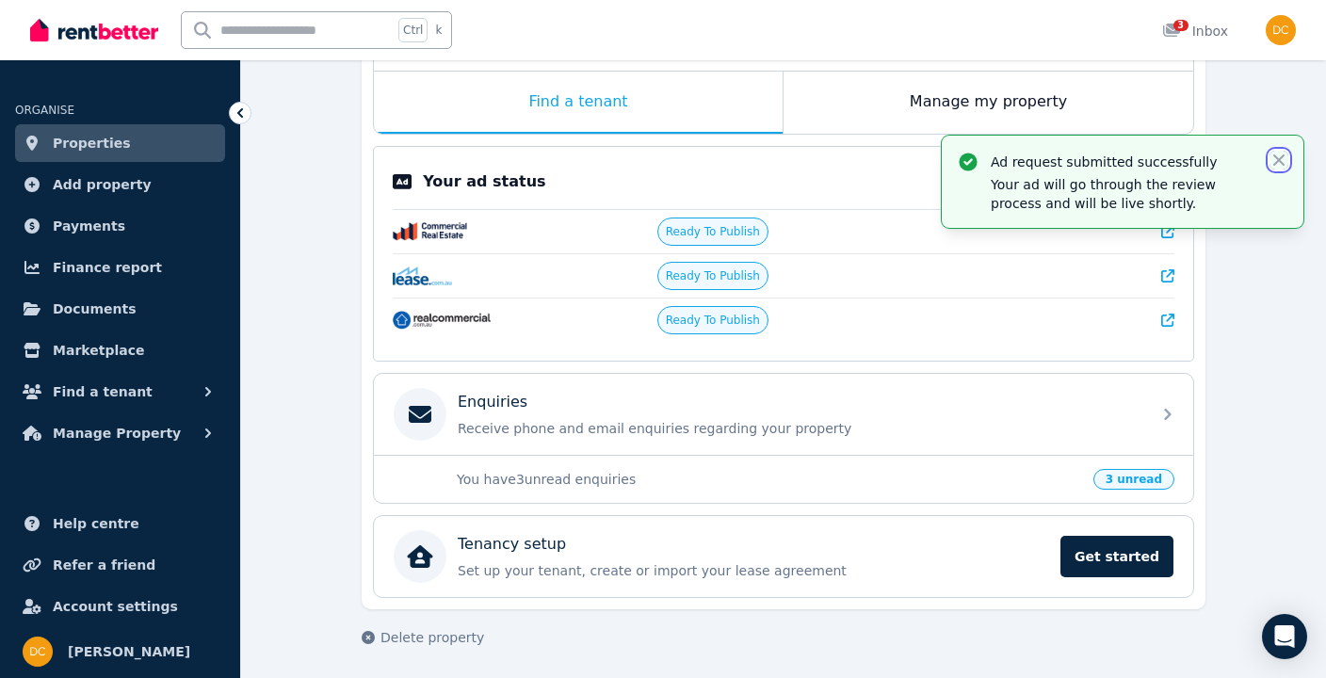
scroll to position [50, 0]
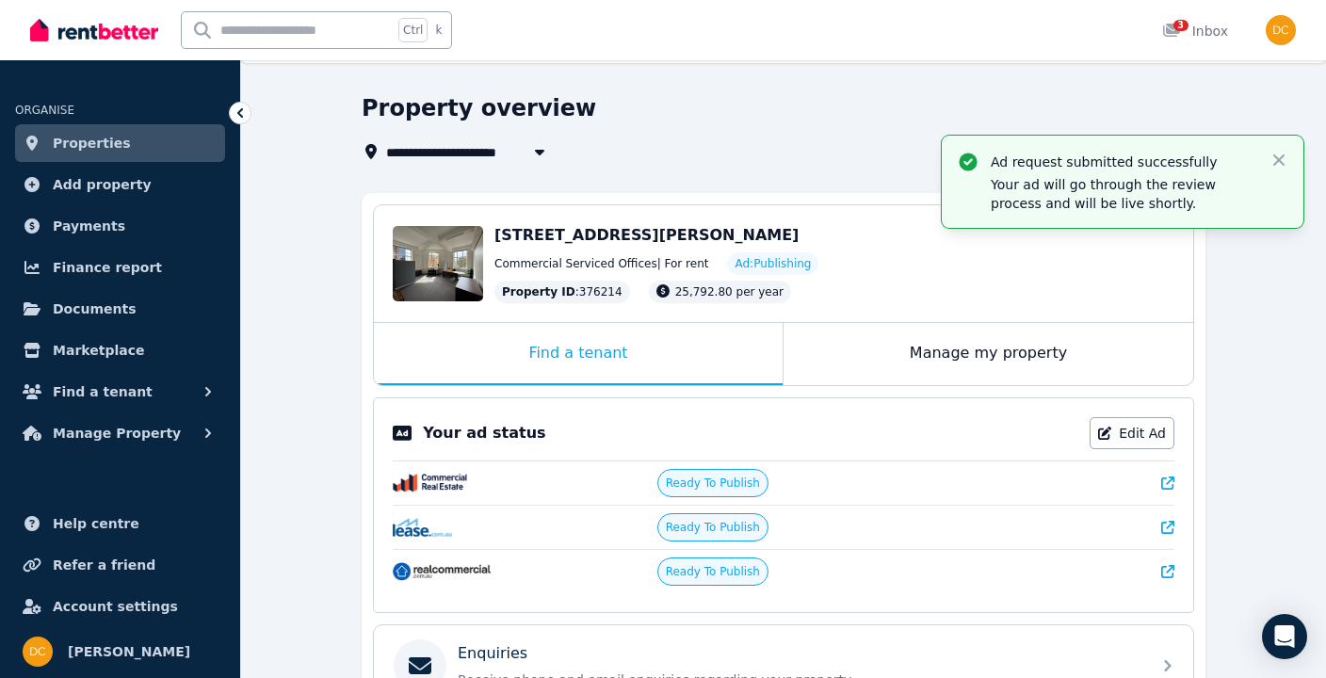
click at [184, 145] on link "Properties" at bounding box center [120, 143] width 210 height 38
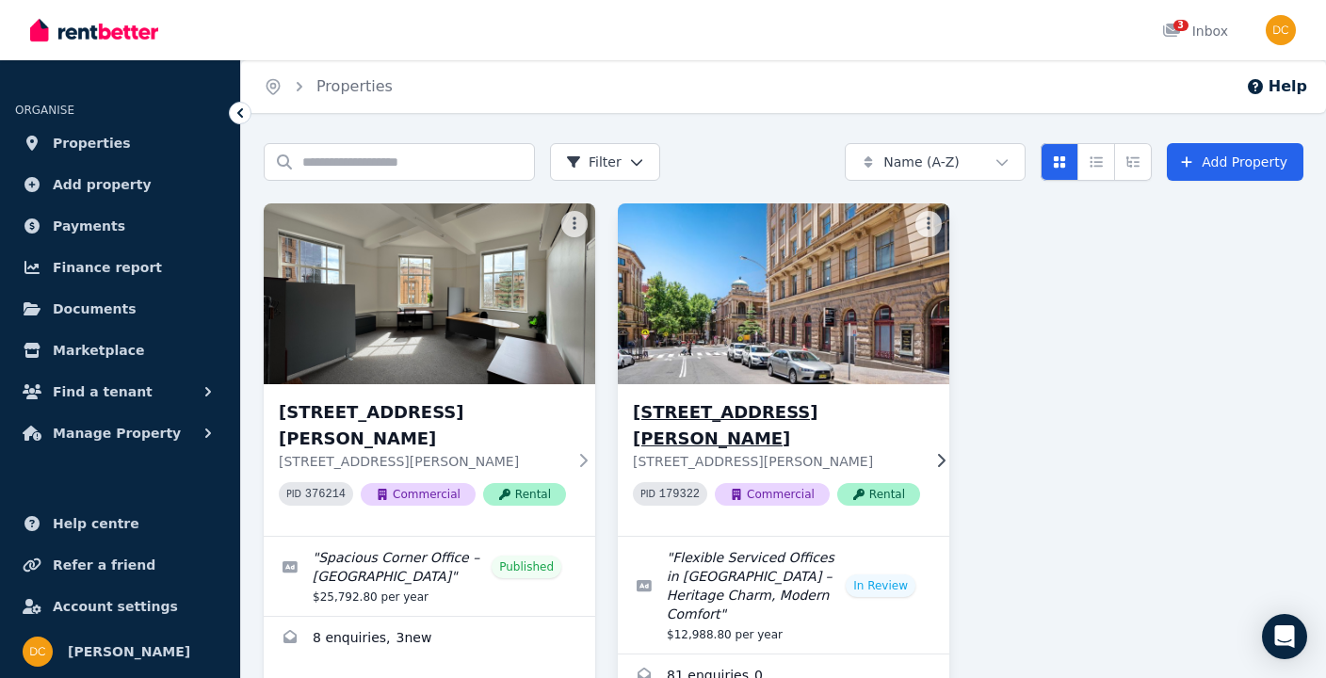
click at [765, 329] on img at bounding box center [783, 294] width 348 height 190
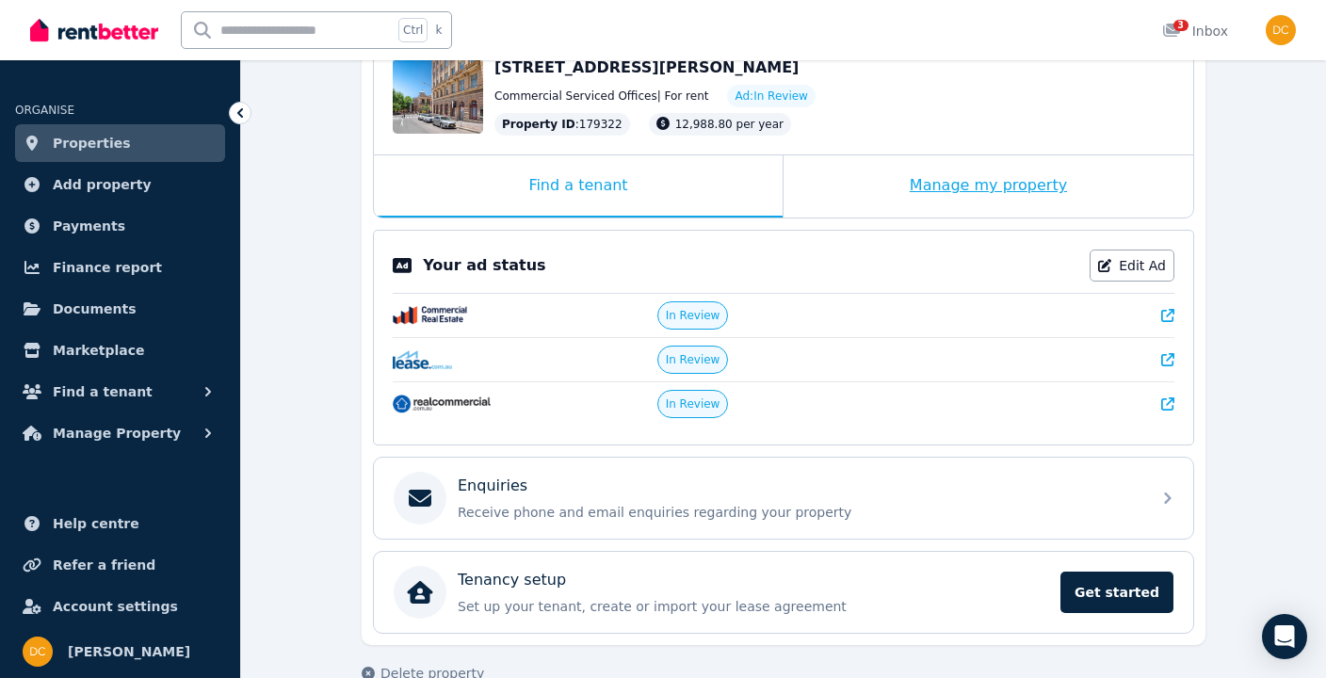
scroll to position [250, 0]
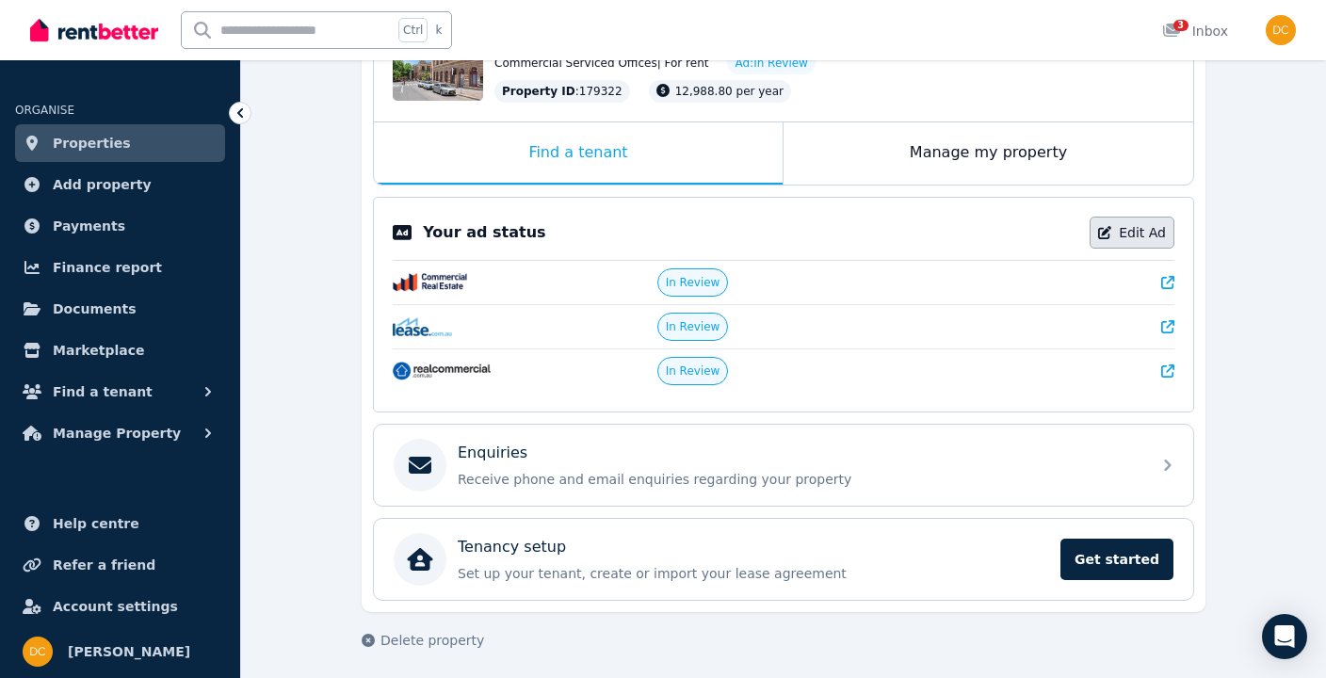
click at [1150, 235] on link "Edit Ad" at bounding box center [1132, 233] width 85 height 32
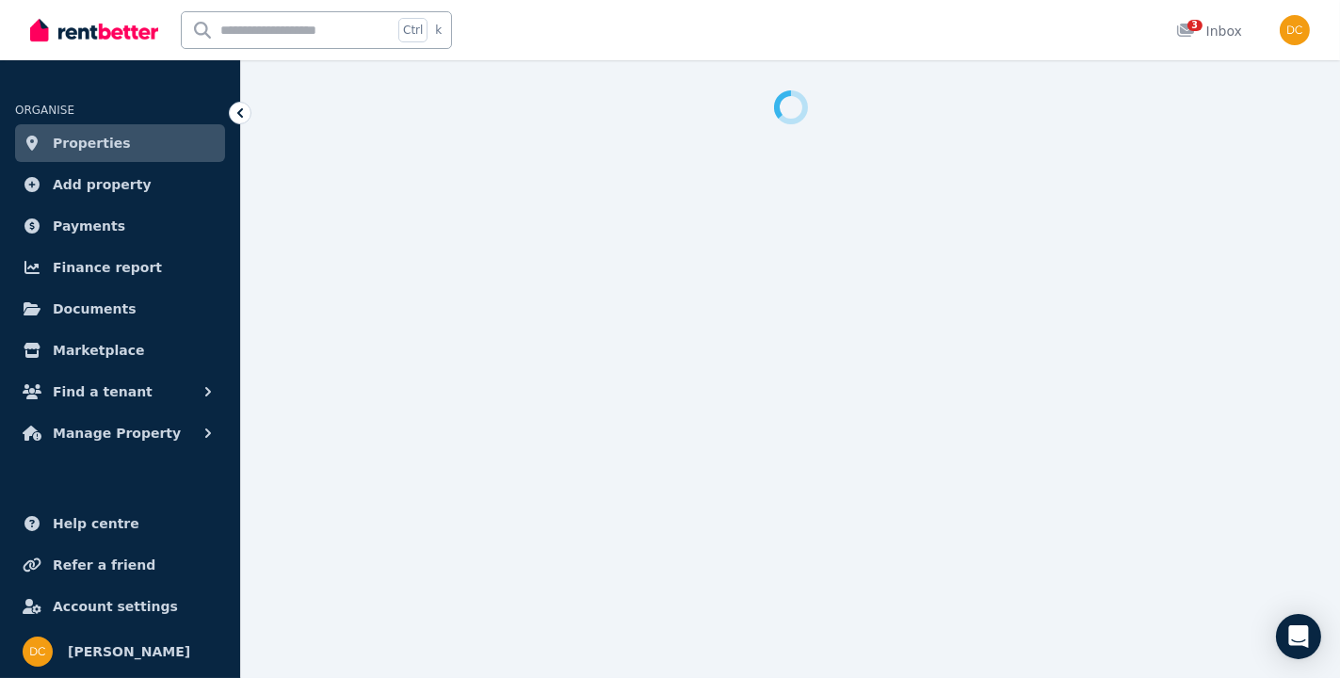
select select "**********"
select select "*********"
select select "**********"
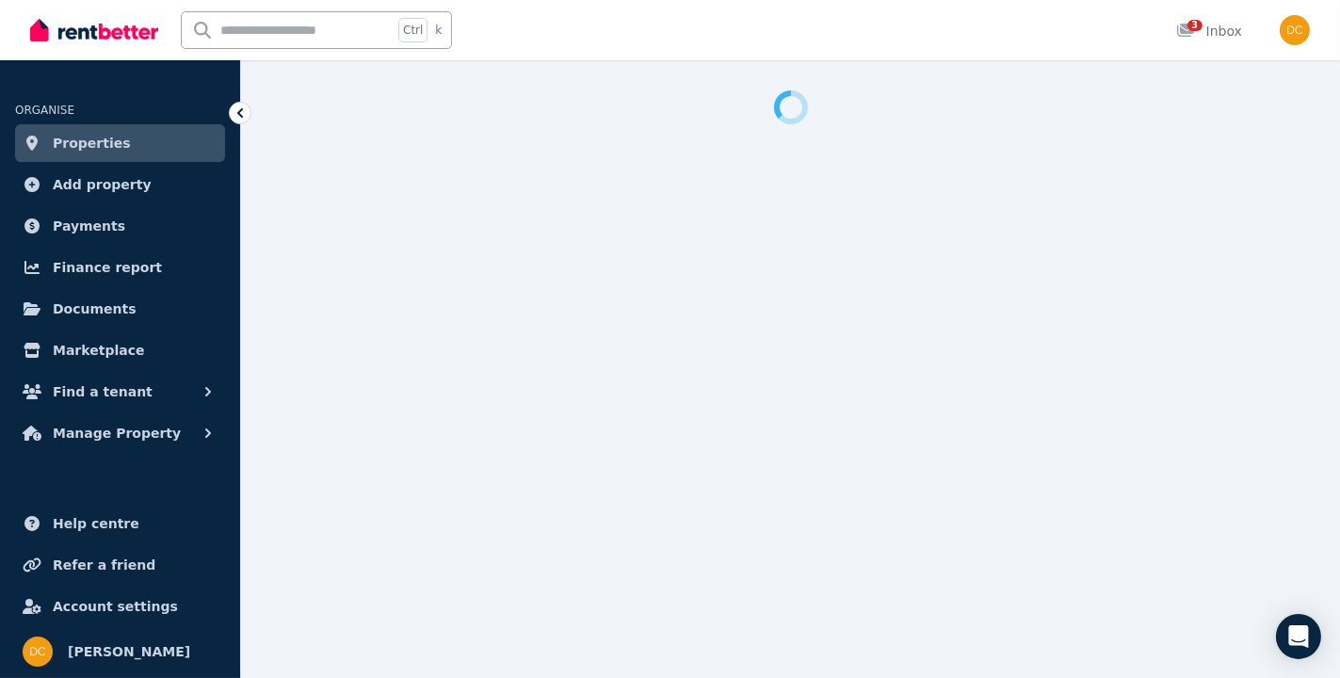
select select "**********"
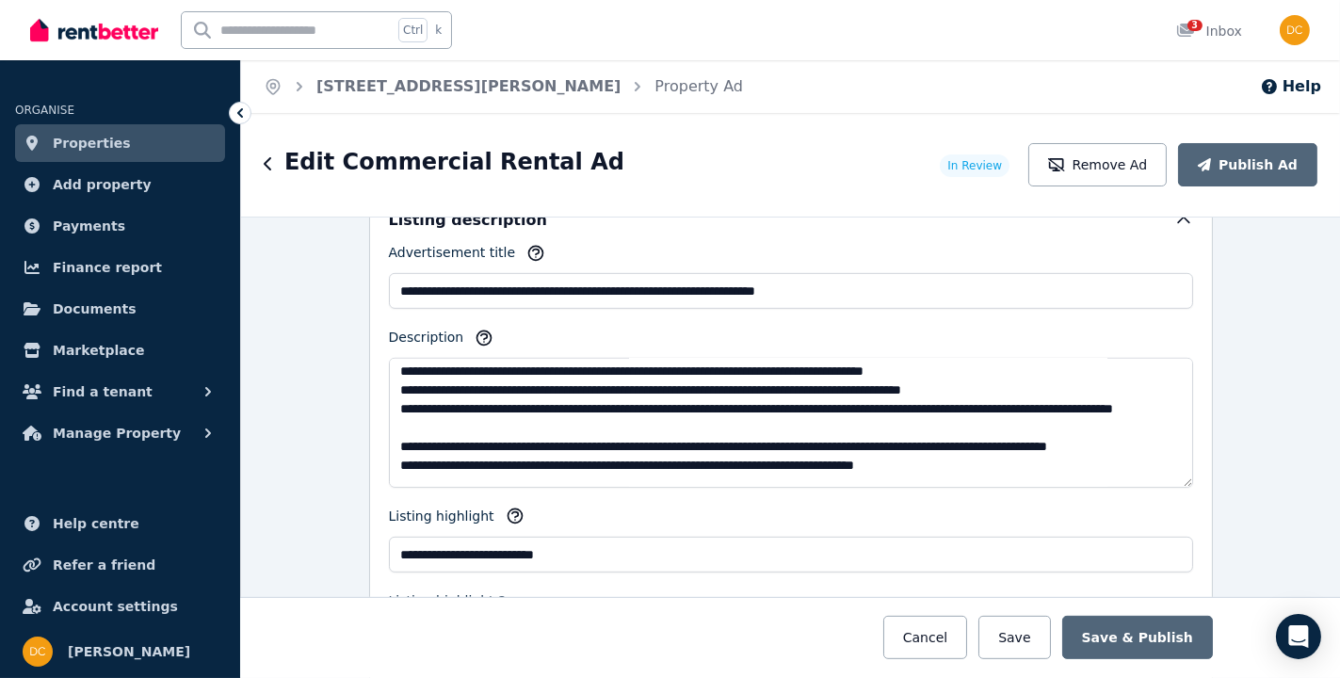
scroll to position [170, 0]
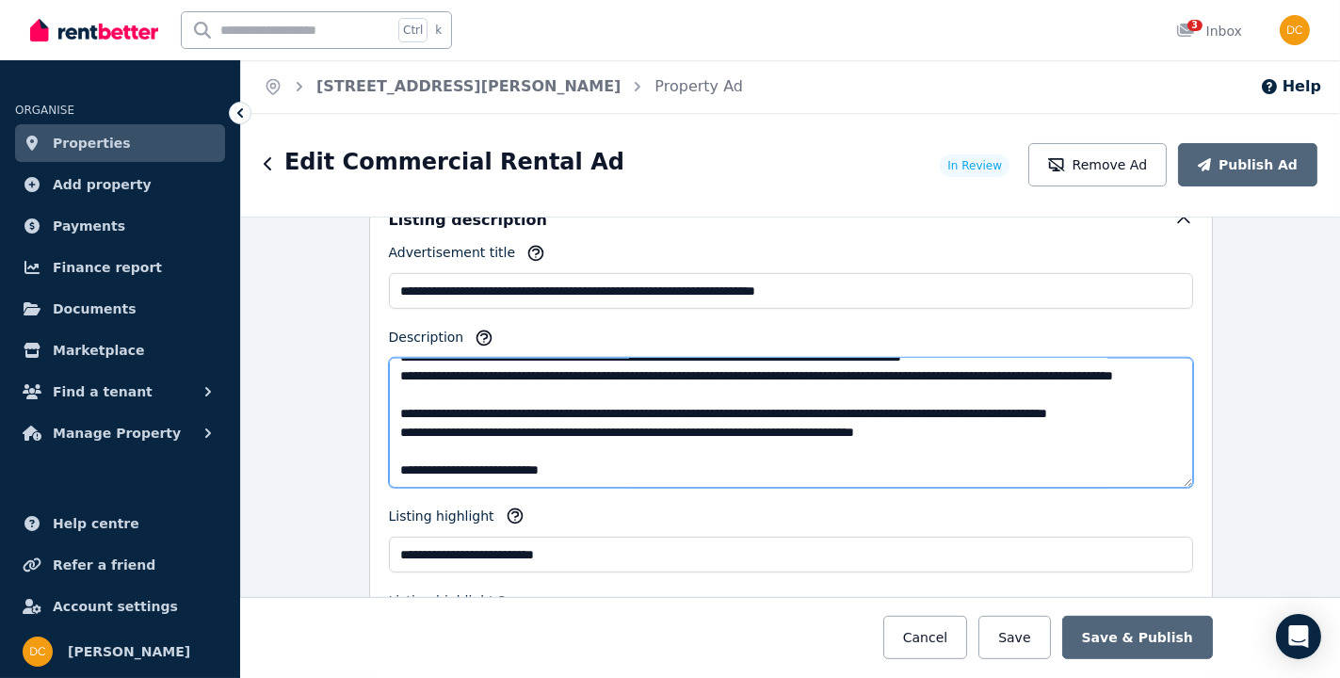
click at [574, 375] on textarea "Description" at bounding box center [791, 423] width 804 height 130
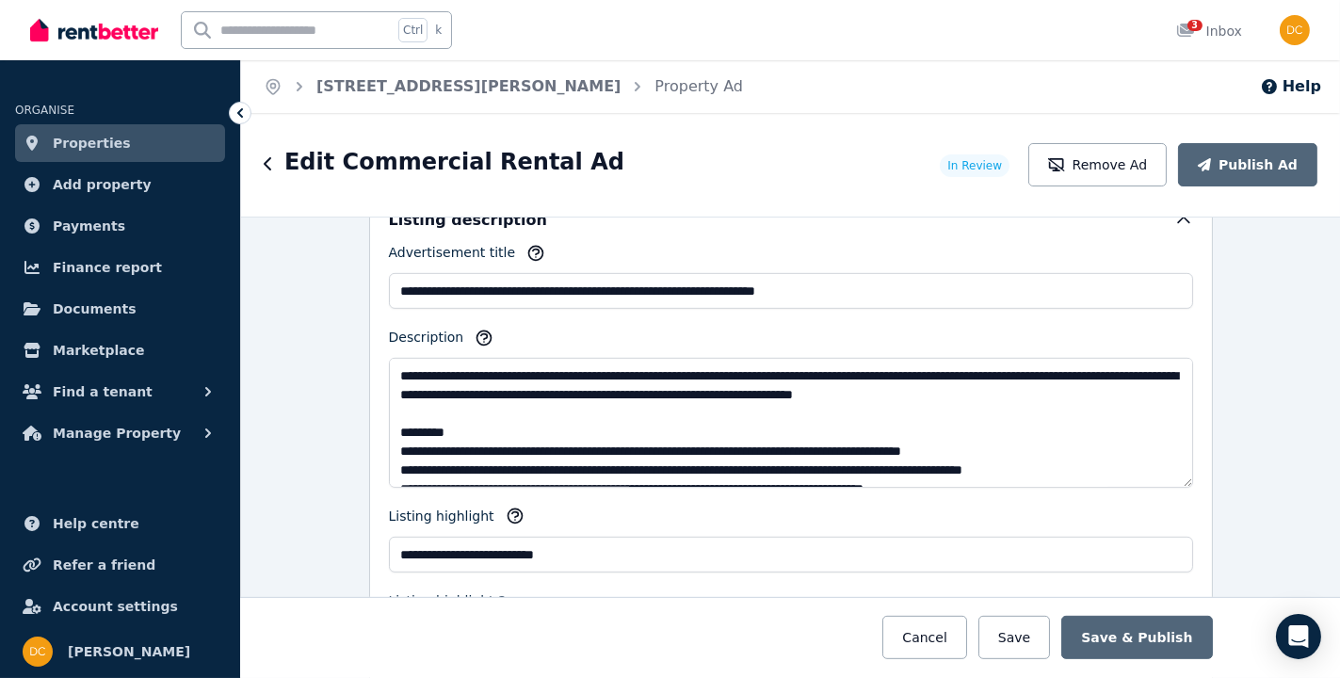
drag, startPoint x: 1186, startPoint y: 481, endPoint x: 1174, endPoint y: 499, distance: 21.2
click at [1180, 513] on div "**********" at bounding box center [791, 475] width 844 height 573
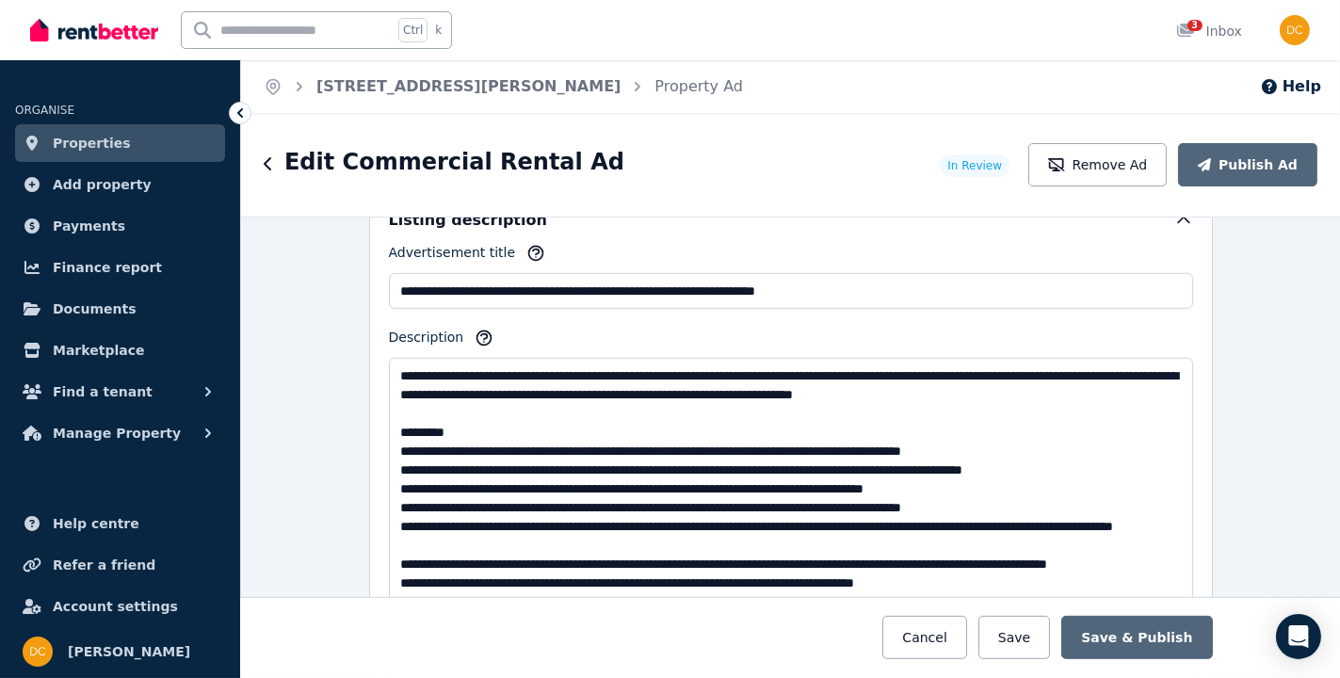
drag, startPoint x: 1183, startPoint y: 476, endPoint x: 1179, endPoint y: 711, distance: 235.4
click at [1179, 677] on html "**********" at bounding box center [670, 339] width 1340 height 678
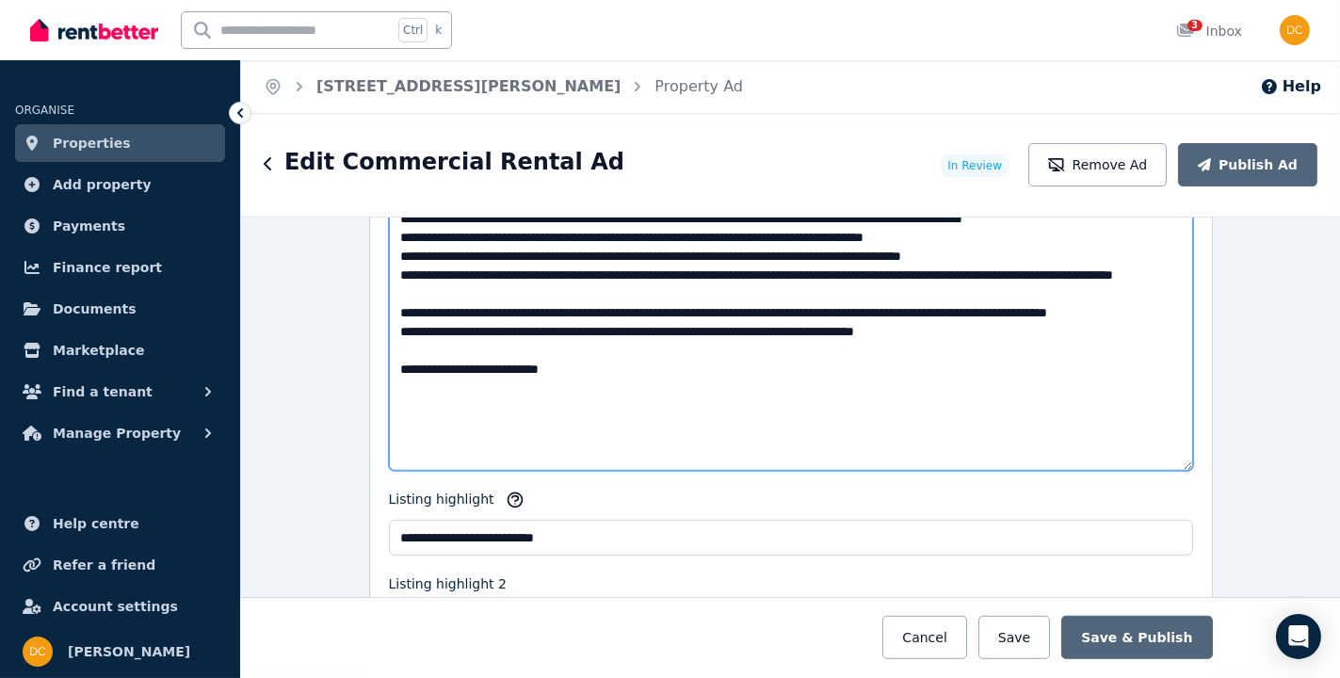
click at [476, 305] on textarea "Description" at bounding box center [791, 288] width 804 height 364
click at [527, 362] on textarea "Description" at bounding box center [791, 288] width 804 height 364
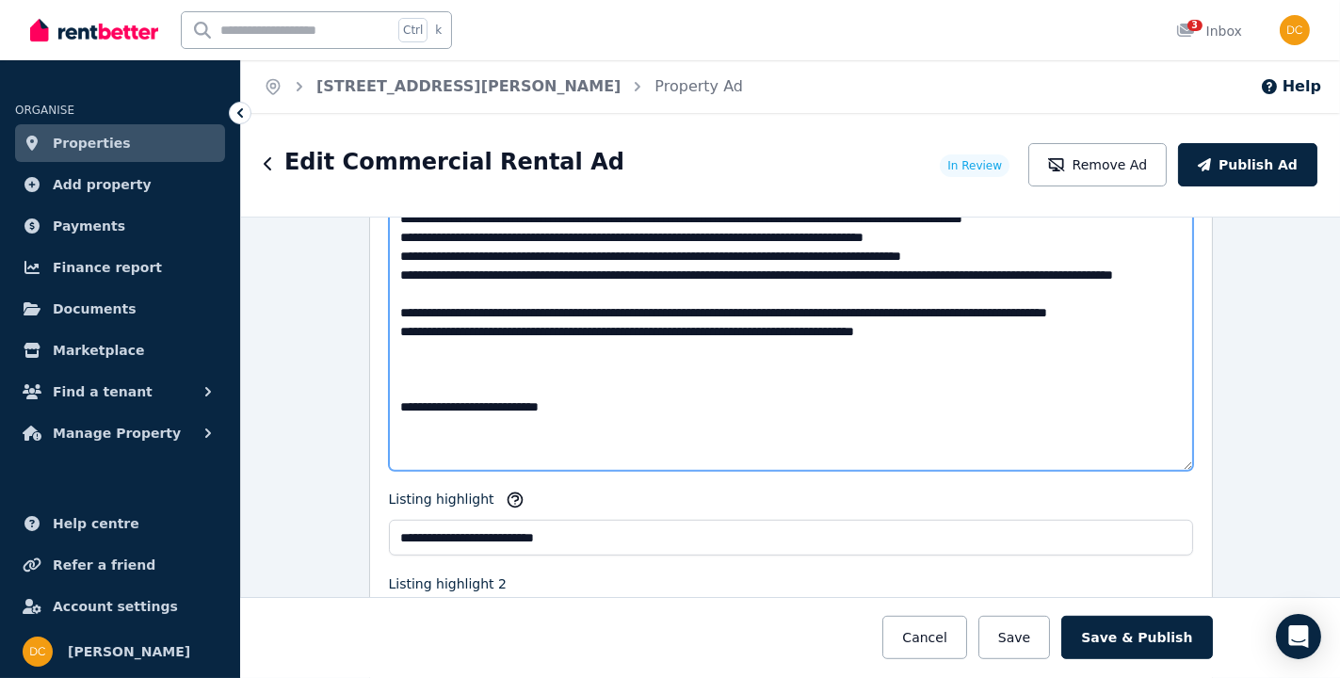
paste textarea "**********"
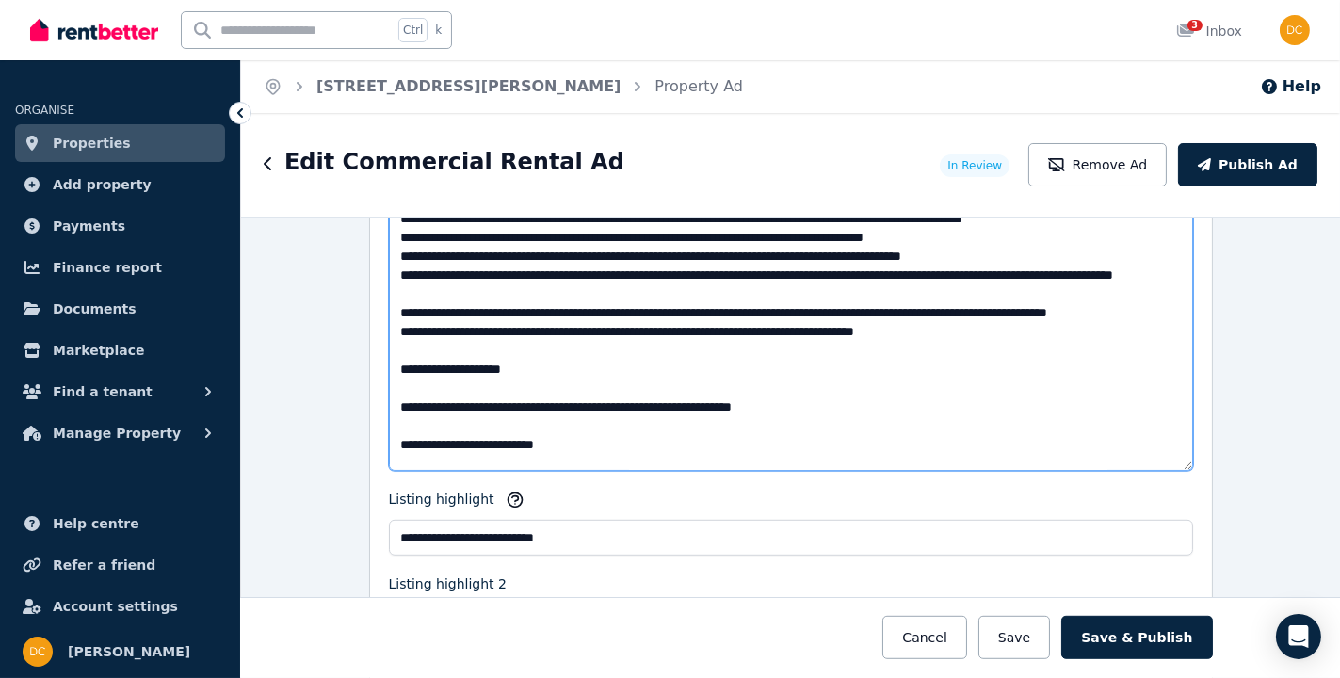
scroll to position [20, 0]
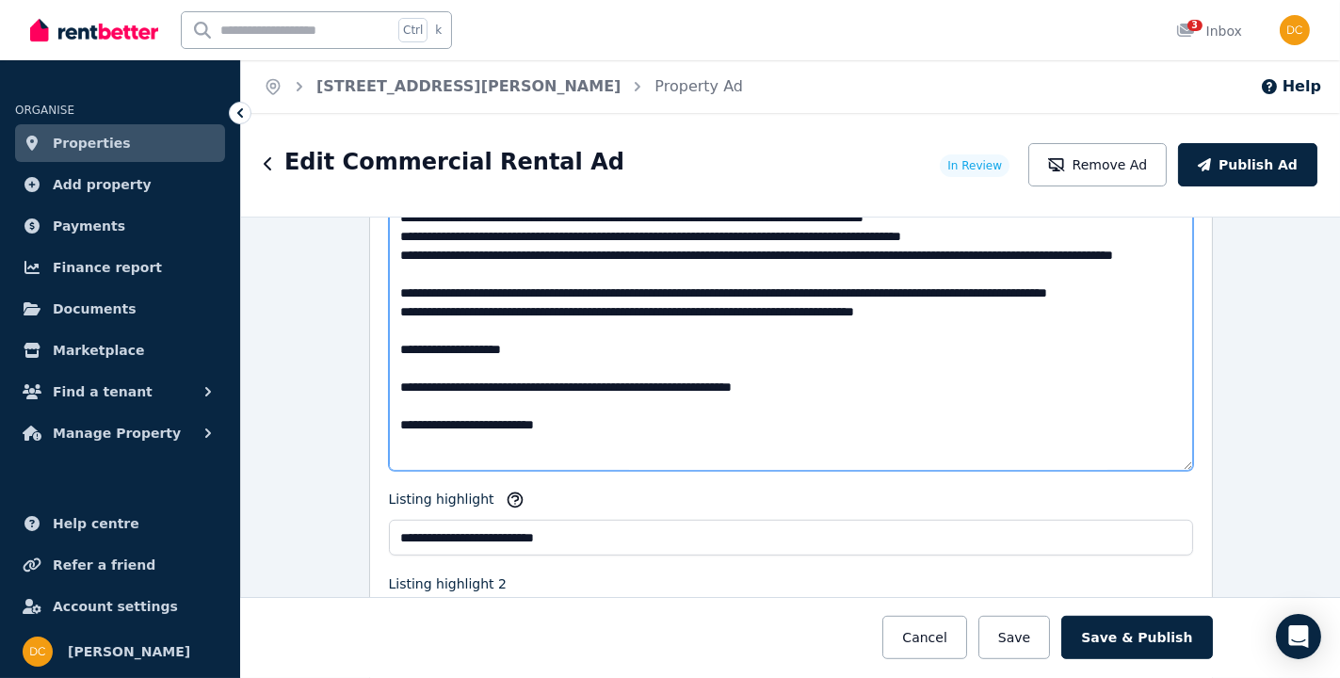
click at [545, 392] on textarea "Description" at bounding box center [791, 288] width 804 height 364
click at [542, 388] on textarea "Description" at bounding box center [791, 288] width 804 height 364
click at [418, 399] on textarea "Description" at bounding box center [791, 288] width 804 height 364
click at [539, 398] on textarea "Description" at bounding box center [791, 288] width 804 height 364
drag, startPoint x: 486, startPoint y: 401, endPoint x: 784, endPoint y: 405, distance: 298.5
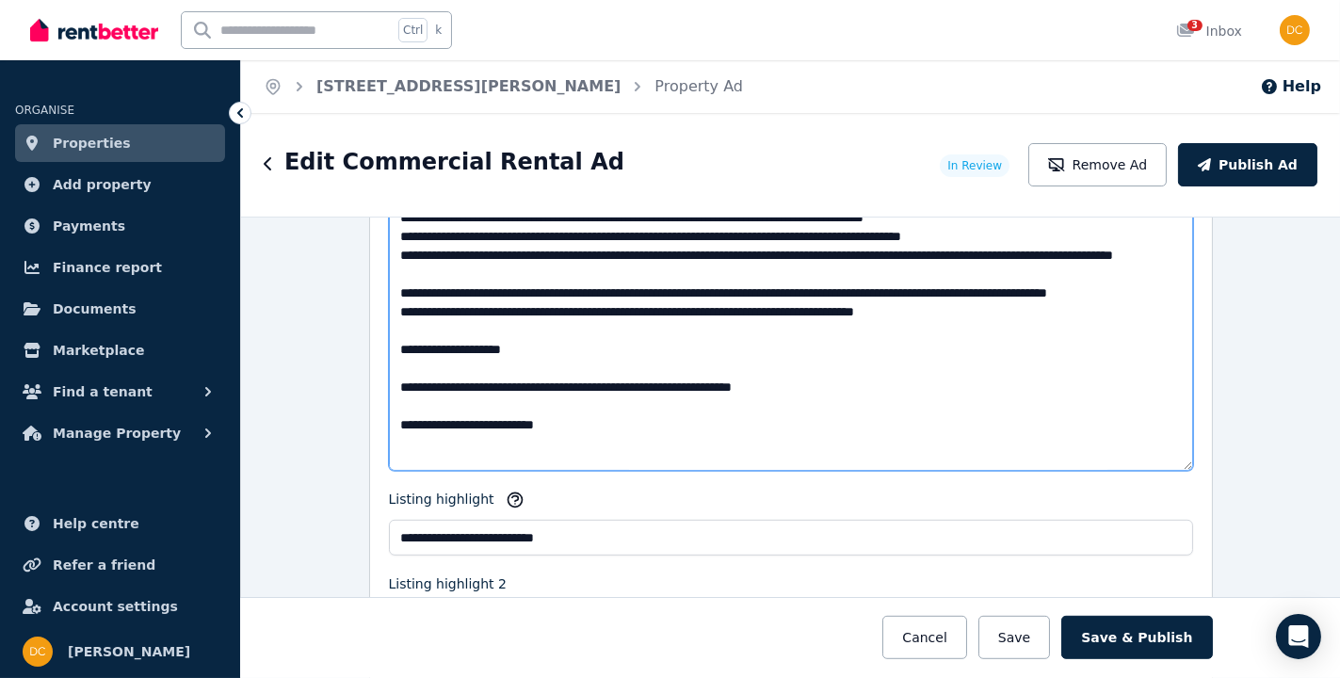
click at [784, 405] on textarea "Description" at bounding box center [791, 288] width 804 height 364
click at [418, 396] on textarea "Description" at bounding box center [791, 288] width 804 height 364
drag, startPoint x: 394, startPoint y: 434, endPoint x: 549, endPoint y: 433, distance: 155.4
click at [549, 433] on textarea "Description" at bounding box center [791, 288] width 804 height 364
drag, startPoint x: 456, startPoint y: 406, endPoint x: 415, endPoint y: 409, distance: 40.6
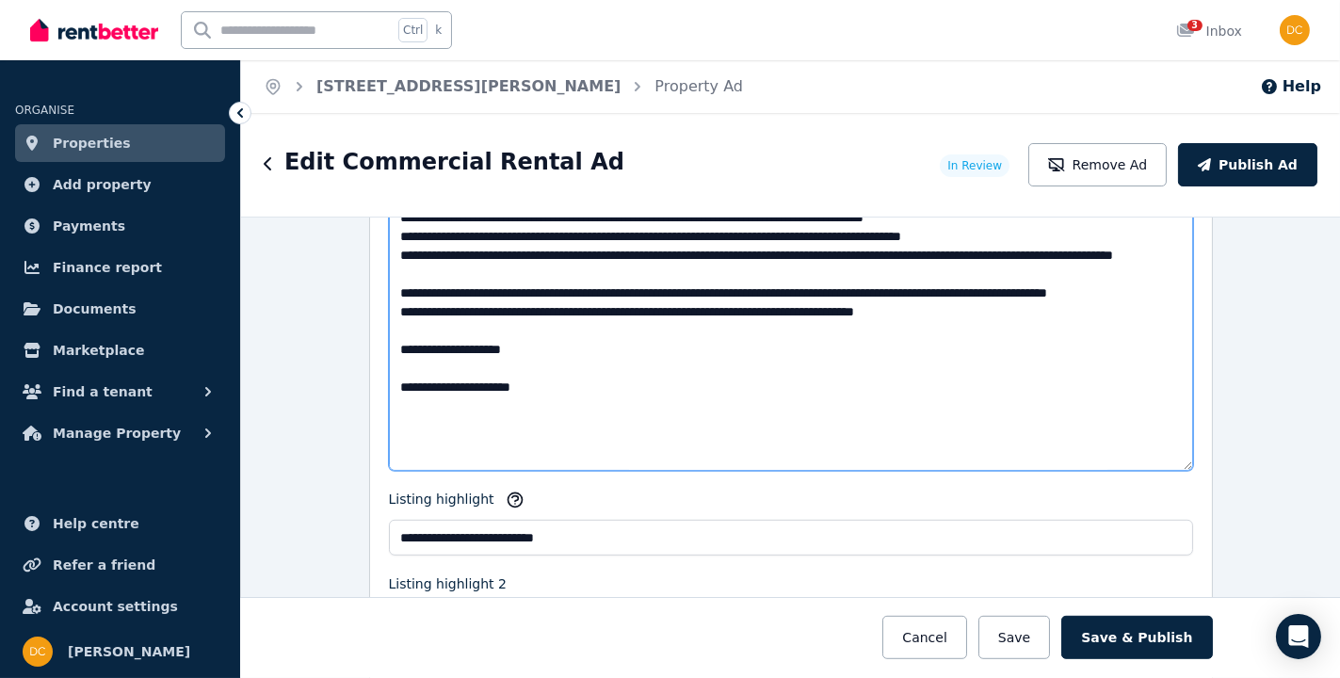
click at [415, 409] on textarea "Description" at bounding box center [791, 288] width 804 height 364
click at [621, 388] on textarea "Description" at bounding box center [791, 288] width 804 height 364
click at [624, 406] on textarea "Description" at bounding box center [791, 288] width 804 height 364
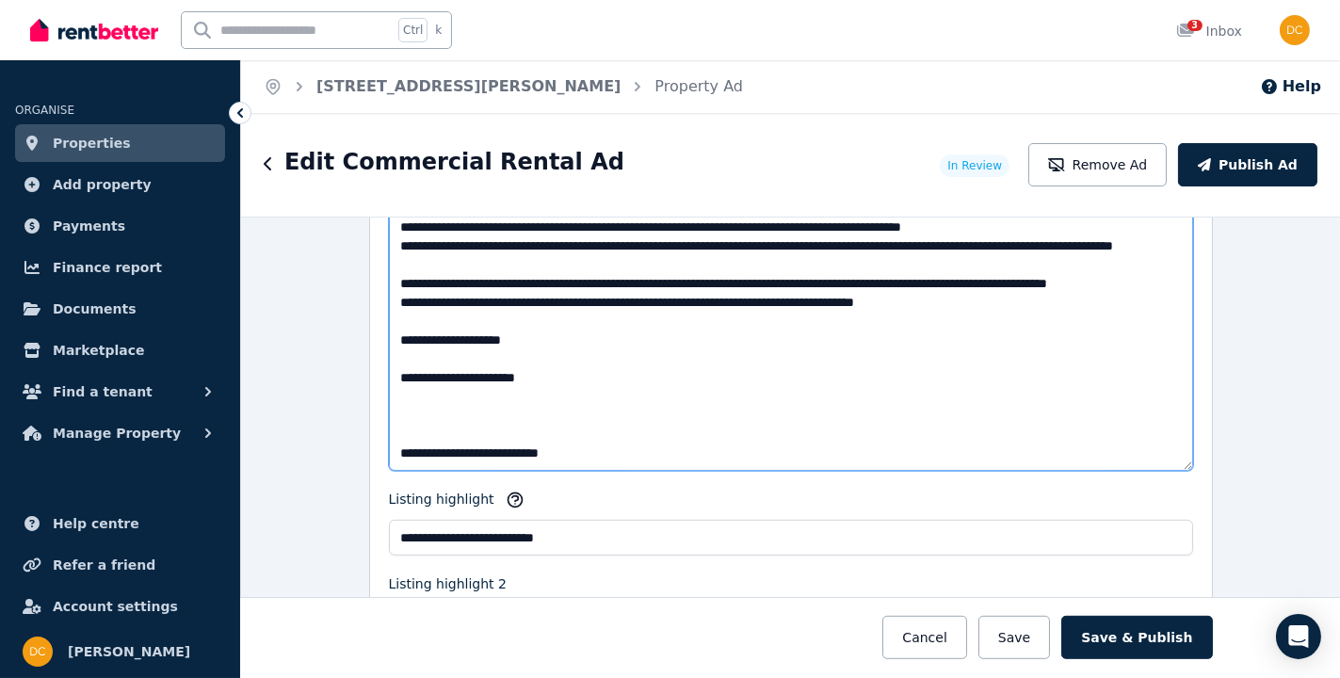
drag, startPoint x: 387, startPoint y: 342, endPoint x: 443, endPoint y: 428, distance: 102.1
click at [443, 428] on textarea "Description" at bounding box center [791, 288] width 804 height 364
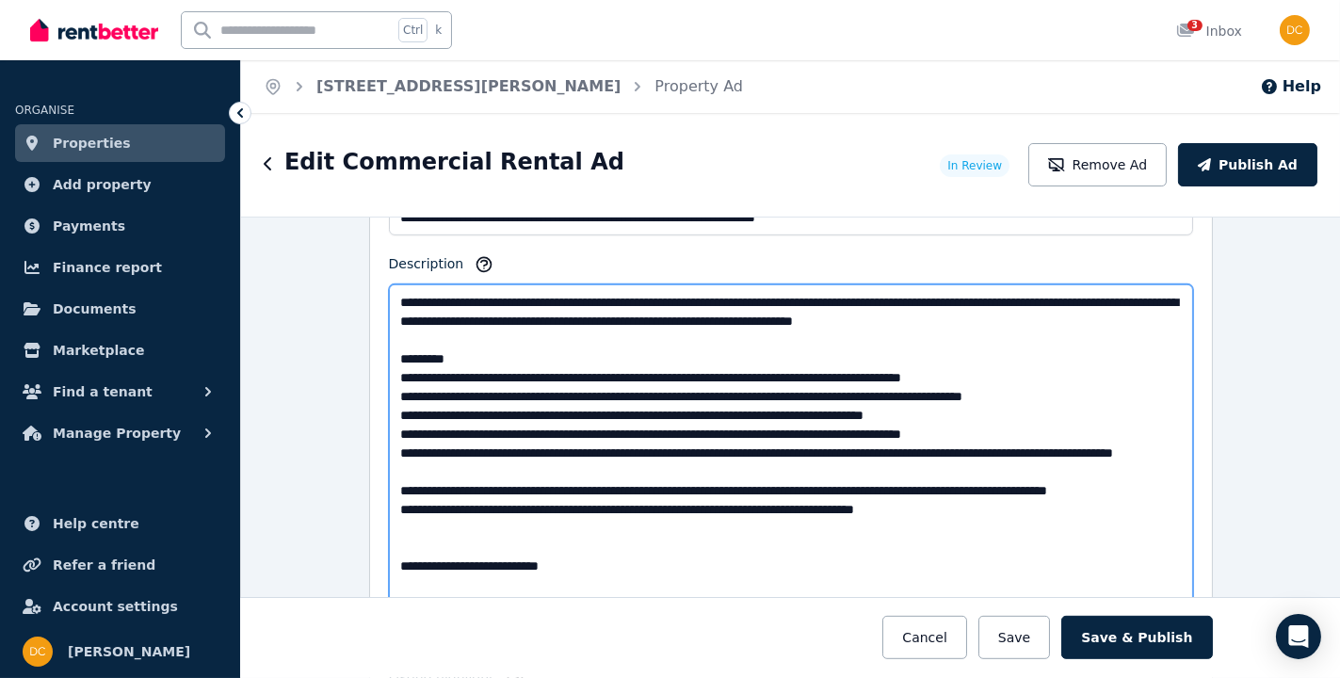
scroll to position [1797, 0]
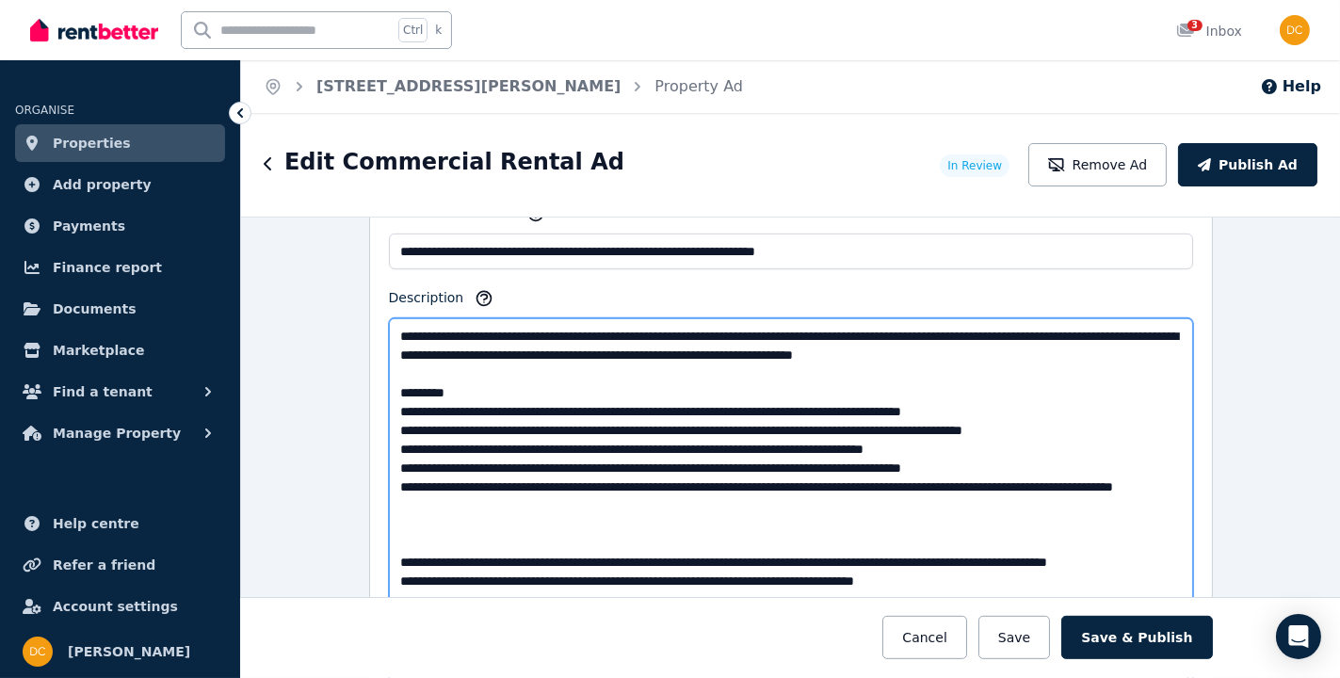
paste textarea "**********"
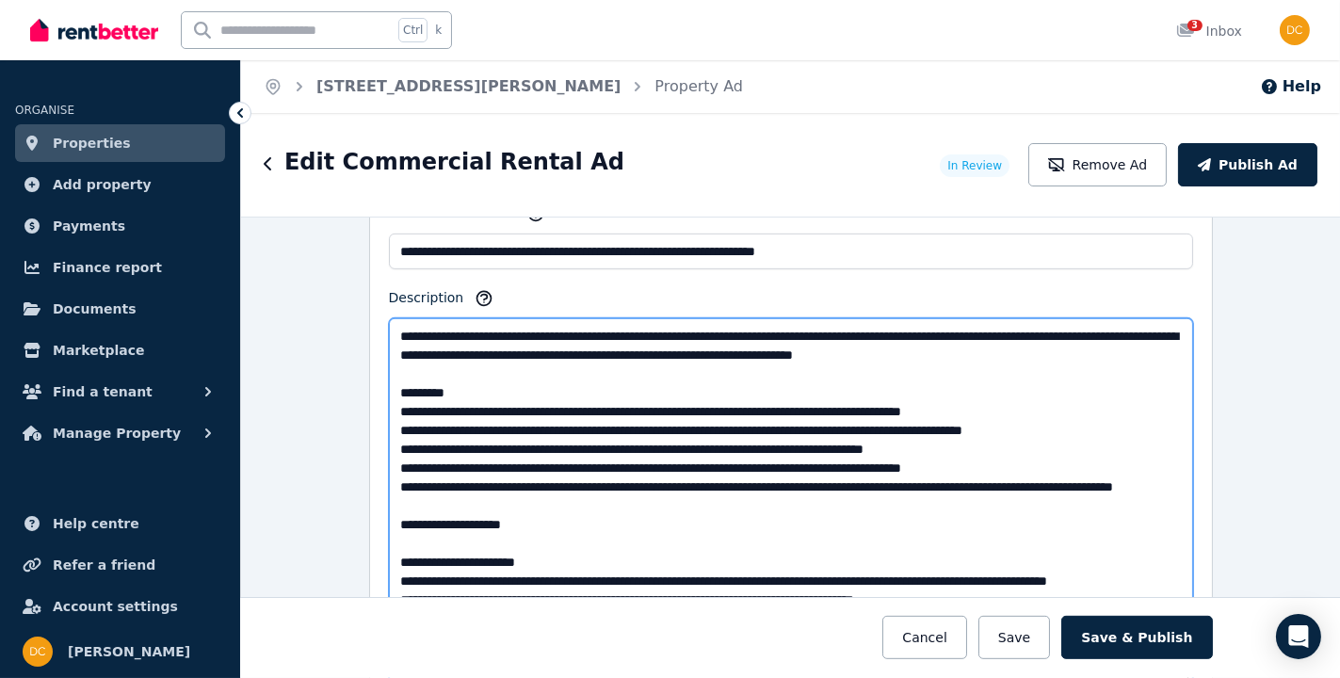
click at [516, 542] on textarea "Description" at bounding box center [791, 500] width 804 height 364
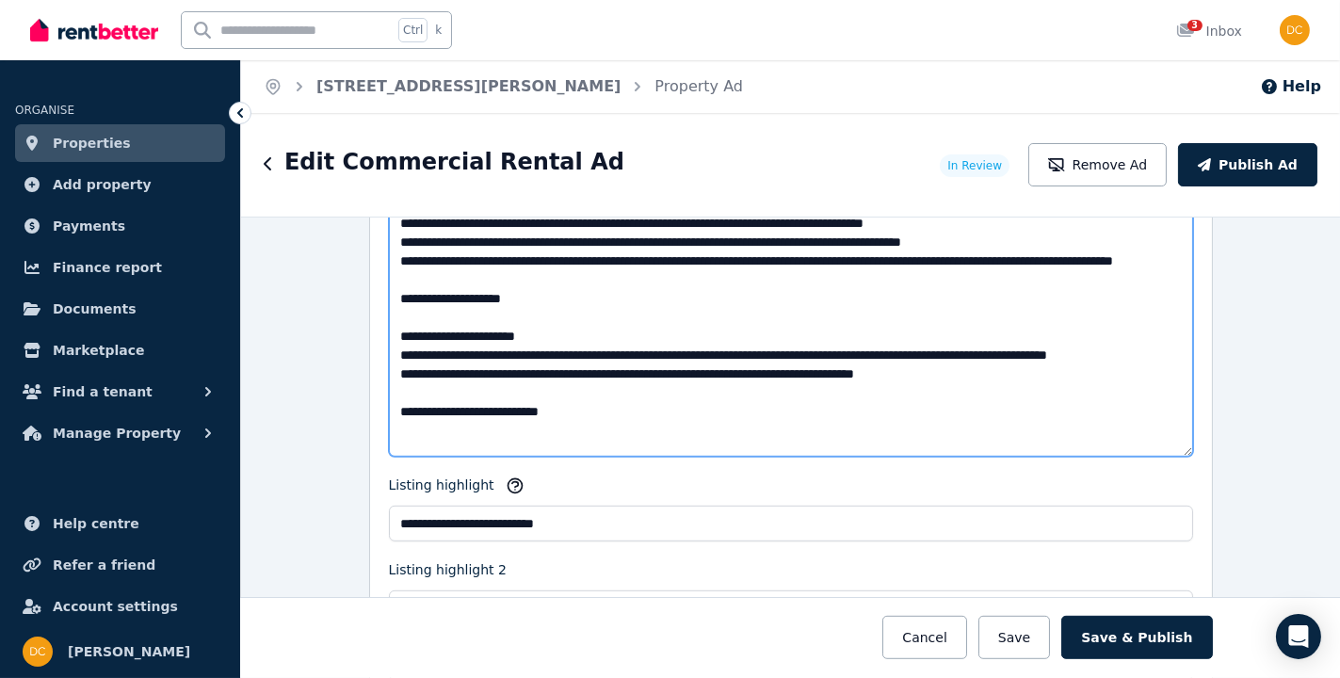
scroll to position [2048, 0]
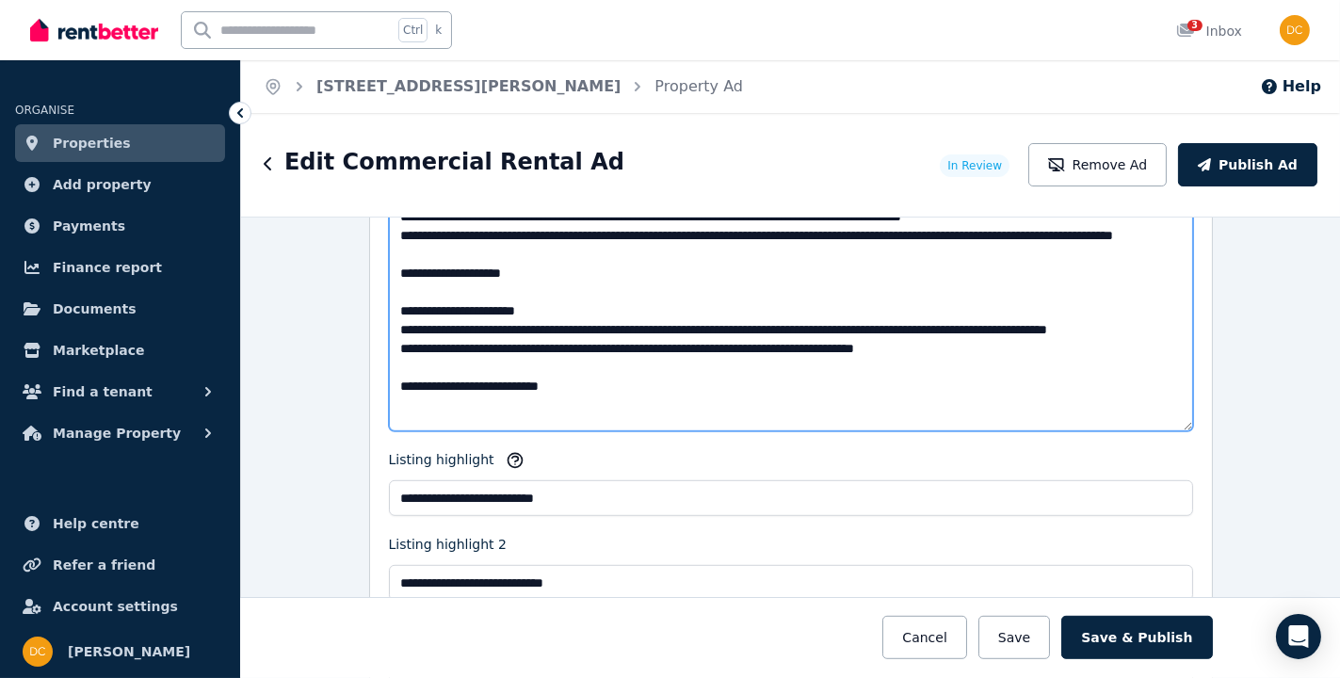
click at [536, 321] on textarea "Description" at bounding box center [791, 249] width 804 height 364
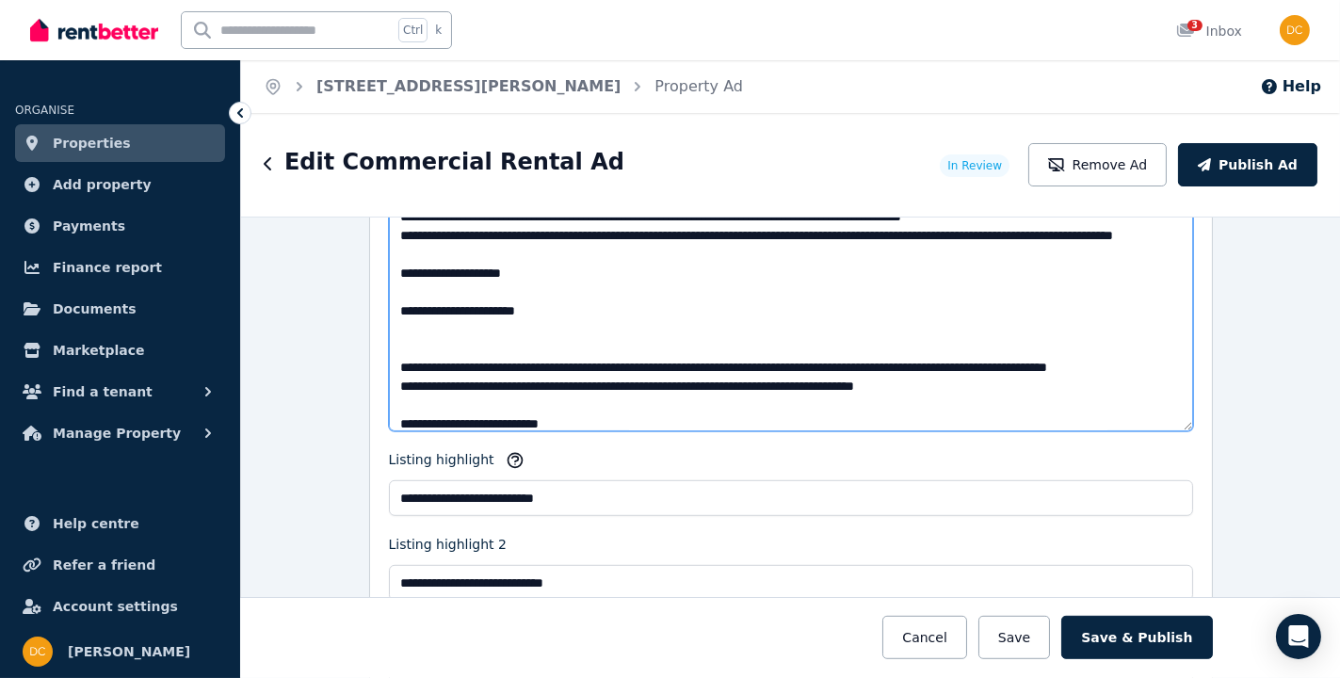
click at [396, 312] on textarea "Description" at bounding box center [791, 249] width 804 height 364
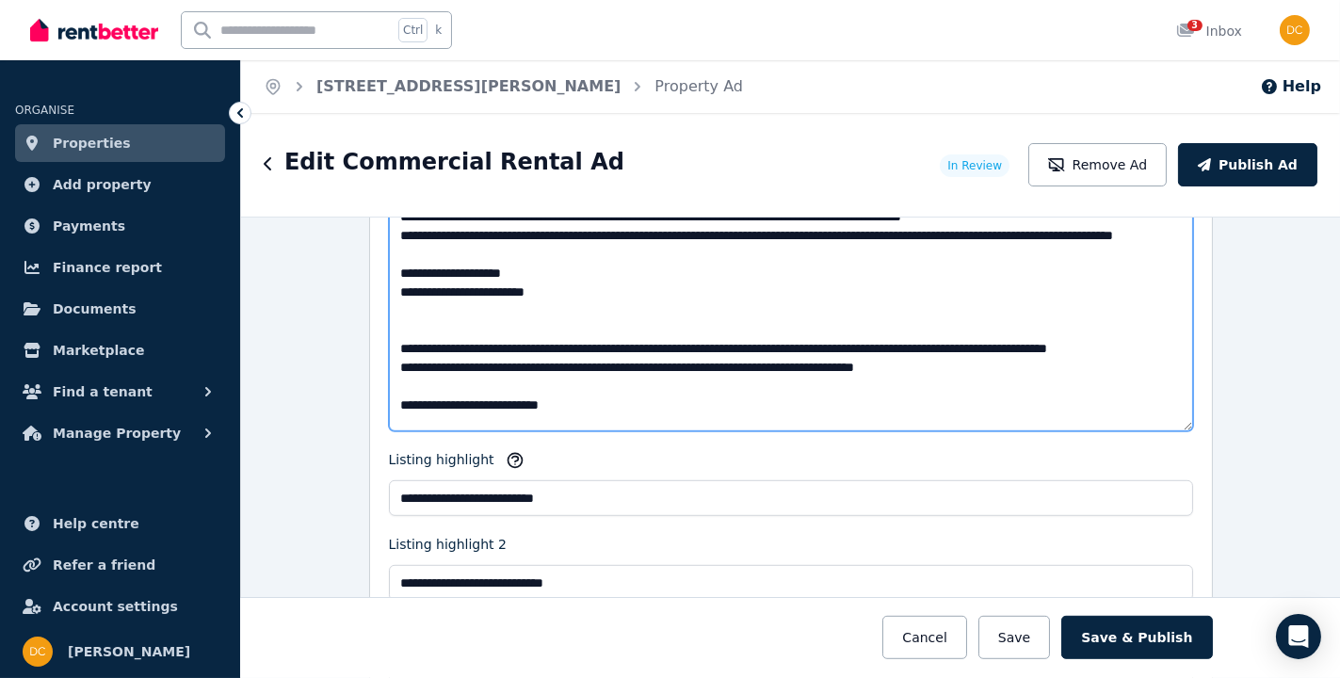
click at [516, 331] on textarea "Description" at bounding box center [791, 249] width 804 height 364
click at [402, 321] on textarea "Description" at bounding box center [791, 249] width 804 height 364
click at [488, 325] on textarea "Description" at bounding box center [791, 249] width 804 height 364
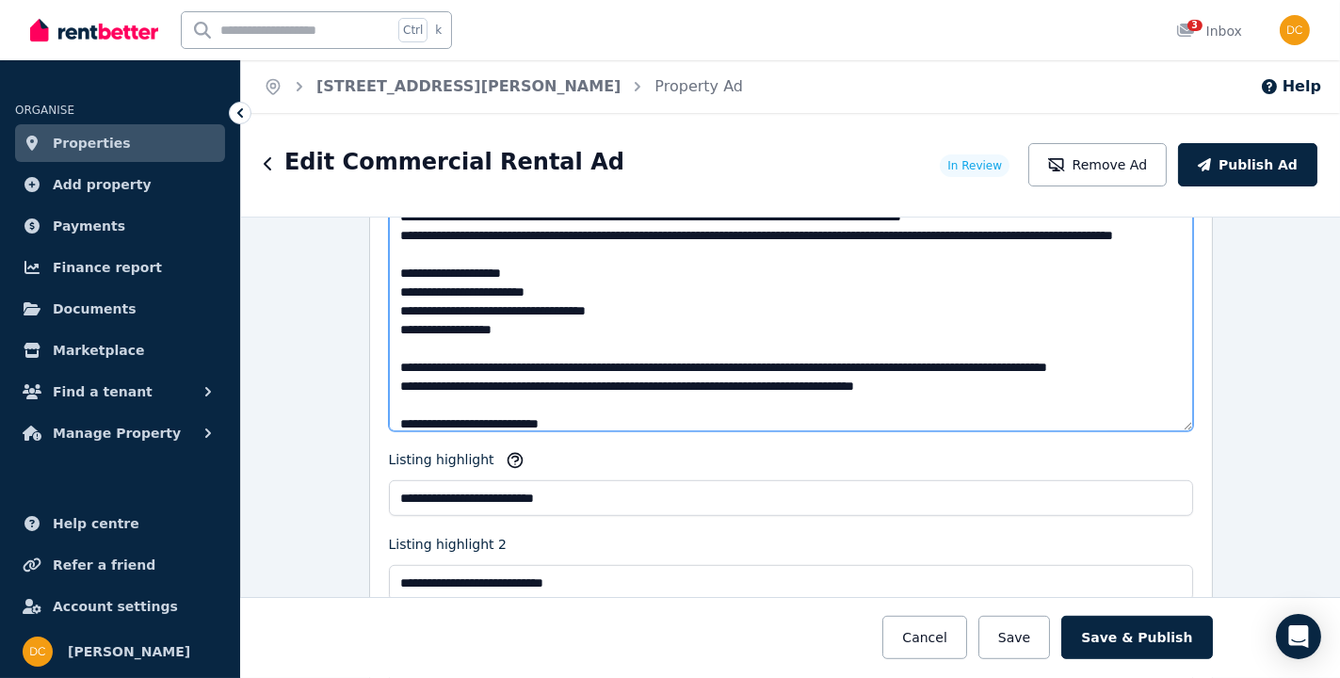
click at [532, 357] on textarea "Description" at bounding box center [791, 249] width 804 height 364
click at [522, 341] on textarea "Description" at bounding box center [791, 249] width 804 height 364
drag, startPoint x: 514, startPoint y: 335, endPoint x: 487, endPoint y: 347, distance: 29.9
click at [487, 347] on textarea "Description" at bounding box center [791, 249] width 804 height 364
click at [494, 341] on textarea "Description" at bounding box center [791, 249] width 804 height 364
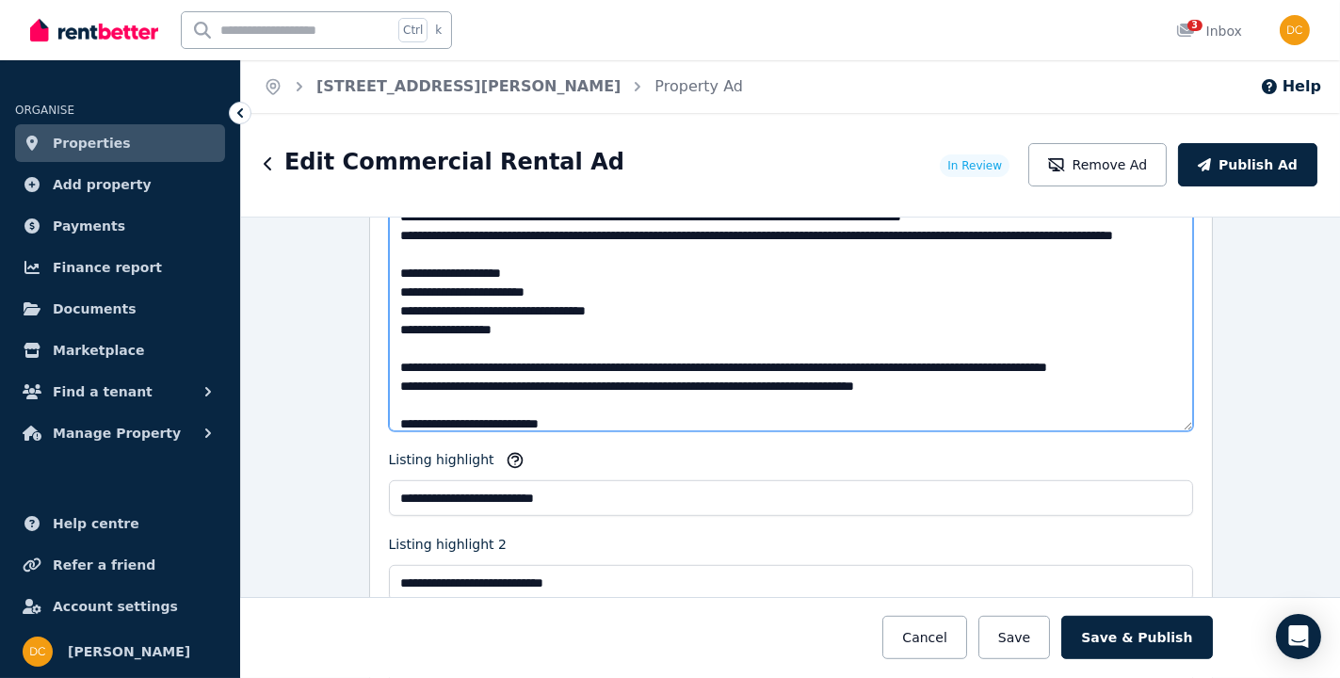
drag, startPoint x: 496, startPoint y: 341, endPoint x: 401, endPoint y: 319, distance: 97.5
click at [401, 319] on textarea "Description" at bounding box center [791, 249] width 804 height 364
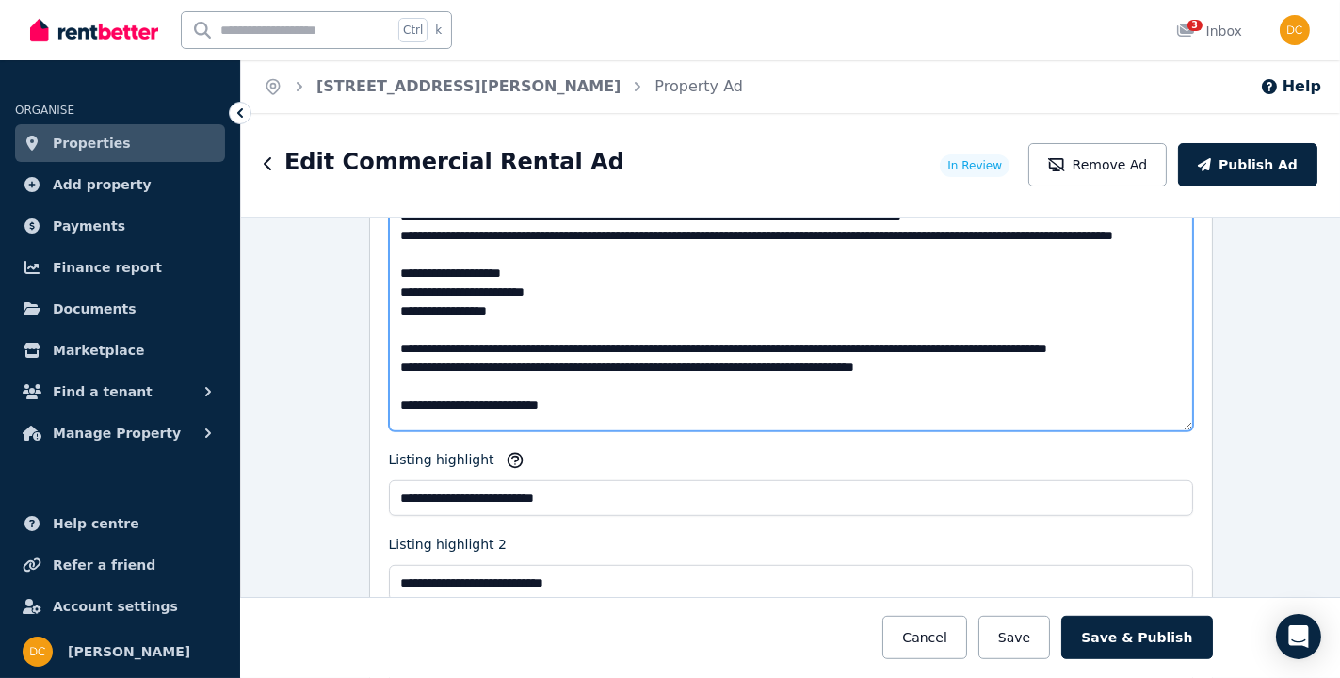
click at [451, 325] on textarea "Description" at bounding box center [791, 249] width 804 height 364
click at [456, 329] on textarea "Description" at bounding box center [791, 249] width 804 height 364
click at [532, 324] on textarea "Description" at bounding box center [791, 249] width 804 height 364
click at [622, 319] on textarea "Description" at bounding box center [791, 249] width 804 height 364
drag, startPoint x: 592, startPoint y: 323, endPoint x: 491, endPoint y: 325, distance: 101.7
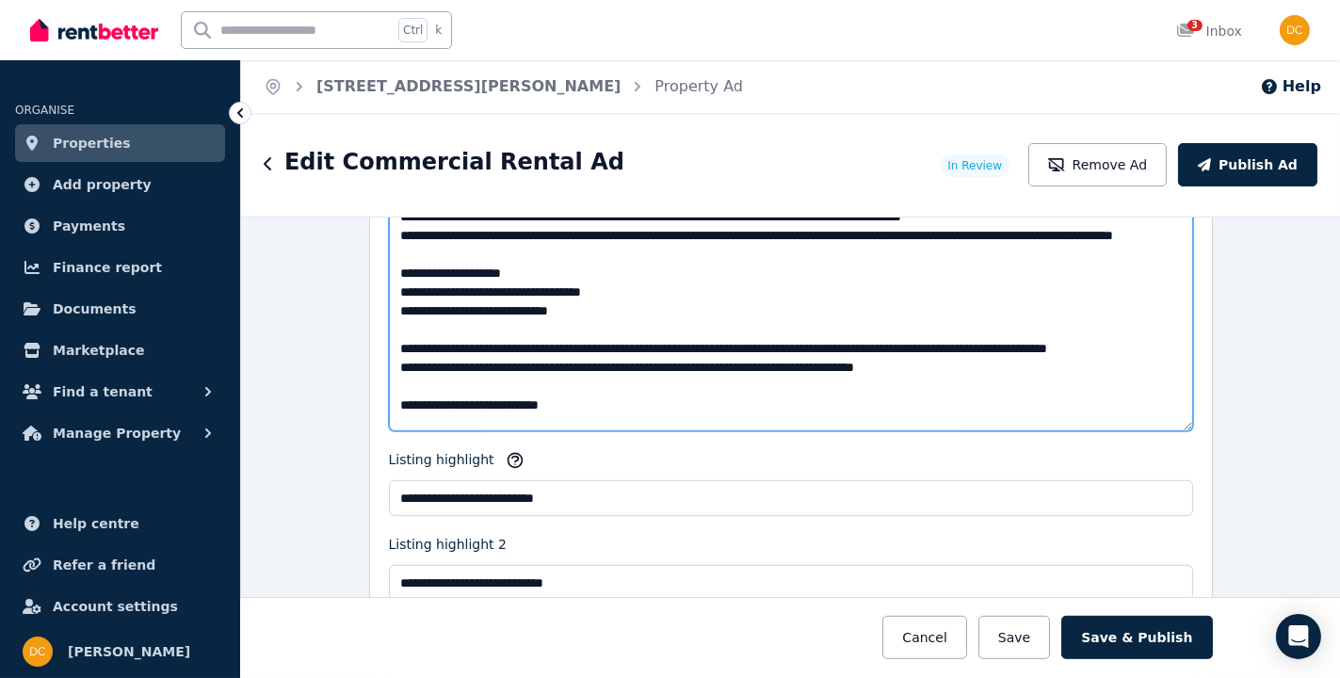
click at [491, 325] on textarea "Description" at bounding box center [791, 249] width 804 height 364
click at [493, 327] on textarea "Description" at bounding box center [791, 249] width 804 height 364
click at [552, 315] on textarea "Description" at bounding box center [791, 249] width 804 height 364
click at [620, 315] on textarea "Description" at bounding box center [791, 249] width 804 height 364
type textarea "**********"
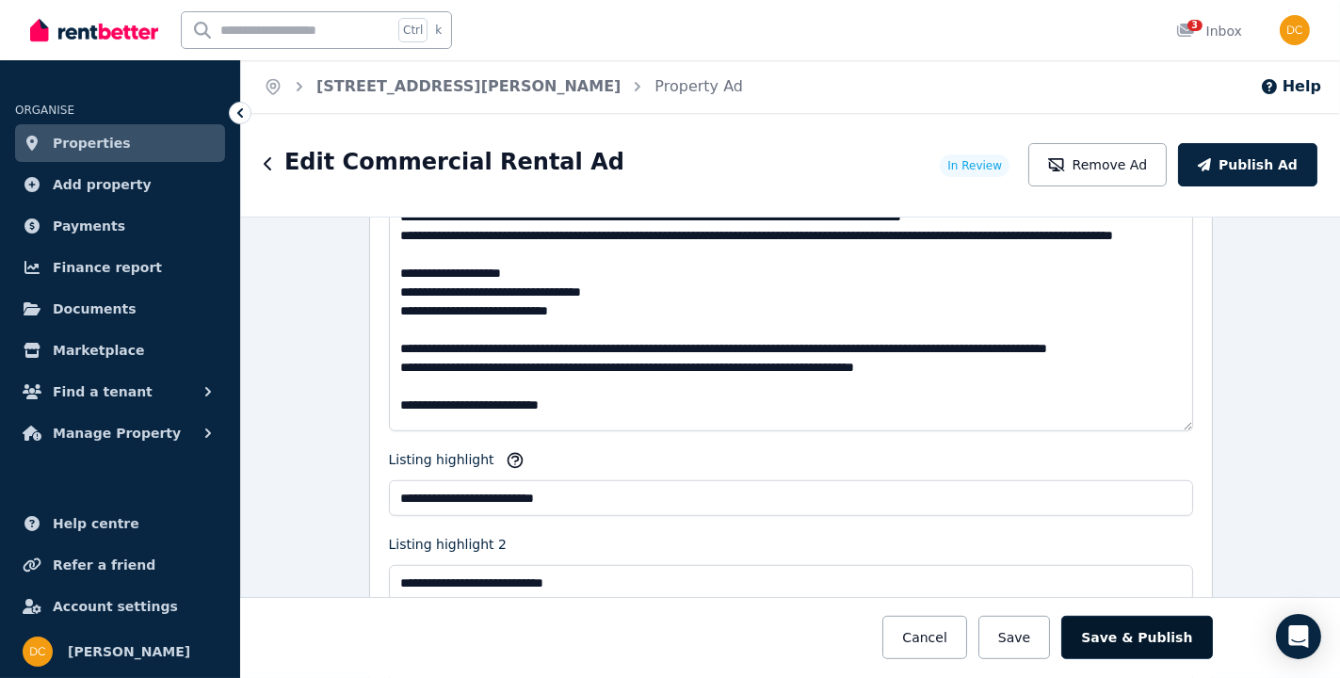
click at [1107, 638] on button "Save & Publish" at bounding box center [1136, 637] width 151 height 43
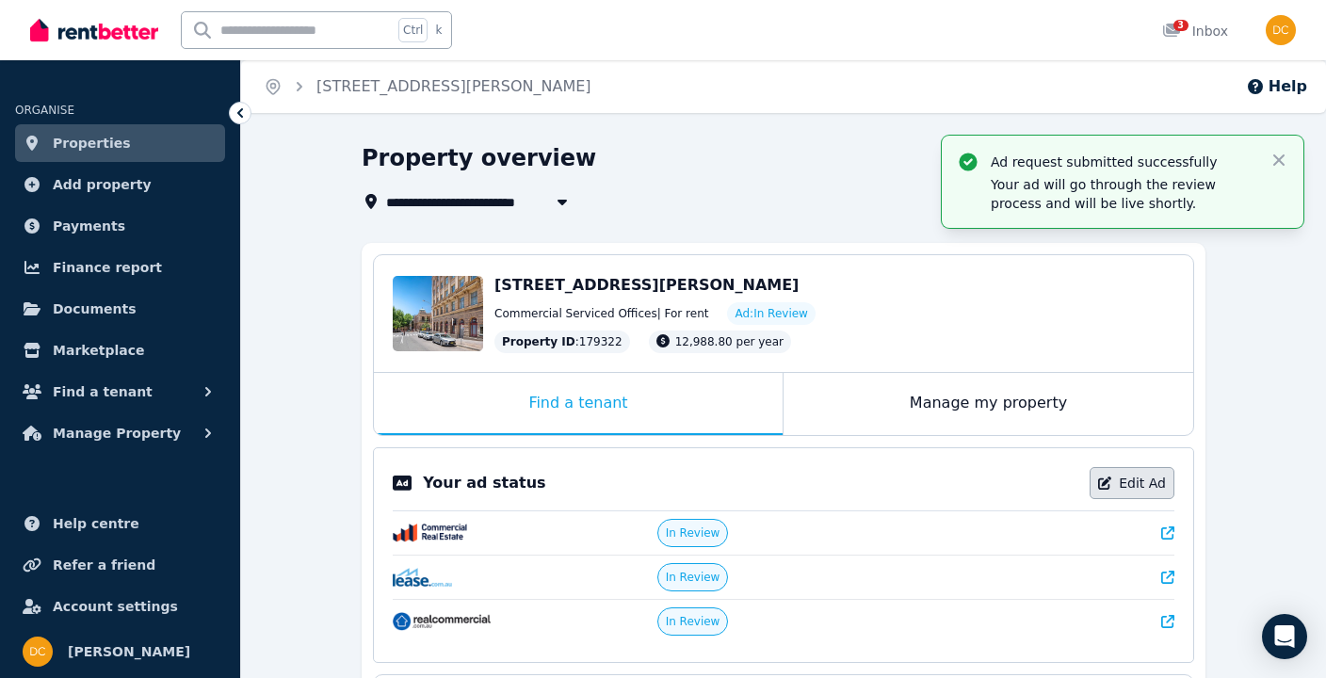
click at [1160, 492] on link "Edit Ad" at bounding box center [1132, 483] width 85 height 32
select select "**********"
select select "*********"
select select "**********"
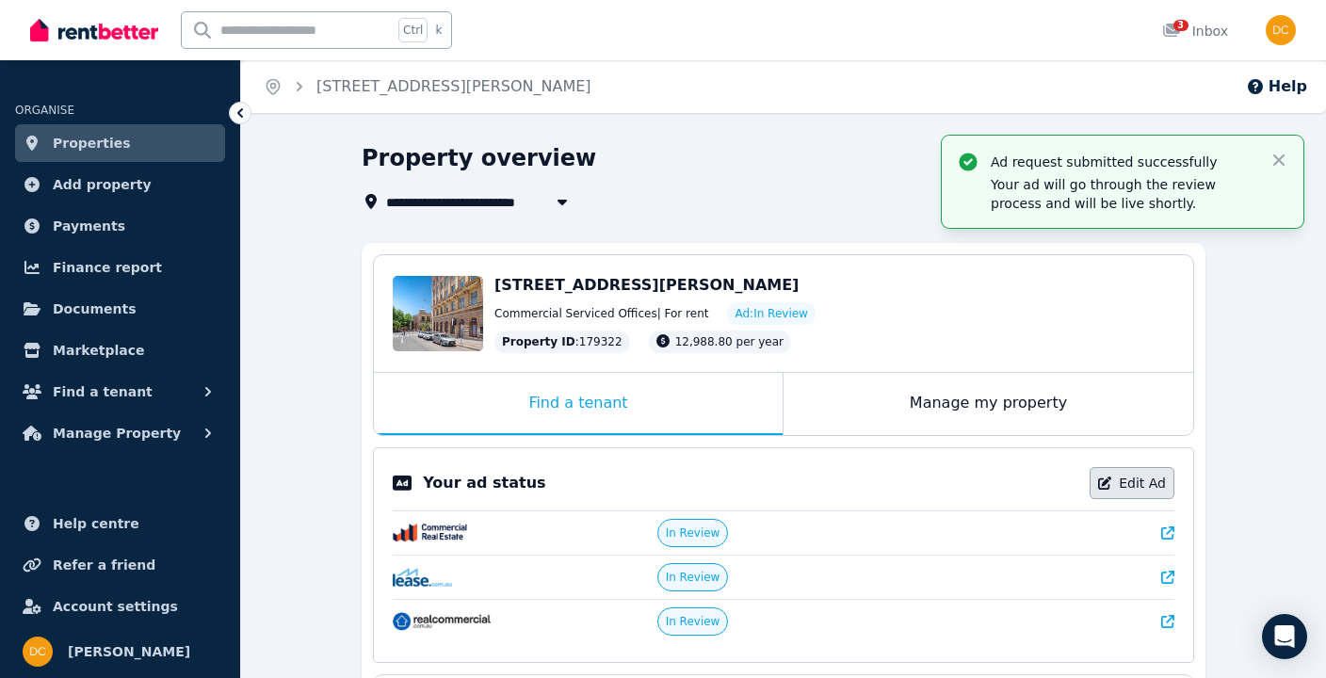
select select "**********"
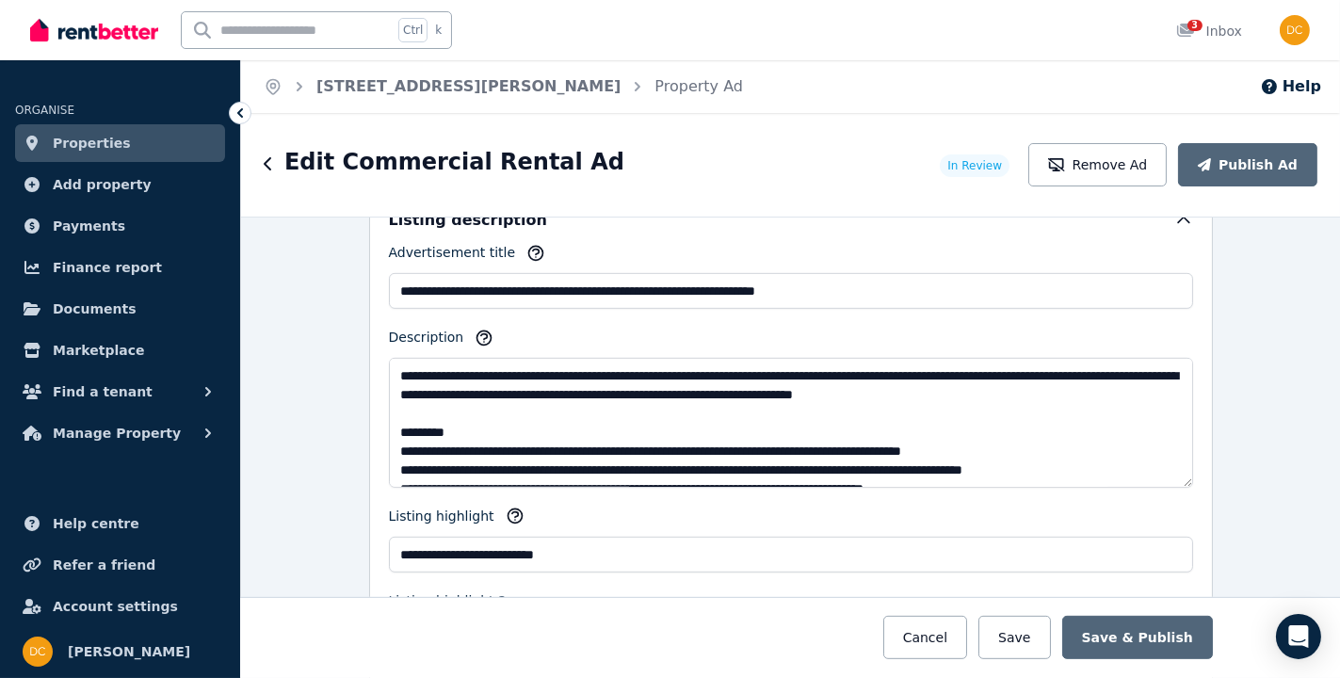
scroll to position [245, 0]
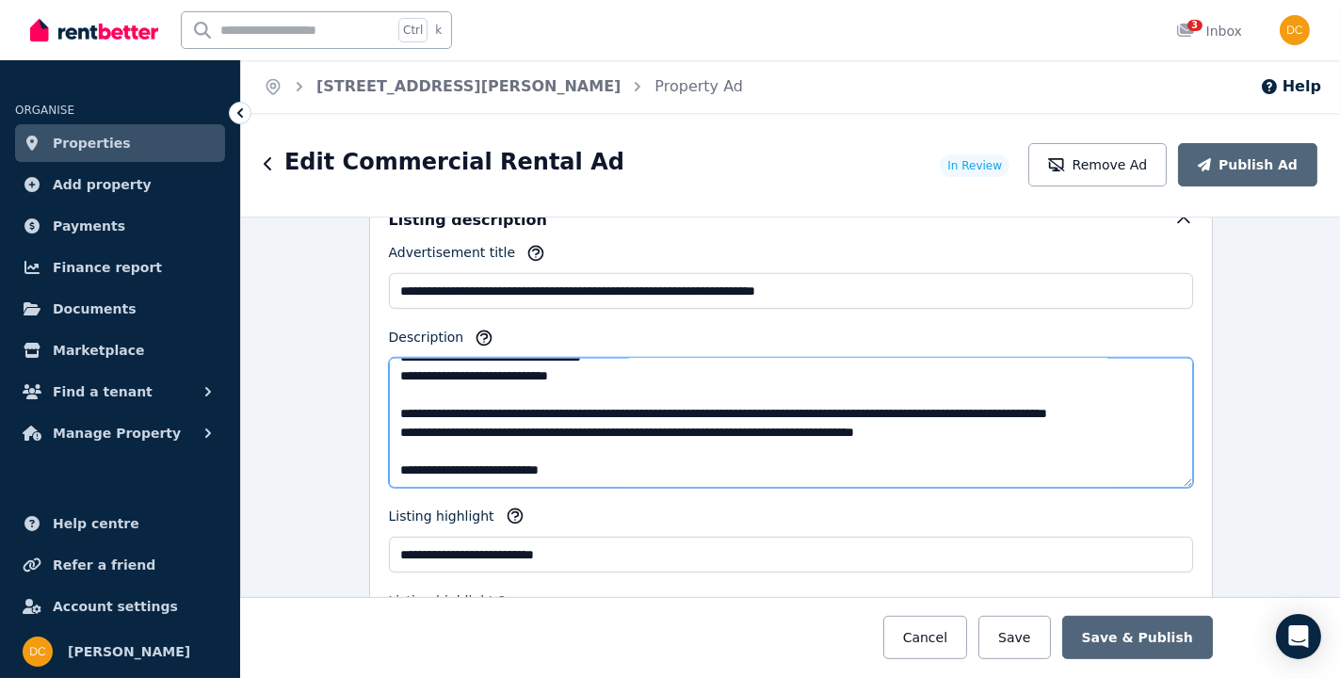
click at [648, 373] on textarea "Description" at bounding box center [791, 423] width 804 height 130
click at [433, 374] on textarea "Description" at bounding box center [791, 423] width 804 height 130
click at [424, 367] on textarea "Description" at bounding box center [791, 423] width 804 height 130
click at [490, 375] on textarea "Description" at bounding box center [791, 423] width 804 height 130
drag, startPoint x: 496, startPoint y: 372, endPoint x: 571, endPoint y: 376, distance: 74.5
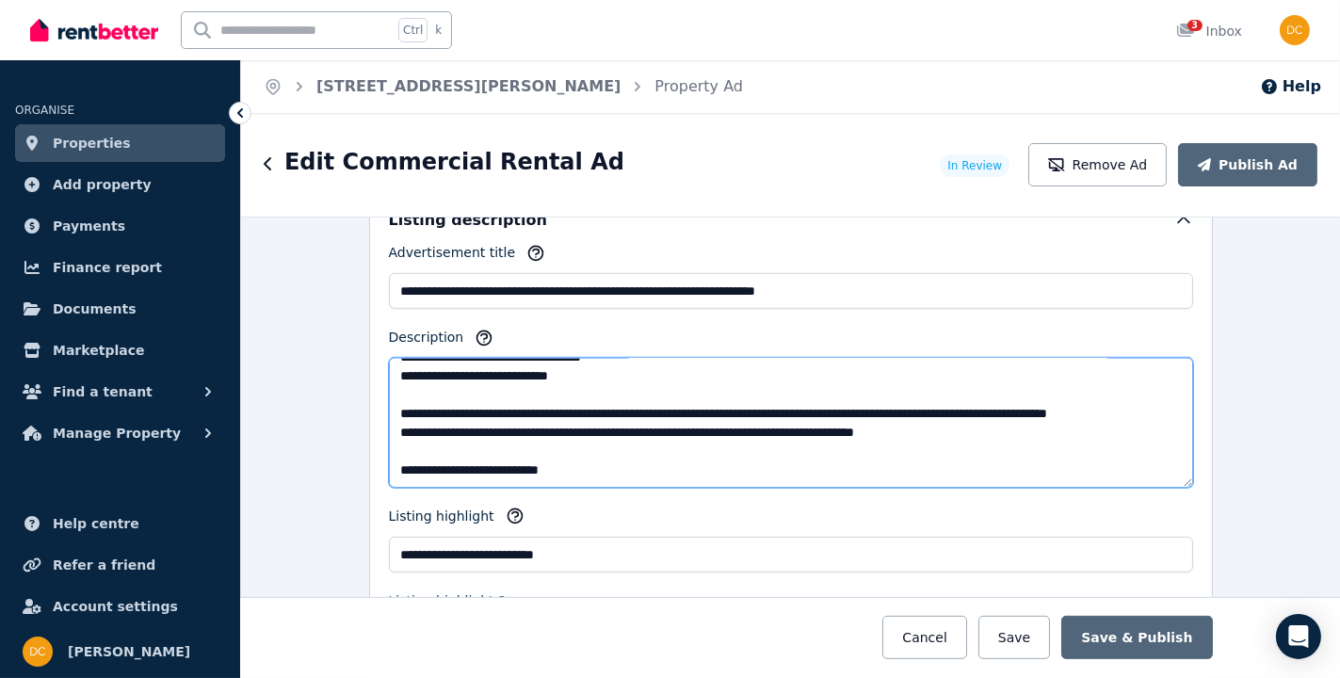
click at [571, 376] on textarea "Description" at bounding box center [791, 423] width 804 height 130
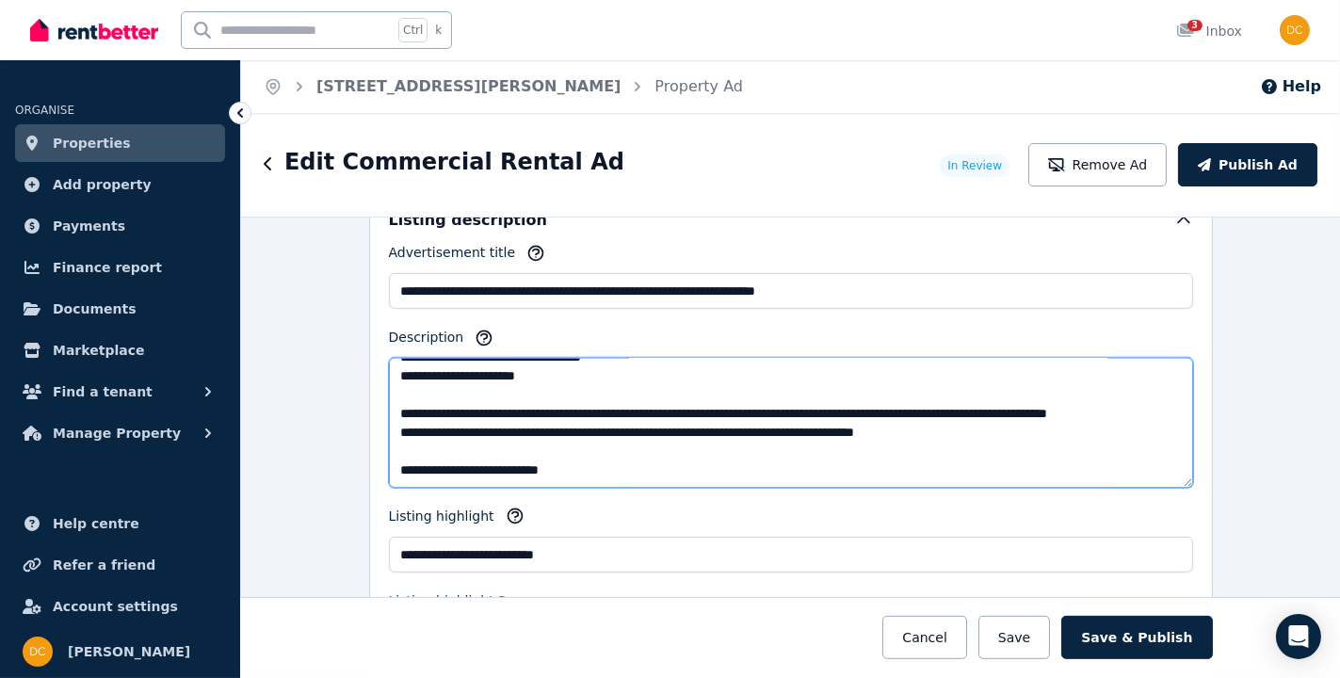
scroll to position [230, 0]
drag, startPoint x: 552, startPoint y: 413, endPoint x: 559, endPoint y: 363, distance: 51.4
drag, startPoint x: 537, startPoint y: 372, endPoint x: 649, endPoint y: 369, distance: 112.1
click at [646, 364] on textarea "Description" at bounding box center [791, 423] width 804 height 130
click at [636, 408] on textarea "Description" at bounding box center [791, 423] width 804 height 130
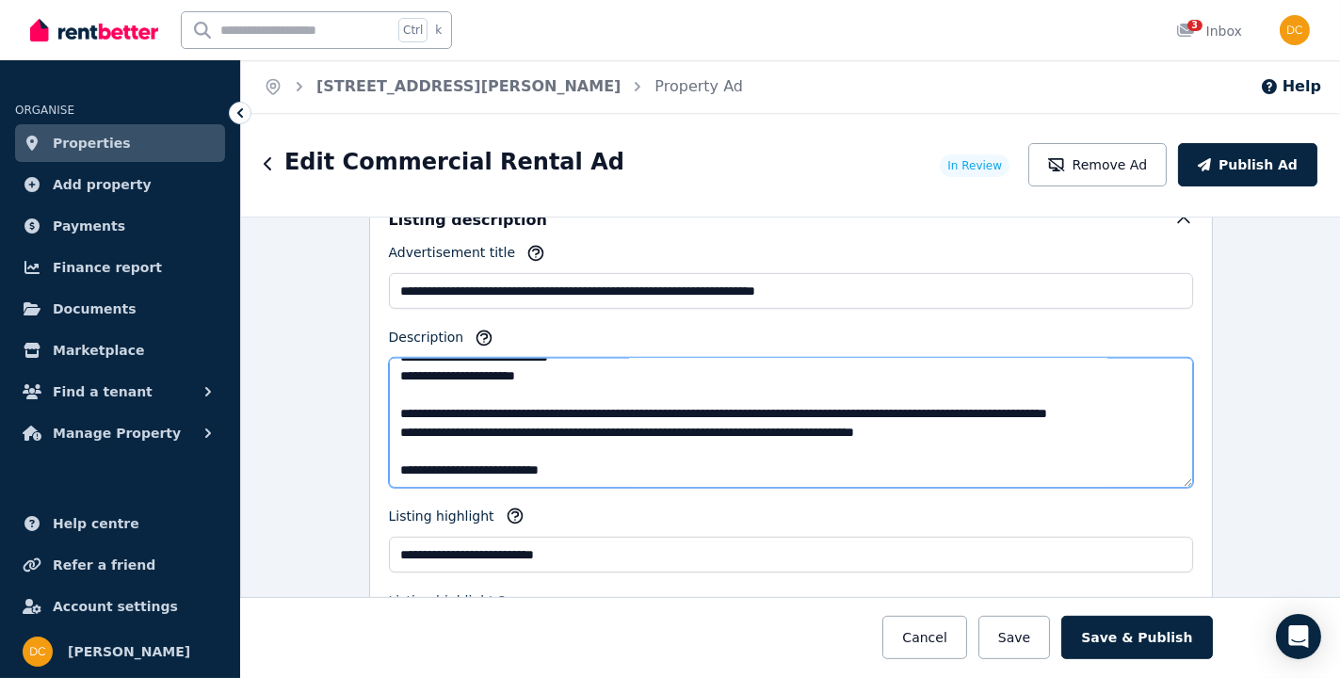
click at [647, 379] on textarea "Description" at bounding box center [791, 423] width 804 height 130
type textarea "**********"
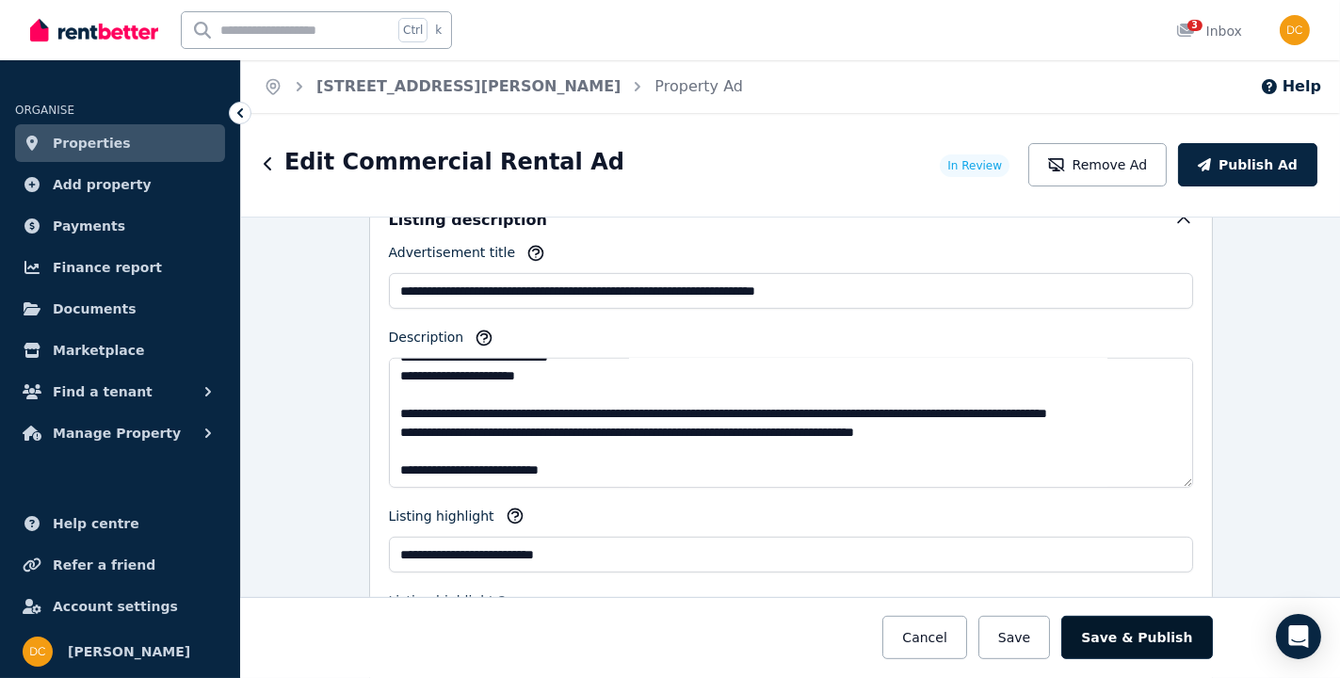
click at [1137, 616] on button "Save & Publish" at bounding box center [1136, 637] width 151 height 43
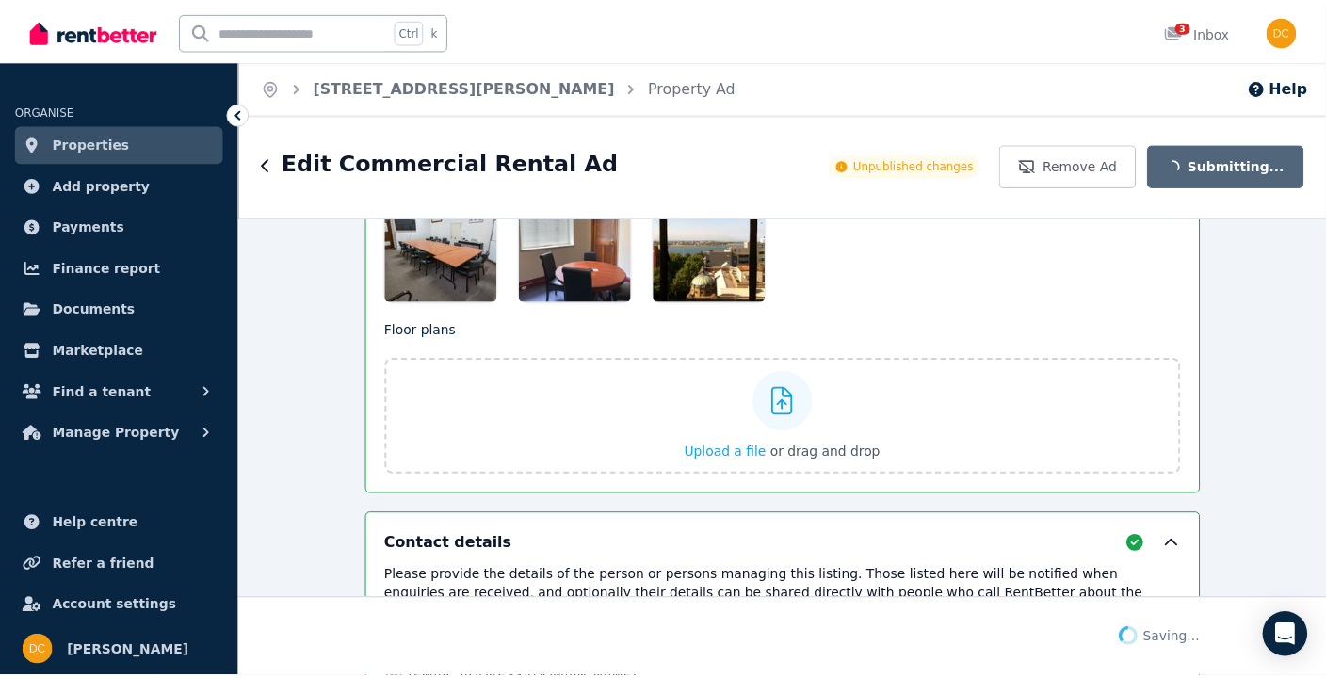
scroll to position [2979, 0]
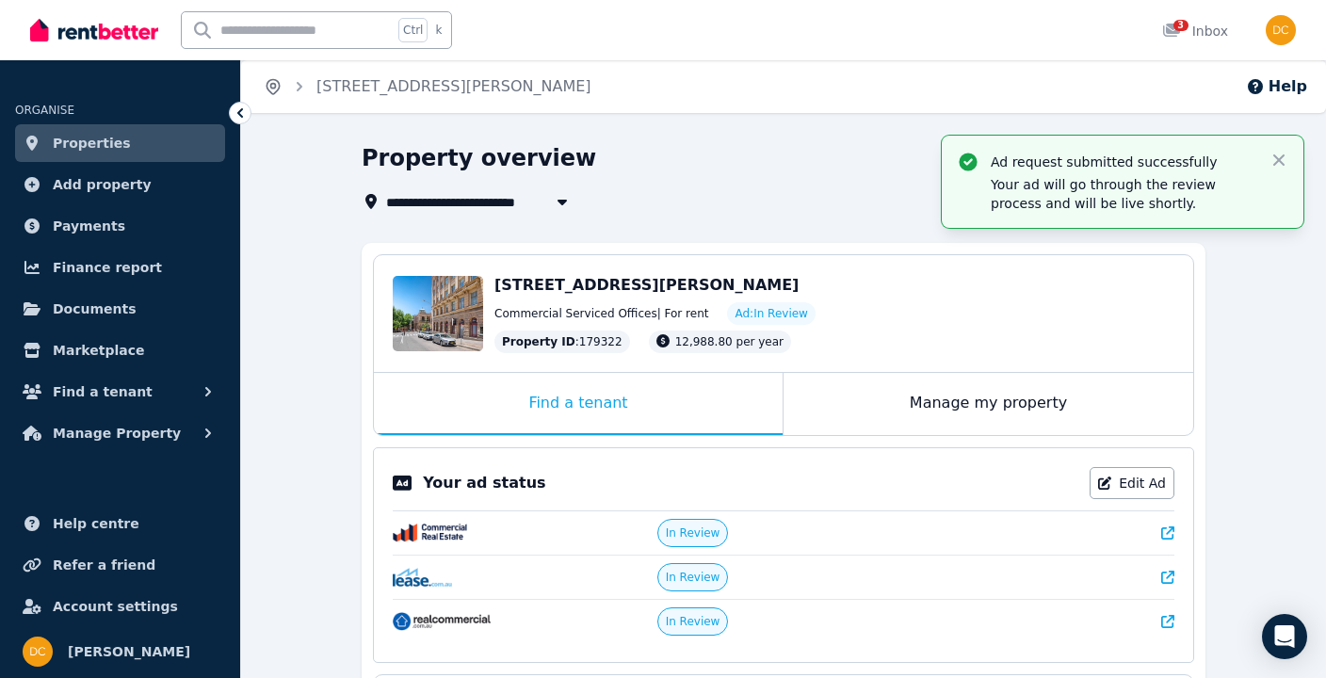
click at [277, 81] on icon "Breadcrumb" at bounding box center [272, 87] width 12 height 14
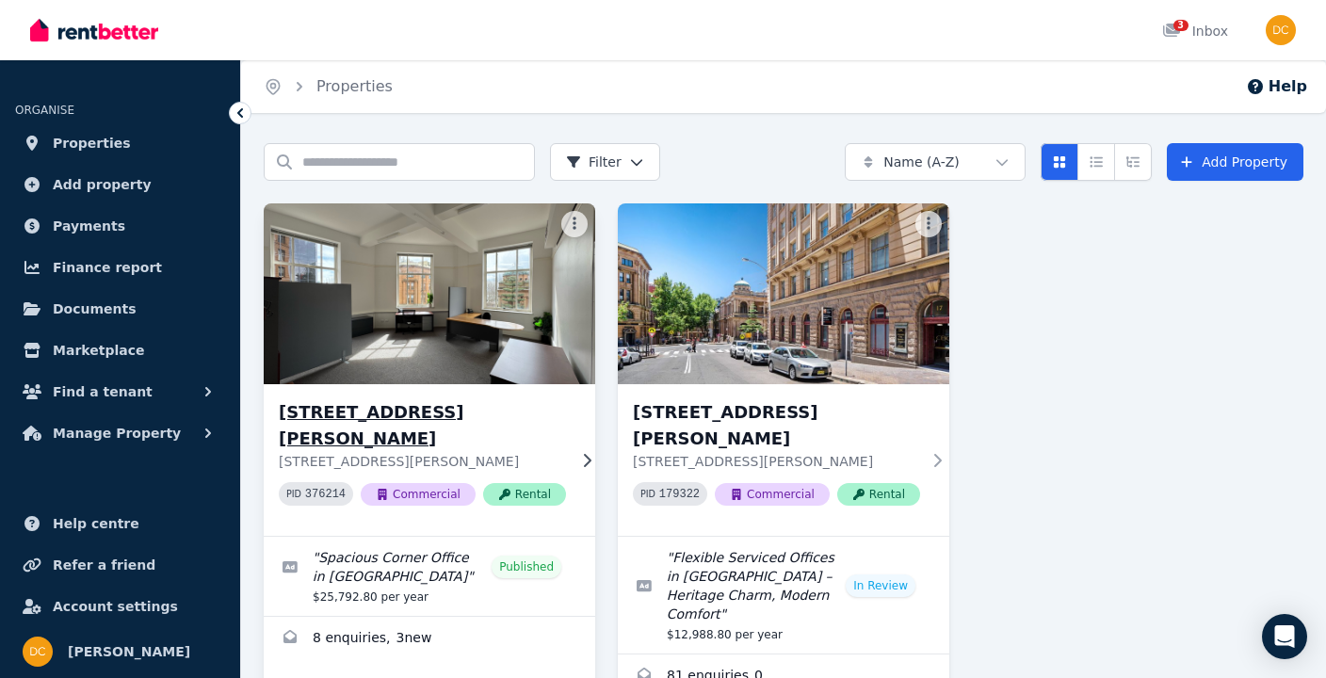
click at [511, 280] on img at bounding box center [429, 294] width 348 height 190
